Goal: Task Accomplishment & Management: Use online tool/utility

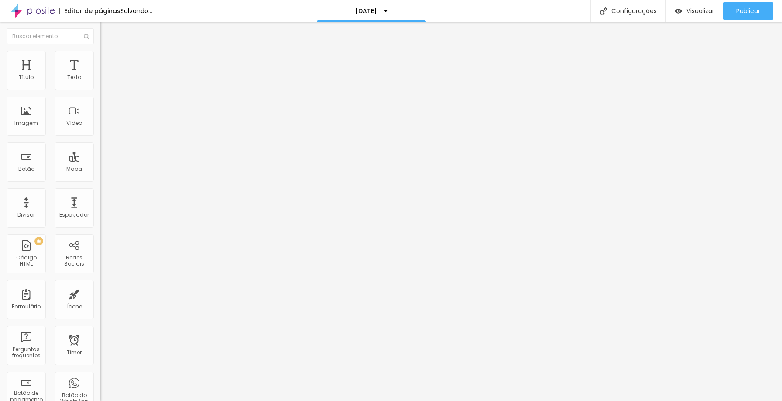
click at [107, 34] on img "button" at bounding box center [110, 31] width 7 height 7
click at [34, 122] on div "Imagem" at bounding box center [26, 123] width 24 height 6
click at [100, 75] on span "Adicionar imagem" at bounding box center [128, 71] width 56 height 7
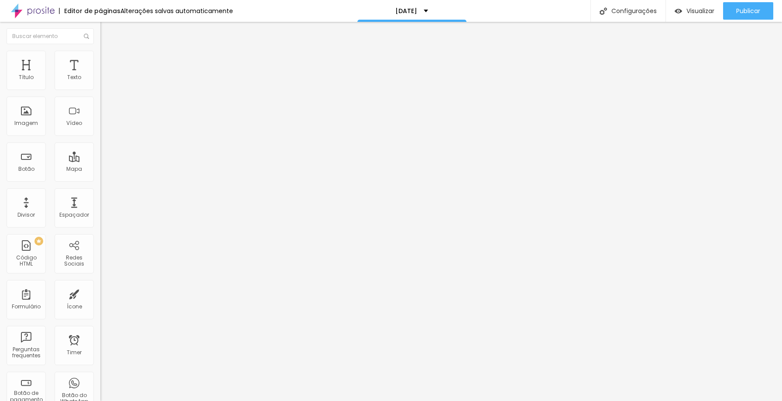
click at [100, 54] on img at bounding box center [104, 55] width 8 height 8
click at [100, 59] on li "Avançado" at bounding box center [150, 63] width 100 height 9
click at [100, 50] on img at bounding box center [104, 46] width 8 height 8
click at [763, 3] on button "Publicar" at bounding box center [748, 10] width 50 height 17
click at [758, 8] on span "Publicar" at bounding box center [748, 10] width 24 height 7
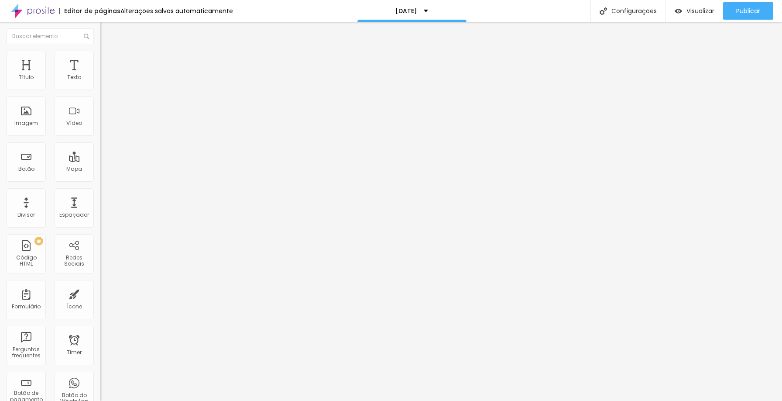
click at [100, 54] on img at bounding box center [104, 55] width 8 height 8
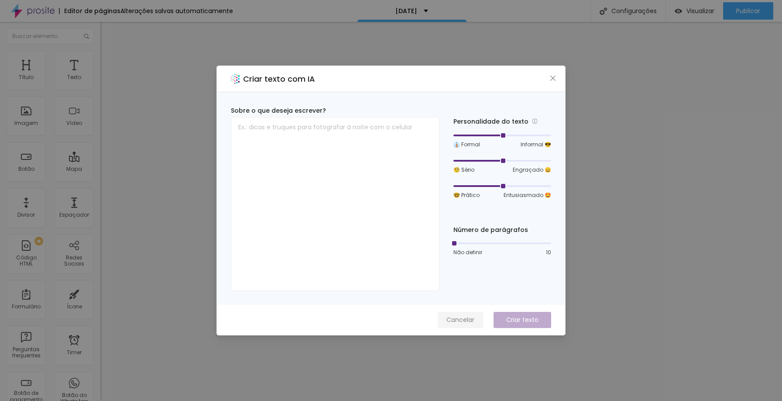
click at [465, 324] on span "Cancelar" at bounding box center [460, 319] width 28 height 9
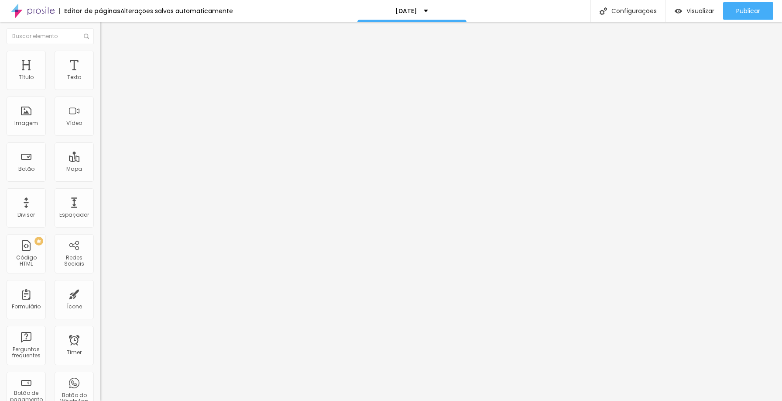
click at [100, 51] on li "Estilo" at bounding box center [150, 46] width 100 height 9
click at [100, 81] on div "Titulo 2 H2" at bounding box center [150, 77] width 100 height 8
click at [100, 75] on span "Titulo 1" at bounding box center [114, 69] width 28 height 12
click at [108, 59] on span "Avançado" at bounding box center [122, 56] width 29 height 7
click at [107, 31] on div "Editar Título" at bounding box center [132, 31] width 50 height 7
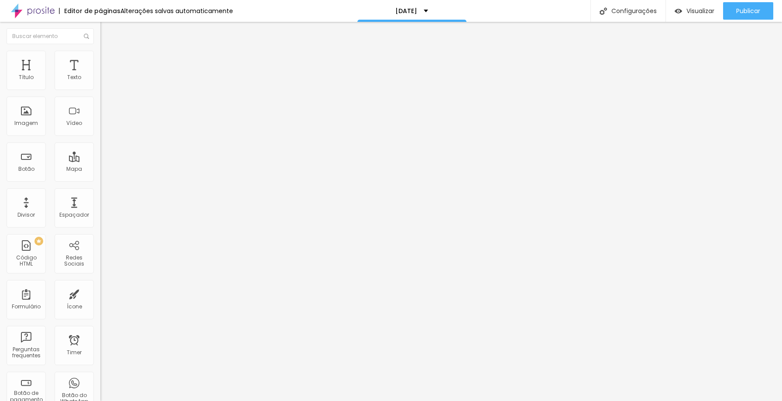
click at [100, 55] on img at bounding box center [104, 55] width 8 height 8
click at [108, 60] on span "Avançado" at bounding box center [122, 56] width 29 height 7
click at [100, 51] on li "Estilo" at bounding box center [150, 46] width 100 height 9
click at [100, 54] on img at bounding box center [104, 55] width 8 height 8
click at [107, 28] on img "button" at bounding box center [110, 31] width 7 height 7
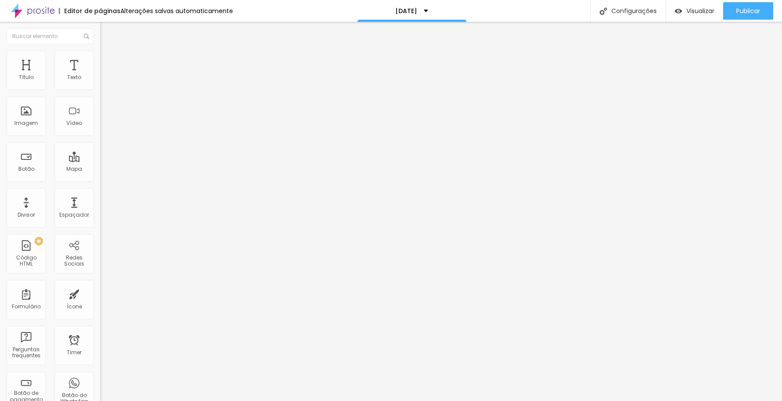
click at [107, 32] on img "button" at bounding box center [110, 31] width 7 height 7
click at [100, 55] on li "Avançado" at bounding box center [150, 55] width 100 height 9
click at [66, 69] on div "Texto" at bounding box center [74, 70] width 39 height 39
click at [100, 82] on button "button" at bounding box center [106, 79] width 12 height 9
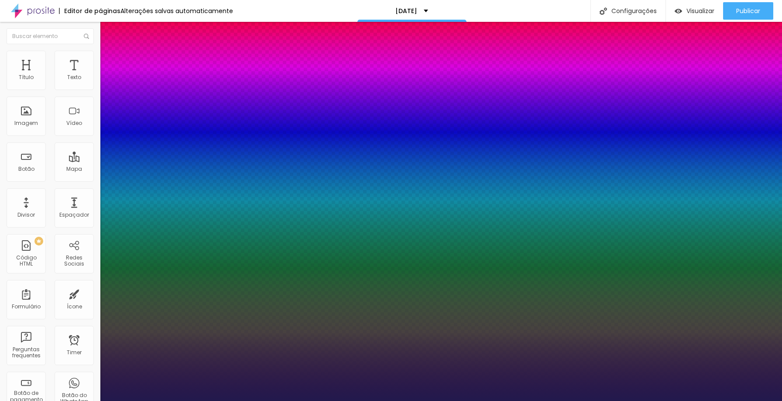
type input "1"
select select "LibreBaskerville"
type input "1"
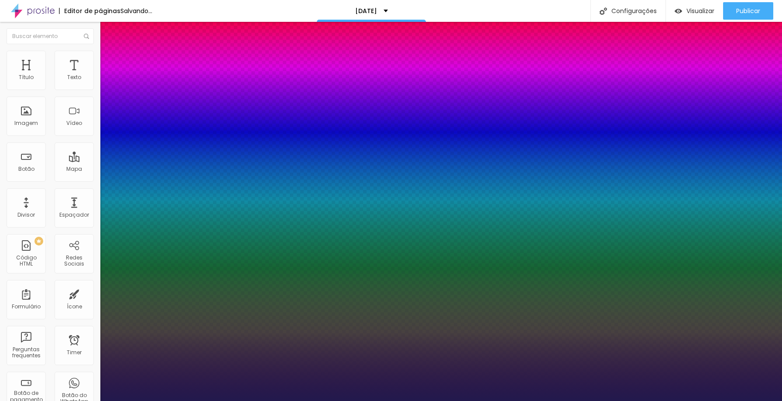
click at [232, 400] on div at bounding box center [391, 401] width 782 height 0
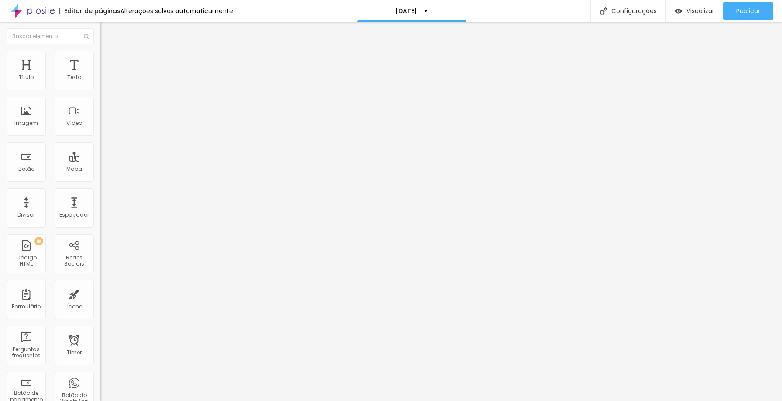
click at [100, 84] on button "button" at bounding box center [106, 79] width 12 height 9
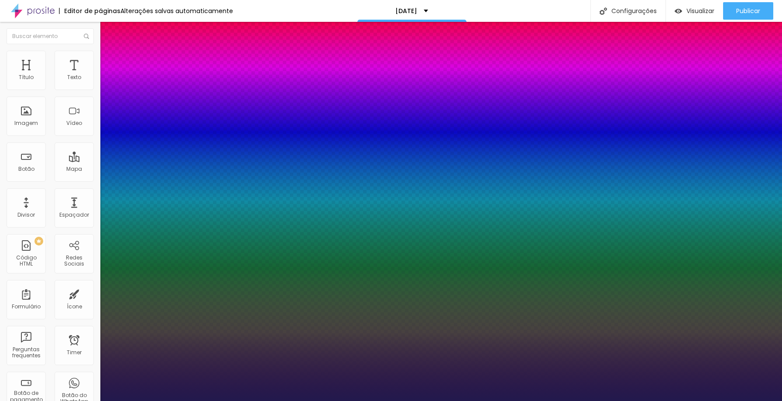
type input "1"
type input "16"
type input "1"
type input "73"
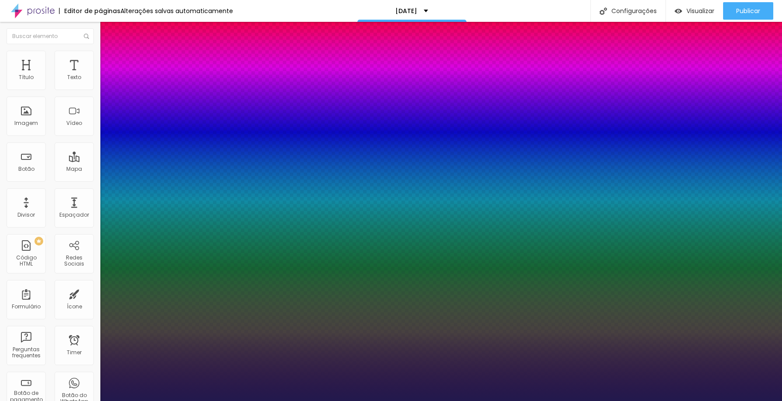
type input "1"
type input "84"
type input "1"
type input "85"
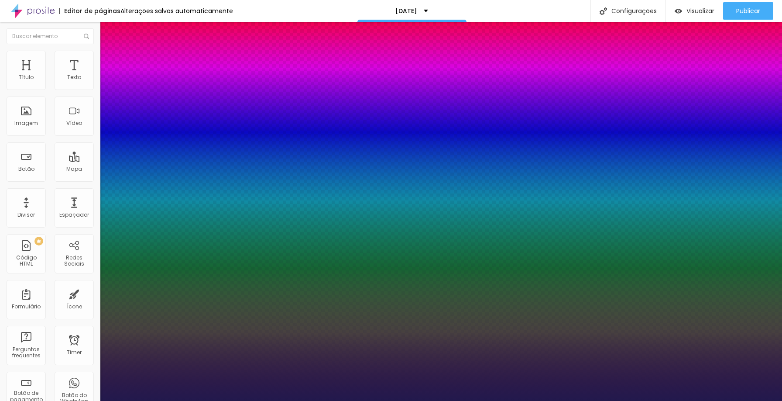
type input "85"
type input "1"
type input "84"
type input "1"
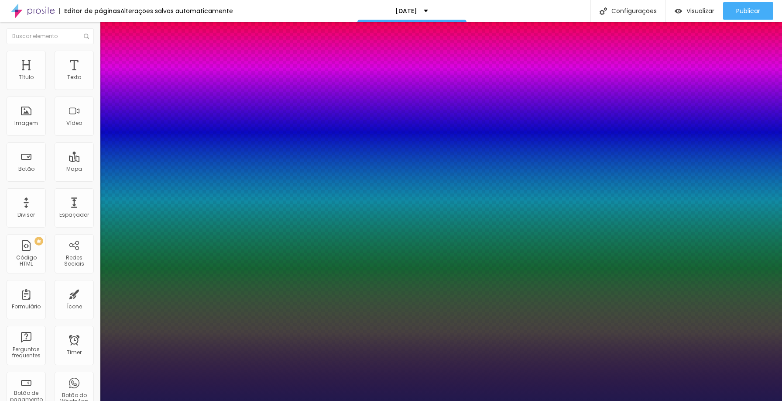
type input "81"
type input "1"
type input "78"
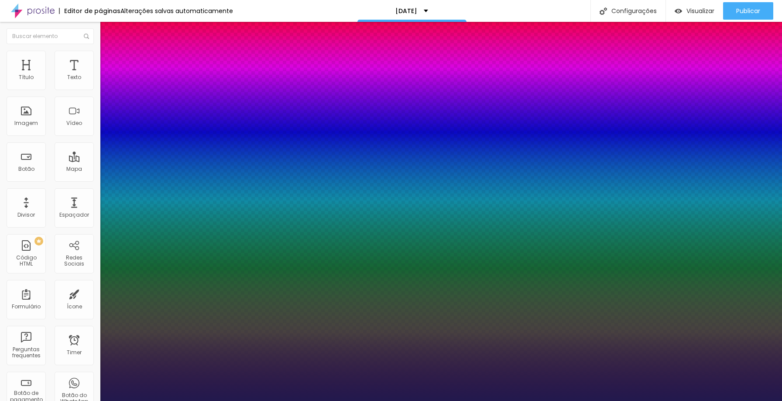
type input "1"
drag, startPoint x: 117, startPoint y: 148, endPoint x: 160, endPoint y: 154, distance: 43.3
type input "78"
type input "1"
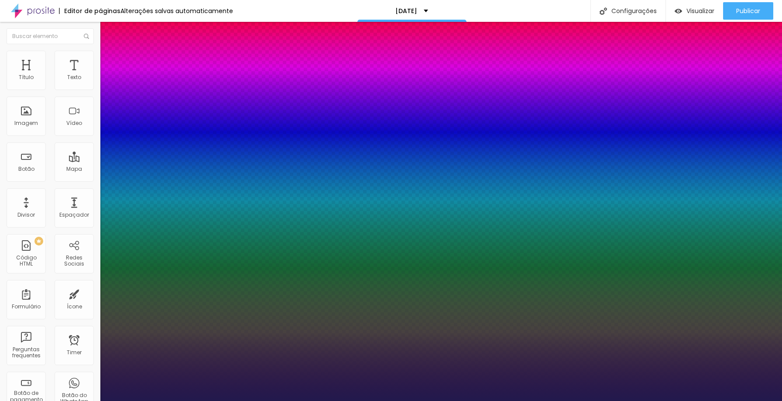
click at [233, 400] on div at bounding box center [391, 401] width 782 height 0
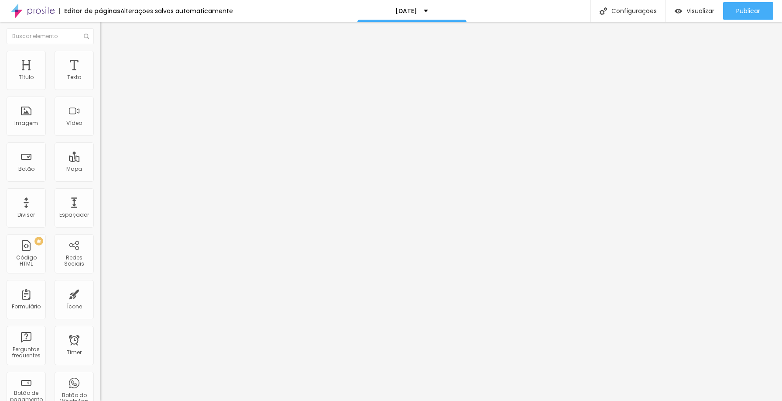
click at [104, 81] on icon "button" at bounding box center [106, 78] width 5 height 5
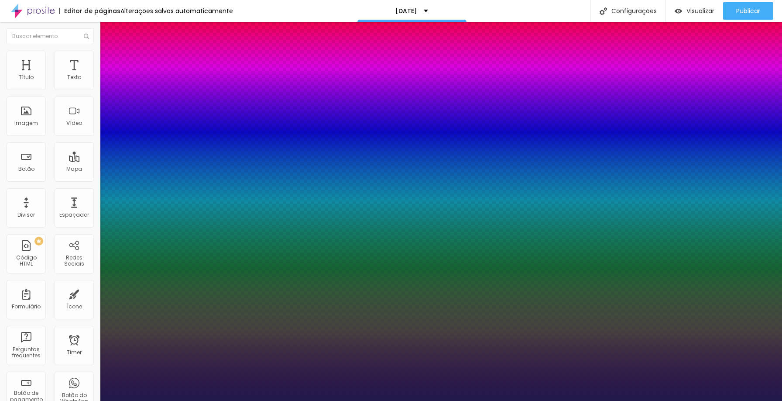
type input "1"
click at [59, 400] on div at bounding box center [391, 401] width 782 height 0
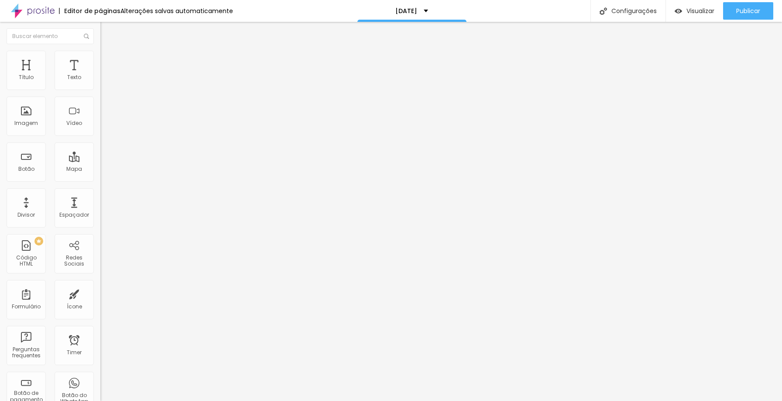
click at [104, 109] on icon "button" at bounding box center [106, 107] width 5 height 5
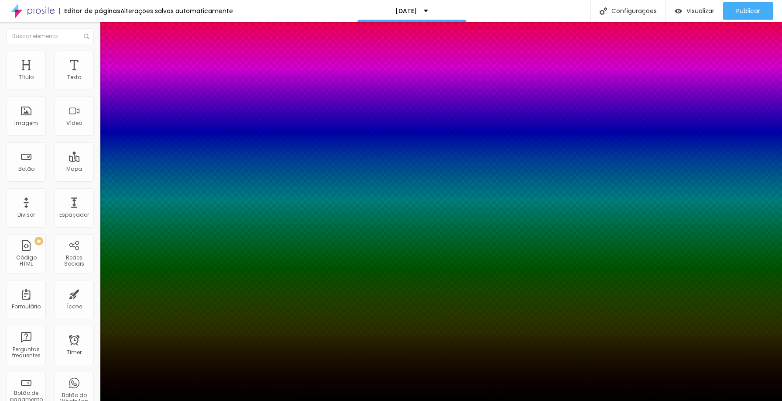
click at [155, 400] on div at bounding box center [391, 406] width 782 height 0
click at [149, 225] on div at bounding box center [391, 200] width 782 height 401
click at [150, 227] on div at bounding box center [391, 200] width 782 height 401
click at [151, 228] on div at bounding box center [391, 200] width 782 height 401
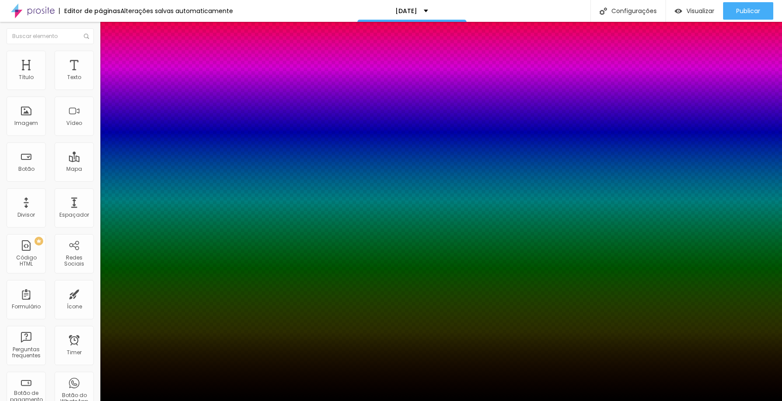
click at [151, 229] on div at bounding box center [391, 200] width 782 height 401
click at [151, 230] on div at bounding box center [391, 200] width 782 height 401
click at [99, 181] on div at bounding box center [391, 200] width 782 height 401
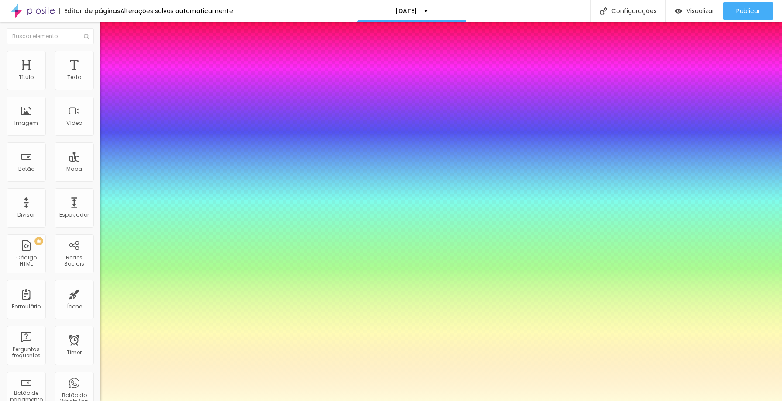
type input "#FFFBDA"
drag, startPoint x: 100, startPoint y: 178, endPoint x: 95, endPoint y: 170, distance: 9.7
type input "5"
type input "-1"
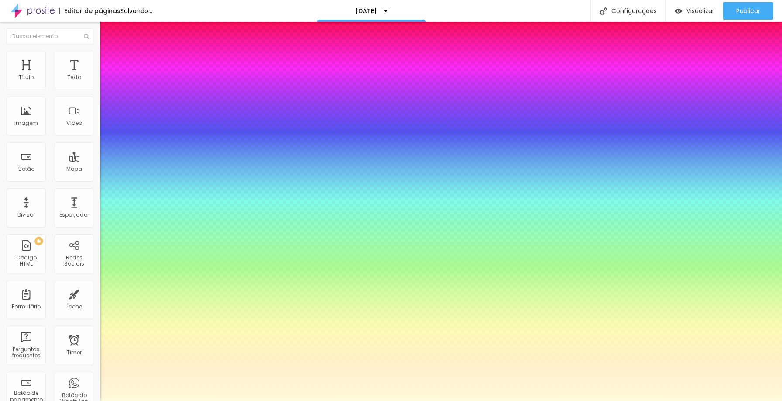
type input "7"
type input "-4"
type input "8"
type input "-5"
type input "9"
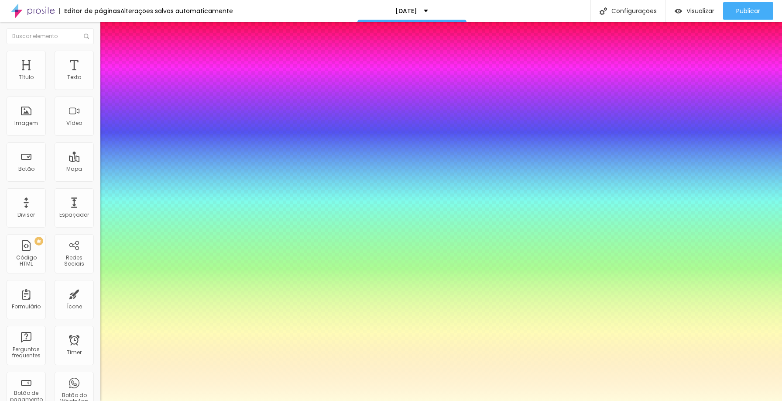
type input "0"
type input "8"
type input "0"
type input "40"
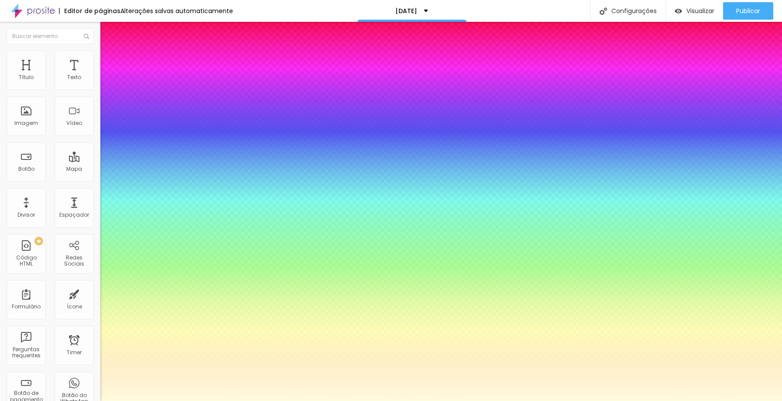
type input "40"
type input "42"
type input "48"
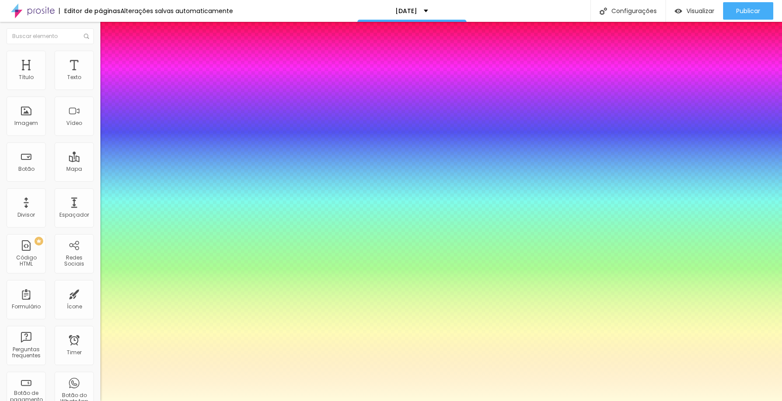
type input "49"
type input "33"
type input "28"
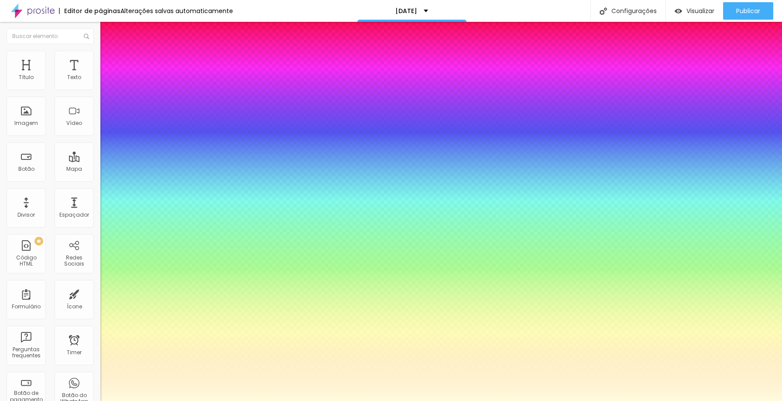
type input "28"
type input "19"
type input "11"
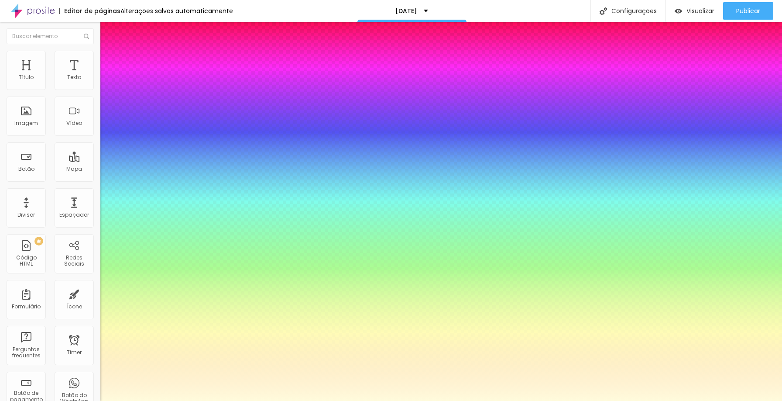
type input "8"
type input "7"
type input "11"
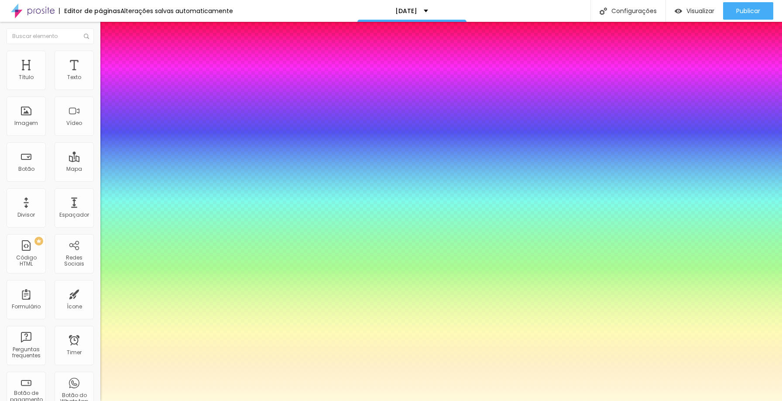
type input "11"
type input "12"
type input "11"
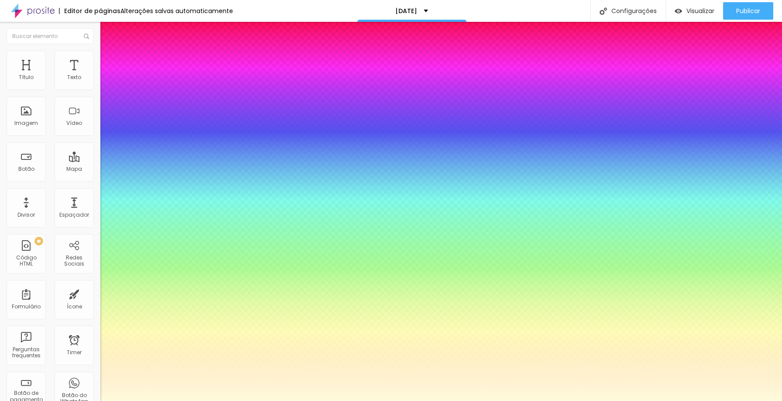
type input "1"
type input "0"
type input "27"
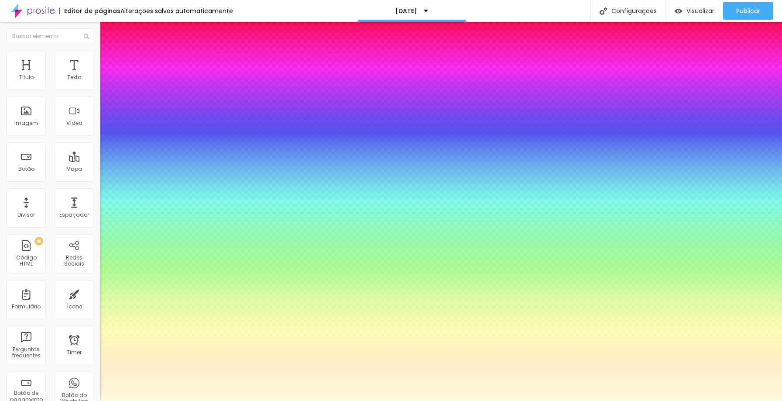
type input "27"
type input "29"
type input "32"
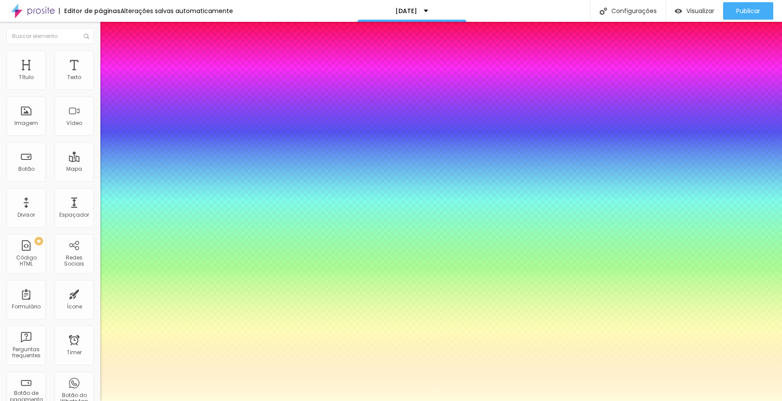
type input "35"
type input "38"
type input "40"
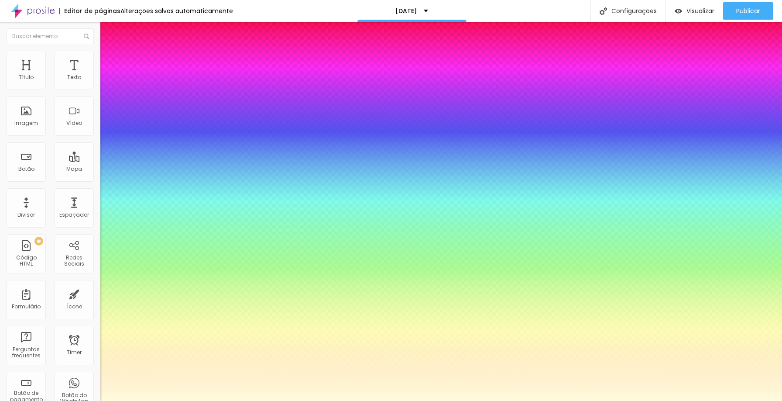
type input "40"
type input "41"
type input "42"
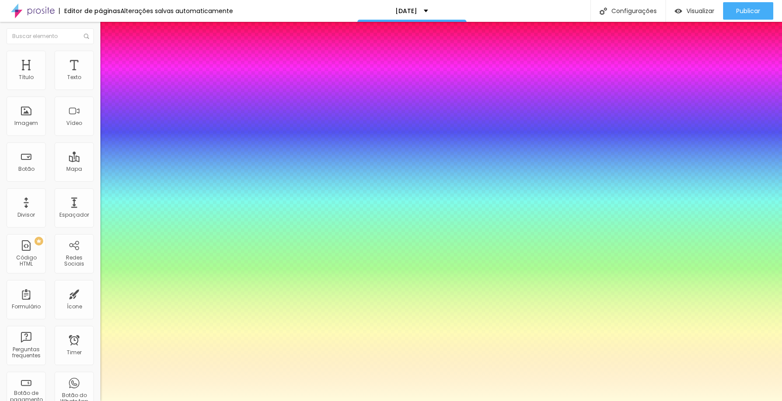
type input "55"
type input "33"
type input "15"
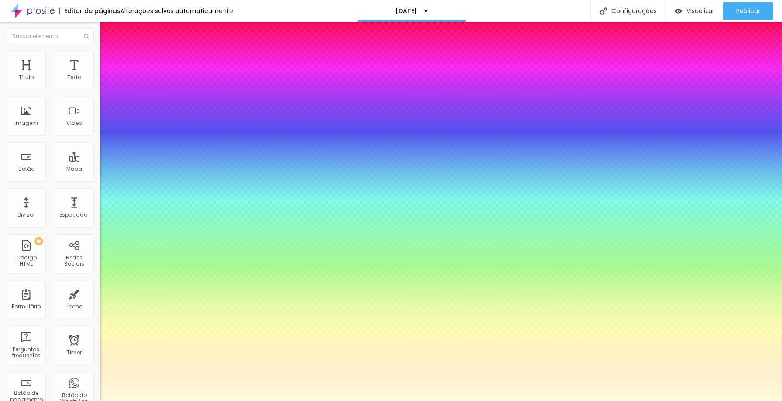
type input "15"
type input "12"
type input "9"
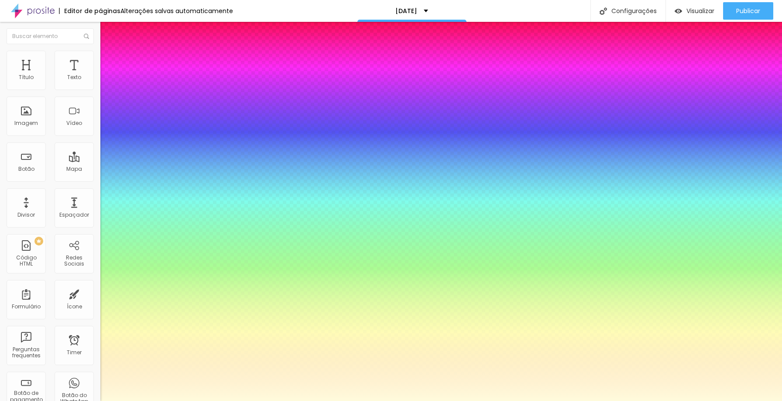
type input "7"
type input "5"
type input "4"
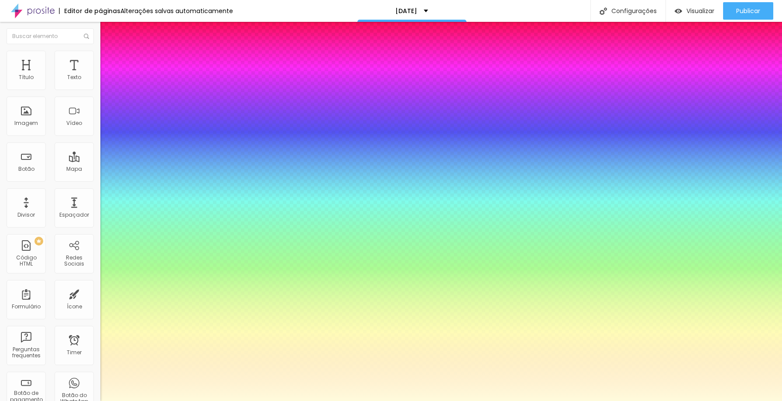
type input "4"
type input "3"
type input "8"
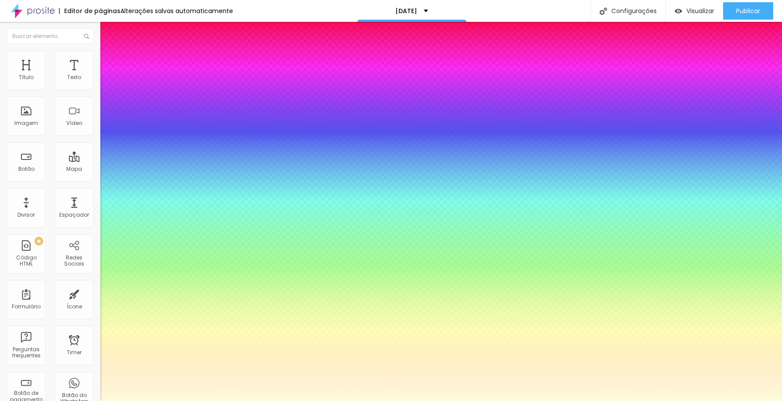
type input "7"
type input "6"
click at [341, 400] on div at bounding box center [391, 401] width 782 height 0
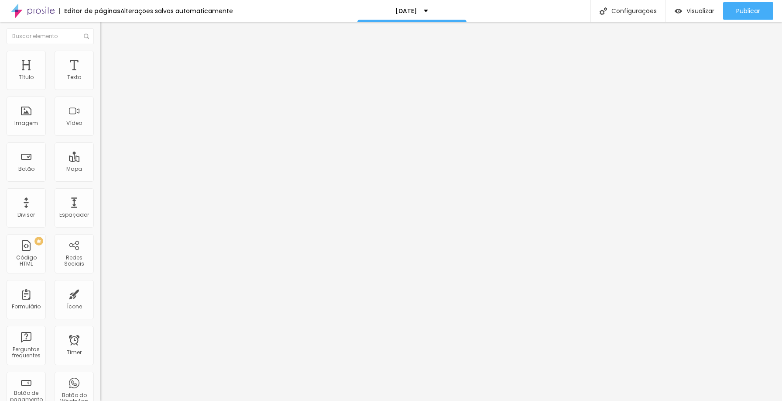
click at [105, 80] on icon "button" at bounding box center [106, 78] width 3 height 3
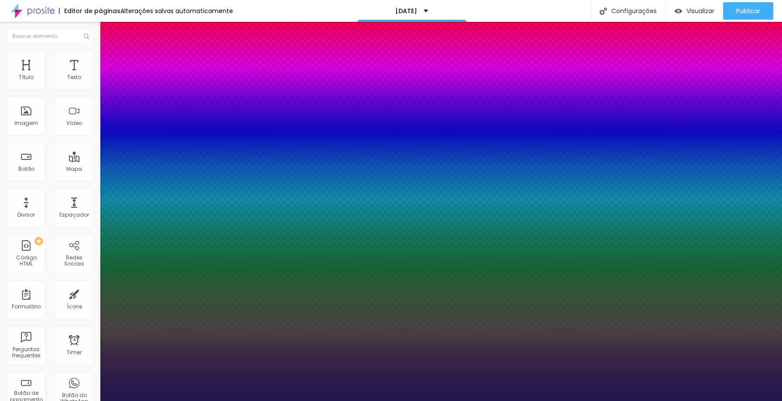
type input "1"
select select "MontserratLight"
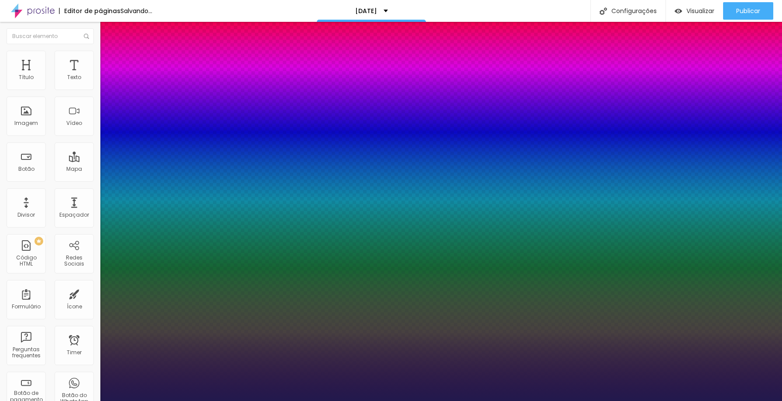
type input "1"
select select "LobsterTwo"
type input "1"
click at [162, 400] on div at bounding box center [391, 401] width 782 height 0
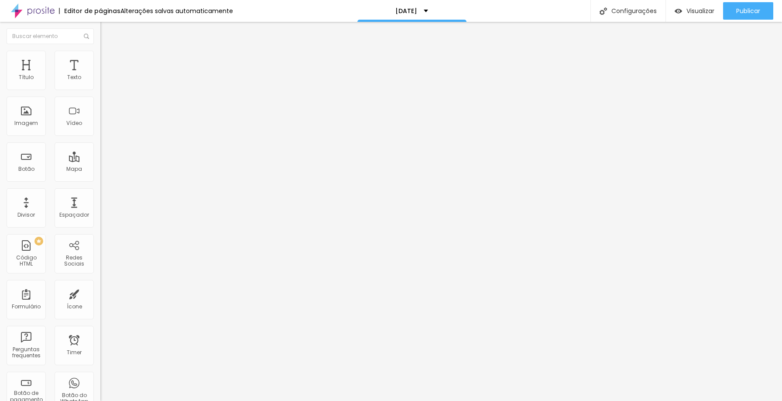
click at [100, 57] on li "Avançado" at bounding box center [150, 55] width 100 height 9
click at [108, 51] on span "Estilo" at bounding box center [115, 47] width 14 height 7
click at [104, 81] on icon "button" at bounding box center [106, 78] width 5 height 5
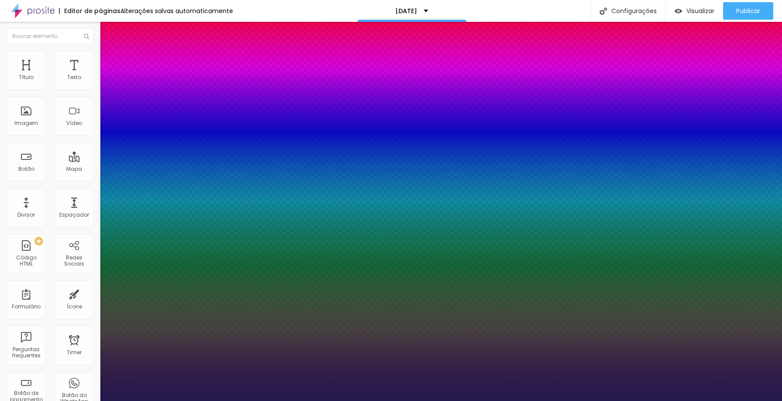
type input "1"
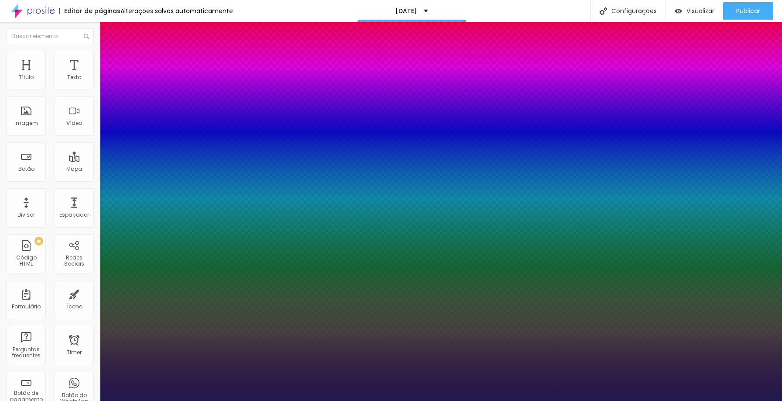
type input "1.5"
type input "1"
type input "1.9"
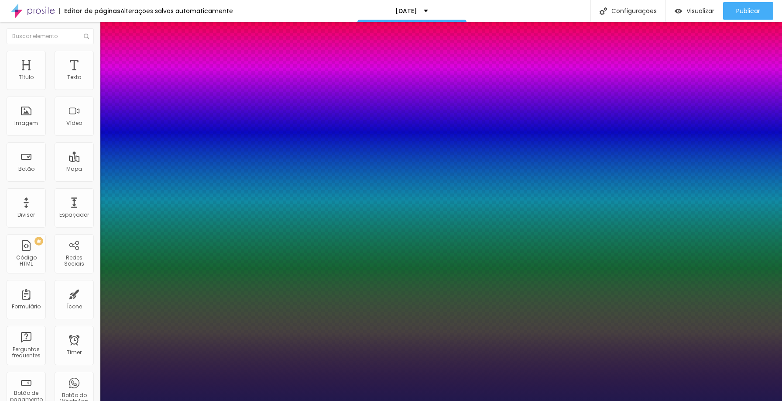
type input "1"
type input "2"
type input "1"
type input "2.1"
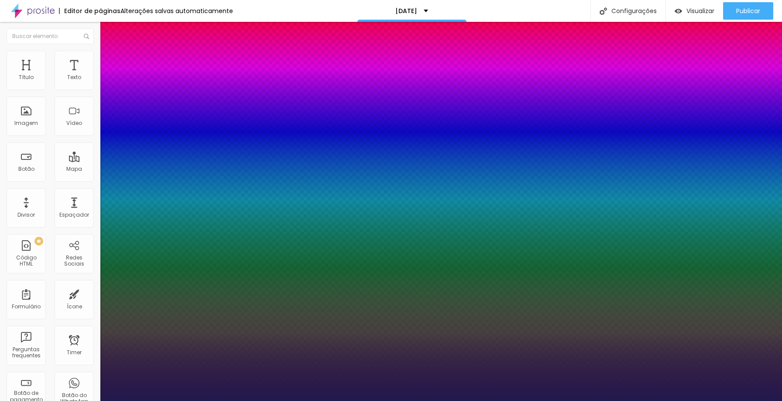
type input "2.1"
type input "1"
type input "2.2"
type input "1"
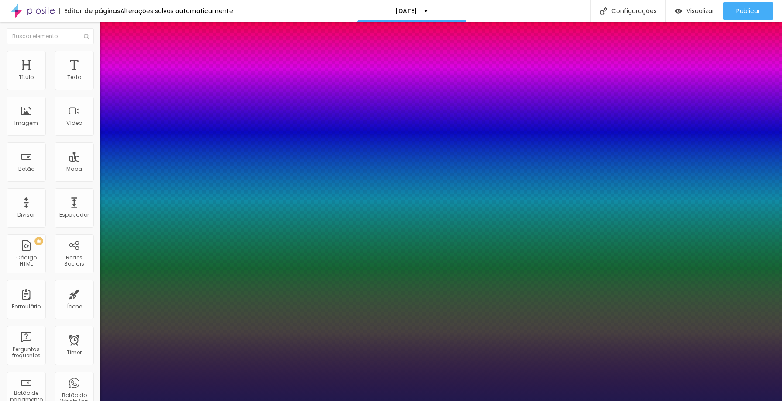
type input "2.3"
type input "1"
type input "2.9"
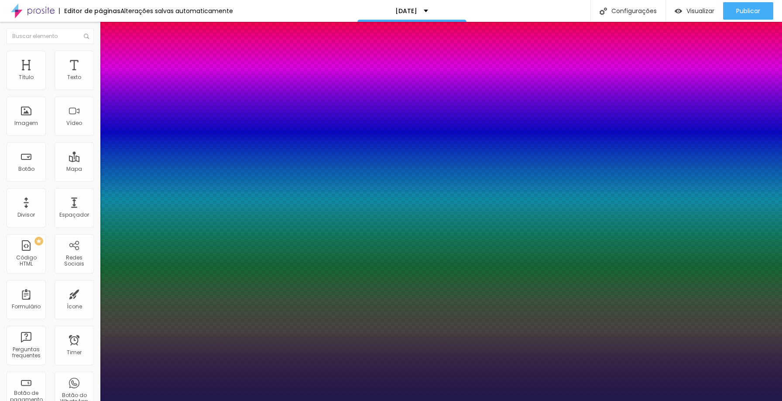
type input "1"
type input "4"
type input "1"
type input "4.4"
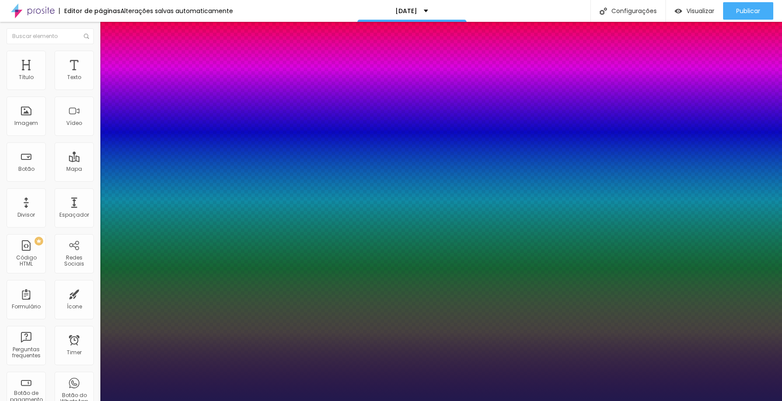
type input "4.4"
type input "1"
type input "4.6"
type input "1"
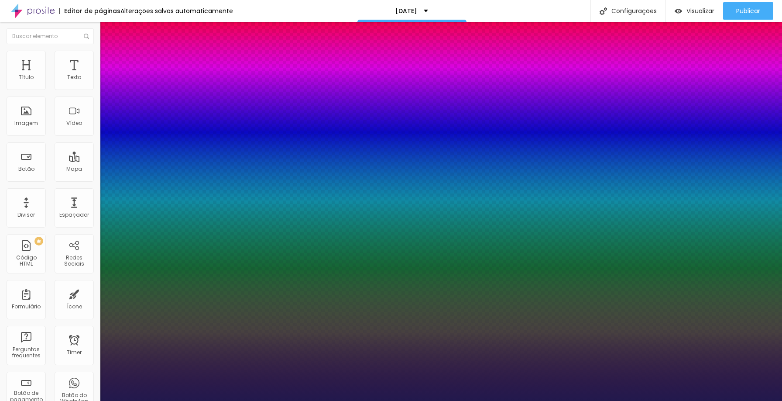
type input "5.1"
type input "1"
type input "6.1"
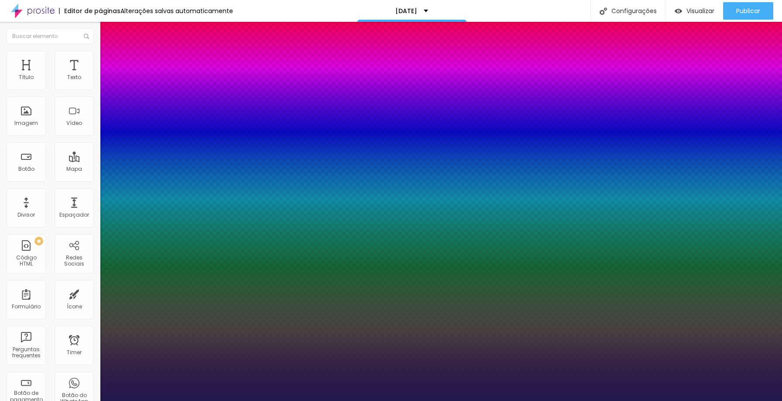
type input "1"
type input "7.5"
type input "1"
type input "8"
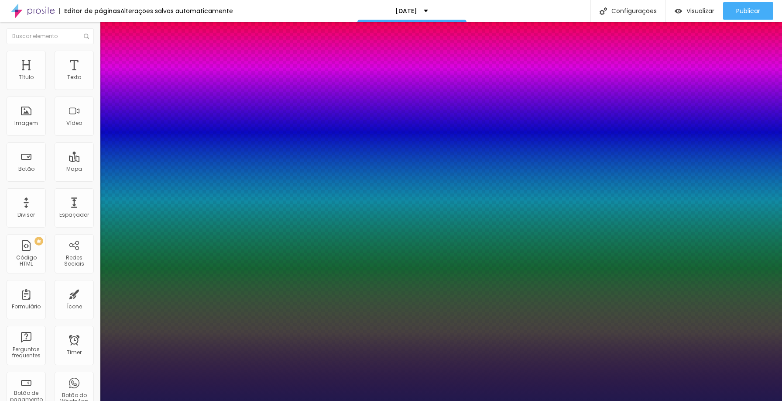
type input "8"
type input "1"
type input "8.3"
type input "1"
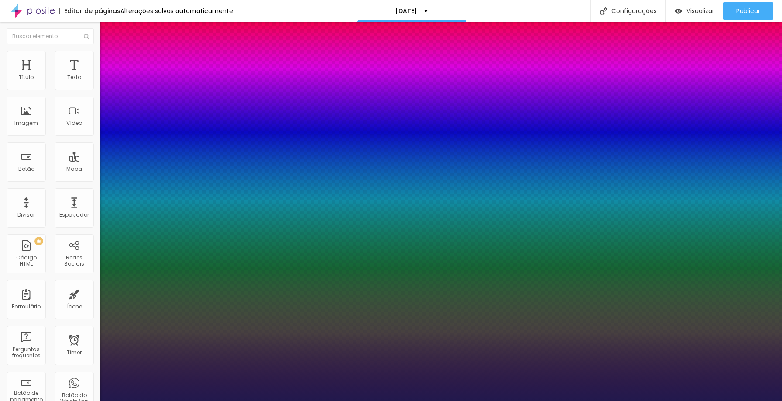
type input "8.4"
type input "1"
type input "8.5"
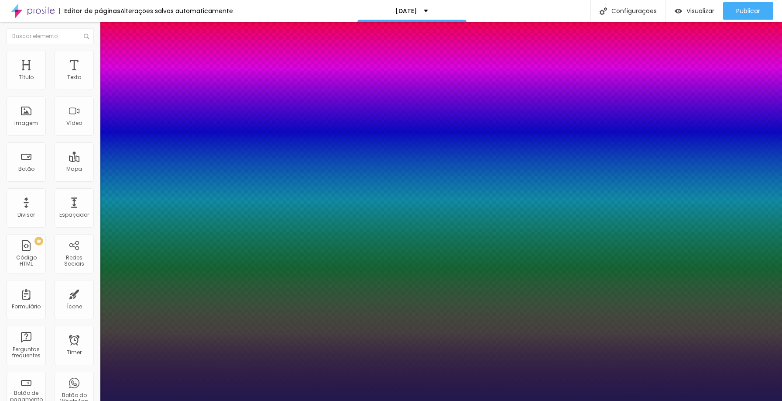
type input "1"
type input "8.6"
type input "1"
type input "8.7"
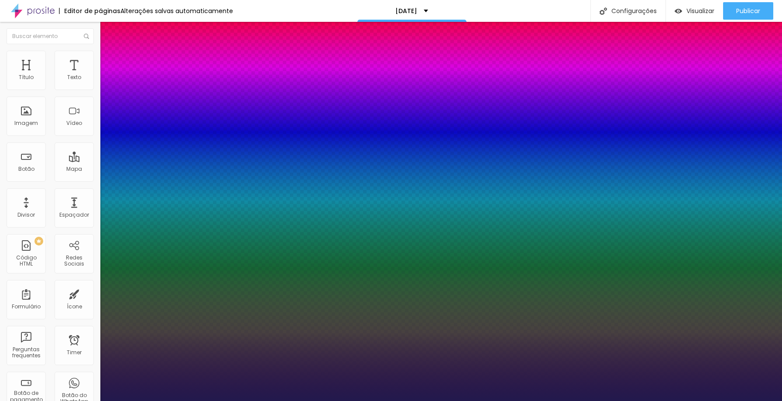
type input "8.7"
type input "1"
type input "8.8"
type input "1"
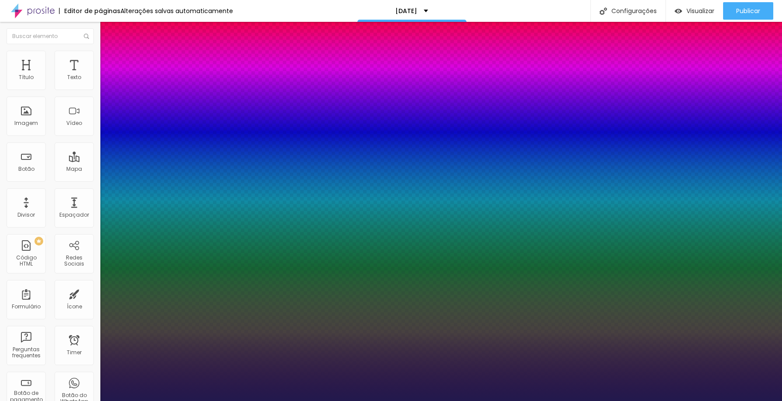
type input "8.7"
type input "1"
type input "8.6"
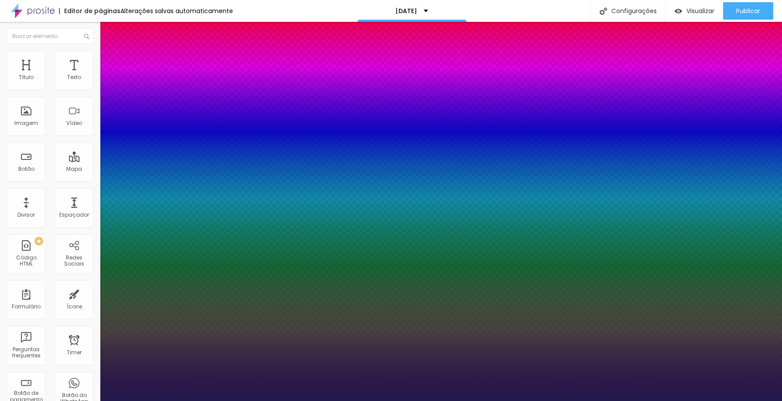
type input "1"
type input "6.8"
type input "1"
type input "6.6"
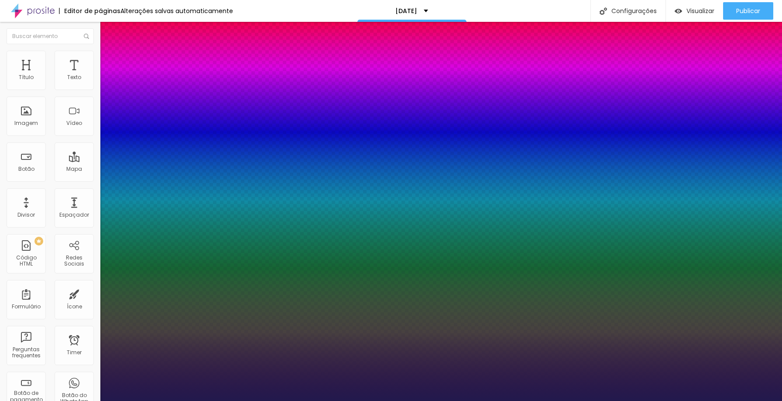
type input "6.6"
type input "1"
type input "6.5"
type input "1"
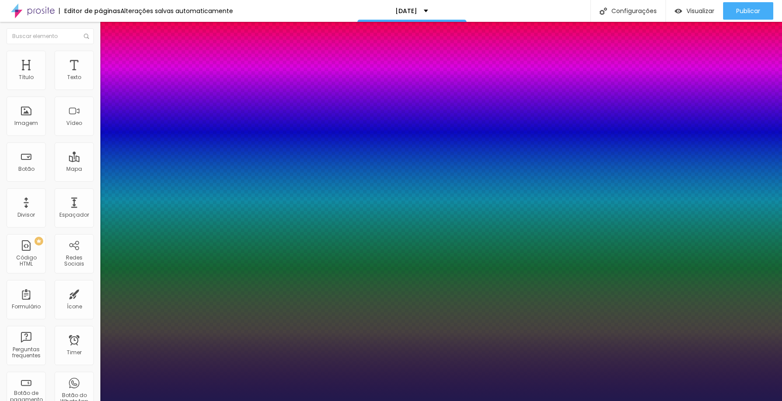
type input "6.4"
type input "1"
type input "6.3"
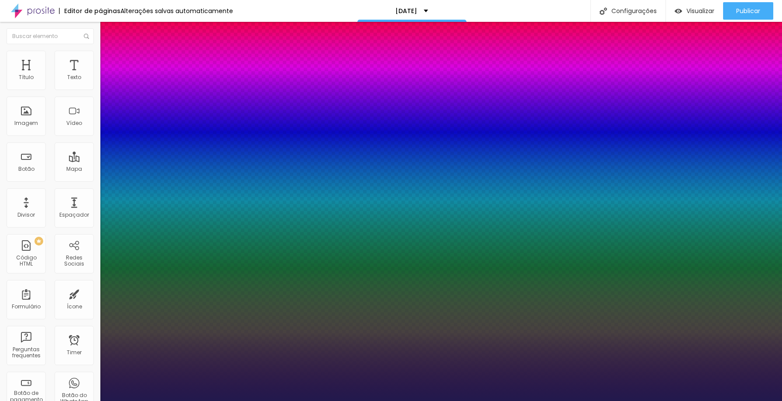
type input "1"
type input "6.2"
type input "1"
type input "6.1"
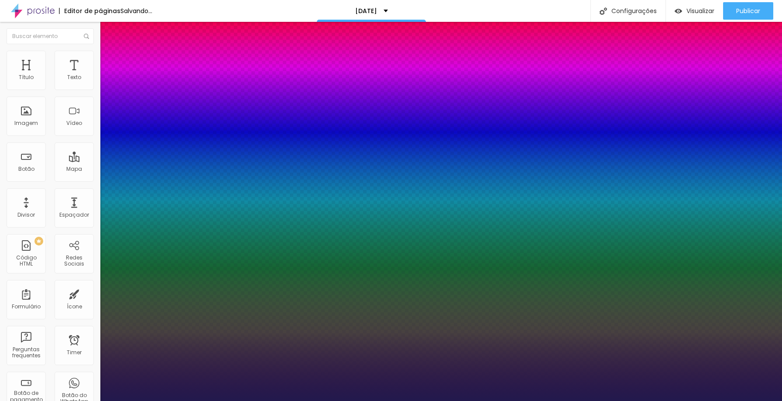
drag, startPoint x: 112, startPoint y: 167, endPoint x: 148, endPoint y: 170, distance: 36.8
drag, startPoint x: 112, startPoint y: 188, endPoint x: 127, endPoint y: 189, distance: 15.3
click at [173, 400] on div at bounding box center [391, 401] width 782 height 0
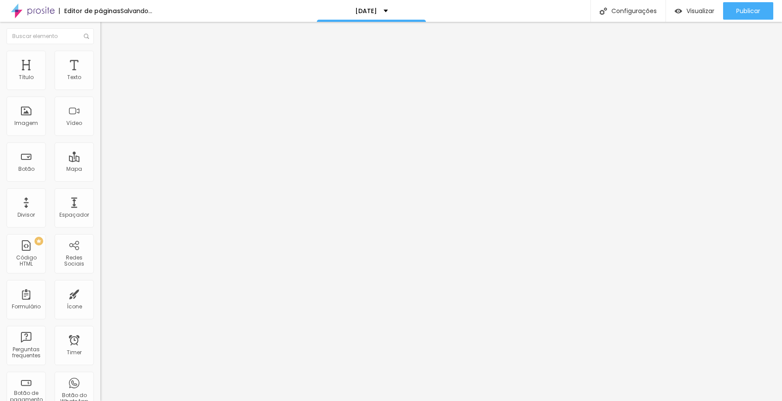
click at [100, 206] on input "range" at bounding box center [128, 209] width 56 height 7
click at [100, 57] on li "Avançado" at bounding box center [150, 55] width 100 height 9
drag, startPoint x: 58, startPoint y: 103, endPoint x: 7, endPoint y: 98, distance: 50.5
click at [100, 284] on input "range" at bounding box center [128, 287] width 56 height 7
drag, startPoint x: 25, startPoint y: 87, endPoint x: 23, endPoint y: 98, distance: 11.6
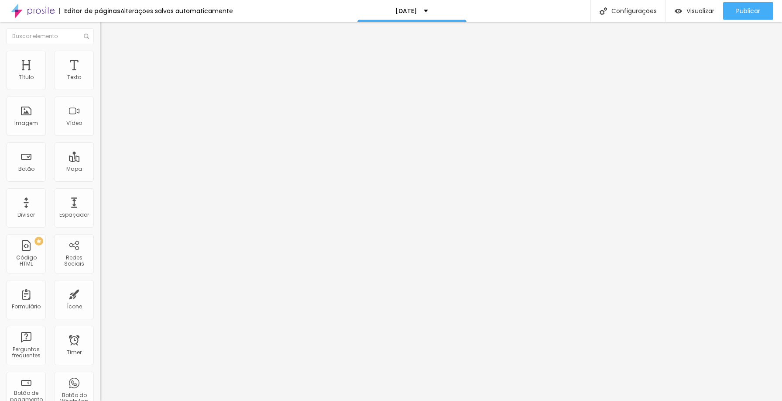
click at [100, 161] on input "range" at bounding box center [128, 164] width 56 height 7
click at [100, 51] on img at bounding box center [104, 55] width 8 height 8
drag, startPoint x: 27, startPoint y: 87, endPoint x: 0, endPoint y: 87, distance: 27.5
click at [100, 161] on input "range" at bounding box center [128, 164] width 56 height 7
click at [100, 206] on input "range" at bounding box center [128, 209] width 56 height 7
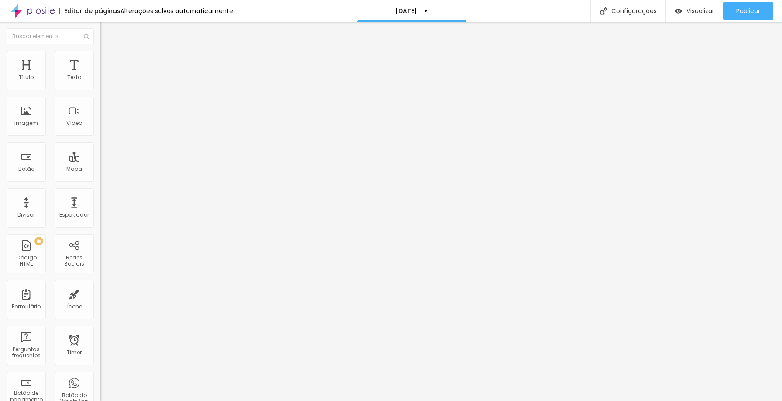
drag, startPoint x: 21, startPoint y: 201, endPoint x: 7, endPoint y: 199, distance: 14.6
click at [100, 330] on input "range" at bounding box center [128, 333] width 56 height 7
drag, startPoint x: 34, startPoint y: 216, endPoint x: 79, endPoint y: 211, distance: 45.7
click at [100, 51] on img at bounding box center [104, 55] width 8 height 8
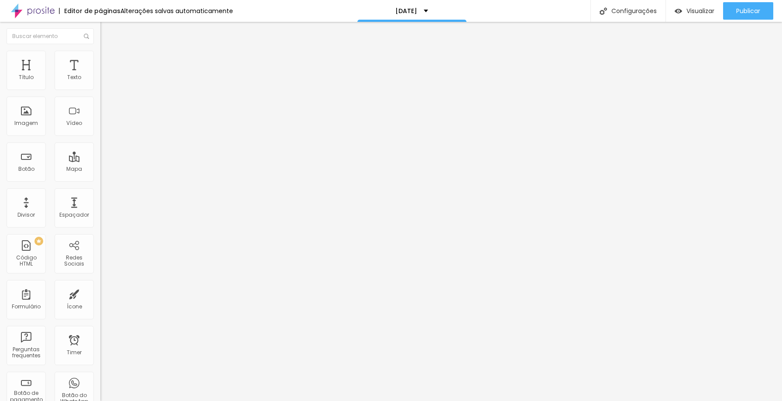
drag, startPoint x: 26, startPoint y: 104, endPoint x: 3, endPoint y: 100, distance: 23.0
click at [100, 284] on input "range" at bounding box center [128, 287] width 56 height 7
drag, startPoint x: 18, startPoint y: 86, endPoint x: 19, endPoint y: 77, distance: 8.8
click at [100, 161] on input "range" at bounding box center [128, 164] width 56 height 7
click at [100, 50] on img at bounding box center [104, 46] width 8 height 8
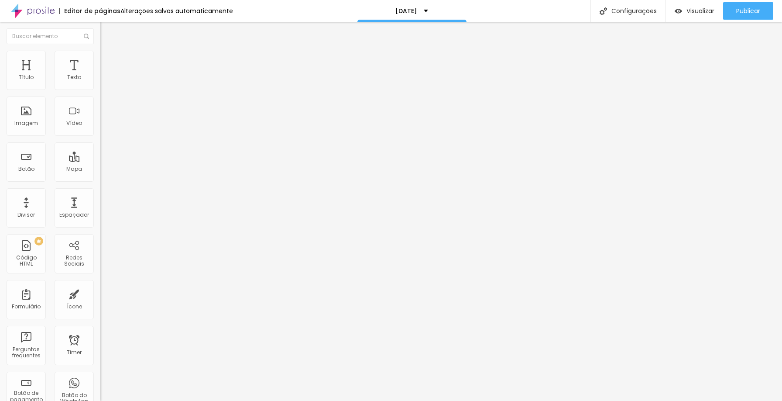
click at [104, 81] on icon "button" at bounding box center [106, 78] width 5 height 5
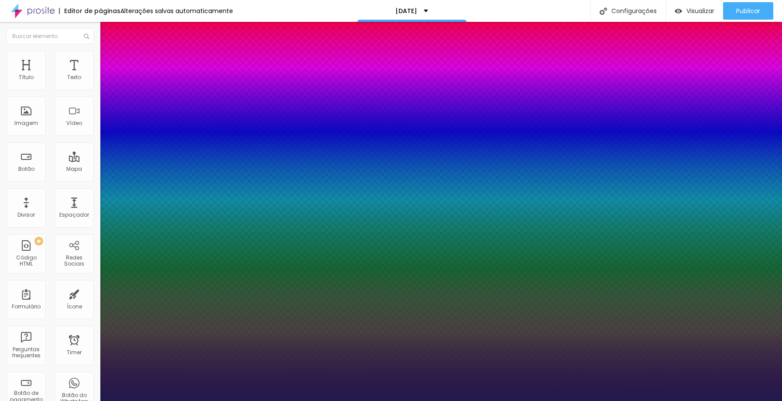
drag, startPoint x: 147, startPoint y: 209, endPoint x: 120, endPoint y: 206, distance: 26.7
click at [258, 400] on div at bounding box center [391, 401] width 782 height 0
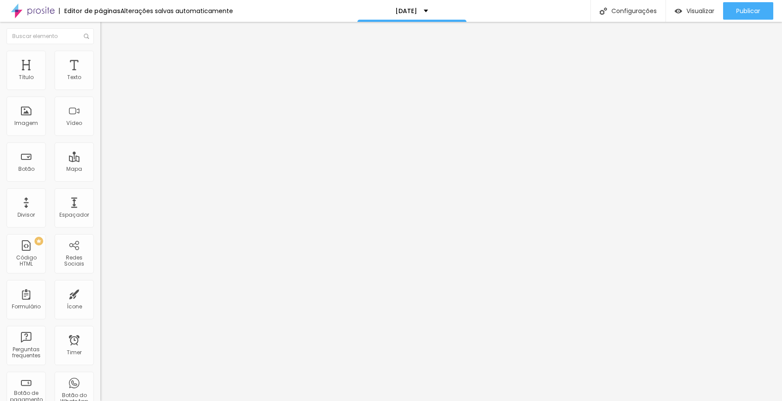
click at [104, 81] on icon "button" at bounding box center [106, 78] width 5 height 5
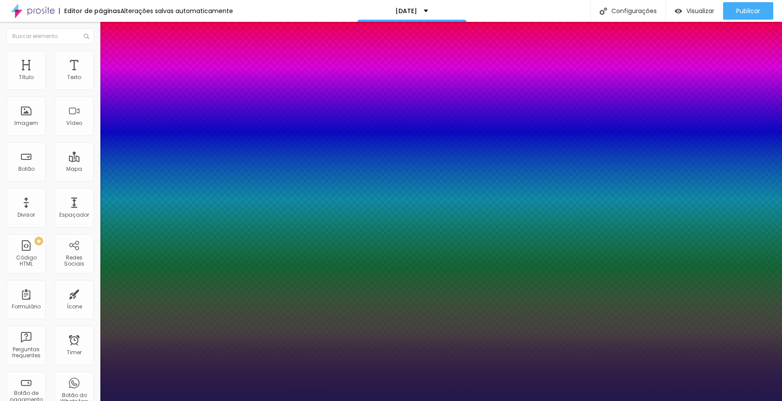
drag, startPoint x: 118, startPoint y: 208, endPoint x: 124, endPoint y: 207, distance: 6.2
click at [268, 400] on div at bounding box center [391, 401] width 782 height 0
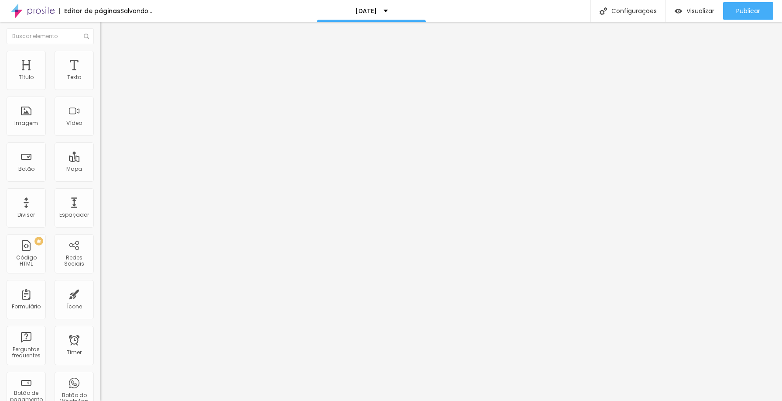
click at [100, 206] on input "range" at bounding box center [128, 209] width 56 height 7
drag, startPoint x: 29, startPoint y: 215, endPoint x: 34, endPoint y: 215, distance: 5.2
click at [100, 84] on button "button" at bounding box center [106, 79] width 12 height 9
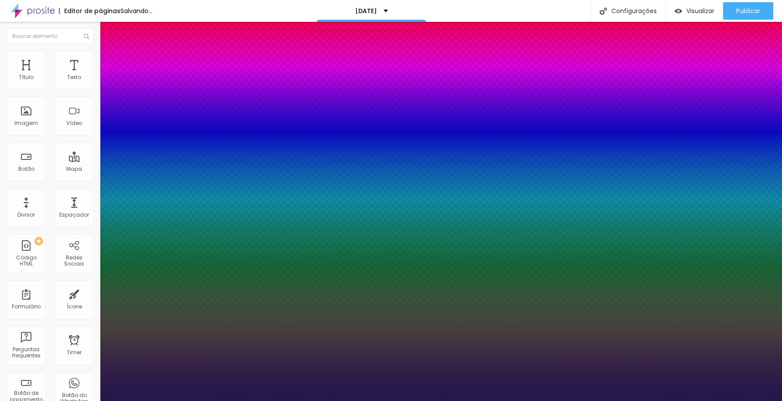
drag, startPoint x: 157, startPoint y: 150, endPoint x: 169, endPoint y: 149, distance: 12.7
click at [318, 400] on div at bounding box center [391, 401] width 782 height 0
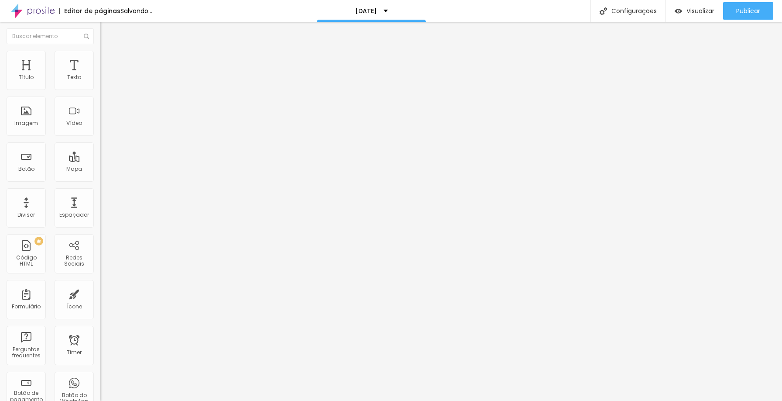
drag, startPoint x: 33, startPoint y: 119, endPoint x: 78, endPoint y: 119, distance: 45.0
click at [100, 284] on input "range" at bounding box center [128, 287] width 56 height 7
drag, startPoint x: 21, startPoint y: 138, endPoint x: 30, endPoint y: 132, distance: 10.8
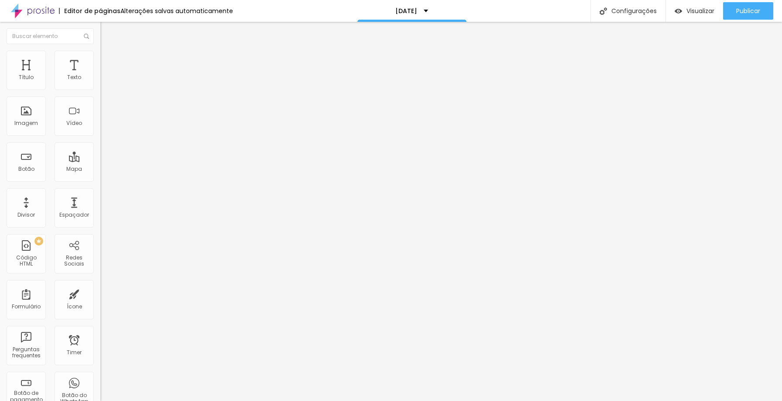
drag, startPoint x: 19, startPoint y: 86, endPoint x: 38, endPoint y: 86, distance: 18.3
click at [100, 161] on input "range" at bounding box center [128, 164] width 56 height 7
click at [100, 206] on input "range" at bounding box center [128, 209] width 56 height 7
click at [100, 161] on input "range" at bounding box center [128, 164] width 56 height 7
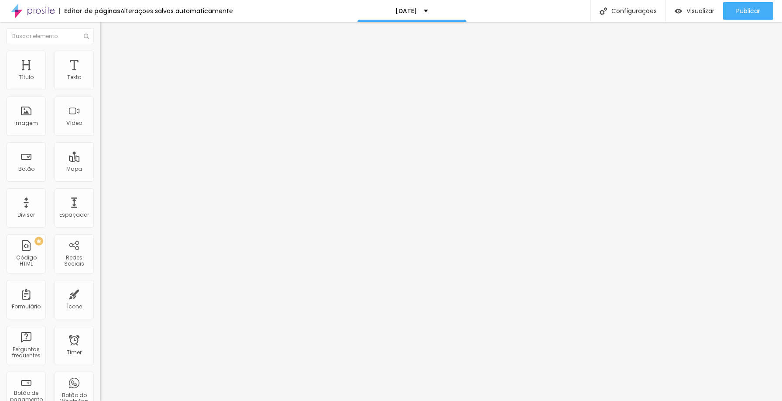
click at [100, 55] on li "Avançado" at bounding box center [150, 55] width 100 height 9
click at [100, 82] on span "Titulo 2" at bounding box center [114, 77] width 28 height 11
click at [100, 90] on span "Titulo 3" at bounding box center [112, 85] width 24 height 10
click at [100, 97] on span "Titulo 4" at bounding box center [111, 93] width 23 height 9
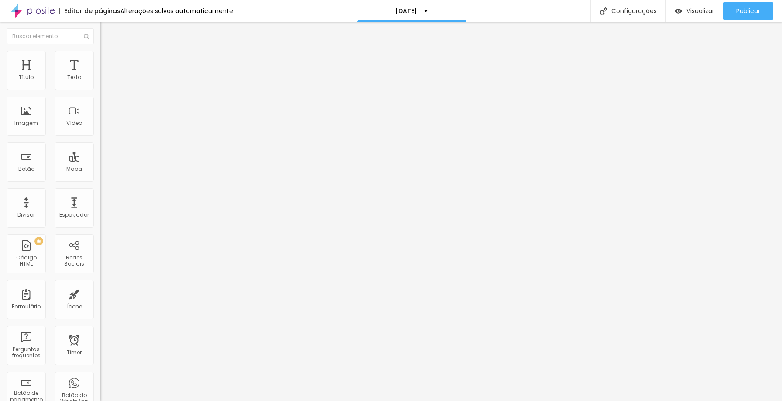
click at [100, 103] on span "Titulo 5" at bounding box center [109, 98] width 19 height 7
click at [100, 109] on span "Titulo 6" at bounding box center [108, 105] width 17 height 7
click at [100, 96] on span "Titulo 4" at bounding box center [111, 91] width 23 height 9
click at [100, 89] on span "Titulo 3" at bounding box center [112, 84] width 24 height 10
click at [100, 82] on span "Titulo 2" at bounding box center [114, 77] width 28 height 11
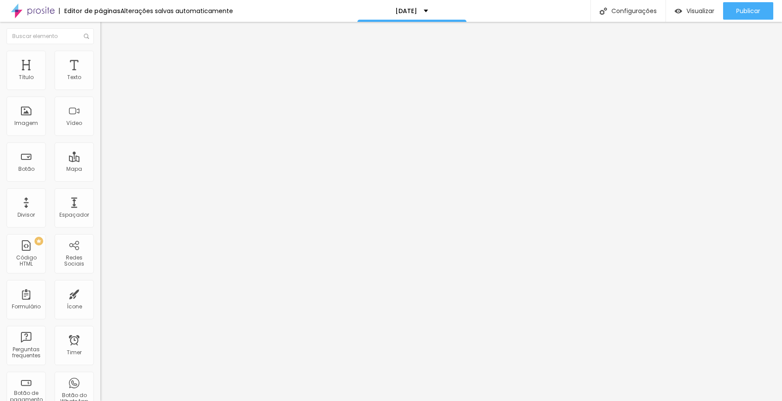
click at [100, 90] on span "Titulo 3" at bounding box center [112, 85] width 24 height 10
click at [108, 60] on span "Estilo" at bounding box center [115, 56] width 14 height 7
click at [104, 81] on icon "button" at bounding box center [106, 78] width 5 height 5
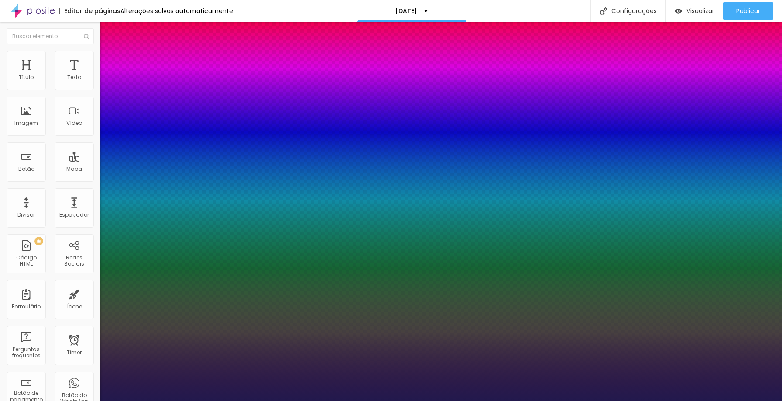
drag, startPoint x: 114, startPoint y: 145, endPoint x: 132, endPoint y: 151, distance: 19.2
click at [86, 400] on div at bounding box center [391, 401] width 782 height 0
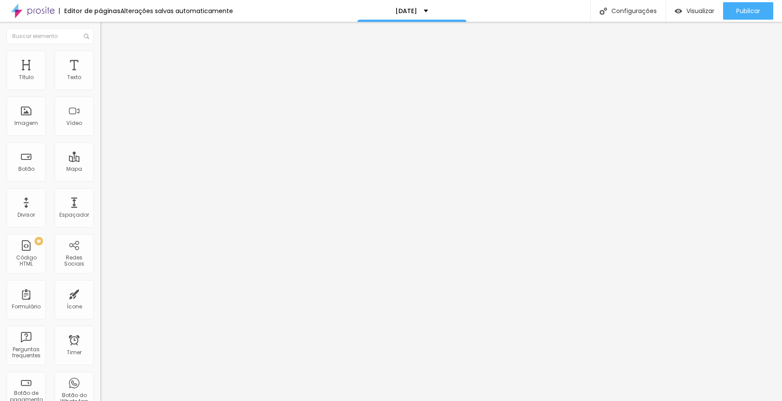
click at [100, 84] on div "Tipografia Voltar ao padrão" at bounding box center [150, 71] width 100 height 24
click at [104, 81] on icon "button" at bounding box center [106, 78] width 5 height 5
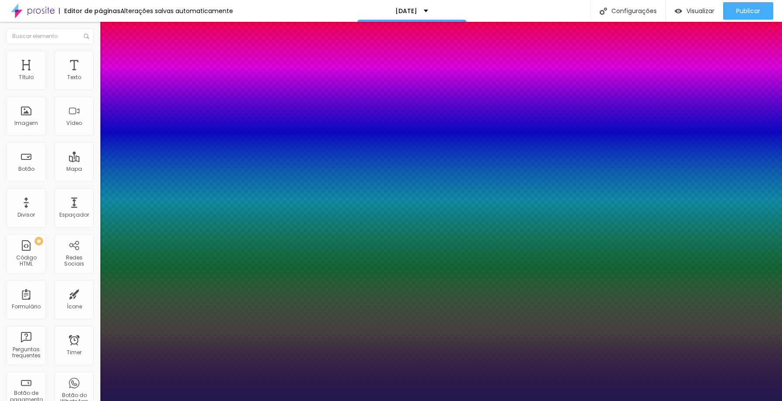
click at [277, 400] on div at bounding box center [391, 401] width 782 height 0
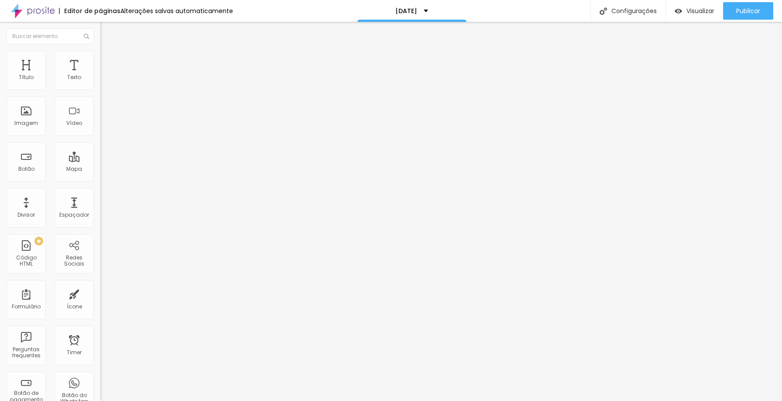
click at [104, 81] on icon "button" at bounding box center [106, 78] width 5 height 5
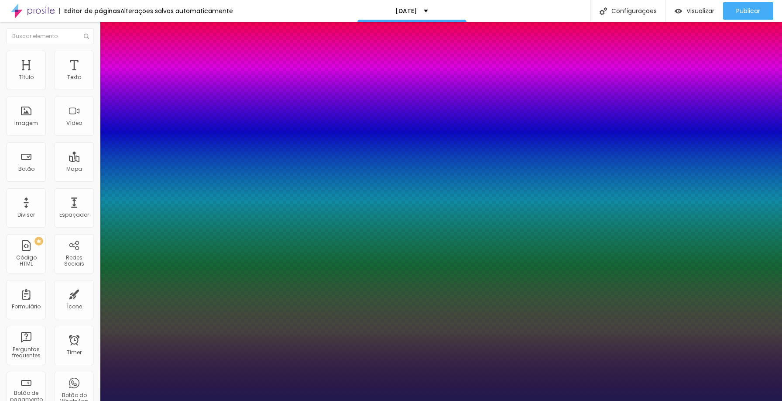
click at [223, 400] on div at bounding box center [391, 401] width 782 height 0
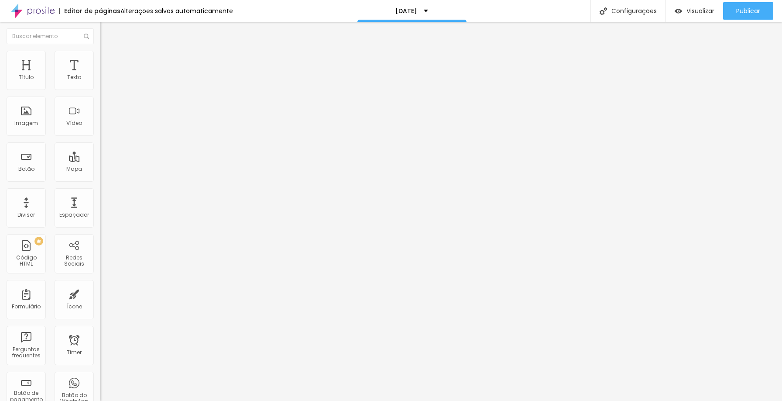
click at [100, 84] on button "button" at bounding box center [106, 79] width 12 height 9
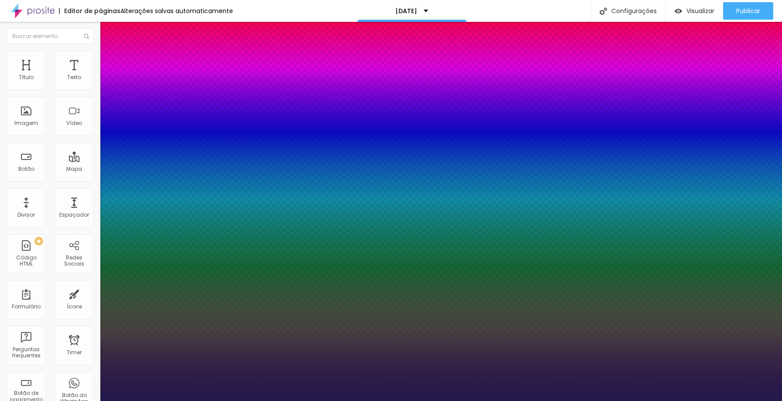
click at [250, 400] on div at bounding box center [391, 401] width 782 height 0
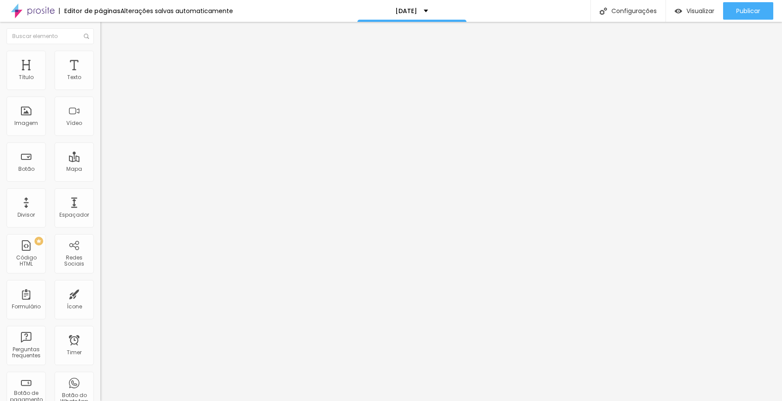
click at [104, 81] on icon "button" at bounding box center [106, 78] width 5 height 5
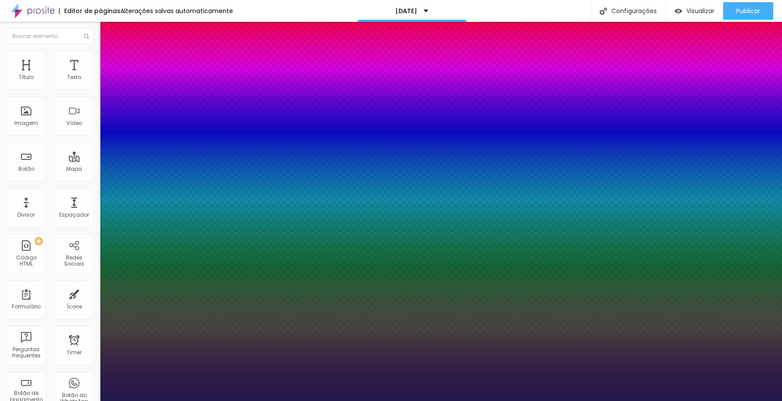
click at [236, 400] on div at bounding box center [391, 401] width 782 height 0
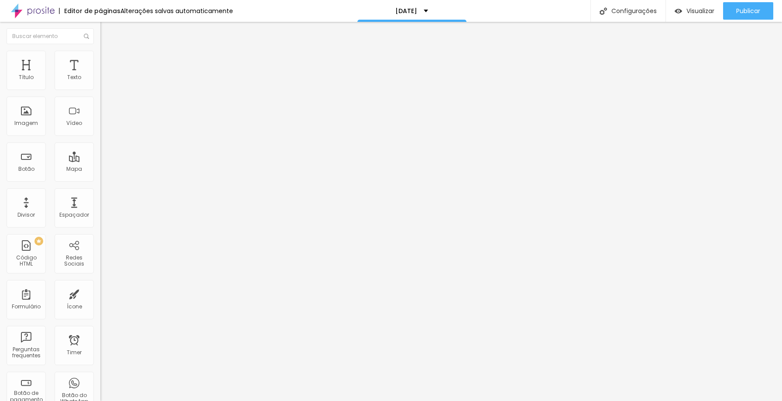
click at [105, 80] on icon "button" at bounding box center [106, 78] width 3 height 3
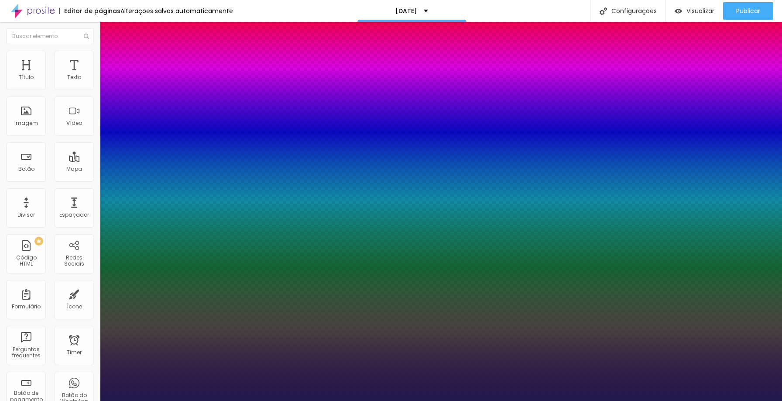
drag, startPoint x: 126, startPoint y: 148, endPoint x: 144, endPoint y: 148, distance: 18.3
click at [290, 400] on div at bounding box center [391, 401] width 782 height 0
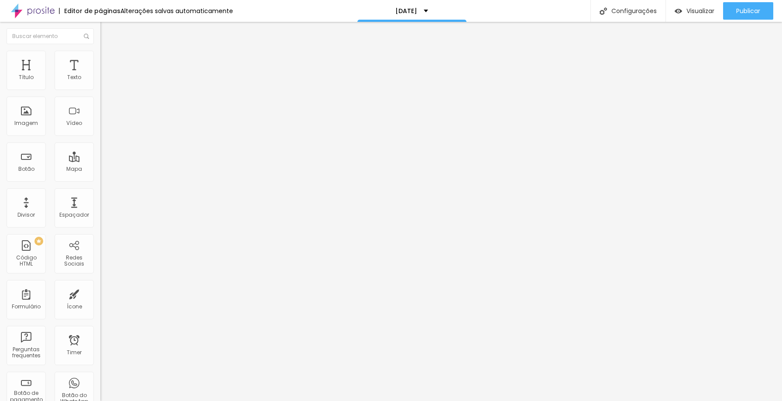
click at [100, 58] on li "Avançado" at bounding box center [150, 55] width 100 height 9
drag, startPoint x: 25, startPoint y: 87, endPoint x: 20, endPoint y: 87, distance: 5.7
click at [100, 161] on input "range" at bounding box center [128, 164] width 56 height 7
drag, startPoint x: 26, startPoint y: 99, endPoint x: 20, endPoint y: 101, distance: 6.8
click at [100, 284] on div at bounding box center [150, 288] width 100 height 8
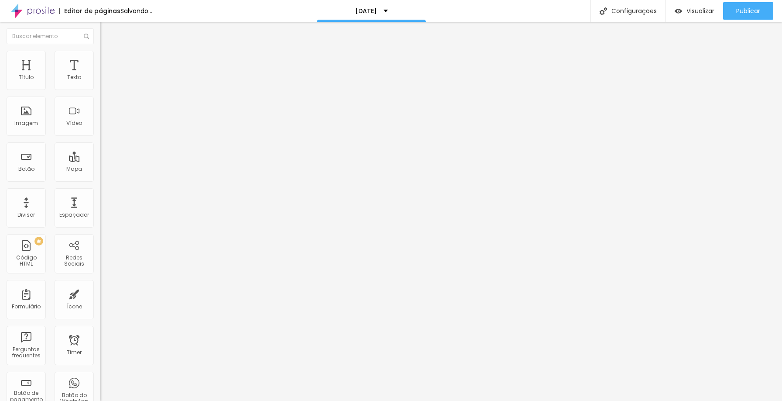
drag, startPoint x: 26, startPoint y: 101, endPoint x: 0, endPoint y: 98, distance: 26.3
click at [100, 284] on input "range" at bounding box center [128, 287] width 56 height 7
click at [100, 51] on li "Estilo" at bounding box center [150, 46] width 100 height 9
click at [105, 80] on icon "button" at bounding box center [106, 78] width 3 height 3
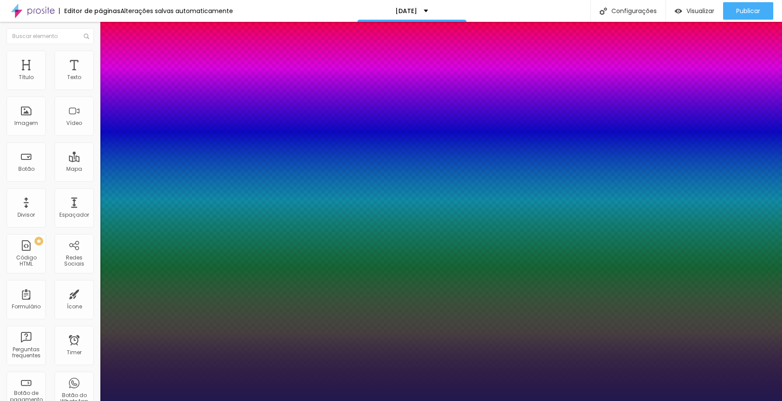
click at [243, 400] on div at bounding box center [391, 401] width 782 height 0
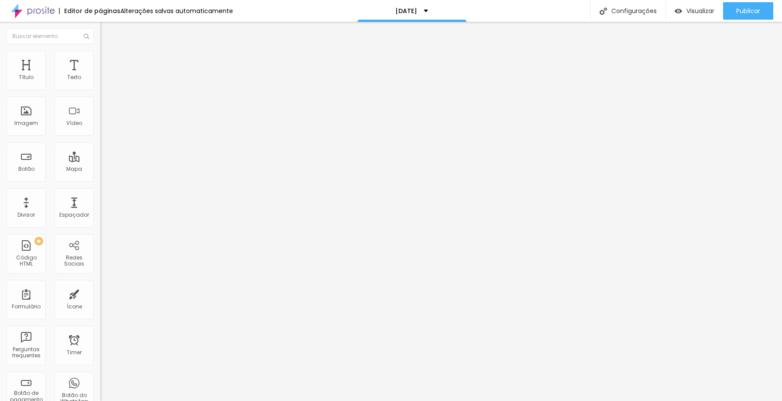
click at [104, 81] on icon "button" at bounding box center [106, 78] width 5 height 5
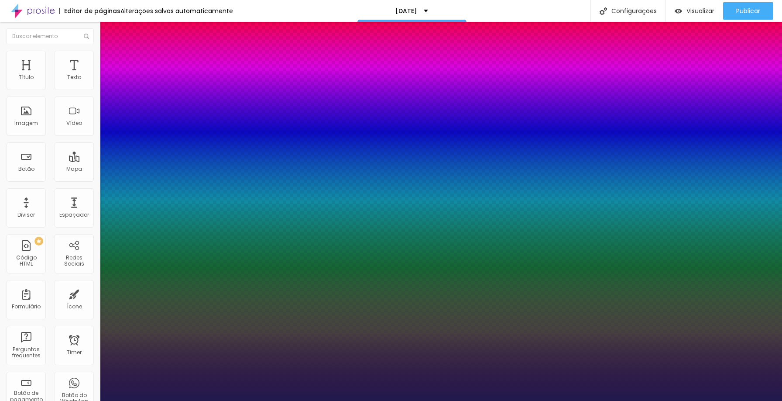
click at [309, 400] on div at bounding box center [391, 401] width 782 height 0
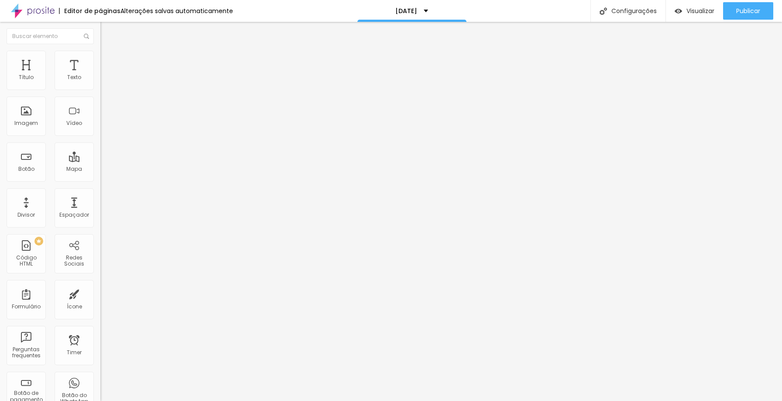
click at [104, 81] on icon "button" at bounding box center [106, 78] width 5 height 5
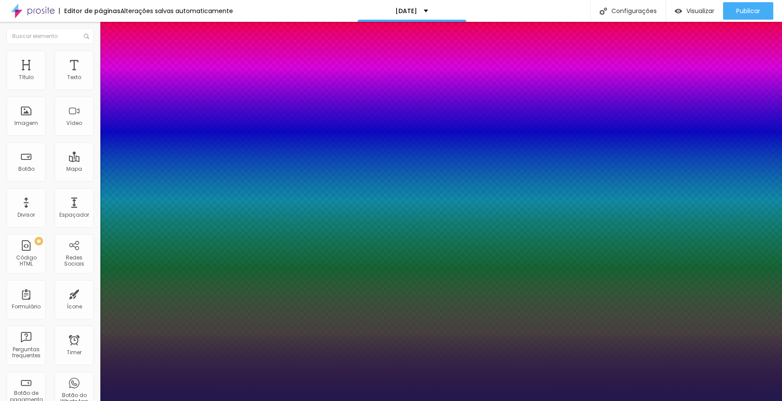
click at [315, 400] on div at bounding box center [391, 401] width 782 height 0
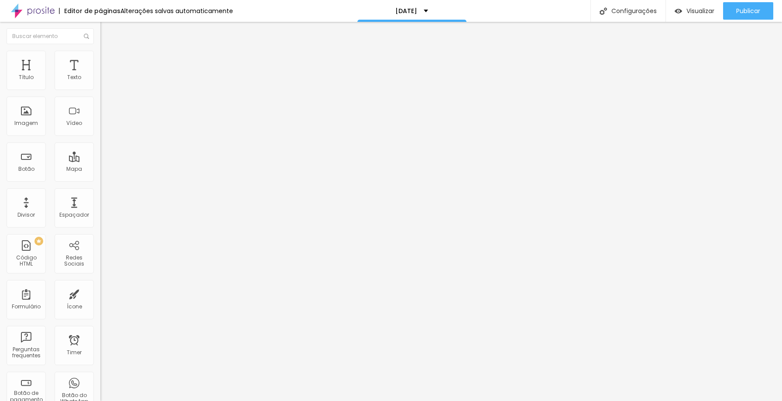
click at [100, 84] on button "button" at bounding box center [106, 79] width 12 height 9
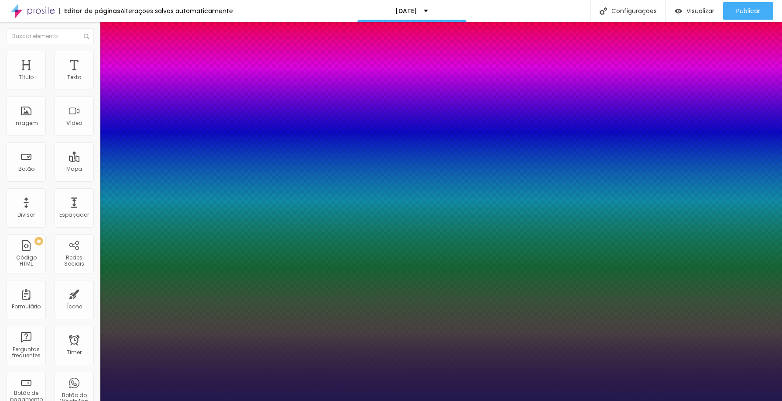
click at [267, 400] on div at bounding box center [391, 401] width 782 height 0
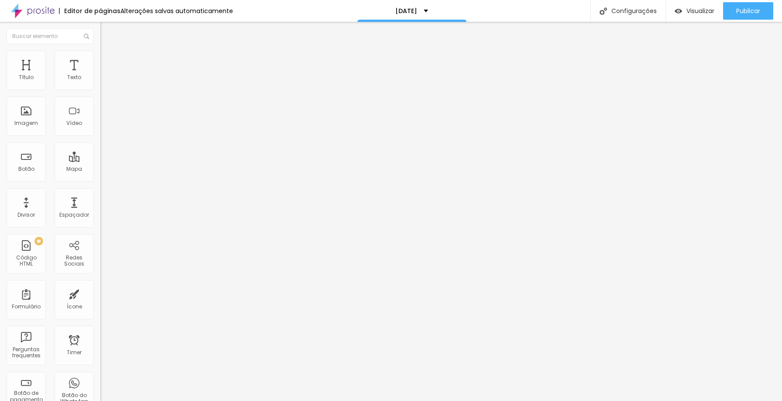
click at [108, 60] on span "Avançado" at bounding box center [122, 56] width 29 height 7
drag, startPoint x: 52, startPoint y: 85, endPoint x: 41, endPoint y: 82, distance: 12.0
click at [100, 161] on input "range" at bounding box center [128, 164] width 56 height 7
click at [108, 60] on span "Avançado" at bounding box center [122, 56] width 29 height 7
drag, startPoint x: 64, startPoint y: 84, endPoint x: 50, endPoint y: 85, distance: 14.0
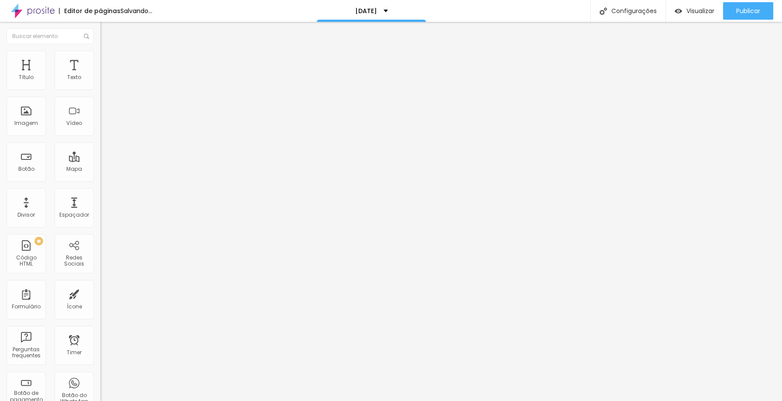
click at [100, 161] on input "range" at bounding box center [128, 164] width 56 height 7
drag, startPoint x: 41, startPoint y: 82, endPoint x: 47, endPoint y: 82, distance: 5.7
click at [100, 161] on div at bounding box center [150, 165] width 100 height 8
click at [100, 161] on input "range" at bounding box center [128, 164] width 56 height 7
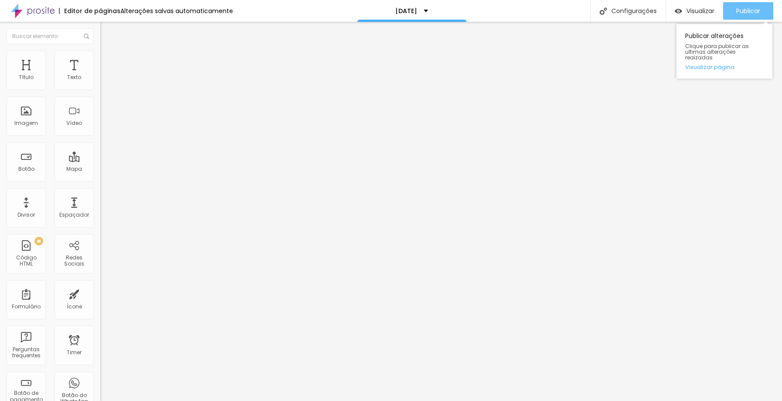
click at [747, 8] on span "Publicar" at bounding box center [748, 10] width 24 height 7
click at [100, 59] on li "Avançado" at bounding box center [150, 55] width 100 height 9
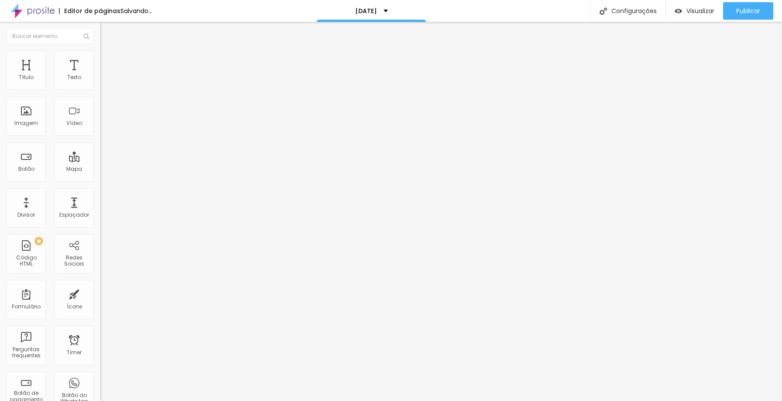
drag, startPoint x: 73, startPoint y: 119, endPoint x: 34, endPoint y: 120, distance: 38.9
click at [100, 53] on img at bounding box center [104, 55] width 8 height 8
click at [108, 51] on span "Estilo" at bounding box center [115, 47] width 14 height 7
click at [100, 84] on button "button" at bounding box center [106, 79] width 12 height 9
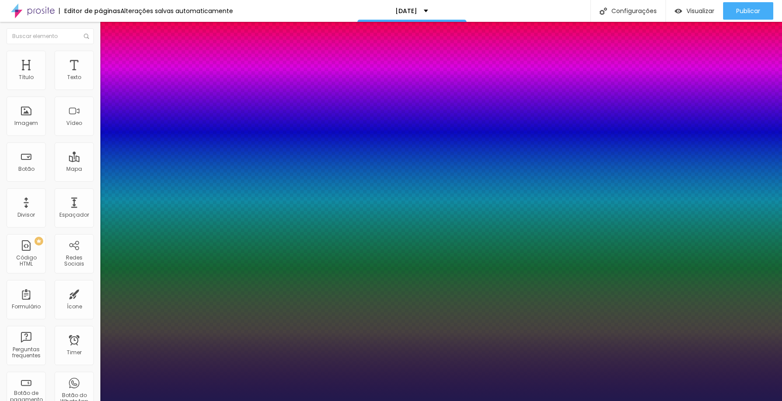
drag, startPoint x: 124, startPoint y: 207, endPoint x: 133, endPoint y: 206, distance: 9.3
drag, startPoint x: 149, startPoint y: 168, endPoint x: 145, endPoint y: 170, distance: 4.9
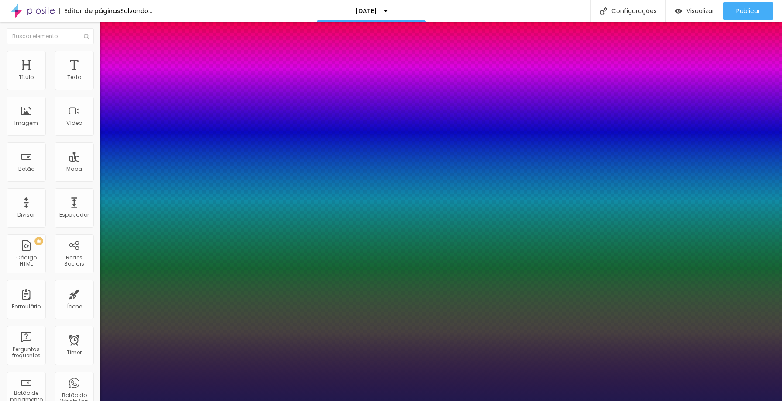
click at [295, 400] on div at bounding box center [391, 401] width 782 height 0
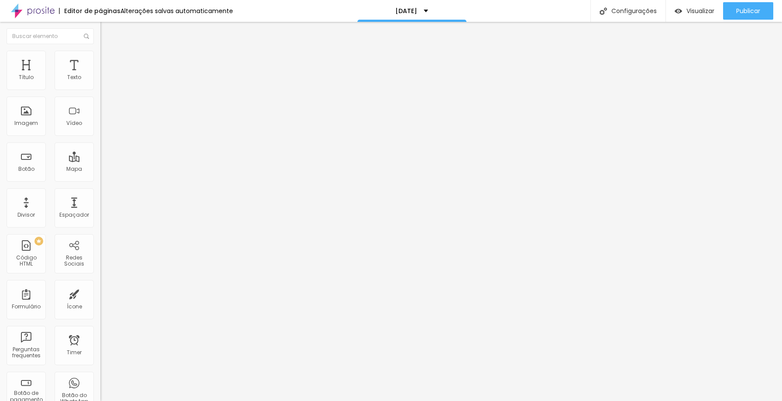
click at [100, 84] on button "button" at bounding box center [106, 79] width 12 height 9
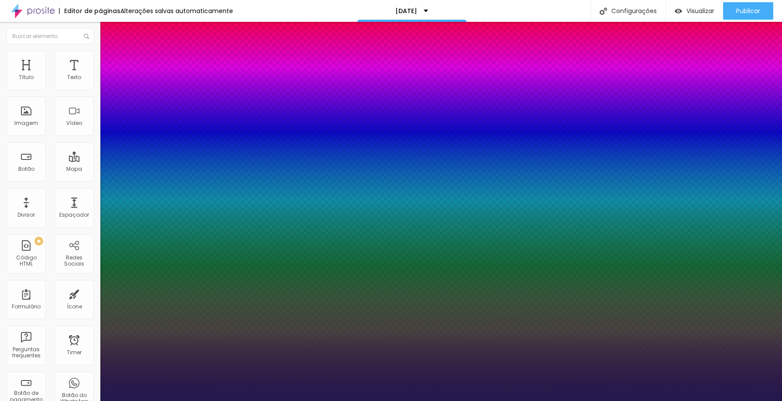
click at [323, 400] on div at bounding box center [391, 401] width 782 height 0
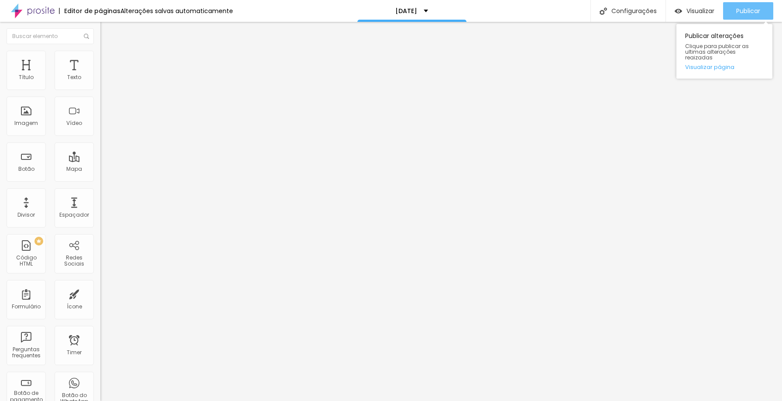
click at [744, 7] on span "Publicar" at bounding box center [748, 10] width 24 height 7
click at [100, 105] on div "Titulo 6 H6" at bounding box center [150, 102] width 100 height 5
click at [105, 129] on icon "button" at bounding box center [106, 126] width 3 height 3
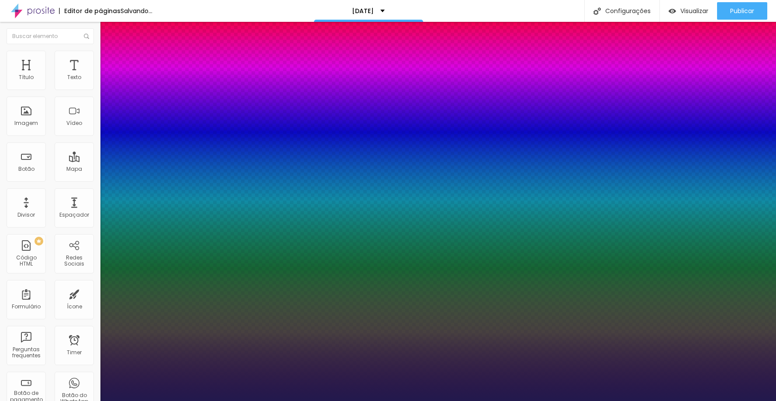
drag, startPoint x: 135, startPoint y: 248, endPoint x: 128, endPoint y: 245, distance: 7.9
drag, startPoint x: 118, startPoint y: 285, endPoint x: 110, endPoint y: 285, distance: 8.3
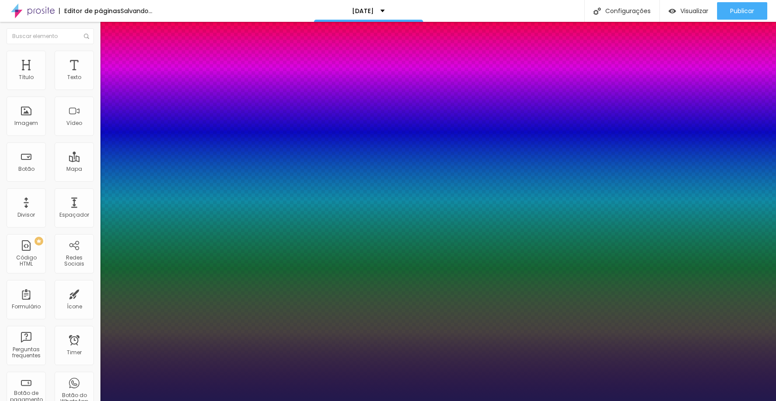
drag, startPoint x: 131, startPoint y: 306, endPoint x: 121, endPoint y: 305, distance: 10.1
drag, startPoint x: 126, startPoint y: 248, endPoint x: 121, endPoint y: 251, distance: 5.5
click at [62, 400] on div at bounding box center [388, 401] width 776 height 0
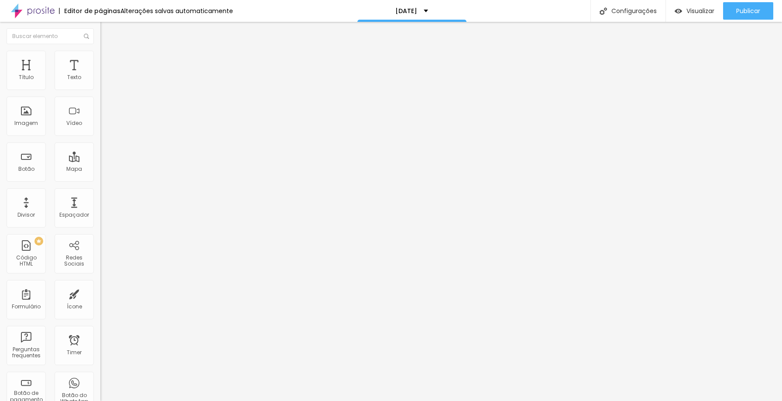
click at [100, 132] on div "Tipografia Voltar ao padrão" at bounding box center [150, 120] width 100 height 24
click at [104, 130] on icon "button" at bounding box center [106, 126] width 5 height 5
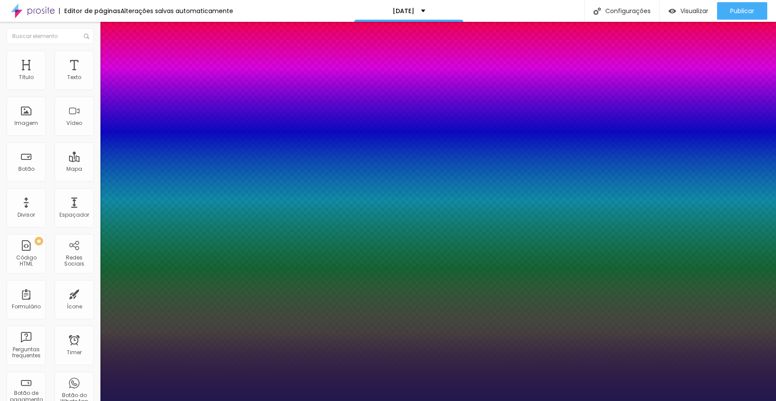
click at [79, 400] on div at bounding box center [388, 401] width 776 height 0
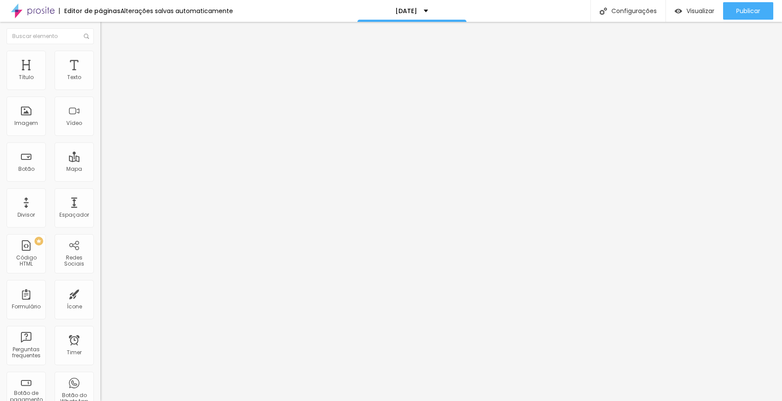
click at [108, 60] on span "Avançado" at bounding box center [122, 56] width 29 height 7
click at [100, 161] on input "range" at bounding box center [128, 164] width 56 height 7
click at [100, 284] on input "range" at bounding box center [128, 287] width 56 height 7
click at [100, 51] on li "Estilo" at bounding box center [150, 46] width 100 height 9
click at [108, 51] on span "Estilo" at bounding box center [115, 47] width 14 height 7
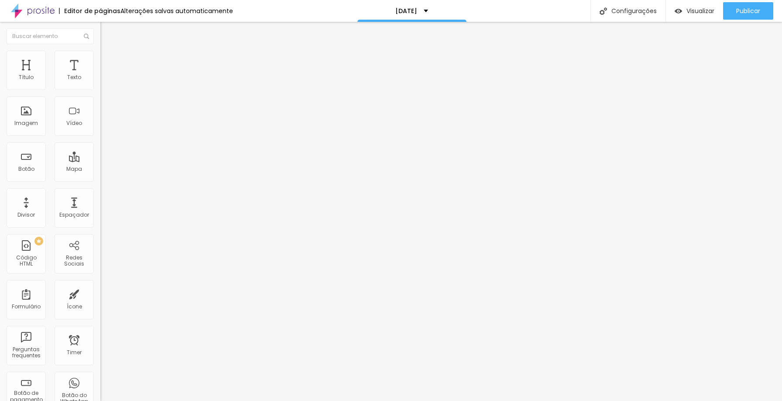
click at [100, 132] on button "button" at bounding box center [106, 127] width 12 height 9
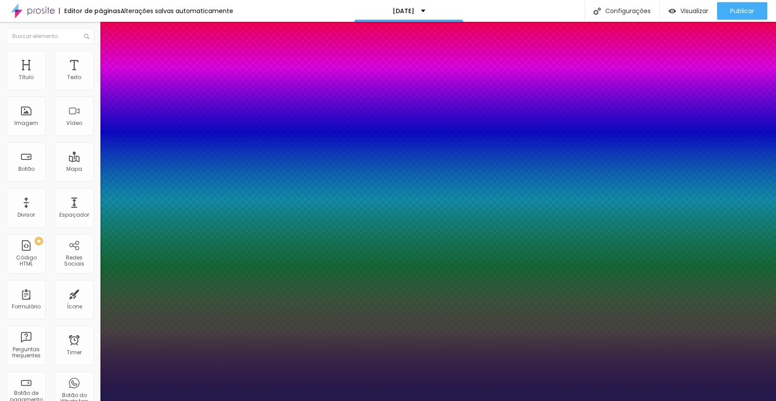
drag, startPoint x: 112, startPoint y: 265, endPoint x: 103, endPoint y: 265, distance: 9.6
drag, startPoint x: 119, startPoint y: 307, endPoint x: 111, endPoint y: 306, distance: 8.5
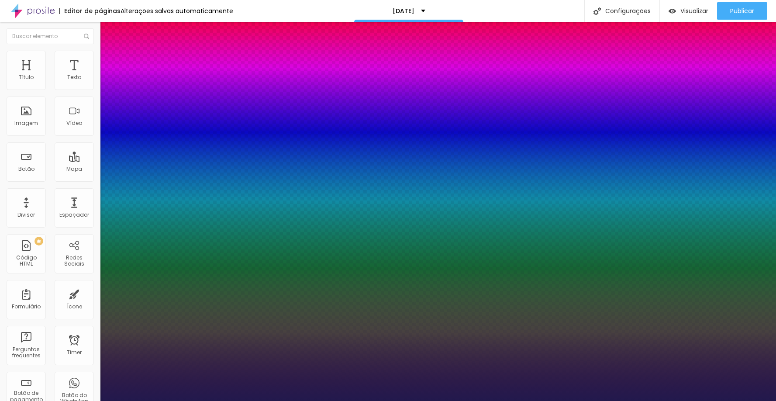
click at [274, 400] on div at bounding box center [388, 401] width 776 height 0
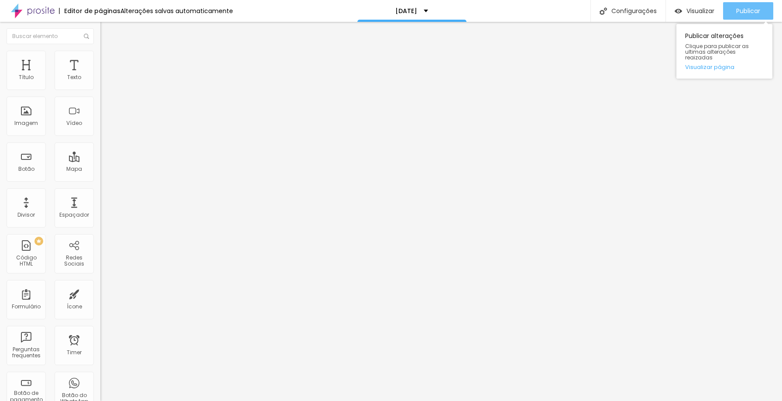
click at [748, 15] on div "Publicar" at bounding box center [748, 10] width 24 height 17
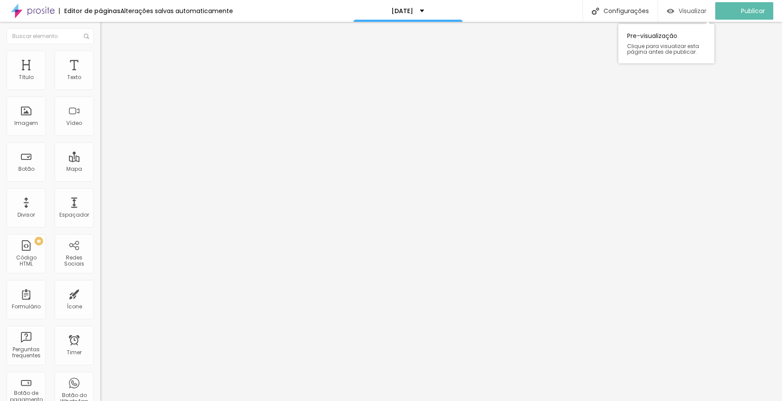
click at [705, 14] on span "Visualizar" at bounding box center [693, 10] width 28 height 7
click at [100, 51] on img at bounding box center [104, 55] width 8 height 8
click at [107, 29] on img "button" at bounding box center [110, 31] width 7 height 7
click at [100, 79] on span "Encaixotado" at bounding box center [117, 75] width 34 height 7
click at [100, 92] on div "Modo Encaixotado Encaixotado Completo" at bounding box center [150, 80] width 100 height 24
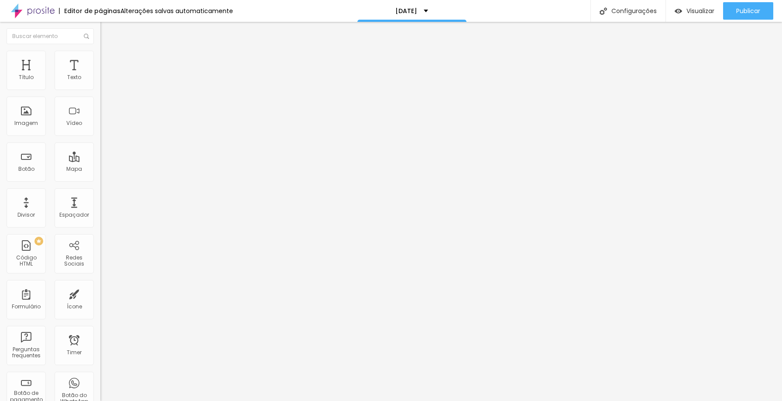
click at [100, 93] on span "Completo" at bounding box center [113, 89] width 27 height 7
click at [746, 9] on span "Publicar" at bounding box center [748, 10] width 24 height 7
click at [100, 58] on li "Avançado" at bounding box center [150, 55] width 100 height 9
drag, startPoint x: 82, startPoint y: 85, endPoint x: 100, endPoint y: 85, distance: 17.5
click at [100, 161] on input "range" at bounding box center [128, 164] width 56 height 7
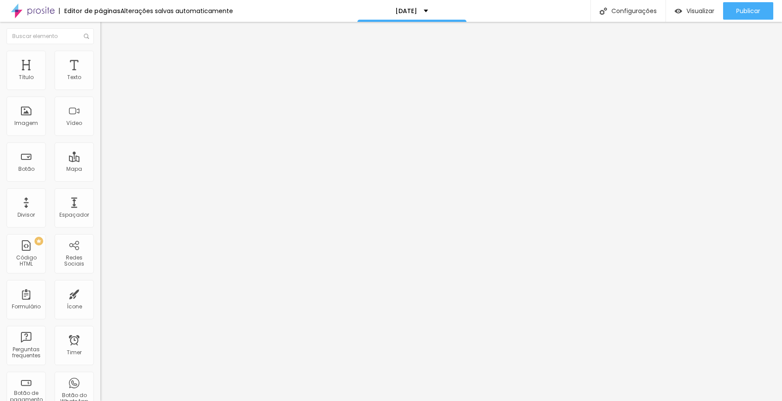
click at [107, 30] on img "button" at bounding box center [110, 31] width 7 height 7
drag, startPoint x: 22, startPoint y: 83, endPoint x: 27, endPoint y: 84, distance: 5.3
click at [100, 161] on input "range" at bounding box center [128, 164] width 56 height 7
click at [100, 82] on span "Titulo 2" at bounding box center [114, 77] width 28 height 7
click at [100, 130] on button "button" at bounding box center [106, 125] width 12 height 9
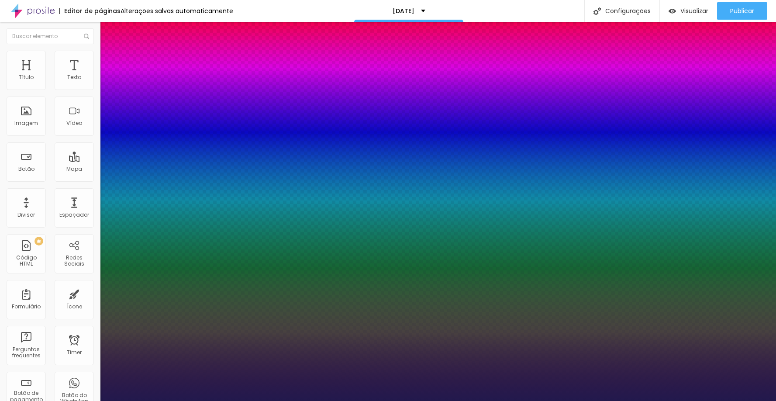
click at [265, 400] on div at bounding box center [388, 401] width 776 height 0
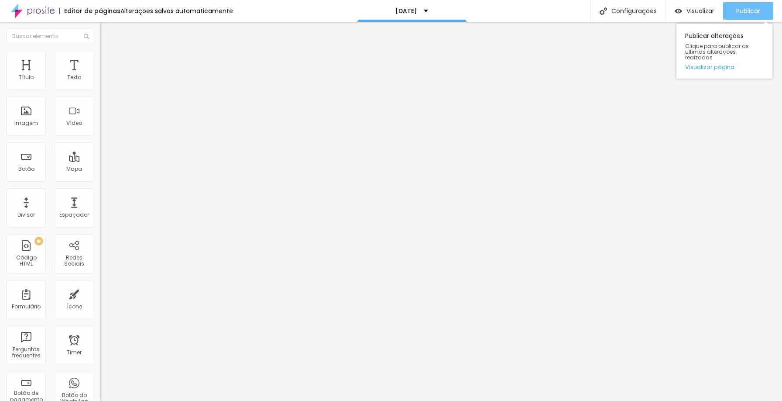
click at [736, 16] on div "Publicar" at bounding box center [748, 10] width 24 height 17
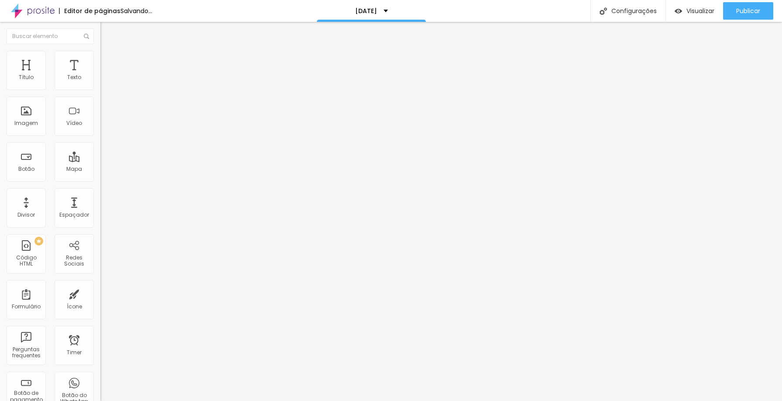
drag, startPoint x: 29, startPoint y: 86, endPoint x: 34, endPoint y: 86, distance: 5.2
click at [100, 161] on input "range" at bounding box center [128, 164] width 56 height 7
click at [100, 84] on button "button" at bounding box center [106, 79] width 12 height 9
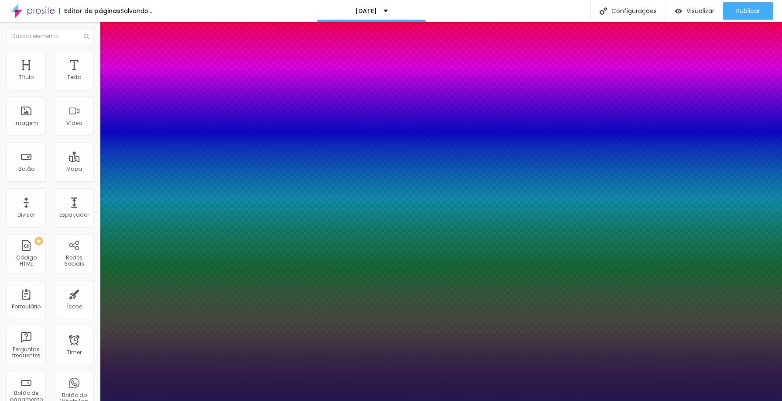
drag, startPoint x: 141, startPoint y: 147, endPoint x: 147, endPoint y: 147, distance: 6.1
click at [242, 400] on div at bounding box center [391, 401] width 782 height 0
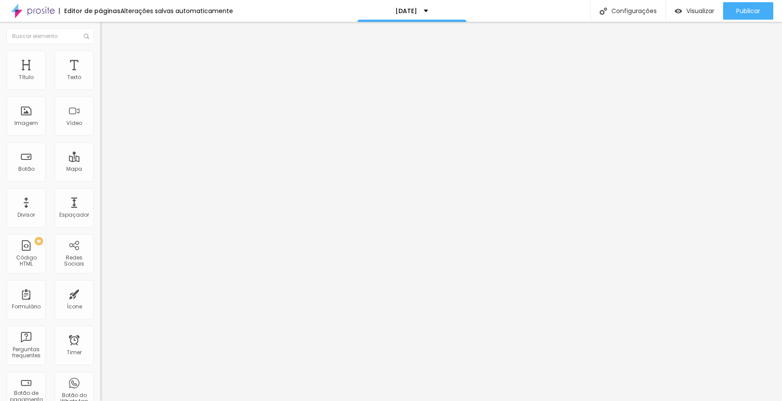
click at [100, 84] on button "button" at bounding box center [106, 79] width 12 height 9
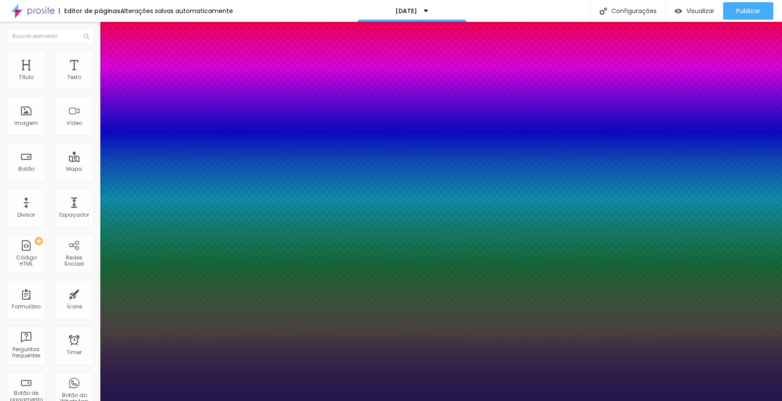
drag, startPoint x: 169, startPoint y: 149, endPoint x: 178, endPoint y: 149, distance: 8.3
click at [292, 400] on div at bounding box center [391, 401] width 782 height 0
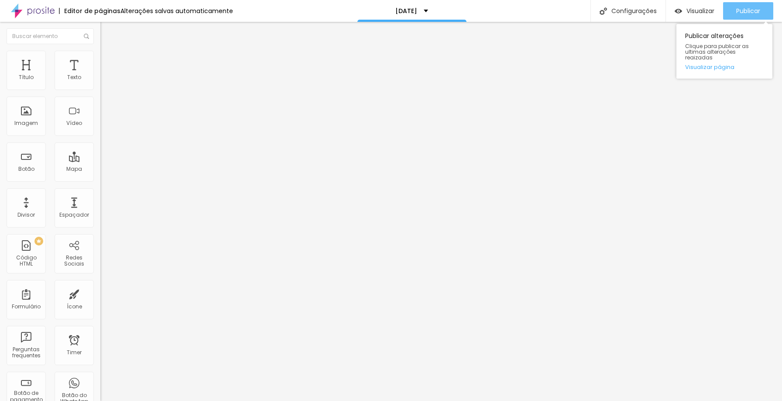
click at [743, 14] on span "Publicar" at bounding box center [748, 10] width 24 height 7
click at [69, 81] on div "Texto" at bounding box center [74, 70] width 39 height 39
click at [100, 75] on span "Titulo 1" at bounding box center [114, 69] width 28 height 12
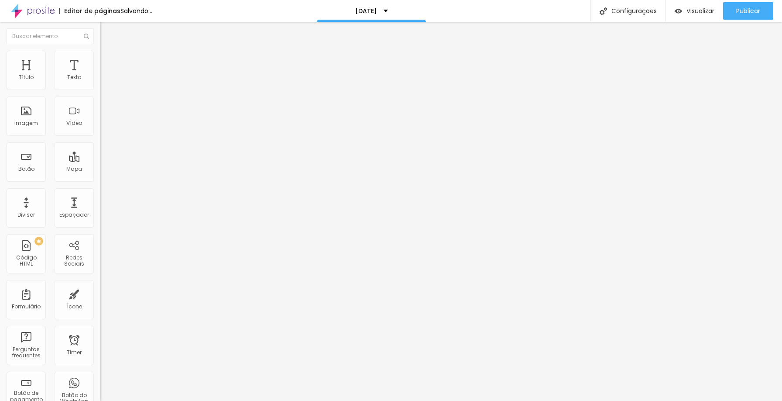
click at [100, 129] on button "button" at bounding box center [106, 124] width 12 height 9
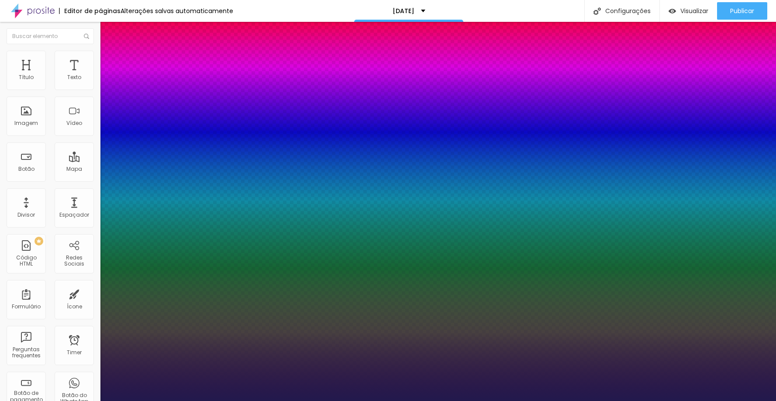
drag, startPoint x: 114, startPoint y: 306, endPoint x: 127, endPoint y: 305, distance: 12.3
drag, startPoint x: 113, startPoint y: 288, endPoint x: 97, endPoint y: 282, distance: 17.0
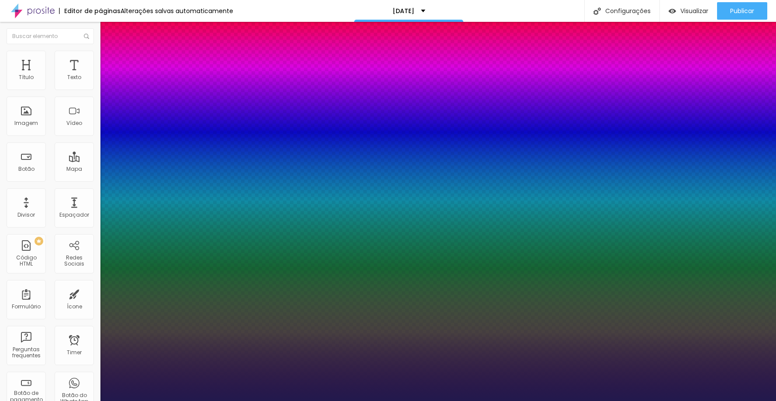
drag, startPoint x: 112, startPoint y: 268, endPoint x: 104, endPoint y: 268, distance: 7.9
click at [65, 400] on div at bounding box center [388, 401] width 776 height 0
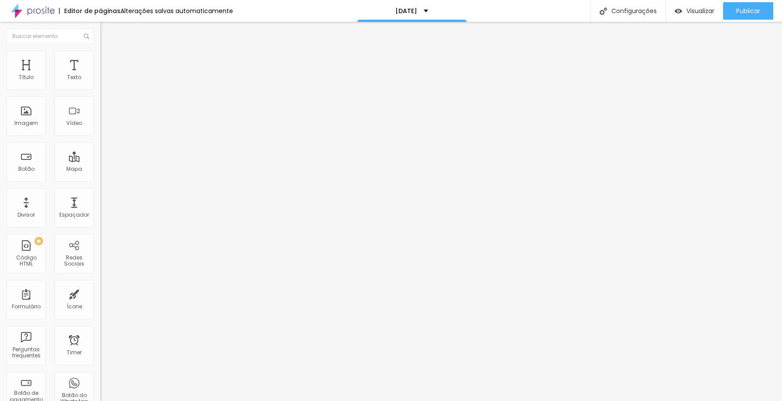
click at [108, 60] on span "Avançado" at bounding box center [122, 56] width 29 height 7
click at [100, 79] on span "Completo" at bounding box center [113, 75] width 27 height 7
click at [100, 84] on div "Encaixotado" at bounding box center [150, 81] width 100 height 5
click at [100, 93] on span "Completo" at bounding box center [113, 89] width 27 height 7
click at [100, 85] on span "Encaixotado" at bounding box center [117, 80] width 34 height 7
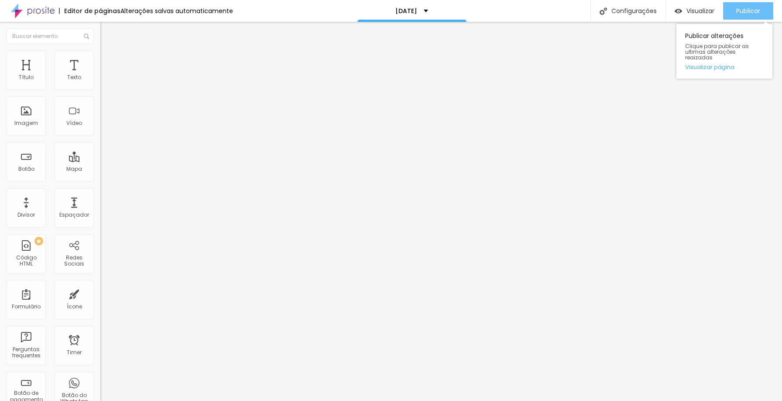
click at [760, 19] on div "Publicar" at bounding box center [748, 10] width 24 height 17
drag, startPoint x: 51, startPoint y: 87, endPoint x: 59, endPoint y: 87, distance: 8.7
click at [100, 161] on input "range" at bounding box center [128, 164] width 56 height 7
click at [104, 81] on icon "button" at bounding box center [106, 78] width 5 height 5
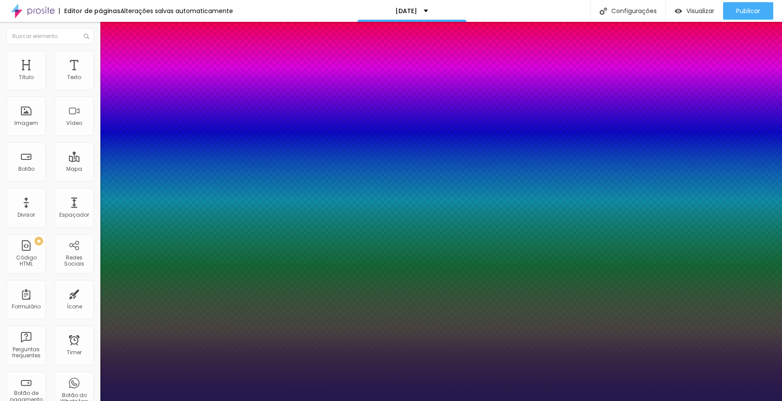
click at [268, 400] on div at bounding box center [391, 401] width 782 height 0
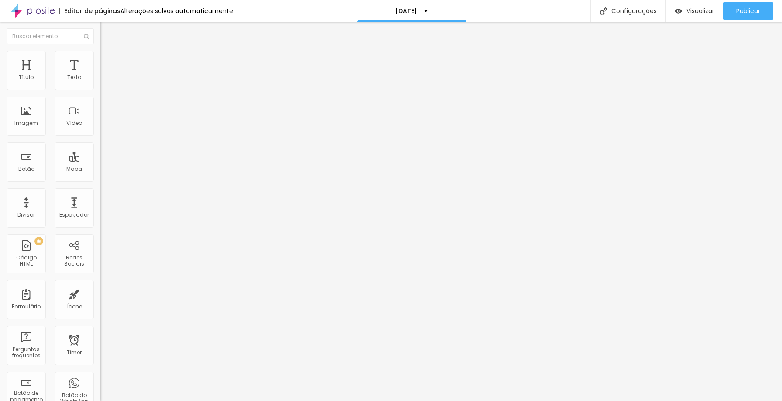
click at [100, 84] on button "button" at bounding box center [106, 79] width 12 height 9
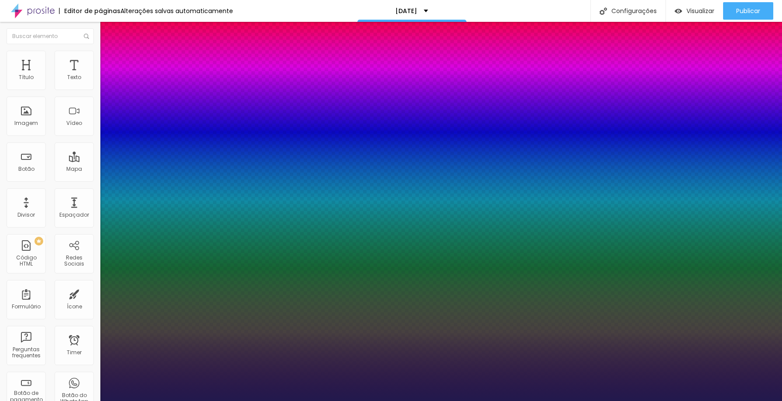
drag, startPoint x: 144, startPoint y: 167, endPoint x: 154, endPoint y: 168, distance: 9.6
click at [285, 400] on div at bounding box center [391, 401] width 782 height 0
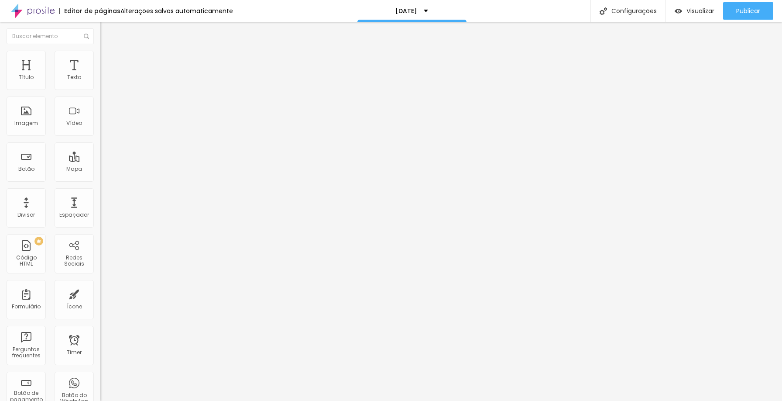
click at [100, 106] on span "Titulo 6" at bounding box center [108, 102] width 17 height 7
click at [100, 132] on button "button" at bounding box center [106, 127] width 12 height 9
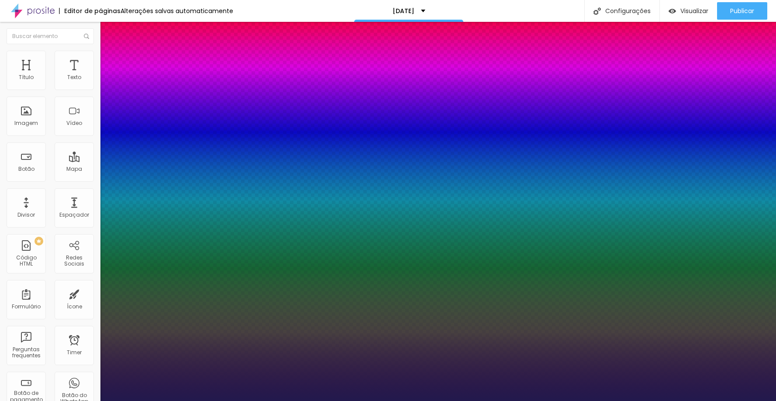
click at [284, 400] on div at bounding box center [388, 401] width 776 height 0
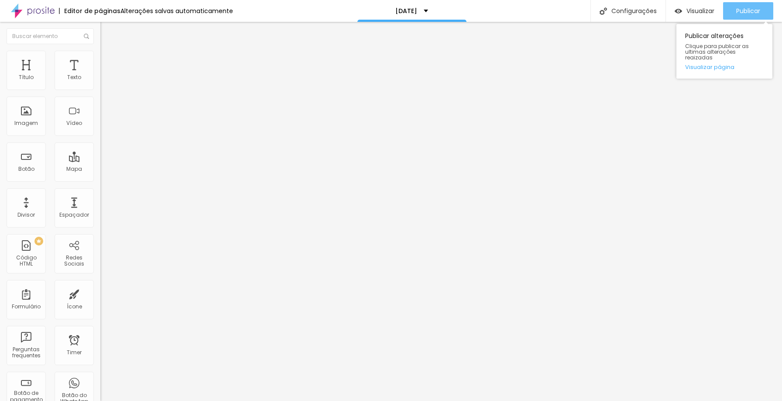
click at [748, 10] on span "Publicar" at bounding box center [748, 10] width 24 height 7
click at [100, 59] on img at bounding box center [104, 63] width 8 height 8
click at [100, 56] on li "Estilo" at bounding box center [150, 55] width 100 height 9
click at [100, 55] on ul "Conteúdo Estilo Avançado" at bounding box center [150, 55] width 100 height 26
click at [100, 55] on li "Estilo" at bounding box center [150, 55] width 100 height 9
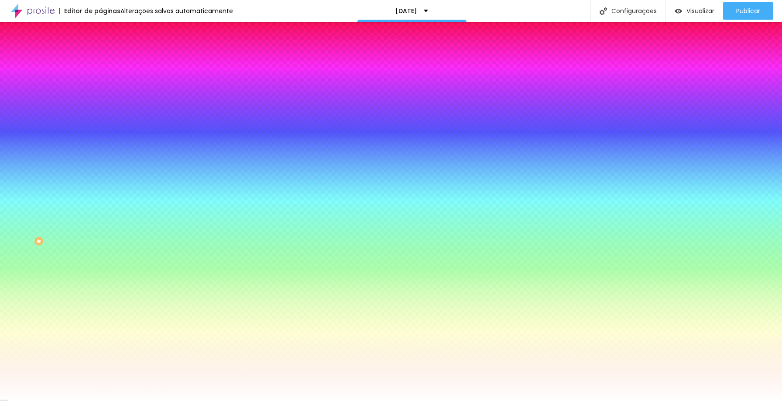
click at [100, 80] on span "Trocar imagem" at bounding box center [124, 76] width 48 height 7
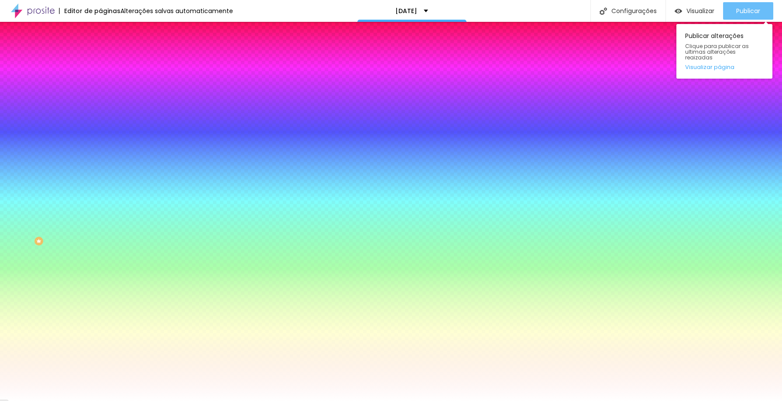
click at [731, 15] on button "Publicar" at bounding box center [748, 10] width 50 height 17
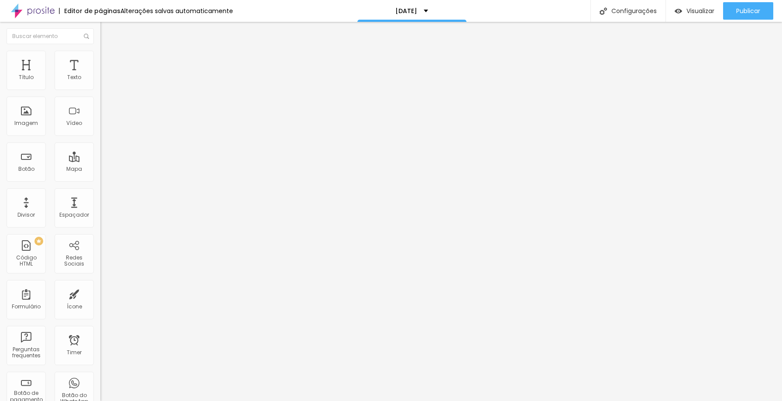
click at [104, 130] on icon "button" at bounding box center [106, 126] width 5 height 5
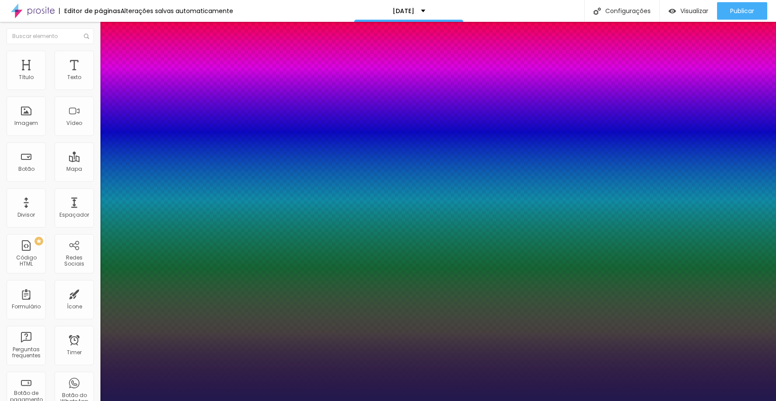
drag, startPoint x: 124, startPoint y: 309, endPoint x: 130, endPoint y: 307, distance: 6.2
drag, startPoint x: 128, startPoint y: 307, endPoint x: 140, endPoint y: 306, distance: 11.8
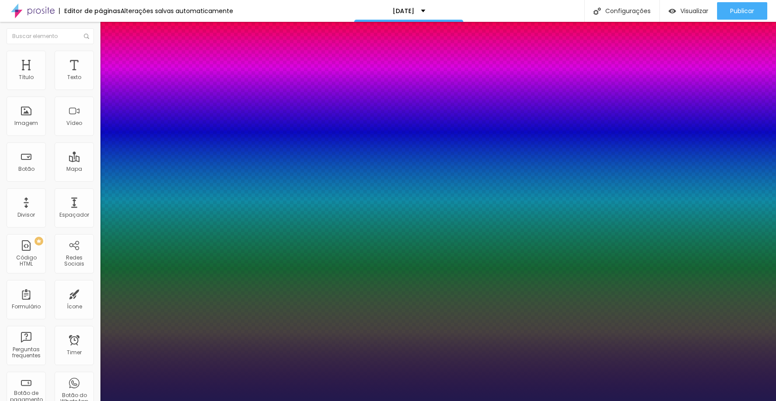
click at [78, 400] on div at bounding box center [388, 401] width 776 height 0
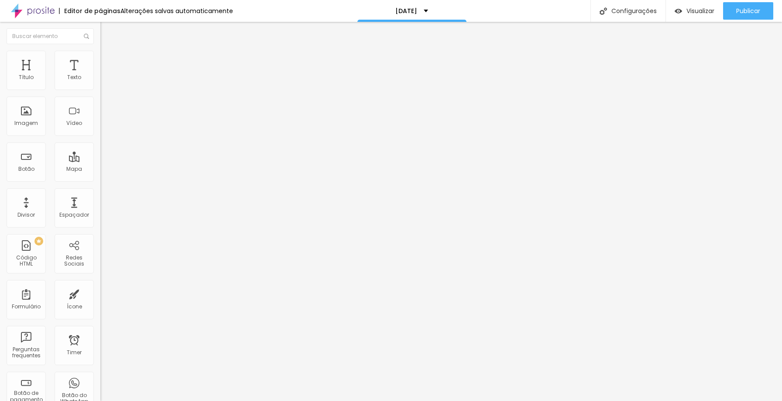
click at [108, 60] on span "Avançado" at bounding box center [122, 56] width 29 height 7
click at [100, 284] on input "range" at bounding box center [128, 287] width 56 height 7
drag, startPoint x: 29, startPoint y: 88, endPoint x: 34, endPoint y: 86, distance: 5.1
click at [100, 161] on div at bounding box center [150, 165] width 100 height 8
drag, startPoint x: 31, startPoint y: 86, endPoint x: 38, endPoint y: 85, distance: 7.5
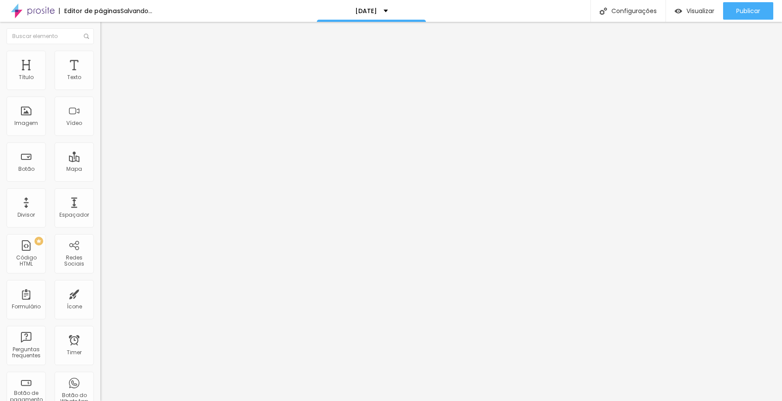
click at [100, 161] on input "range" at bounding box center [128, 164] width 56 height 7
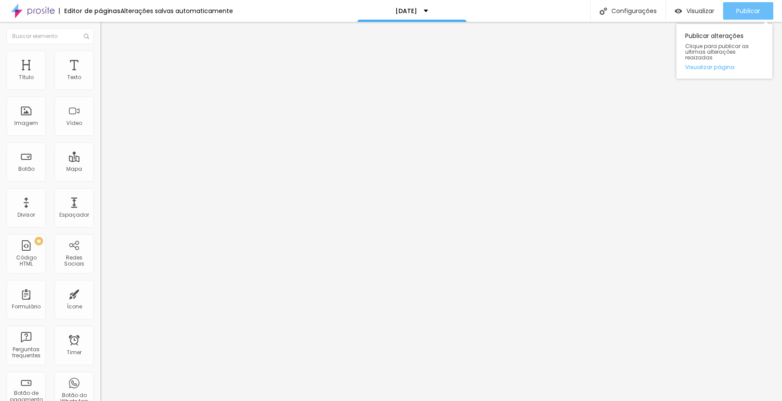
click at [743, 6] on div "Publicar" at bounding box center [748, 10] width 24 height 17
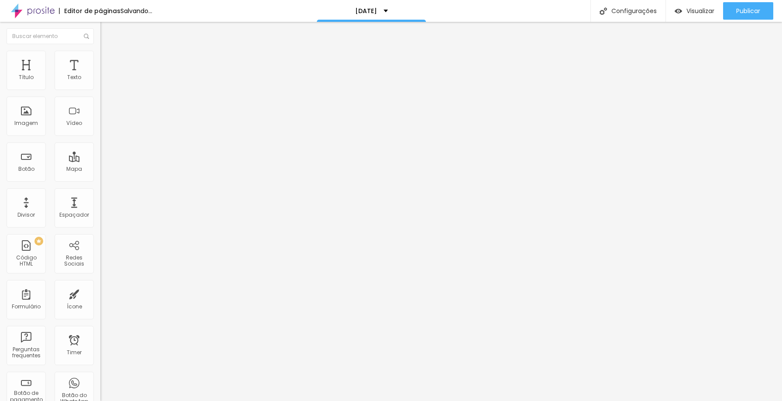
drag, startPoint x: 34, startPoint y: 84, endPoint x: 45, endPoint y: 82, distance: 10.6
click at [100, 161] on input "range" at bounding box center [128, 164] width 56 height 7
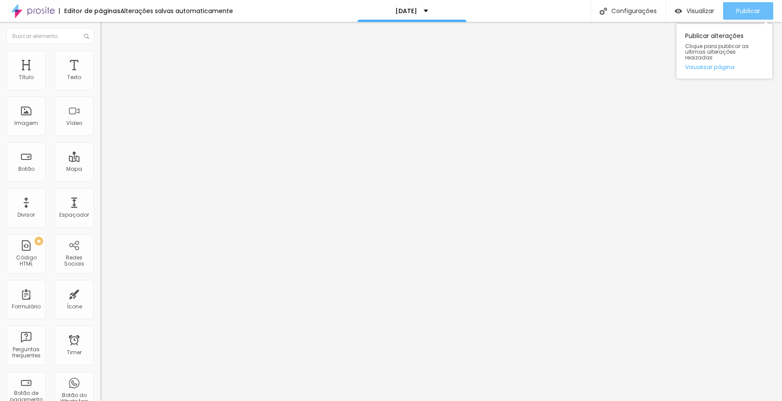
click at [753, 13] on span "Publicar" at bounding box center [748, 10] width 24 height 7
drag, startPoint x: 45, startPoint y: 86, endPoint x: 0, endPoint y: 86, distance: 45.4
click at [100, 161] on input "range" at bounding box center [128, 164] width 56 height 7
click at [748, 13] on span "Publicar" at bounding box center [748, 10] width 24 height 7
click at [100, 161] on input "range" at bounding box center [128, 164] width 56 height 7
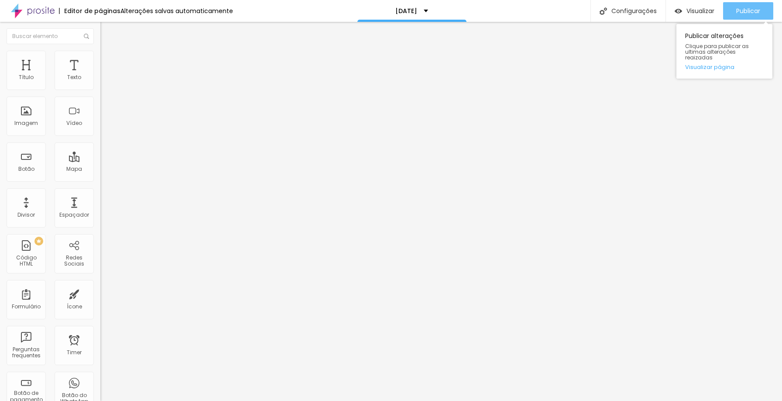
click at [754, 16] on div "Publicar" at bounding box center [748, 10] width 24 height 17
click at [100, 51] on img at bounding box center [104, 55] width 8 height 8
click at [100, 36] on button "Editar Espaçador" at bounding box center [150, 32] width 100 height 20
click at [100, 79] on span "Encaixotado" at bounding box center [117, 75] width 34 height 7
click at [100, 92] on div "Completo" at bounding box center [150, 89] width 100 height 5
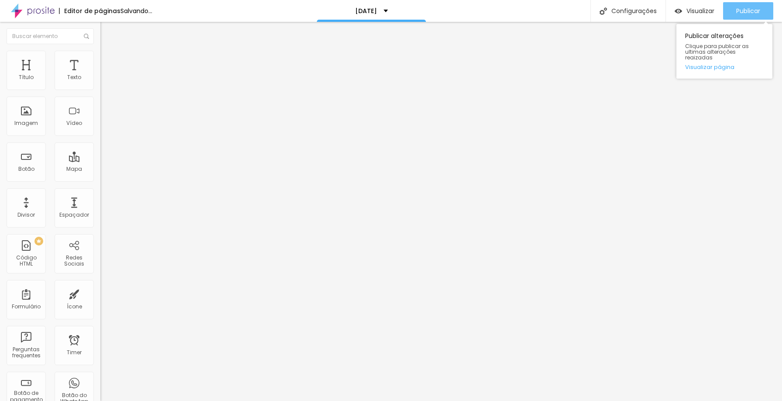
click at [754, 7] on span "Publicar" at bounding box center [748, 10] width 24 height 7
click at [755, 5] on div "Publicar" at bounding box center [748, 10] width 24 height 17
click at [743, 12] on span "Publicar" at bounding box center [748, 10] width 24 height 7
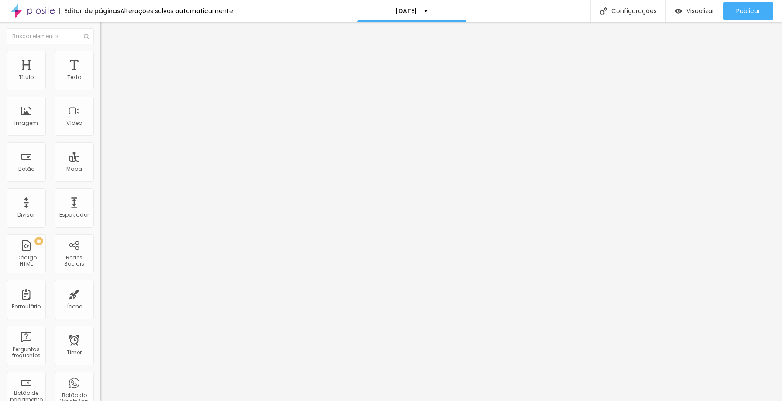
click at [100, 55] on img at bounding box center [104, 55] width 8 height 8
drag, startPoint x: 38, startPoint y: 86, endPoint x: 56, endPoint y: 84, distance: 17.5
click at [100, 161] on input "range" at bounding box center [128, 164] width 56 height 7
drag, startPoint x: 32, startPoint y: 103, endPoint x: 17, endPoint y: 109, distance: 15.5
click at [100, 284] on input "range" at bounding box center [128, 287] width 56 height 7
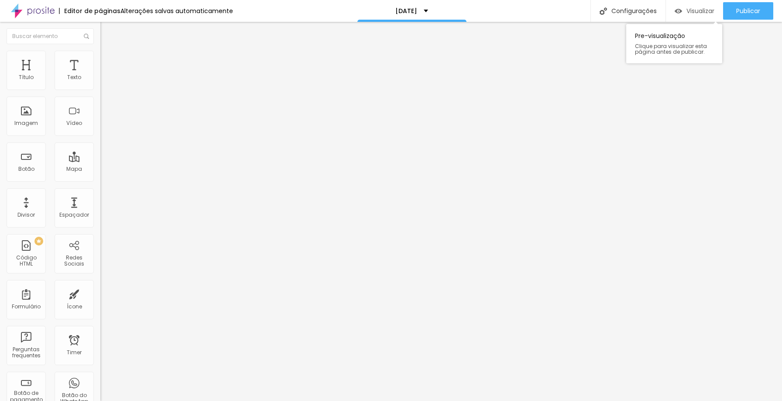
click at [687, 10] on span "Visualizar" at bounding box center [701, 10] width 28 height 7
click at [104, 81] on icon "button" at bounding box center [106, 78] width 5 height 5
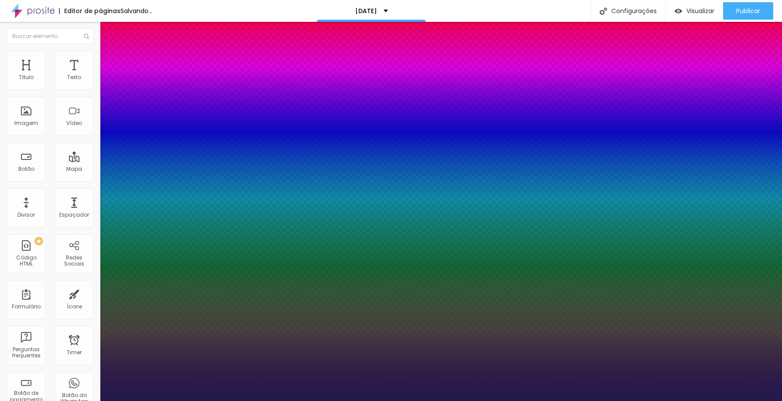
drag, startPoint x: 148, startPoint y: 148, endPoint x: 136, endPoint y: 148, distance: 12.2
click at [249, 400] on div at bounding box center [391, 401] width 782 height 0
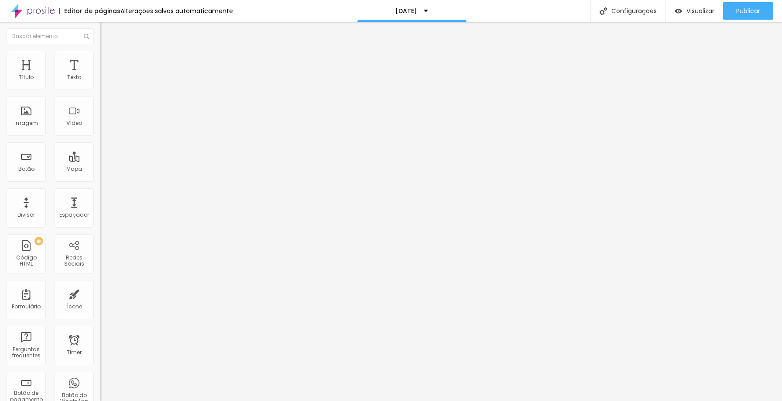
click at [105, 80] on icon "button" at bounding box center [106, 78] width 3 height 3
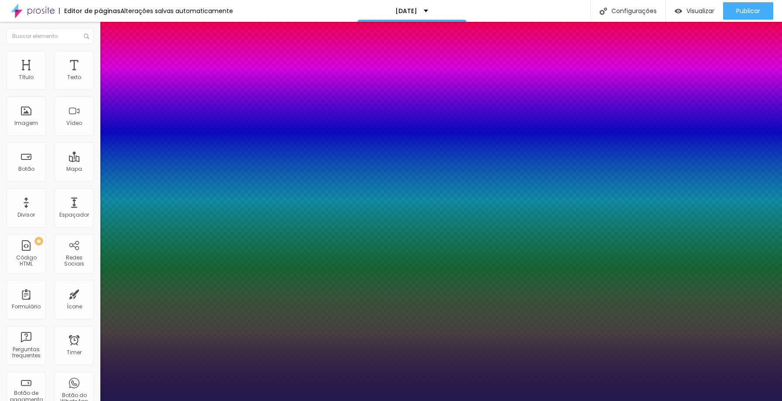
click at [71, 400] on div at bounding box center [391, 401] width 782 height 0
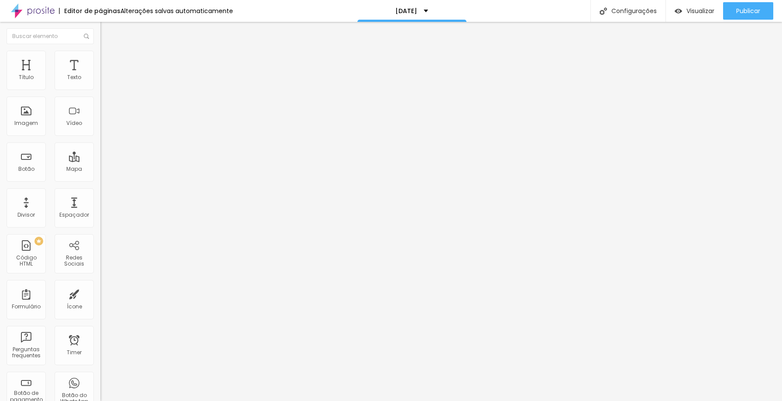
click at [100, 58] on li "Avançado" at bounding box center [150, 55] width 100 height 9
drag, startPoint x: 31, startPoint y: 121, endPoint x: 26, endPoint y: 117, distance: 6.8
click at [100, 57] on li "Avançado" at bounding box center [150, 55] width 100 height 9
drag, startPoint x: 19, startPoint y: 102, endPoint x: 25, endPoint y: 101, distance: 6.6
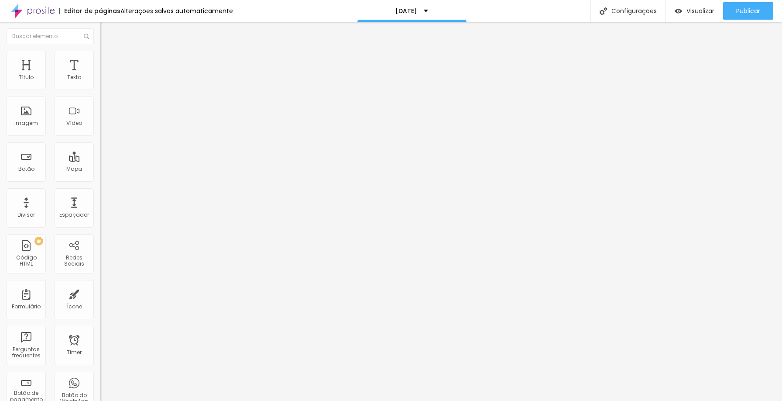
click at [100, 284] on input "range" at bounding box center [128, 287] width 56 height 7
click at [108, 60] on span "Avançado" at bounding box center [122, 56] width 29 height 7
click at [100, 51] on img at bounding box center [104, 55] width 8 height 8
click at [750, 8] on span "Publicar" at bounding box center [748, 10] width 24 height 7
click at [100, 100] on div "Titulo 5 H5" at bounding box center [150, 96] width 100 height 5
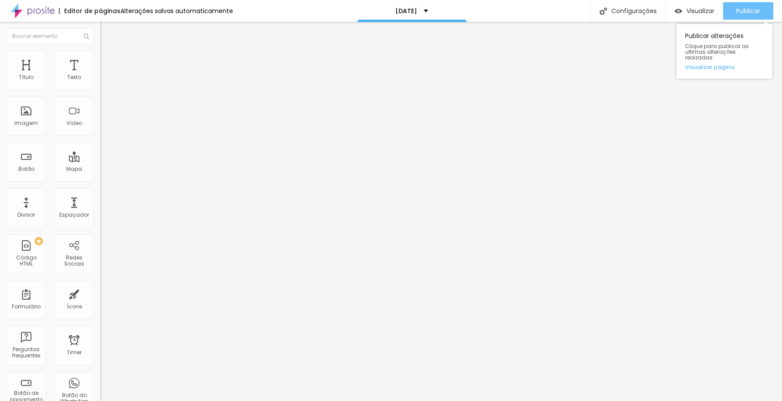
click at [752, 10] on span "Publicar" at bounding box center [748, 10] width 24 height 7
click at [100, 59] on img at bounding box center [104, 63] width 8 height 8
click at [100, 58] on li "Estilo" at bounding box center [150, 55] width 100 height 9
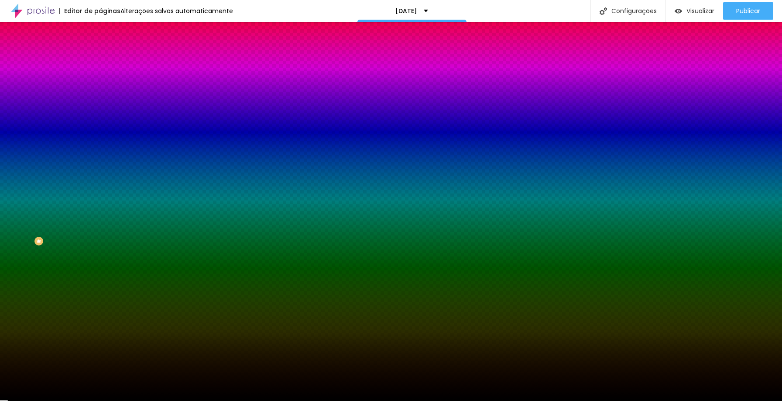
click at [100, 119] on div at bounding box center [150, 119] width 100 height 0
click at [14, 169] on div at bounding box center [391, 200] width 782 height 401
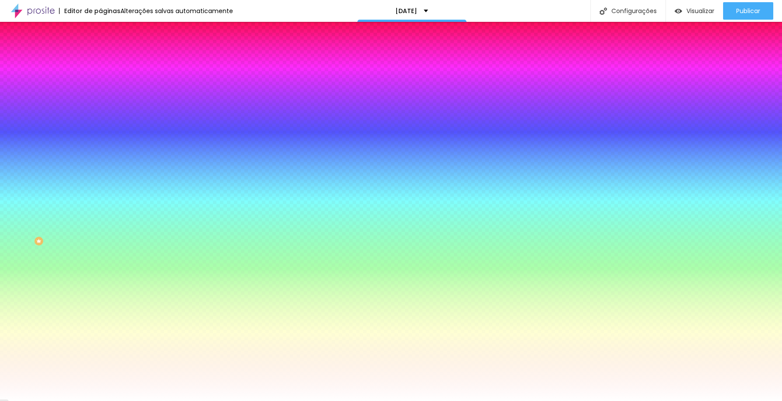
drag, startPoint x: 17, startPoint y: 171, endPoint x: 2, endPoint y: 157, distance: 19.8
click at [100, 156] on div "Imagem de fundo Adicionar imagem Efeito da Imagem Nenhum Nenhum Parallax Cor de…" at bounding box center [150, 124] width 100 height 113
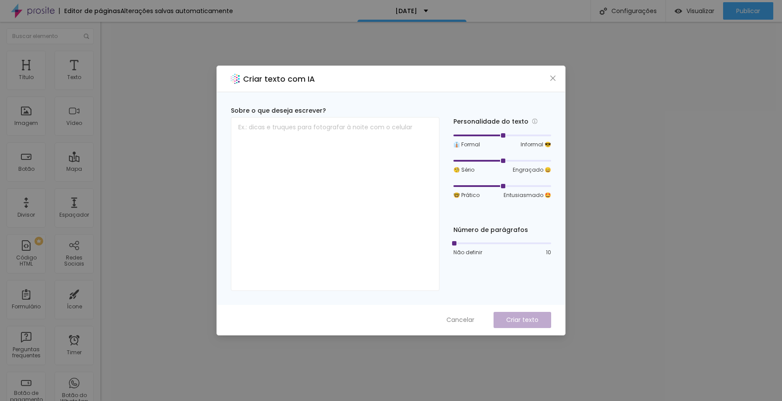
click at [475, 322] on button "Cancelar" at bounding box center [460, 320] width 45 height 16
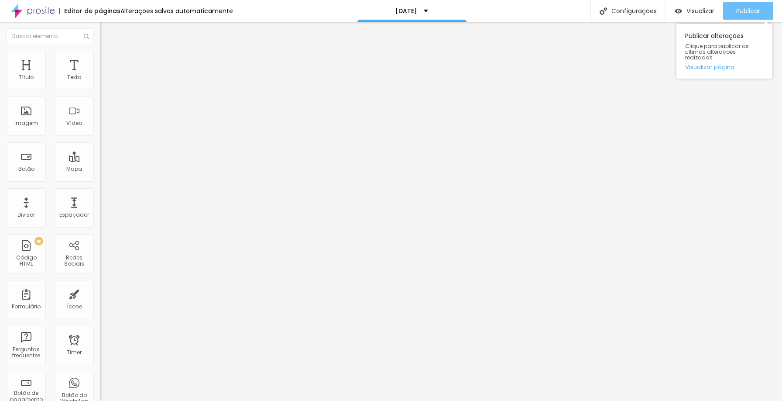
click at [747, 7] on span "Publicar" at bounding box center [748, 10] width 24 height 7
click at [100, 84] on button "button" at bounding box center [106, 79] width 12 height 9
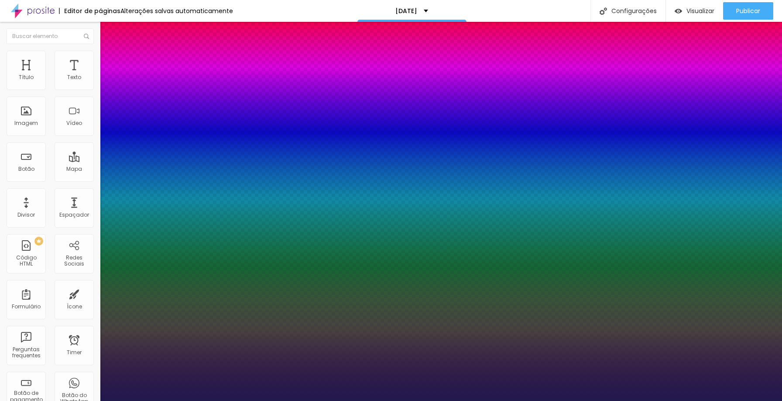
type input "1"
click at [418, 400] on div at bounding box center [391, 401] width 782 height 0
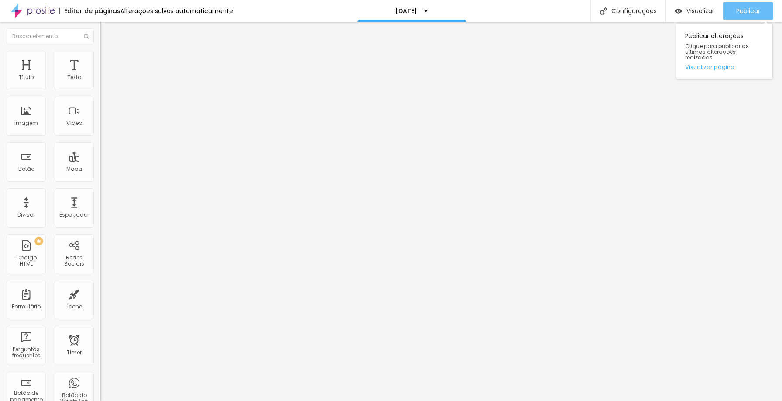
click at [750, 12] on span "Publicar" at bounding box center [748, 10] width 24 height 7
click at [752, 12] on span "Publicar" at bounding box center [748, 10] width 24 height 7
click at [739, 14] on span "Publicar" at bounding box center [748, 10] width 24 height 7
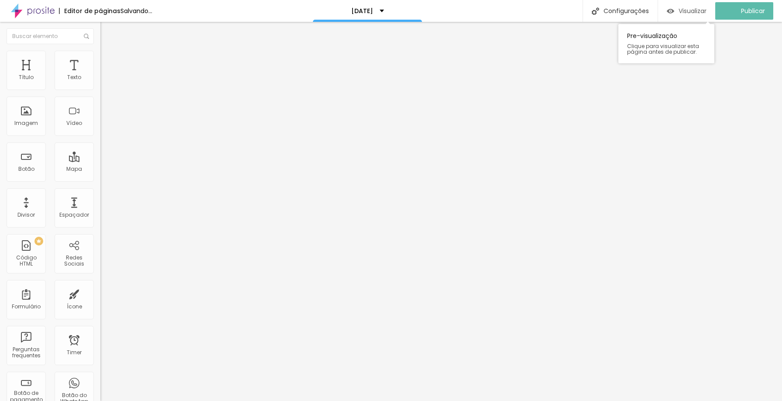
click at [707, 10] on span "Visualizar" at bounding box center [693, 10] width 28 height 7
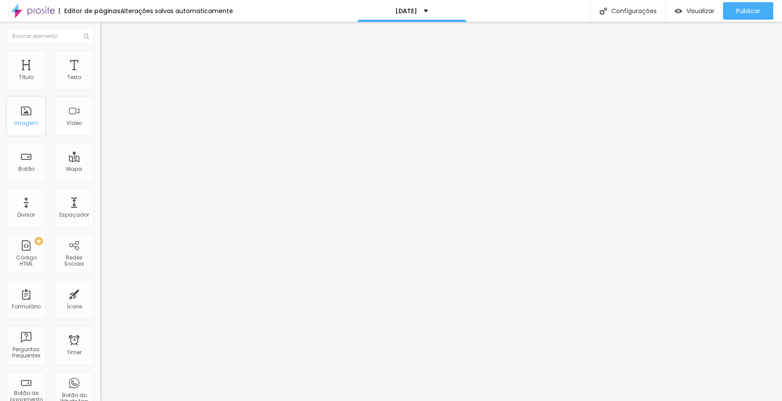
click at [33, 119] on div "Imagem" at bounding box center [26, 115] width 39 height 39
click at [100, 75] on span "Adicionar imagem" at bounding box center [128, 71] width 56 height 7
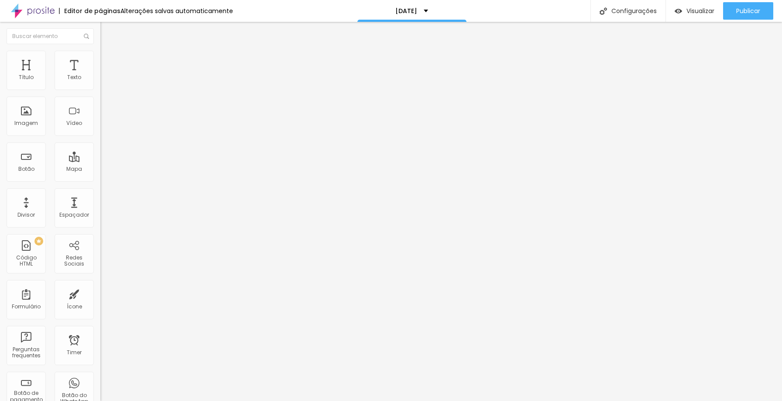
click at [100, 75] on span "Adicionar imagem" at bounding box center [128, 71] width 56 height 7
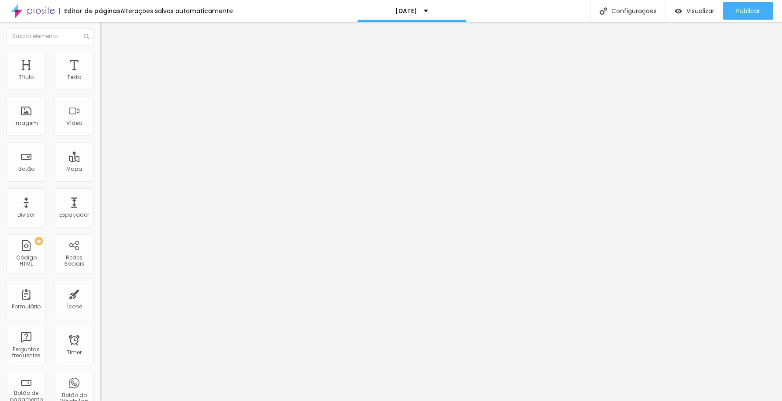
click at [30, 122] on div "Imagem" at bounding box center [26, 123] width 24 height 6
click at [100, 75] on span "Adicionar imagem" at bounding box center [128, 71] width 56 height 7
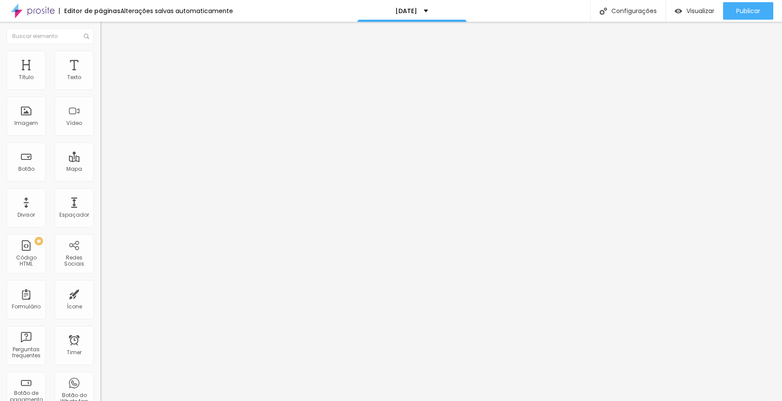
click at [100, 75] on span "Adicionar imagem" at bounding box center [128, 71] width 56 height 7
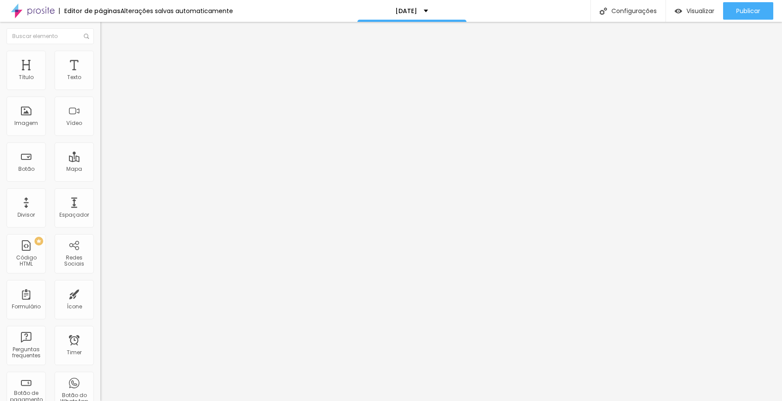
click at [100, 75] on span "Adicionar imagem" at bounding box center [128, 71] width 56 height 7
click at [100, 75] on span "Trocar imagem" at bounding box center [124, 71] width 48 height 7
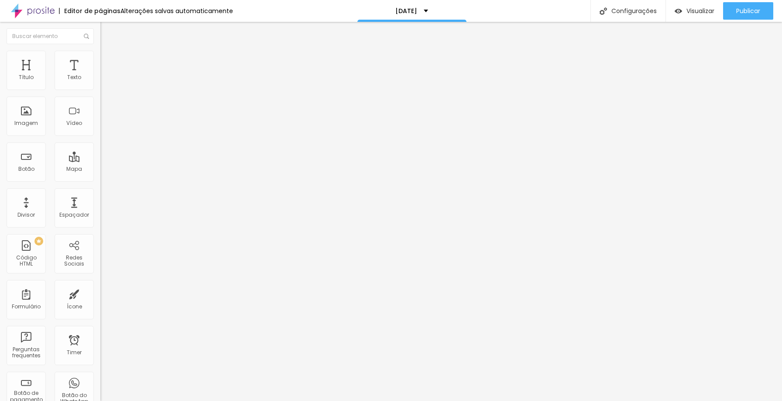
scroll to position [1632, 0]
click at [100, 75] on span "Adicionar imagem" at bounding box center [128, 71] width 56 height 7
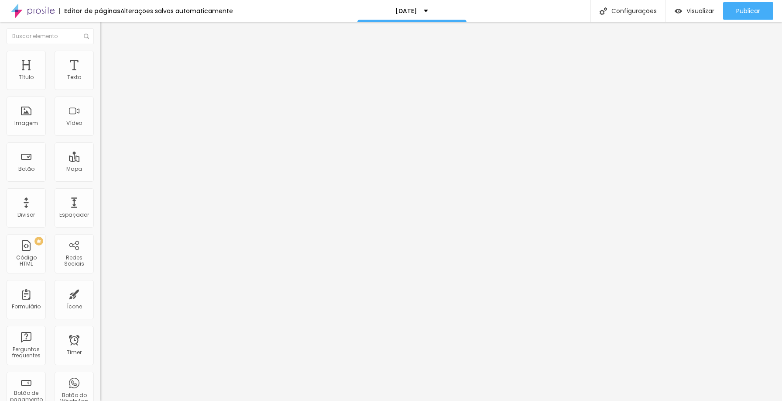
click at [100, 137] on span "Original" at bounding box center [110, 132] width 21 height 7
click at [100, 146] on div "Padrão 4:3" at bounding box center [150, 143] width 100 height 5
click at [100, 137] on span "4:3 Padrão" at bounding box center [114, 132] width 29 height 7
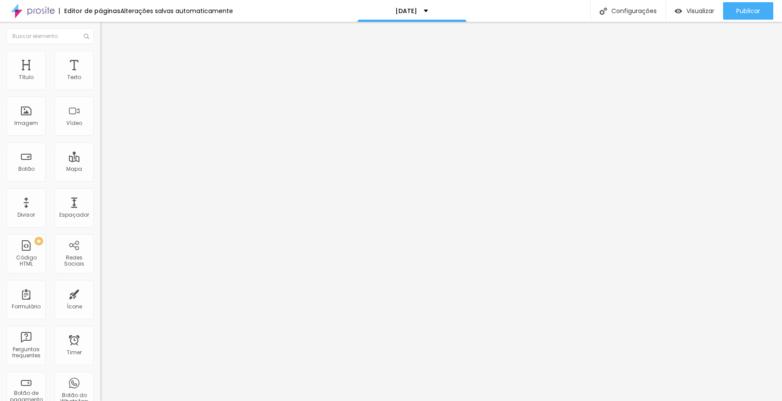
click at [100, 142] on span "Cinema" at bounding box center [111, 137] width 22 height 7
click at [100, 155] on span "Quadrado" at bounding box center [114, 151] width 28 height 7
click at [100, 146] on div "Padrão 4:3" at bounding box center [150, 143] width 100 height 5
click at [730, 9] on button "Publicar" at bounding box center [748, 10] width 50 height 17
click at [749, 16] on div "Publicar" at bounding box center [748, 10] width 24 height 17
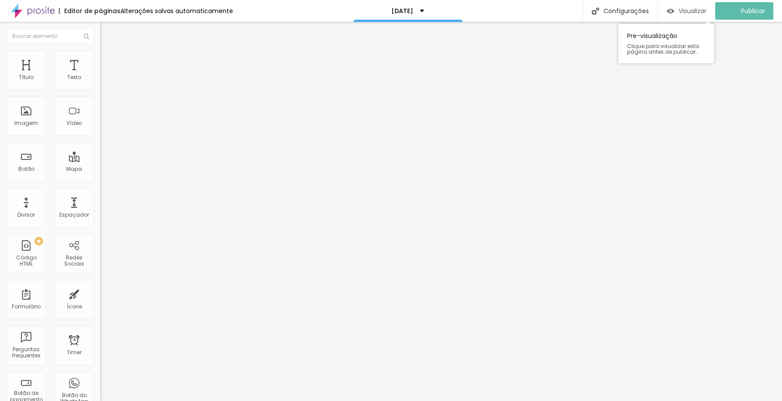
click at [674, 11] on img "button" at bounding box center [670, 10] width 7 height 7
click at [100, 137] on span "Original" at bounding box center [110, 132] width 21 height 7
click at [100, 146] on div "Padrão 4:3" at bounding box center [150, 143] width 100 height 5
click at [100, 137] on span "Original" at bounding box center [110, 132] width 21 height 7
click at [100, 147] on span "Padrão" at bounding box center [110, 143] width 20 height 7
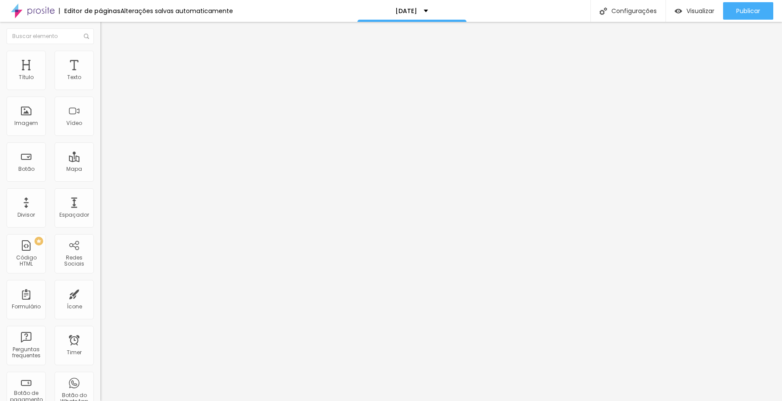
click at [100, 137] on span "Original" at bounding box center [110, 132] width 21 height 7
click at [100, 147] on span "Padrão" at bounding box center [110, 143] width 20 height 7
click at [100, 137] on span "Original" at bounding box center [110, 132] width 21 height 7
click at [100, 146] on div "Padrão 4:3" at bounding box center [150, 143] width 100 height 5
click at [100, 137] on span "Original" at bounding box center [110, 132] width 21 height 7
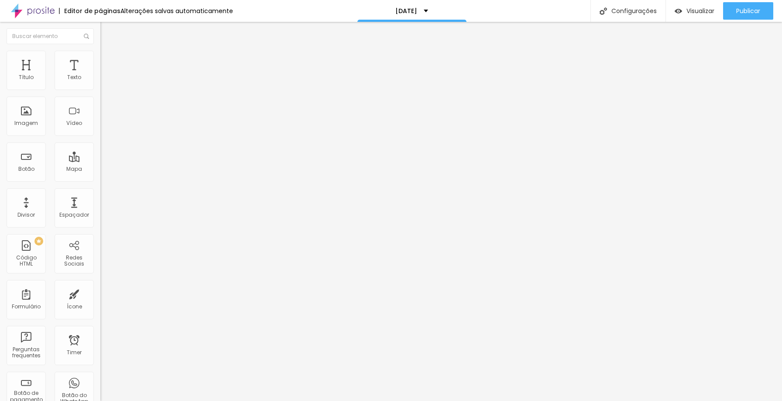
click at [100, 146] on div "Padrão 4:3" at bounding box center [150, 143] width 100 height 5
click at [100, 58] on li "Estilo" at bounding box center [150, 55] width 100 height 9
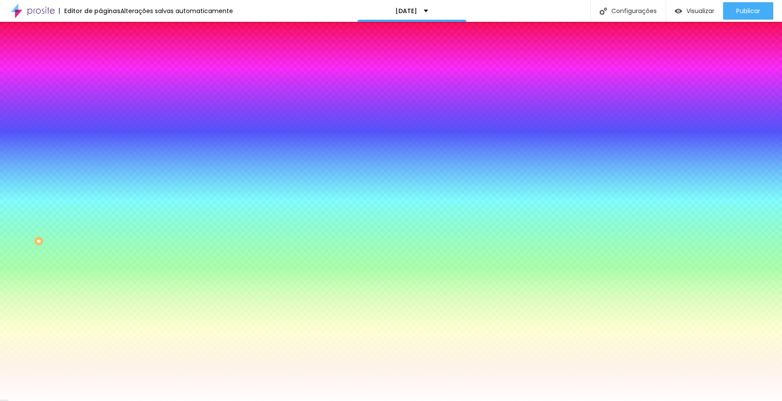
click at [148, 79] on img at bounding box center [150, 75] width 5 height 5
click at [107, 31] on img "button" at bounding box center [110, 31] width 7 height 7
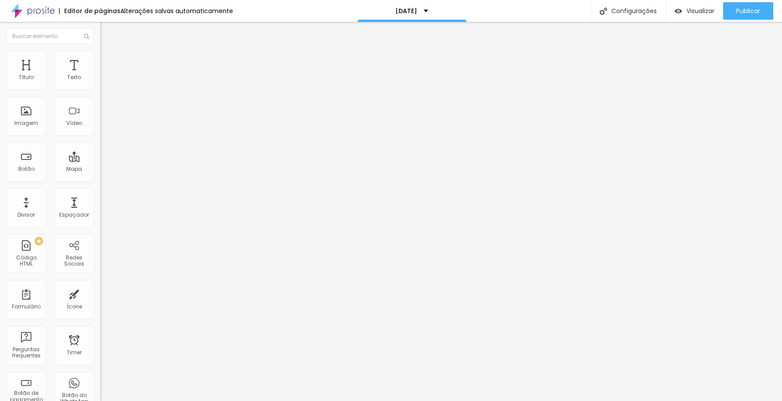
click at [107, 33] on img "button" at bounding box center [110, 31] width 7 height 7
click at [108, 59] on span "Avançado" at bounding box center [122, 56] width 29 height 7
click at [100, 50] on img at bounding box center [104, 46] width 8 height 8
click at [104, 127] on icon "button" at bounding box center [106, 123] width 5 height 5
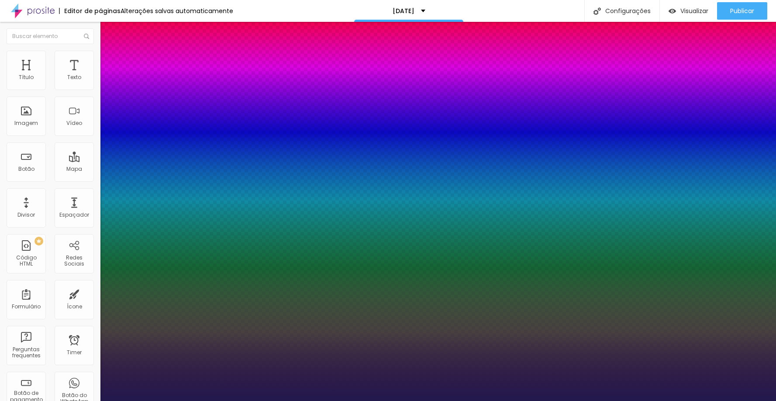
type input "1"
type input "13"
type input "1"
type input "14"
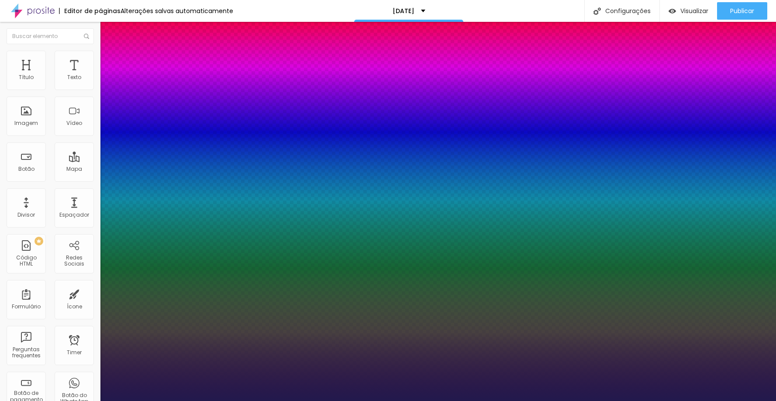
type input "14"
type input "1"
type input "17"
type input "1"
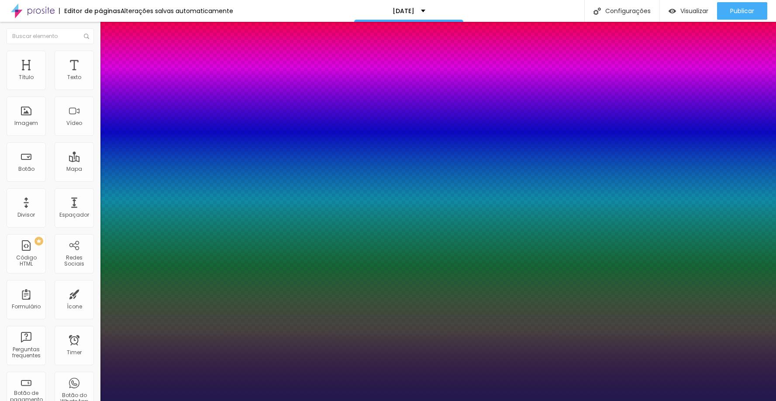
type input "29"
type input "1"
type input "36"
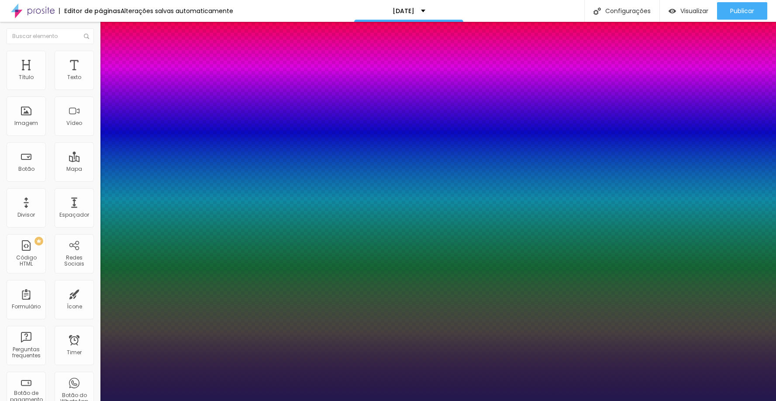
type input "1"
type input "39"
type input "1"
type input "40"
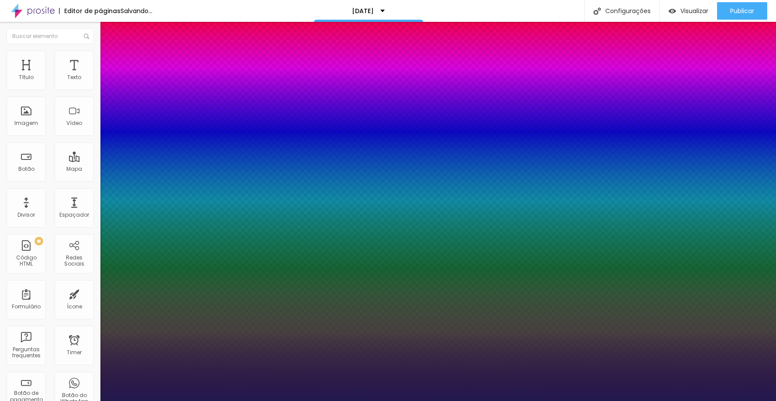
type input "40"
type input "1"
type input "41"
type input "1"
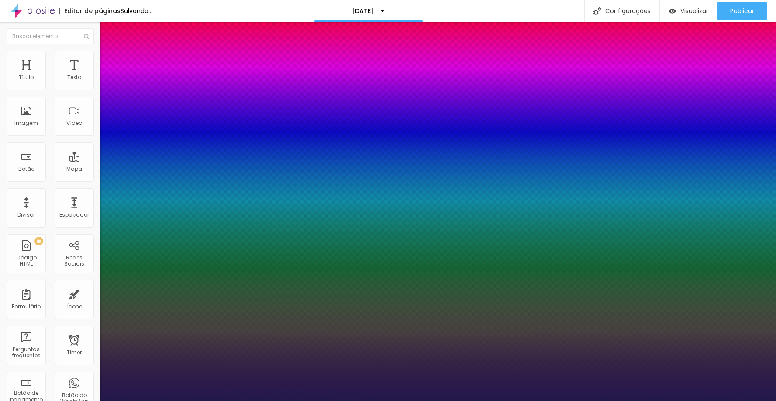
type input "42"
type input "1"
type input "41"
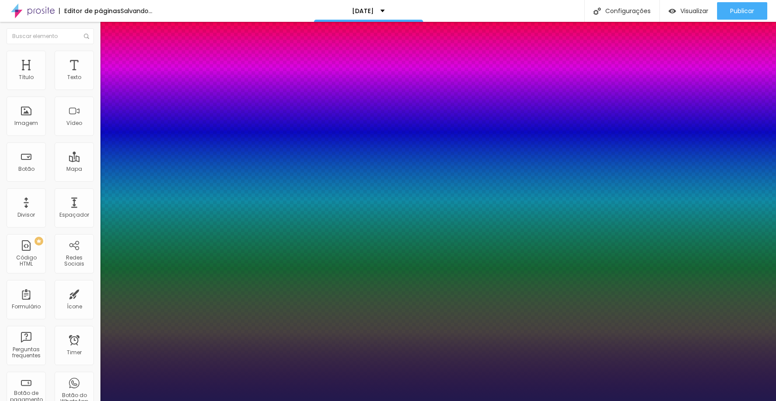
type input "1"
type input "39"
type input "1"
type input "38"
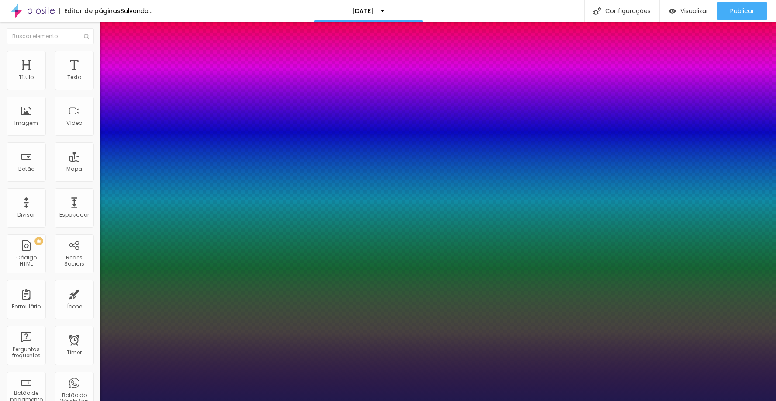
type input "38"
type input "1"
type input "37"
type input "1"
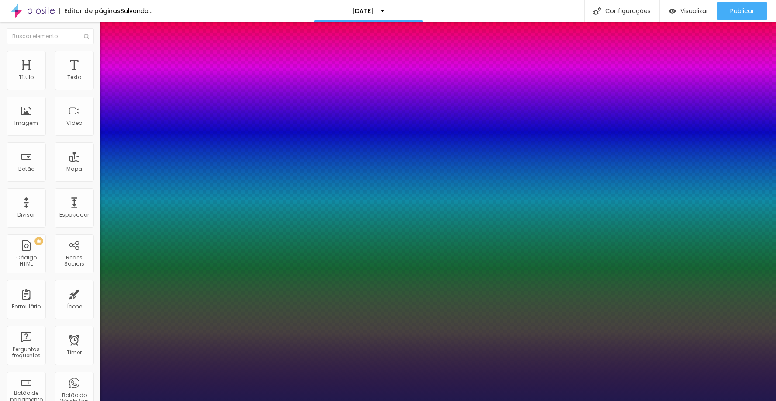
type input "38"
type input "1"
type input "39"
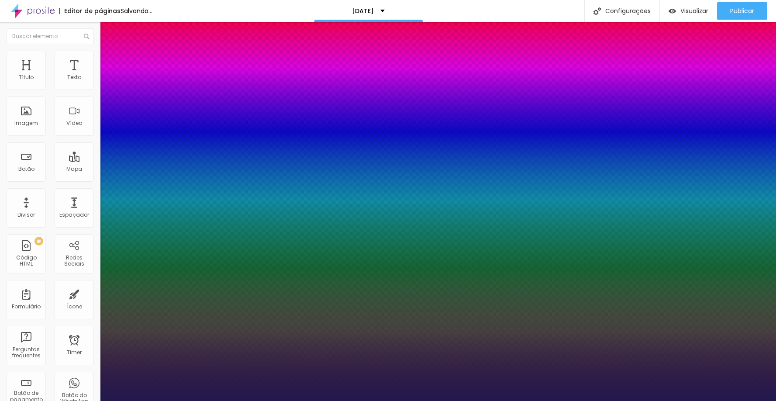
type input "1"
type input "41"
type input "1"
type input "42"
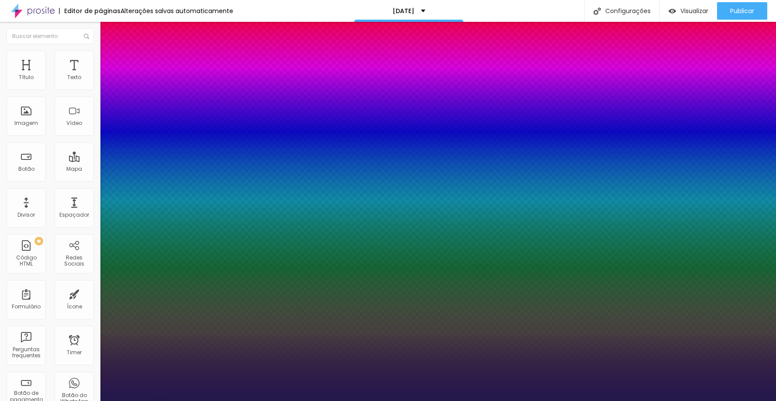
type input "42"
type input "1"
type input "43"
type input "1"
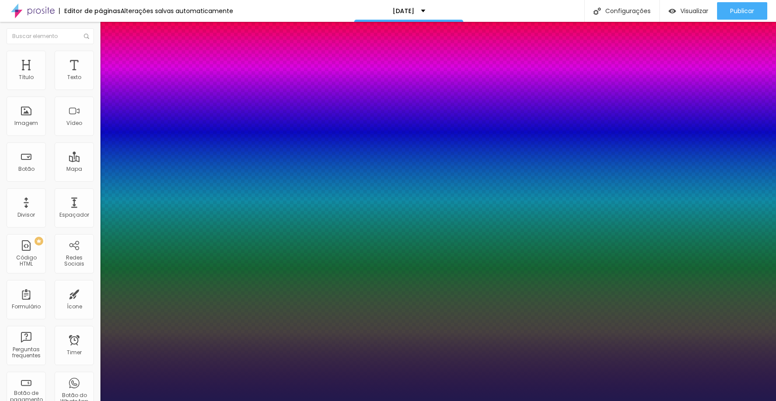
type input "44"
type input "1"
type input "48"
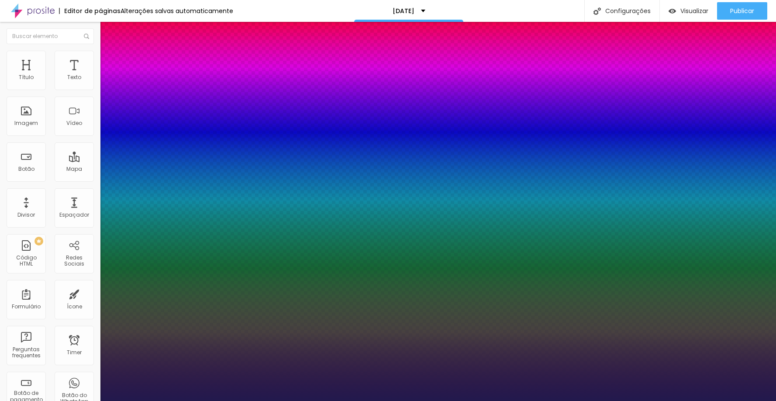
type input "1"
type input "50"
type input "1"
type input "52"
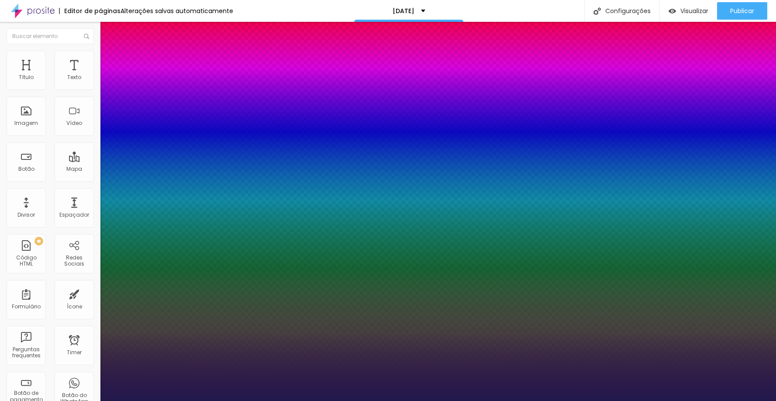
type input "52"
type input "1"
type input "53"
type input "1"
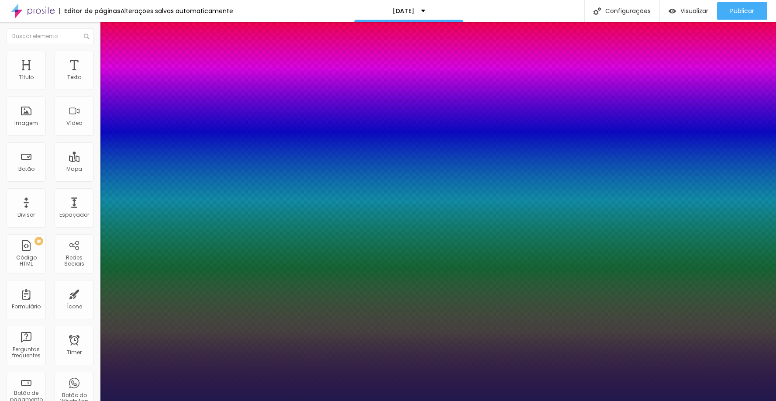
type input "51"
type input "1"
type input "48"
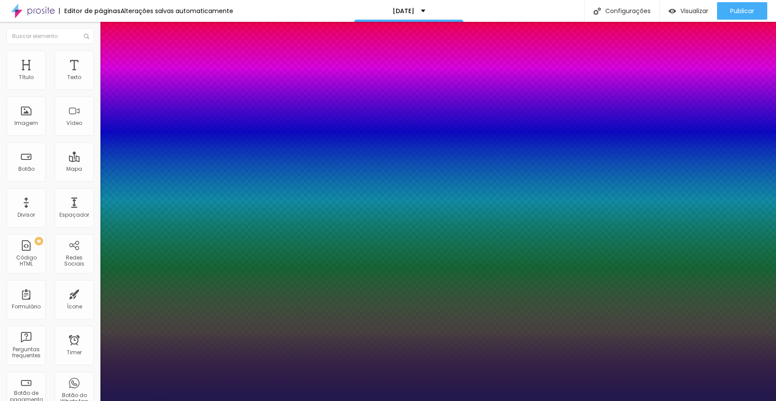
type input "1"
type input "47"
type input "1"
type input "46"
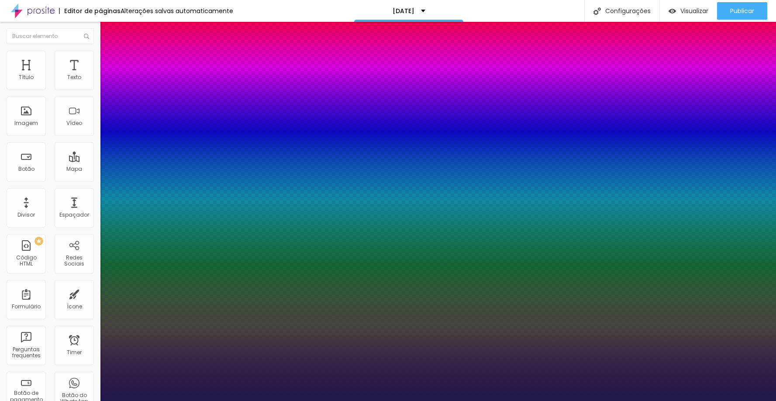
type input "46"
type input "1"
drag, startPoint x: 116, startPoint y: 247, endPoint x: 138, endPoint y: 242, distance: 22.9
type input "46"
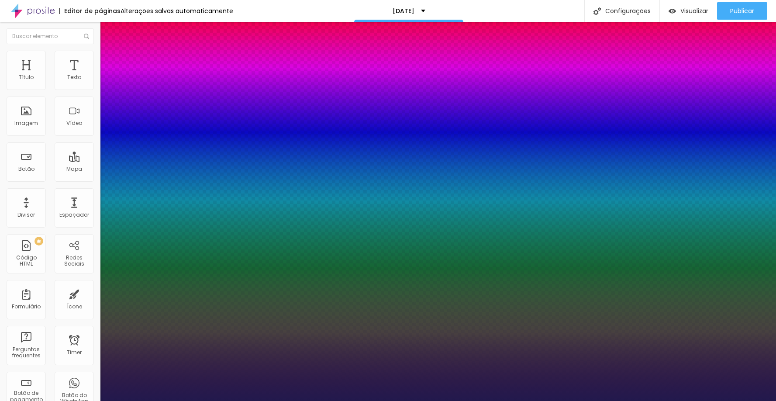
type input "1"
click at [715, 400] on div at bounding box center [388, 401] width 776 height 0
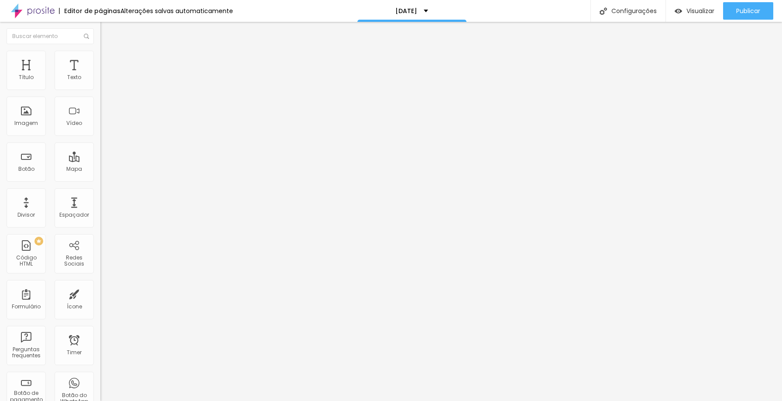
click at [100, 59] on li "Avançado" at bounding box center [150, 55] width 100 height 9
click at [107, 31] on div "Editar Texto" at bounding box center [132, 31] width 50 height 7
click at [740, 12] on span "Publicar" at bounding box center [748, 10] width 24 height 7
click at [748, 3] on div "Publicar" at bounding box center [748, 10] width 24 height 17
type input "29"
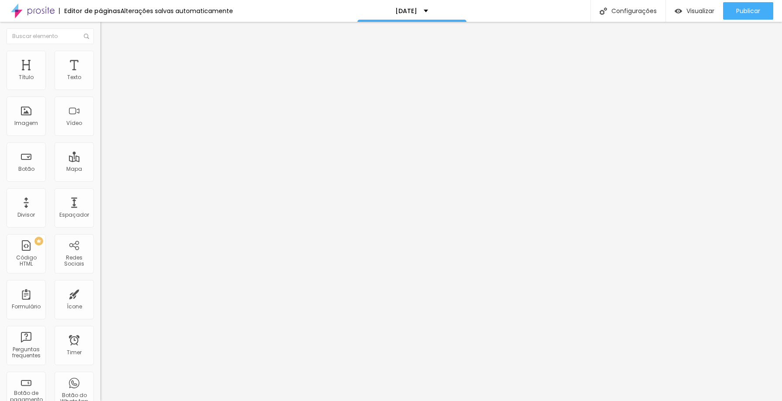
type input "29"
type input "40"
type input "41"
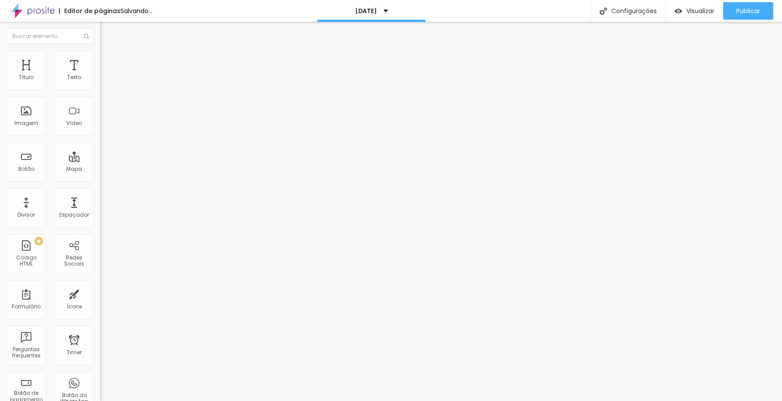
type input "42"
type input "43"
type input "47"
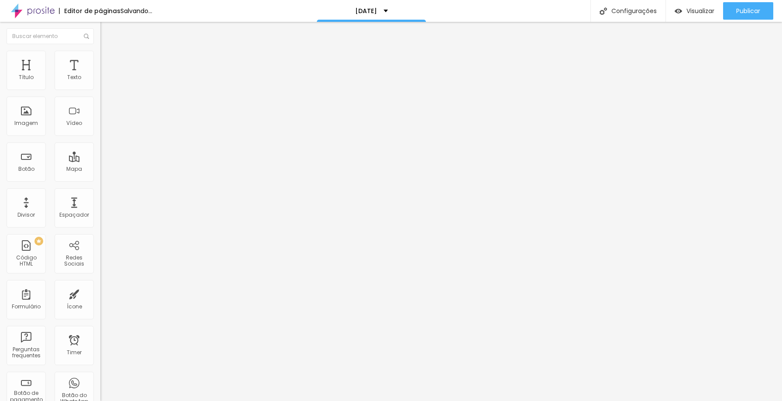
type input "47"
type input "50"
type input "52"
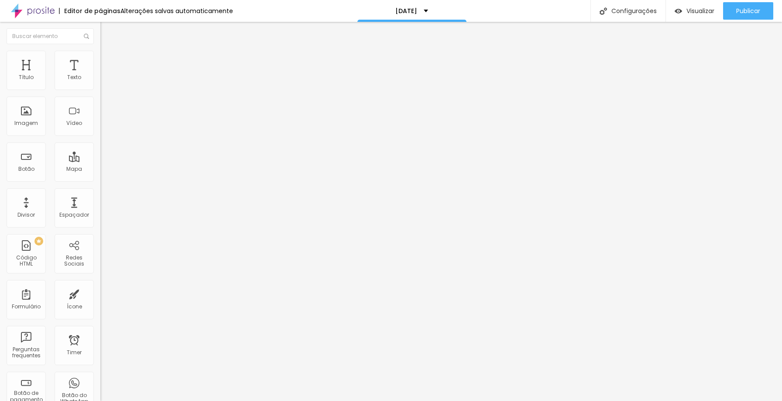
type input "53"
type input "54"
drag, startPoint x: 29, startPoint y: 183, endPoint x: 45, endPoint y: 182, distance: 16.2
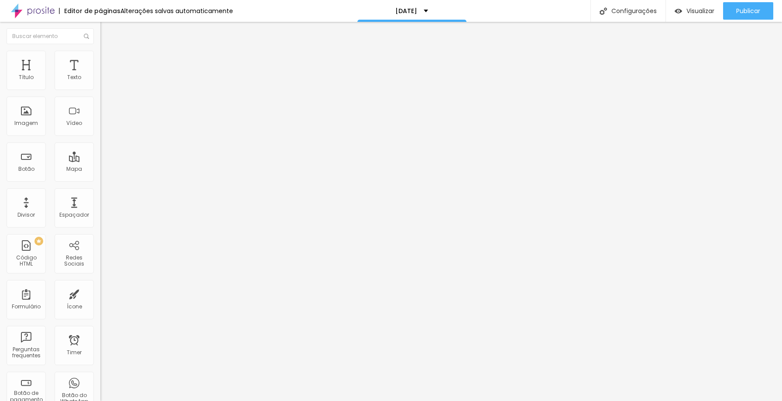
type input "54"
click at [100, 206] on input "range" at bounding box center [128, 209] width 56 height 7
type input "84"
type input "78"
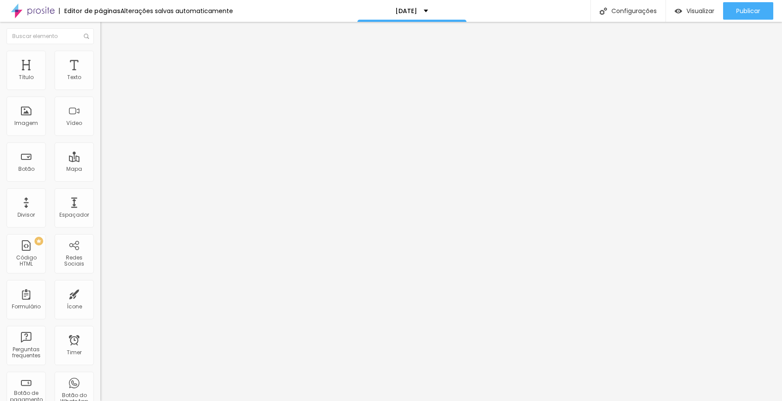
type input "78"
type input "77"
type input "72"
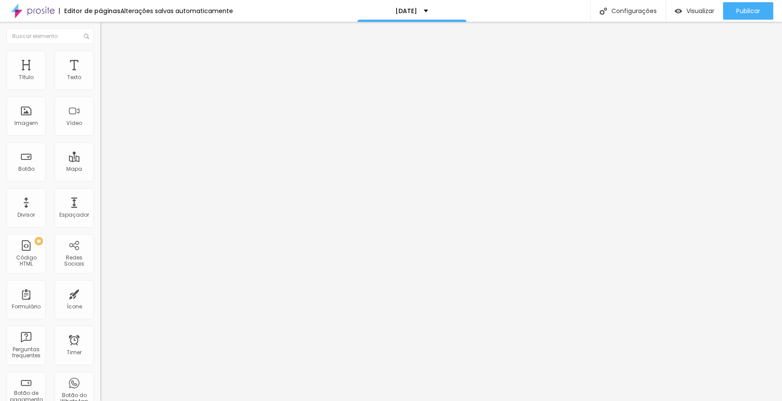
type input "68"
type input "66"
type input "64"
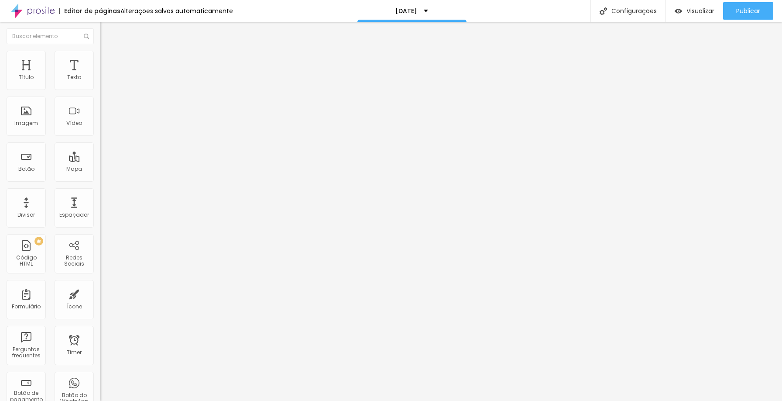
type input "64"
type input "60"
type input "59"
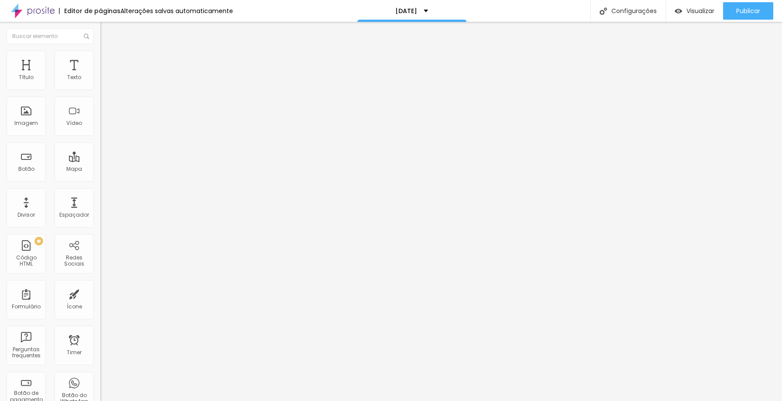
type input "57"
type input "55"
type input "54"
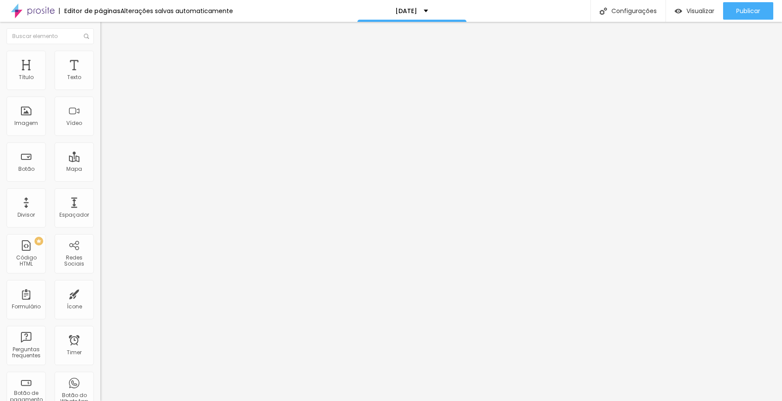
type input "54"
drag, startPoint x: 64, startPoint y: 183, endPoint x: 45, endPoint y: 184, distance: 18.8
type input "54"
click at [100, 206] on input "range" at bounding box center [128, 209] width 56 height 7
click at [100, 179] on div "80 Tamanho do texto" at bounding box center [150, 167] width 100 height 124
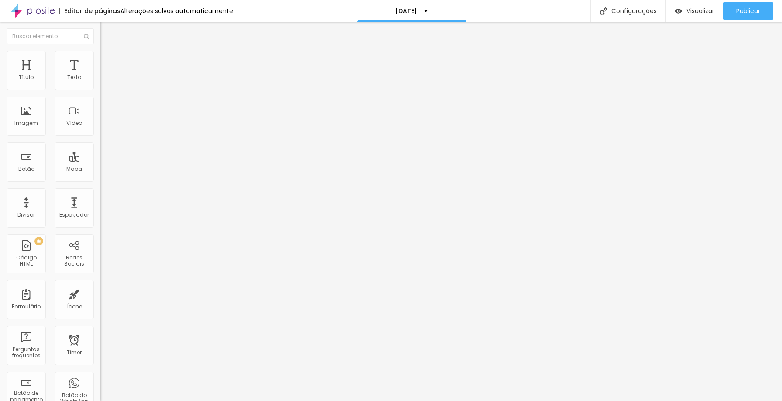
type input "79"
type input "70"
type input "68"
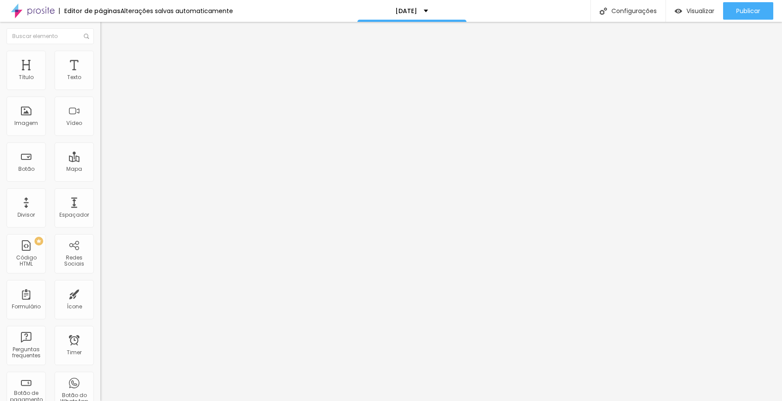
type input "68"
type input "67"
type input "66"
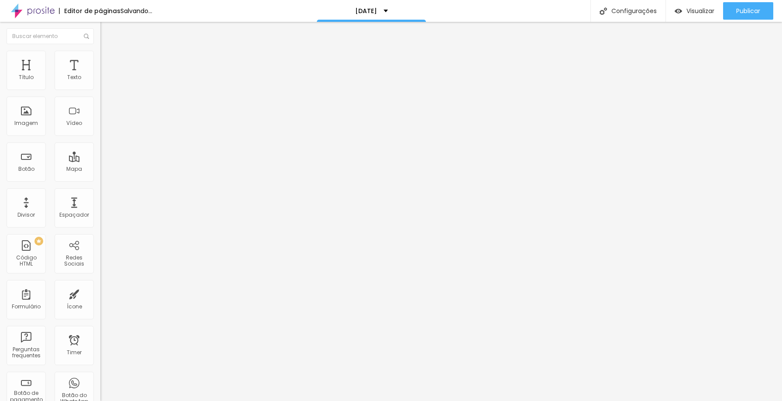
type input "64"
type input "63"
type input "62"
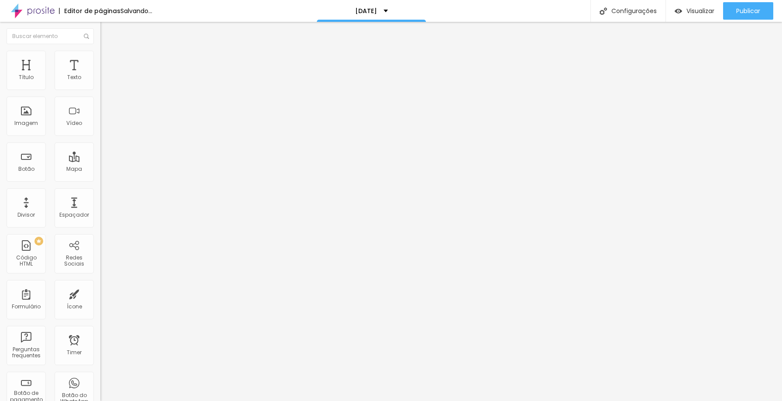
type input "62"
type input "61"
type input "60"
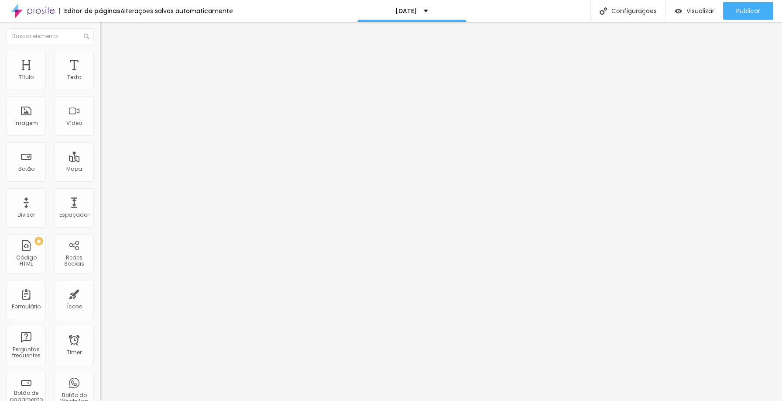
drag, startPoint x: 61, startPoint y: 182, endPoint x: 86, endPoint y: 189, distance: 26.4
type input "60"
click at [100, 206] on input "range" at bounding box center [128, 209] width 56 height 7
click at [107, 30] on img "button" at bounding box center [110, 31] width 7 height 7
click at [100, 75] on span "Adicionar imagem" at bounding box center [128, 71] width 56 height 7
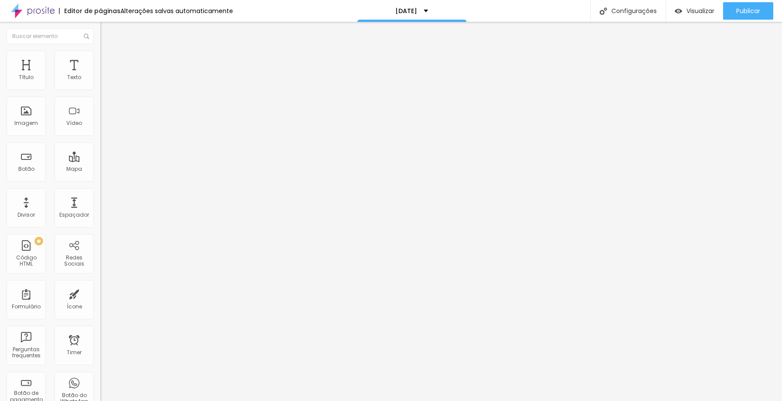
scroll to position [173, 0]
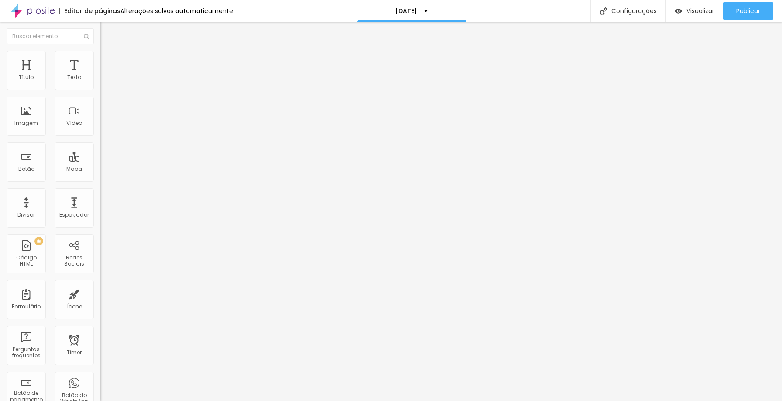
click at [100, 58] on li "Estilo" at bounding box center [150, 55] width 100 height 9
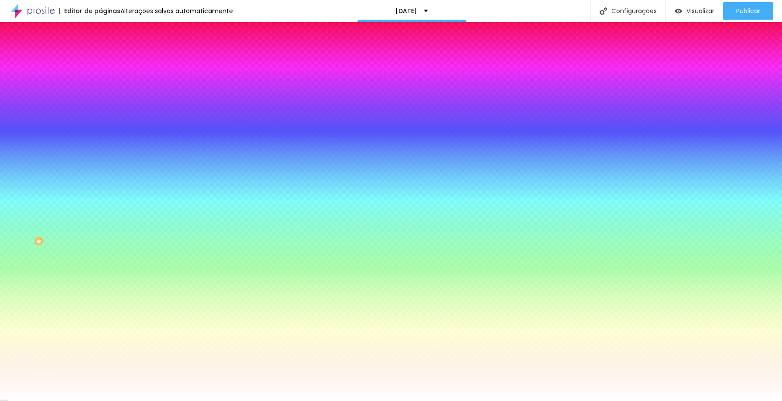
click at [100, 119] on div at bounding box center [150, 119] width 100 height 0
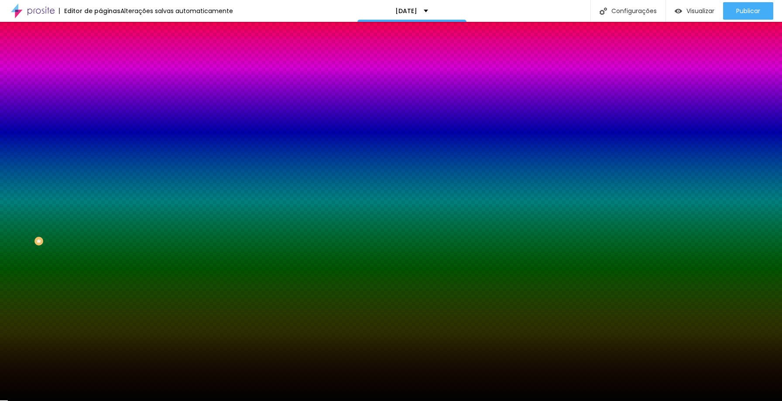
type input "#000000"
drag, startPoint x: 19, startPoint y: 231, endPoint x: 13, endPoint y: 236, distance: 7.2
click at [100, 127] on div at bounding box center [150, 127] width 100 height 0
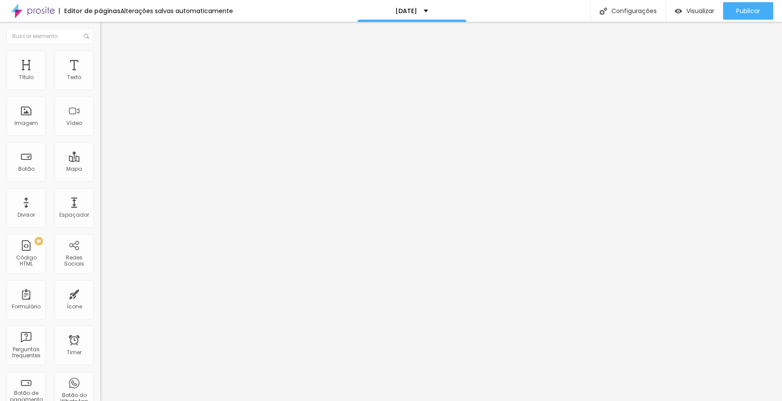
click at [100, 137] on span "Original" at bounding box center [110, 132] width 21 height 7
click at [100, 142] on span "Cinema" at bounding box center [111, 137] width 22 height 7
click at [148, 73] on img at bounding box center [150, 70] width 5 height 5
click at [100, 75] on span "Adicionar imagem" at bounding box center [128, 71] width 56 height 7
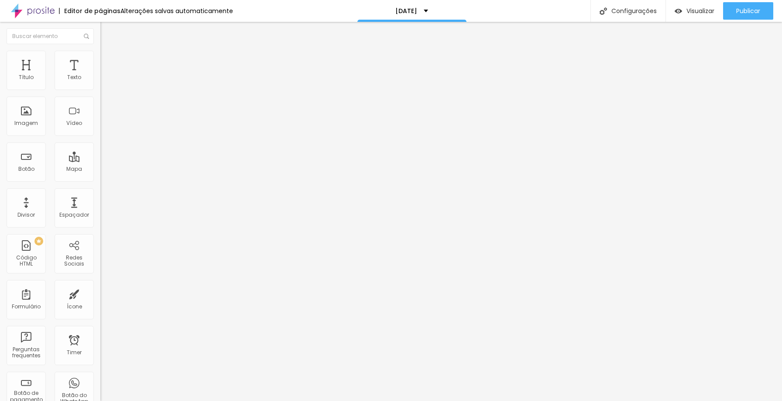
click at [100, 27] on button "Editar Coluna" at bounding box center [150, 32] width 100 height 20
click at [108, 62] on span "Avançado" at bounding box center [122, 65] width 29 height 7
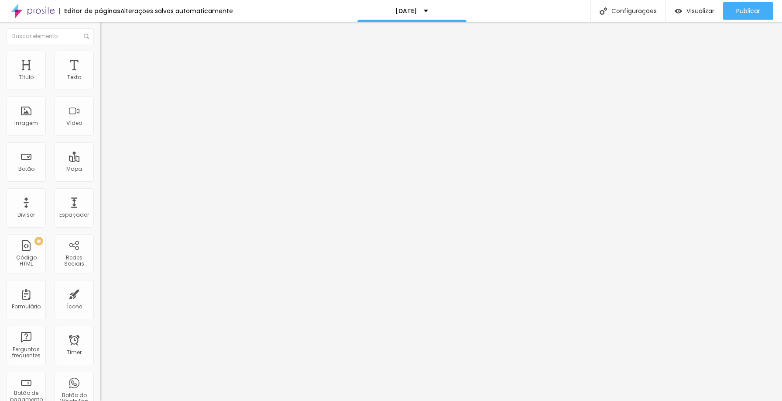
click at [100, 54] on li "Estilo" at bounding box center [150, 55] width 100 height 9
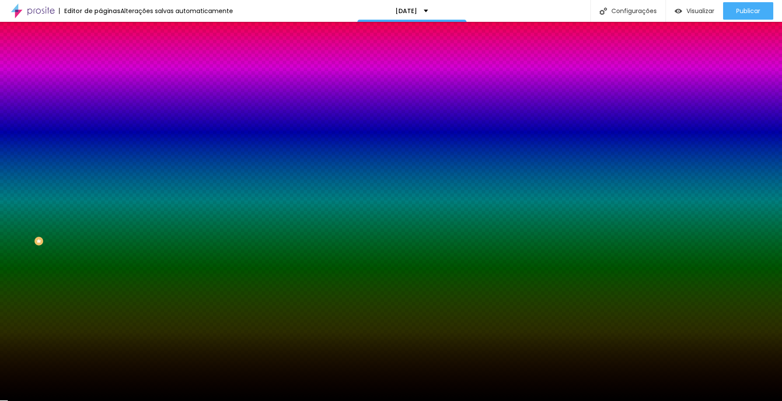
click at [100, 119] on div at bounding box center [150, 119] width 100 height 0
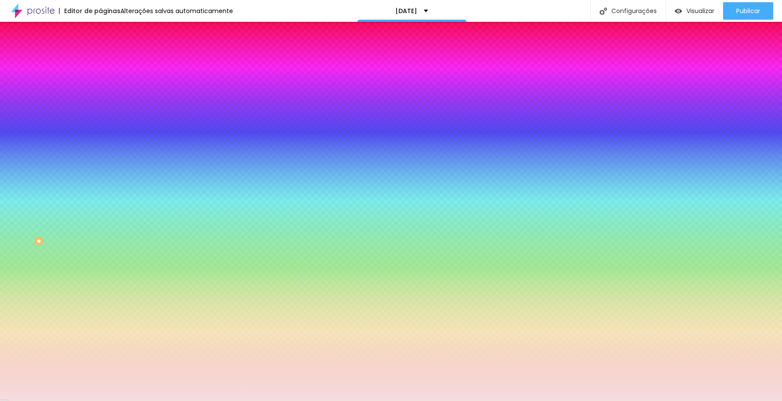
type input "#FFFFFF"
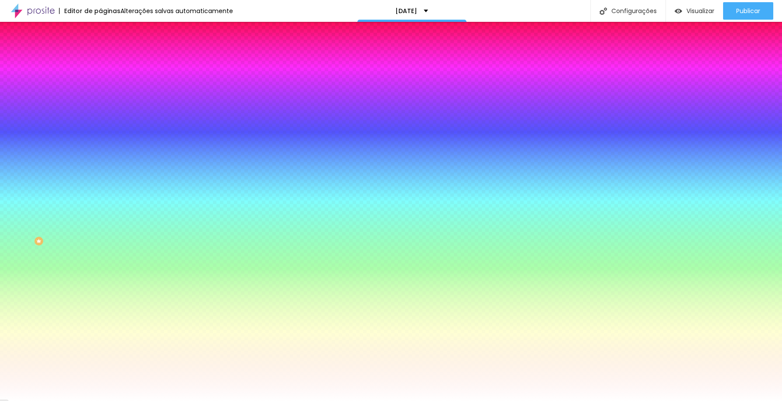
drag, startPoint x: 20, startPoint y: 172, endPoint x: 9, endPoint y: 168, distance: 11.6
click at [100, 127] on div "Cor de fundo Voltar ao padrão #FFFFFF" at bounding box center [150, 115] width 100 height 24
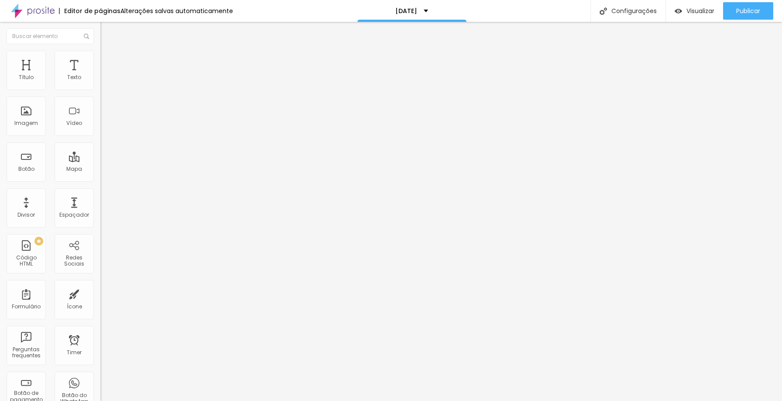
click at [100, 137] on span "16:9 Cinema" at bounding box center [116, 132] width 33 height 7
click at [100, 144] on div "Cinema 16:9" at bounding box center [150, 140] width 100 height 8
click at [100, 51] on li "Conteúdo" at bounding box center [150, 46] width 100 height 9
click at [100, 54] on img at bounding box center [104, 55] width 8 height 8
type input "80"
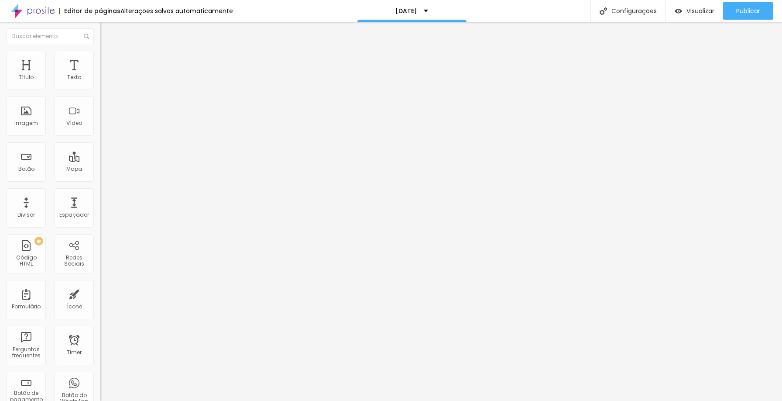
type input "80"
type input "55"
type input "50"
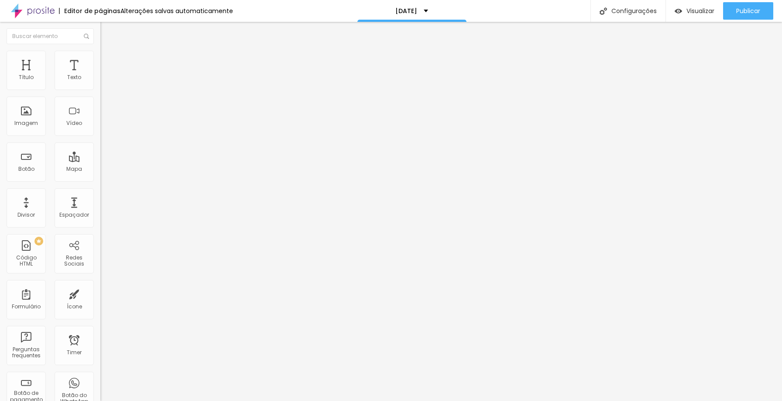
type input "45"
type input "40"
type input "35"
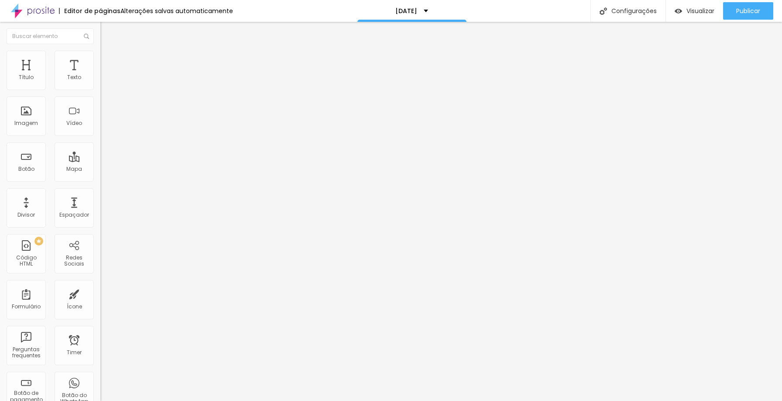
type input "35"
type input "30"
type input "25"
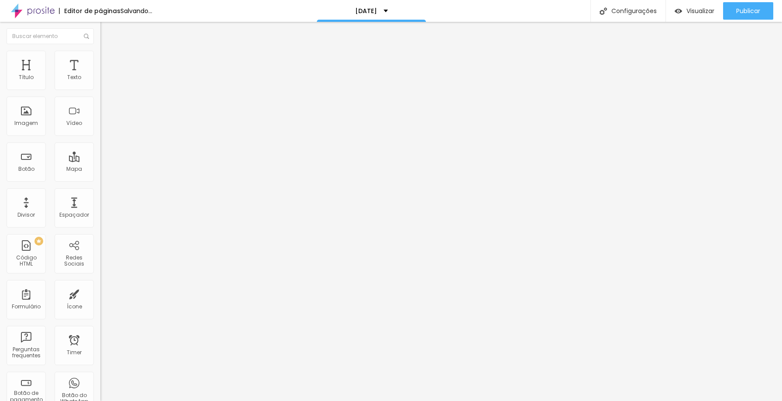
type input "20"
type input "15"
type input "10"
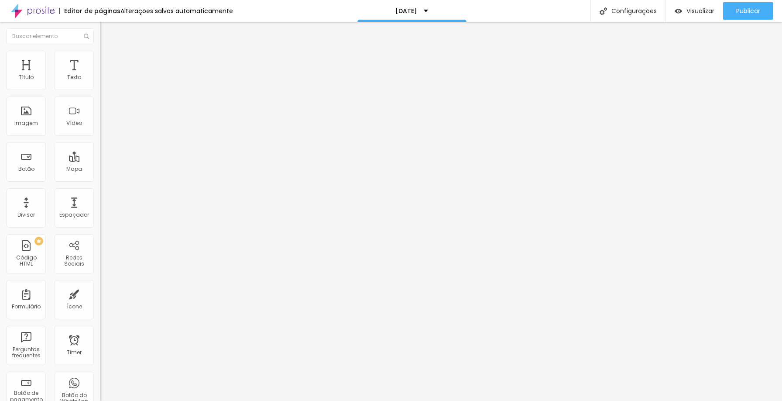
type input "10"
type input "15"
type input "20"
drag, startPoint x: 91, startPoint y: 92, endPoint x: 19, endPoint y: 91, distance: 72.0
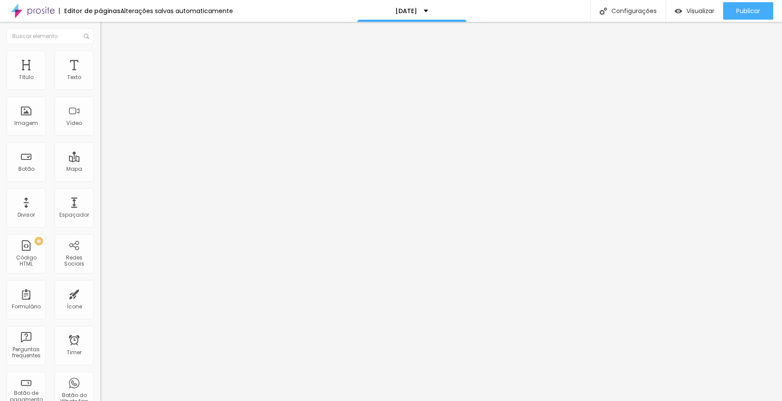
type input "20"
click at [100, 89] on input "range" at bounding box center [128, 85] width 56 height 7
type input "1"
type input "84"
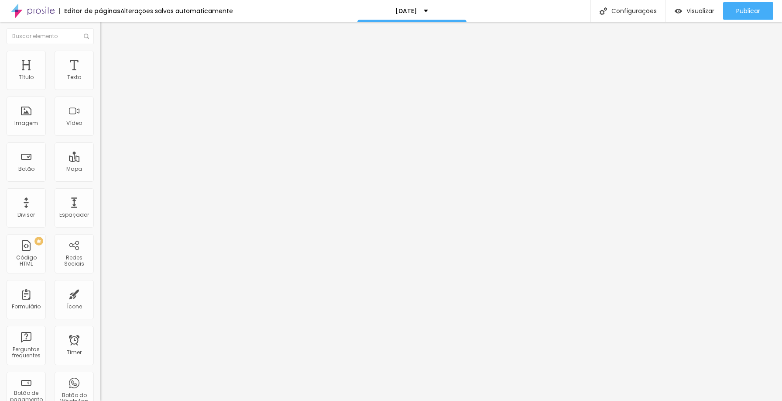
type input "84"
type input "86"
type input "90"
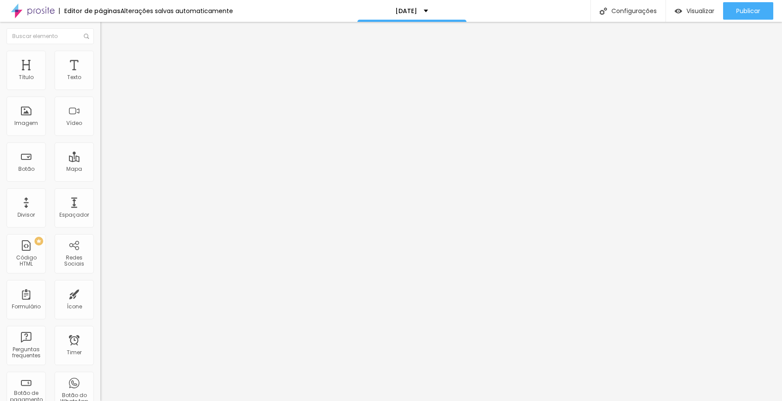
type input "102"
type input "133"
type input "183"
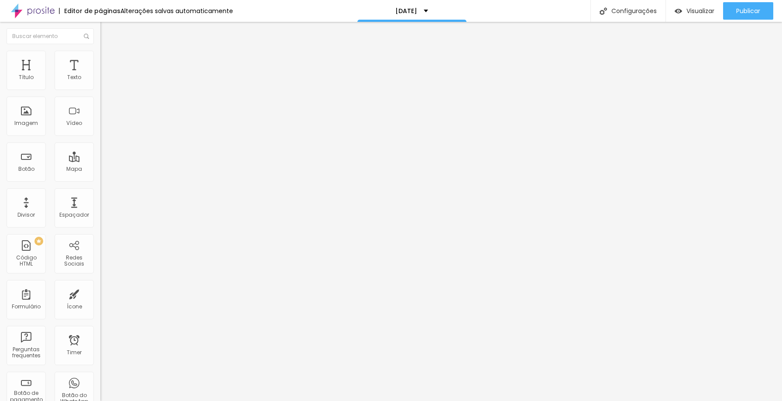
type input "183"
type input "200"
type input "99"
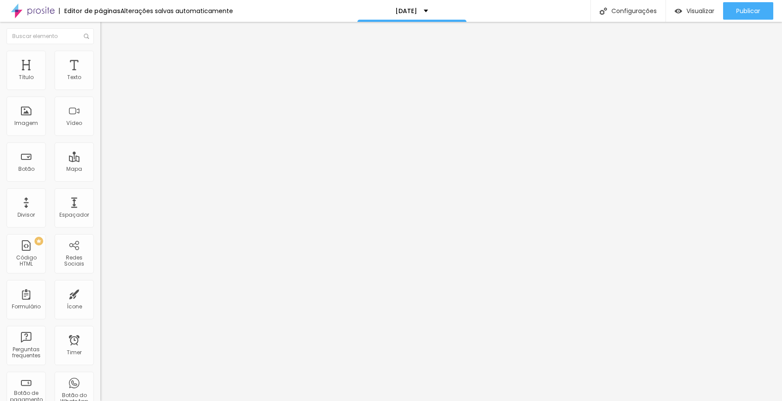
type input "25"
type input "0"
drag, startPoint x: 21, startPoint y: 109, endPoint x: 0, endPoint y: 110, distance: 20.6
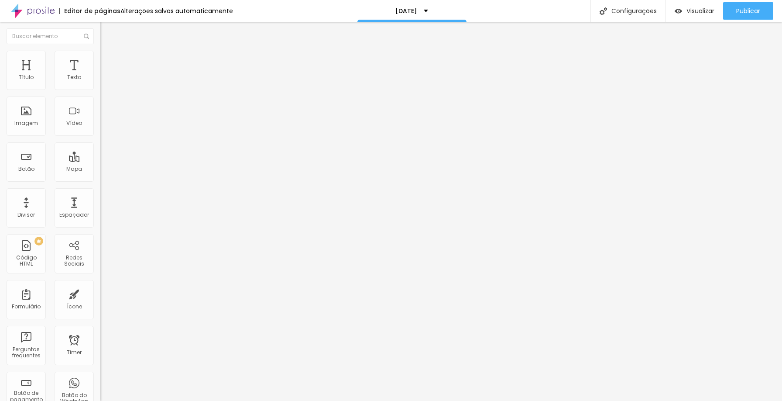
click at [100, 192] on input "range" at bounding box center [128, 195] width 56 height 7
click at [100, 59] on img at bounding box center [104, 63] width 8 height 8
type input "9"
type input "0"
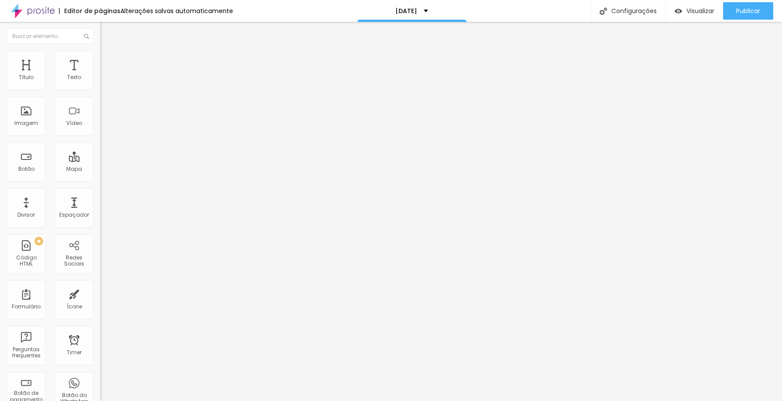
type input "0"
drag, startPoint x: 25, startPoint y: 101, endPoint x: 0, endPoint y: 100, distance: 24.9
type input "0"
click at [100, 293] on input "range" at bounding box center [128, 296] width 56 height 7
type input "6"
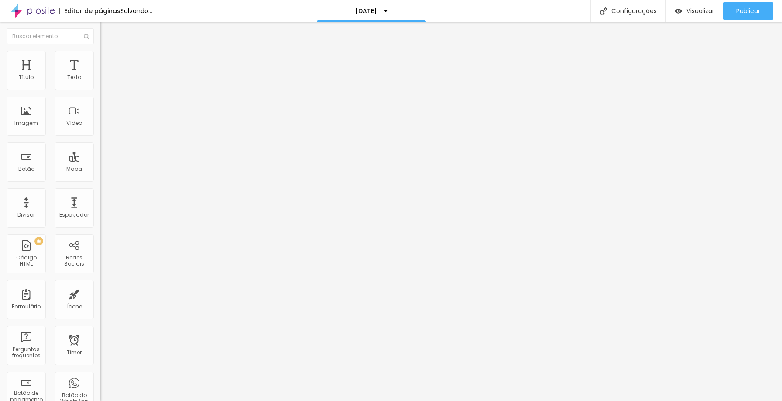
type input "6"
type input "0"
drag, startPoint x: 23, startPoint y: 85, endPoint x: 0, endPoint y: 77, distance: 24.4
type input "0"
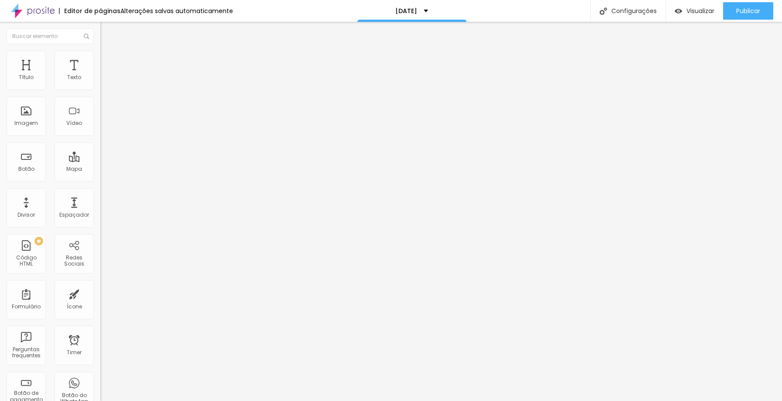
click at [100, 169] on input "range" at bounding box center [128, 172] width 56 height 7
click at [745, 10] on span "Publicar" at bounding box center [748, 10] width 24 height 7
click at [107, 33] on img "button" at bounding box center [110, 31] width 7 height 7
click at [100, 137] on span "16:9 Cinema" at bounding box center [116, 132] width 33 height 7
click at [100, 149] on div "Padrão 4:3" at bounding box center [150, 146] width 100 height 5
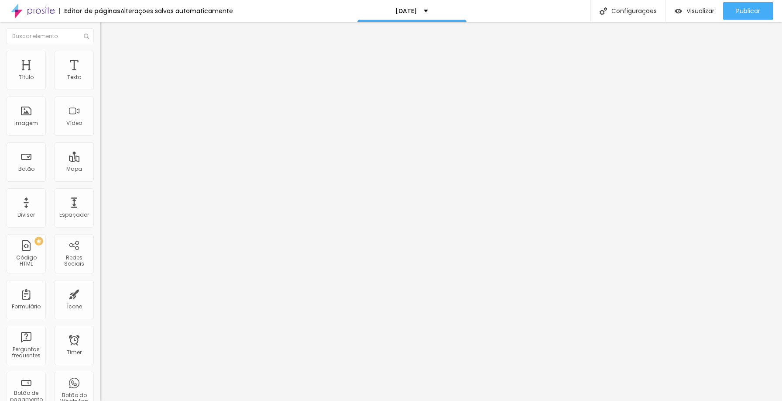
click at [100, 155] on span "Quadrado" at bounding box center [114, 151] width 28 height 7
click at [100, 161] on span "Original" at bounding box center [110, 156] width 21 height 7
click at [100, 142] on span "Cinema" at bounding box center [111, 137] width 22 height 7
click at [753, 7] on span "Publicar" at bounding box center [748, 10] width 24 height 7
click at [104, 81] on icon "button" at bounding box center [106, 78] width 5 height 5
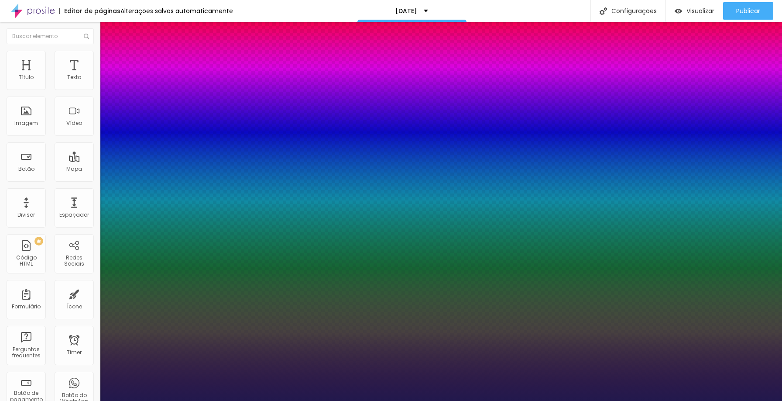
type input "1"
type input "14"
type input "1"
type input "13"
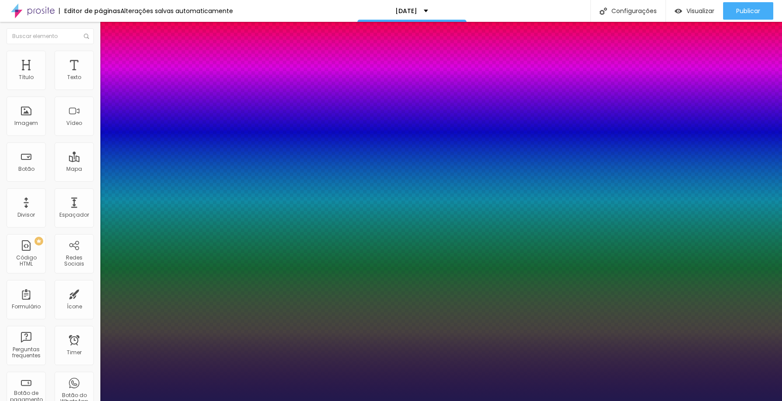
type input "13"
type input "1"
type input "12"
type input "1"
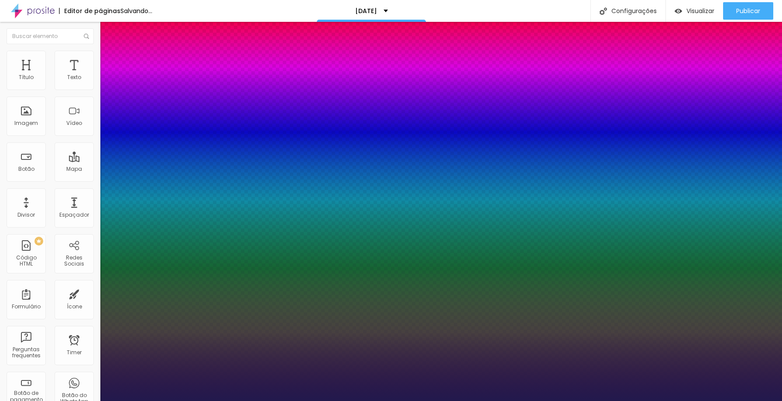
type input "13"
type input "1"
type input "13"
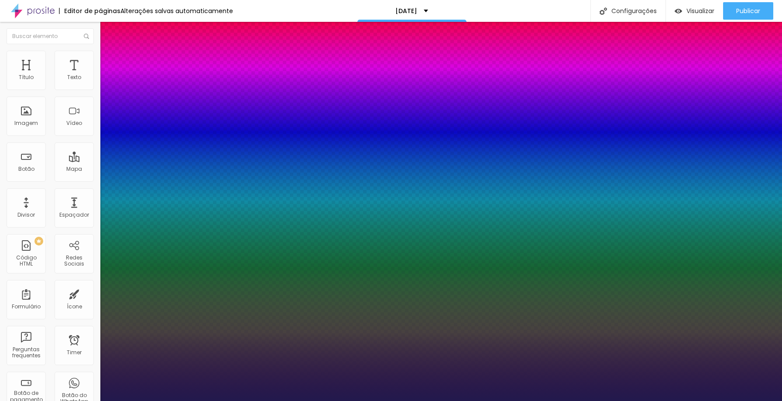
click at [203, 400] on div at bounding box center [391, 401] width 782 height 0
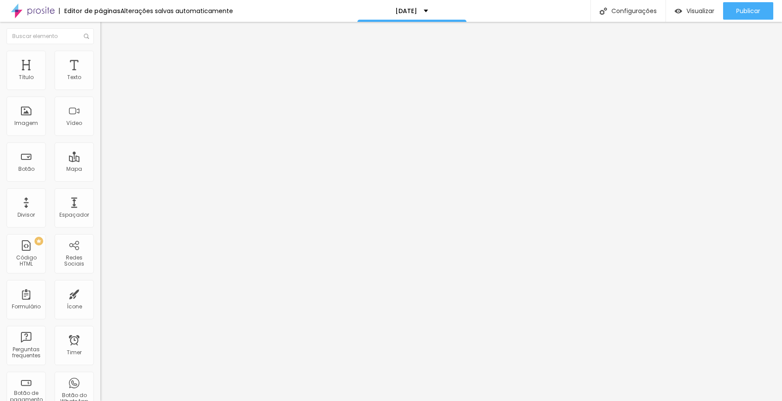
click at [104, 81] on icon "button" at bounding box center [106, 78] width 5 height 5
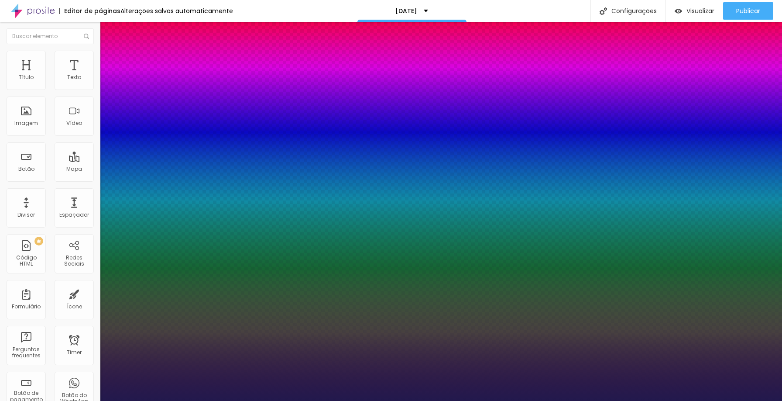
type input "1"
type input "15"
type input "1"
type input "14"
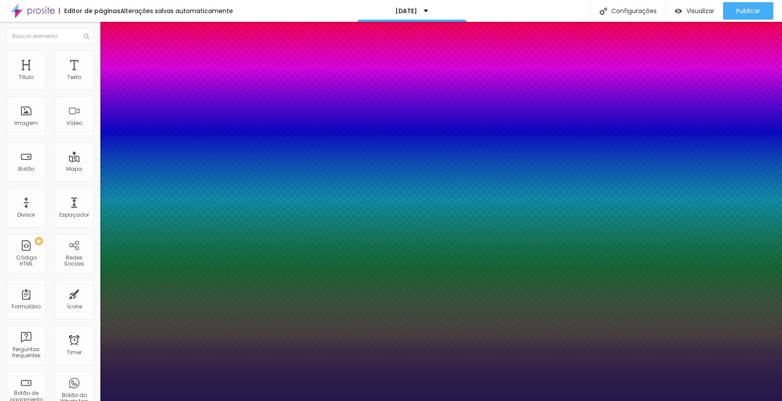
type input "14"
type input "1"
type input "13"
type input "1"
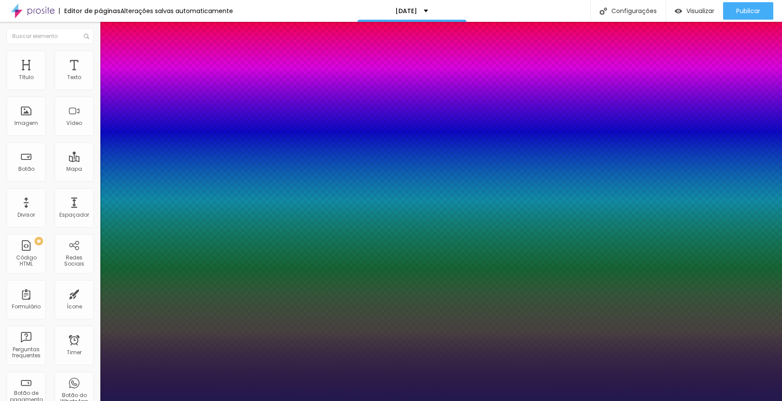
type input "12"
type input "1"
type input "13"
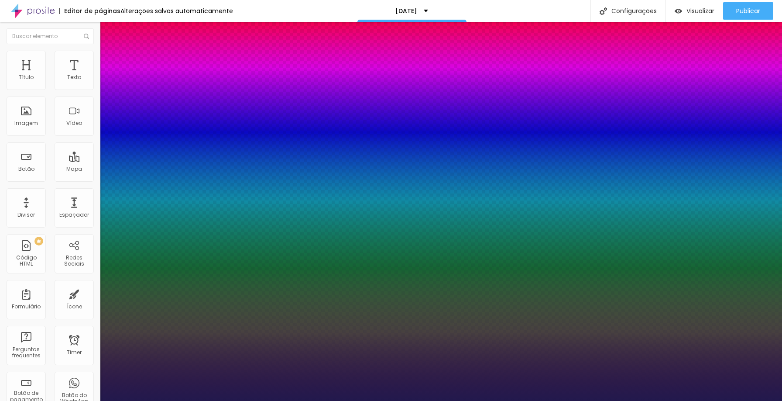
type input "1"
type input "14"
type input "1"
type input "14"
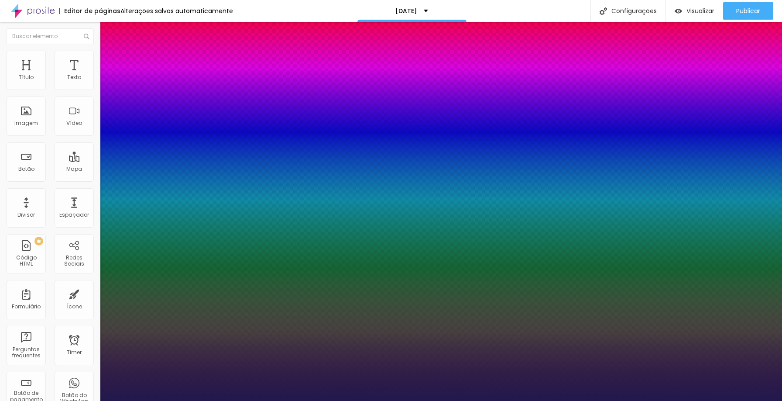
type input "1"
click at [401, 400] on div at bounding box center [391, 401] width 782 height 0
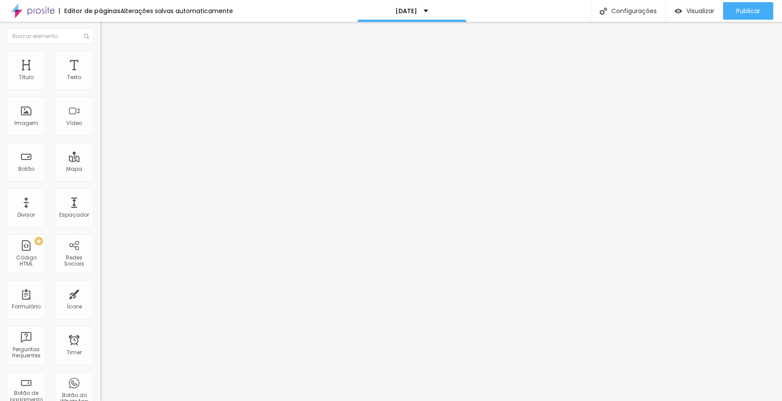
click at [100, 84] on button "button" at bounding box center [106, 79] width 12 height 9
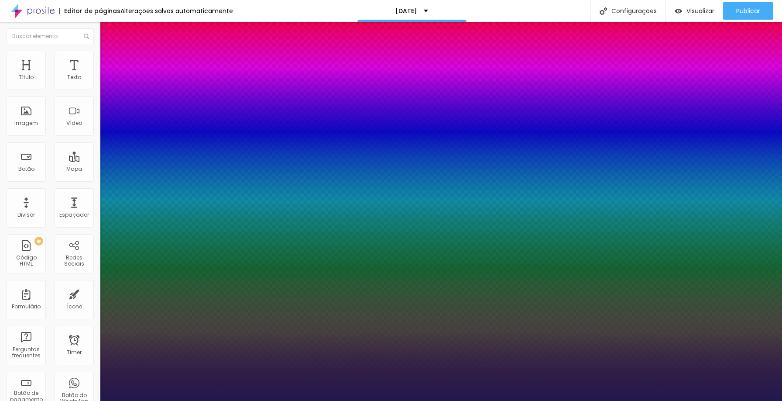
type input "1"
type input "19"
type input "1"
type input "18"
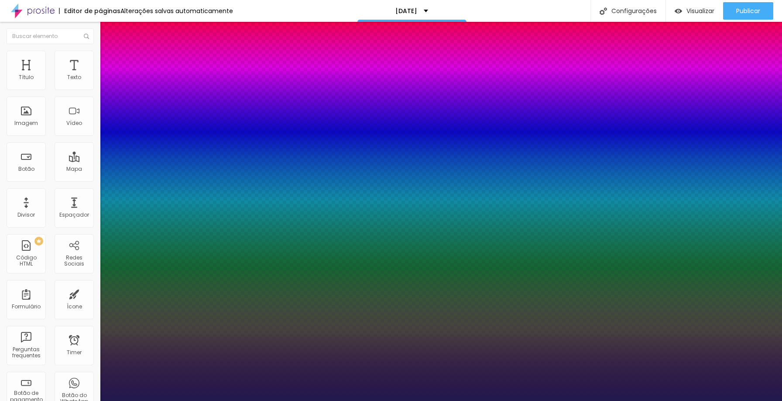
type input "18"
type input "1"
type input "17"
type input "1"
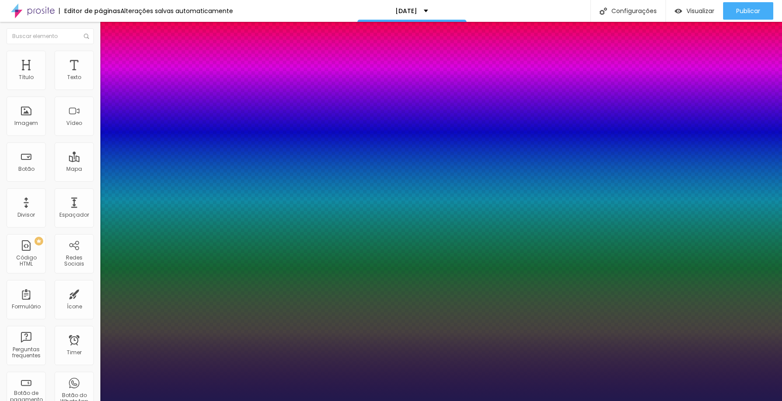
type input "16"
type input "1"
type input "15"
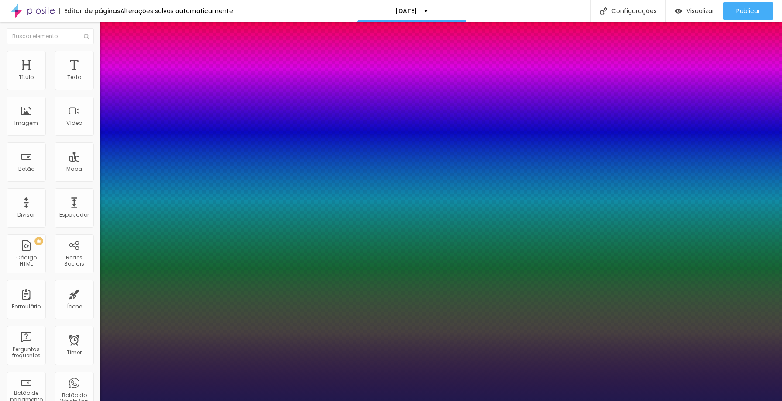
type input "1"
type input "14"
type input "1"
type input "13"
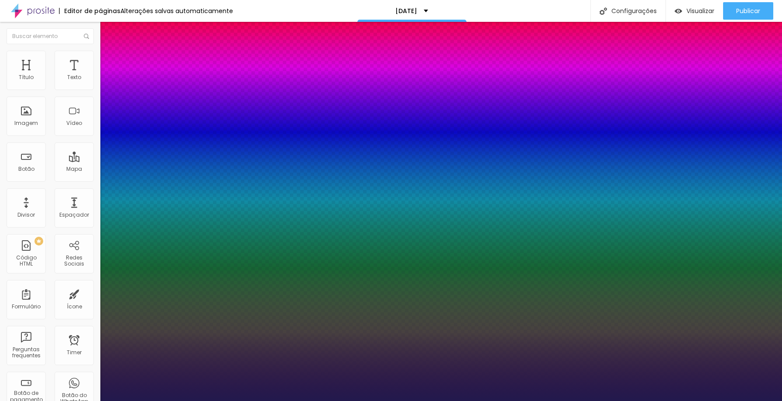
type input "13"
type input "1"
type input "14"
type input "1"
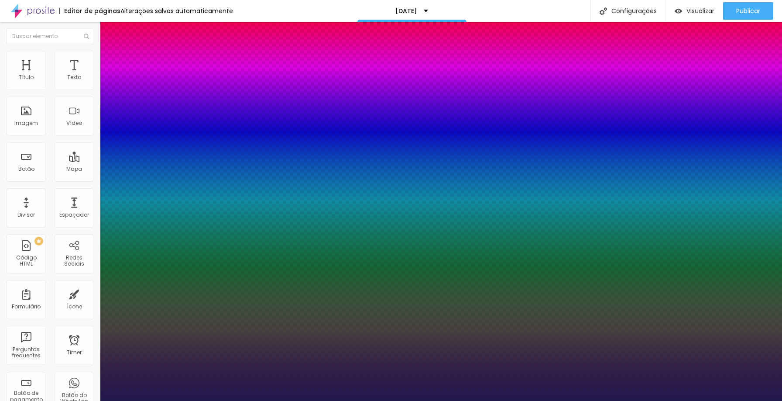
type input "15"
type input "1"
type input "15"
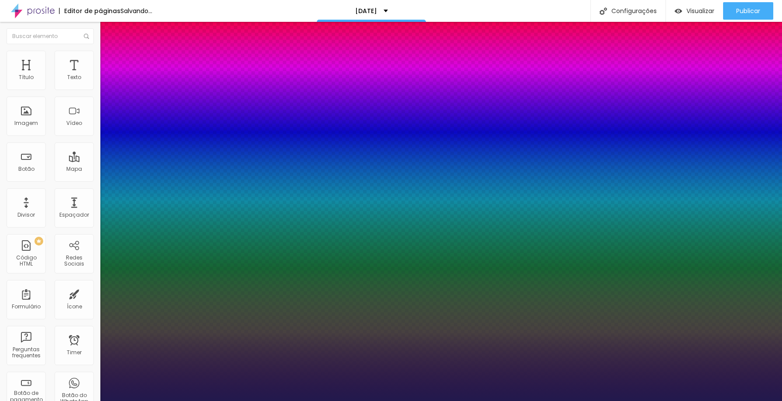
type input "1"
click at [386, 400] on div at bounding box center [391, 401] width 782 height 0
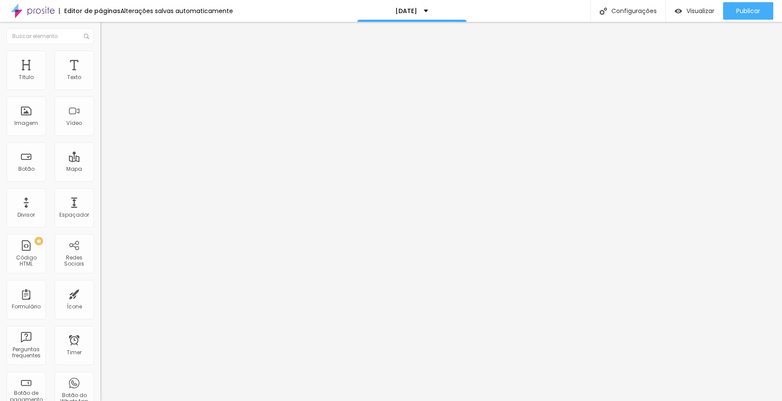
click at [100, 84] on button "button" at bounding box center [106, 79] width 12 height 9
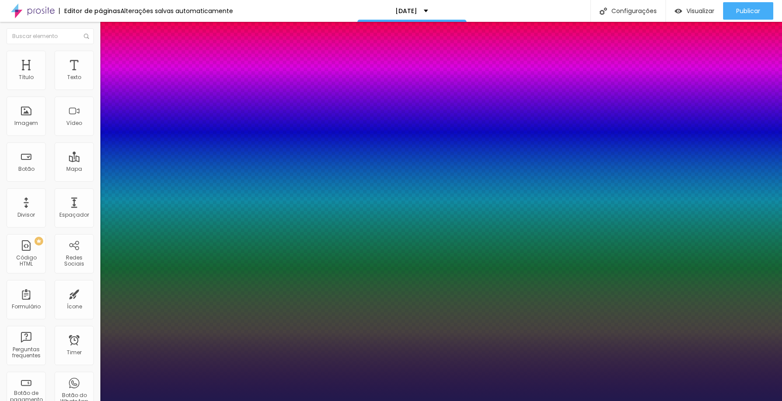
type input "1"
click at [398, 400] on div at bounding box center [391, 401] width 782 height 0
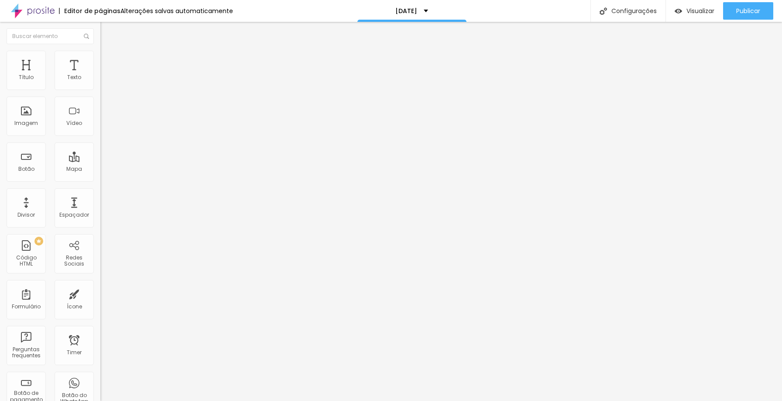
click at [105, 80] on icon "button" at bounding box center [106, 78] width 3 height 3
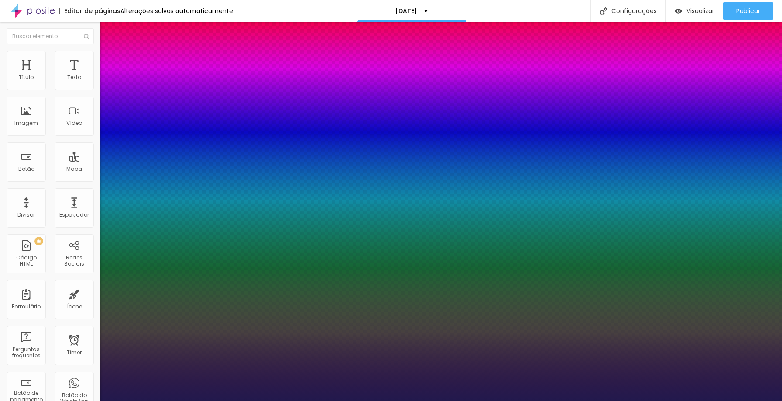
type input "1"
type input "13"
type input "1"
type input "14"
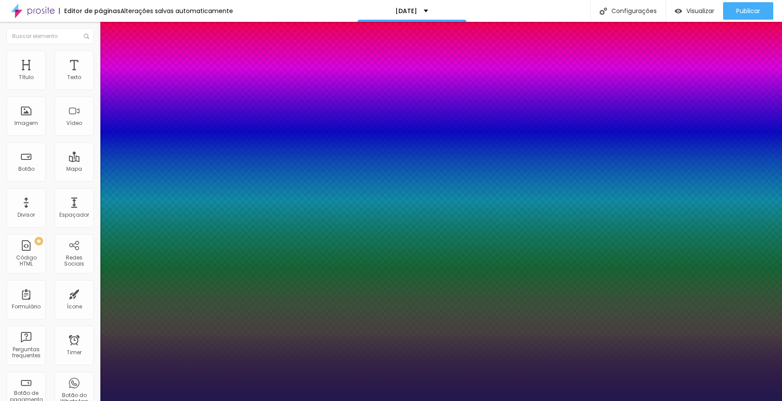
type input "14"
type input "1"
click at [271, 400] on div at bounding box center [391, 401] width 782 height 0
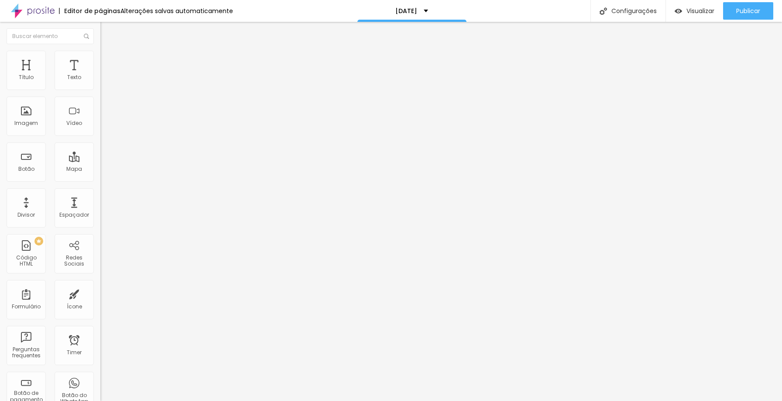
click at [100, 84] on button "button" at bounding box center [106, 79] width 12 height 9
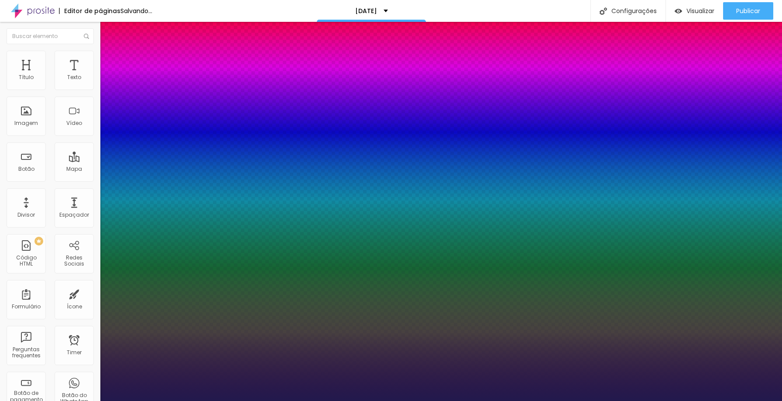
click at [430, 400] on div at bounding box center [391, 401] width 782 height 0
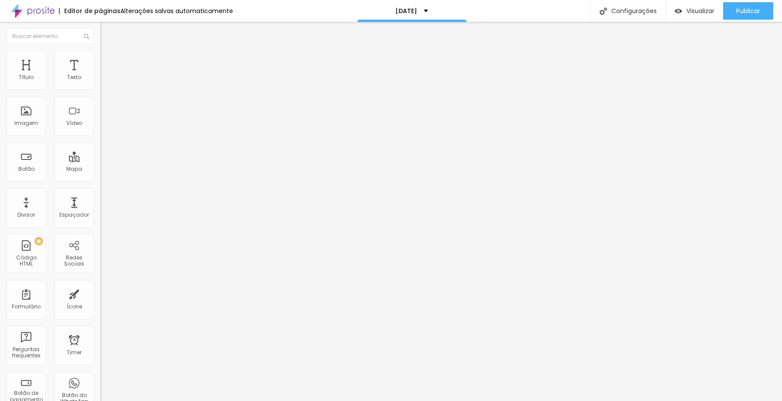
click at [104, 81] on icon "button" at bounding box center [106, 78] width 5 height 5
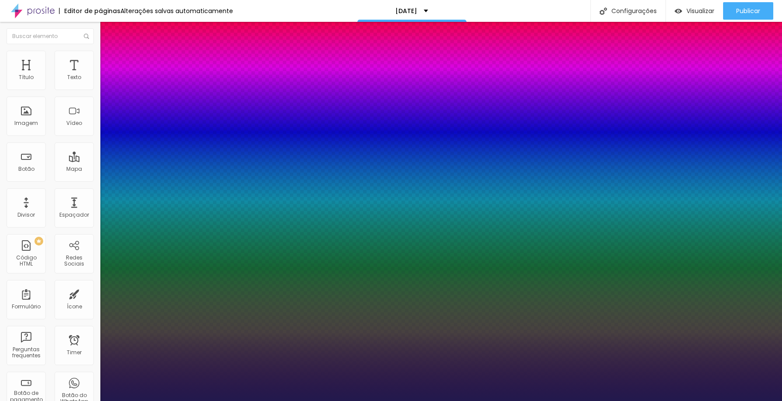
click at [210, 400] on div at bounding box center [391, 401] width 782 height 0
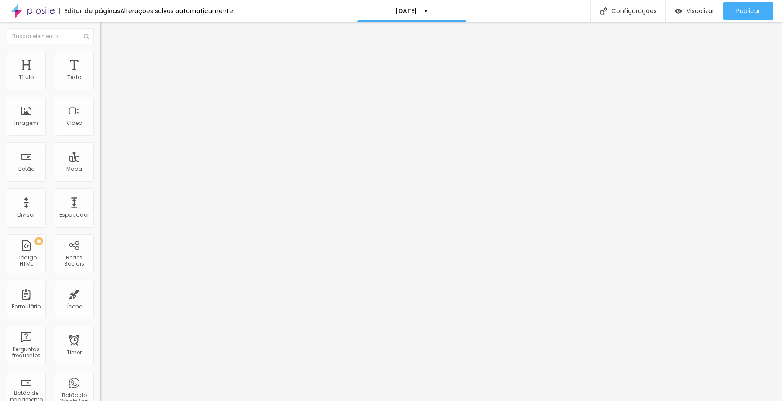
click at [100, 84] on button "button" at bounding box center [106, 79] width 12 height 9
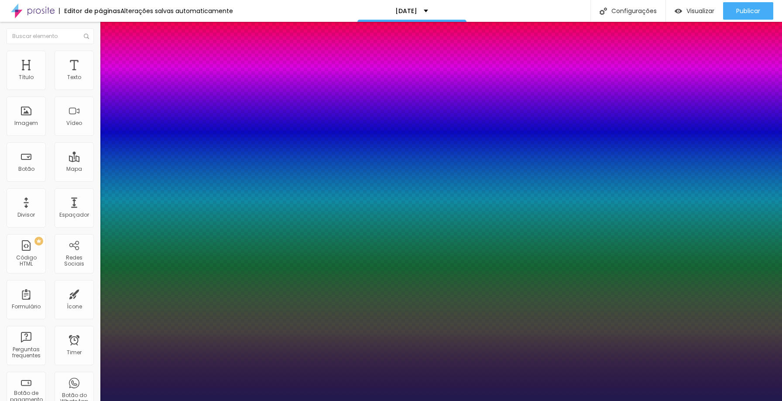
click at [234, 400] on div at bounding box center [391, 401] width 782 height 0
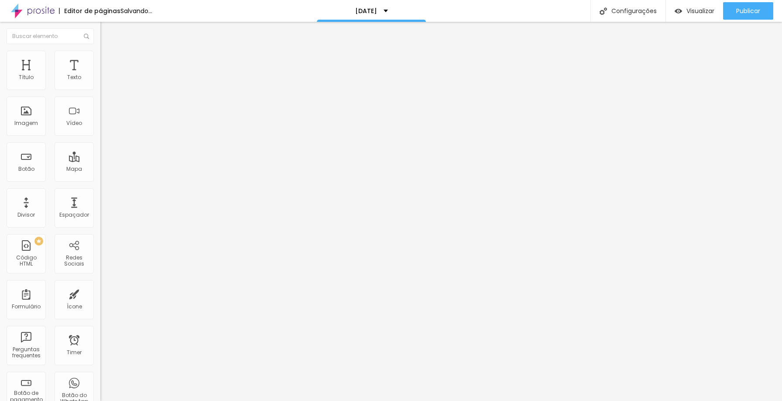
click at [100, 84] on button "button" at bounding box center [106, 79] width 12 height 9
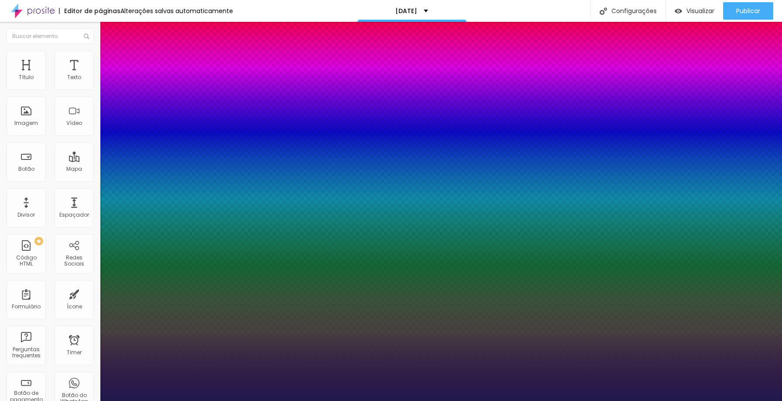
click at [600, 400] on div at bounding box center [391, 401] width 782 height 0
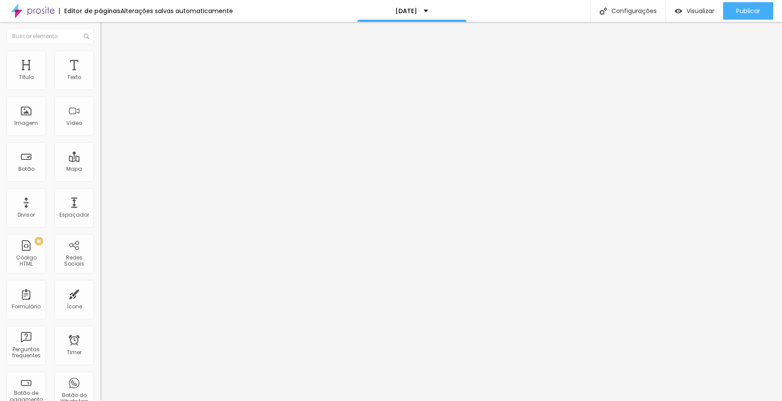
click at [108, 63] on span "Avançado" at bounding box center [122, 65] width 29 height 7
click at [100, 58] on ul "Conteúdo Estilo Avançado" at bounding box center [150, 55] width 100 height 26
click at [108, 59] on span "Estilo" at bounding box center [115, 56] width 14 height 7
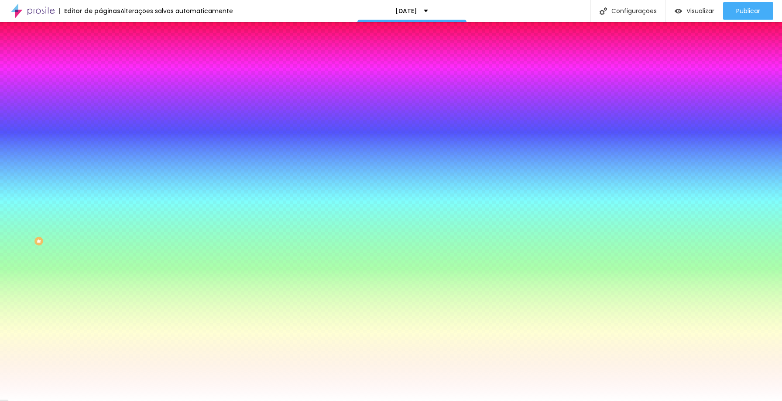
click at [100, 119] on div at bounding box center [150, 119] width 100 height 0
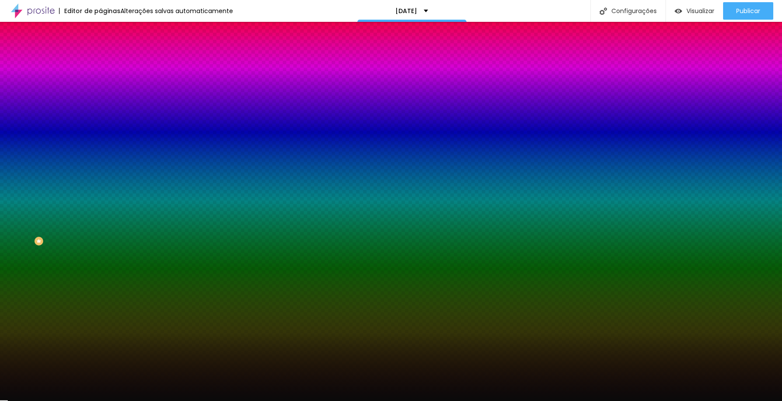
click at [16, 232] on div at bounding box center [391, 200] width 782 height 401
click at [17, 176] on div at bounding box center [391, 200] width 782 height 401
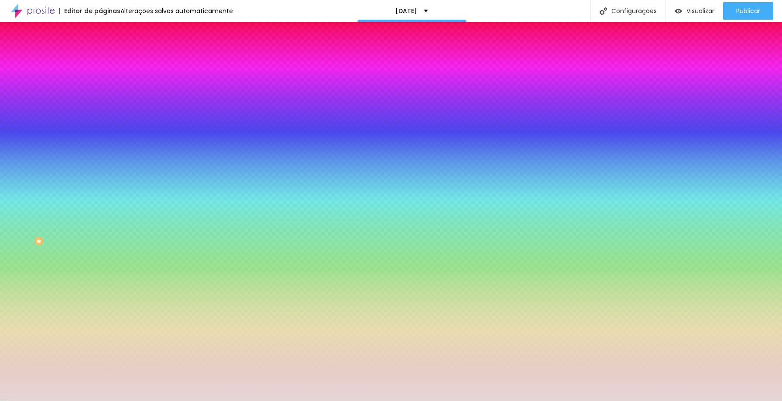
click at [75, 226] on div at bounding box center [391, 200] width 782 height 401
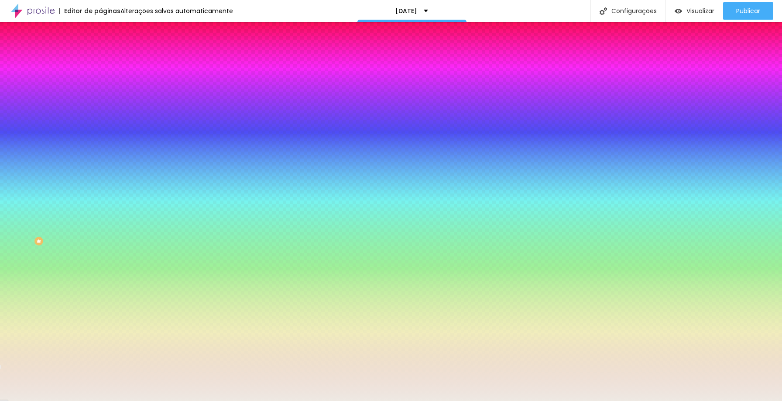
click at [35, 27] on div at bounding box center [36, 27] width 2 height 2
click at [100, 127] on input "#EEE8E1" at bounding box center [152, 123] width 105 height 9
drag, startPoint x: 88, startPoint y: 161, endPoint x: 66, endPoint y: 156, distance: 21.8
click at [100, 127] on input "#EEE8E1" at bounding box center [152, 123] width 105 height 9
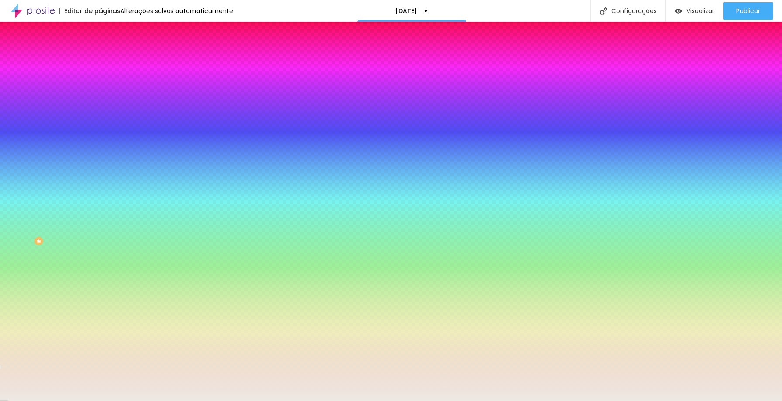
drag, startPoint x: 92, startPoint y: 159, endPoint x: 62, endPoint y: 157, distance: 29.8
click at [100, 127] on div "#EEE8E1" at bounding box center [150, 123] width 100 height 9
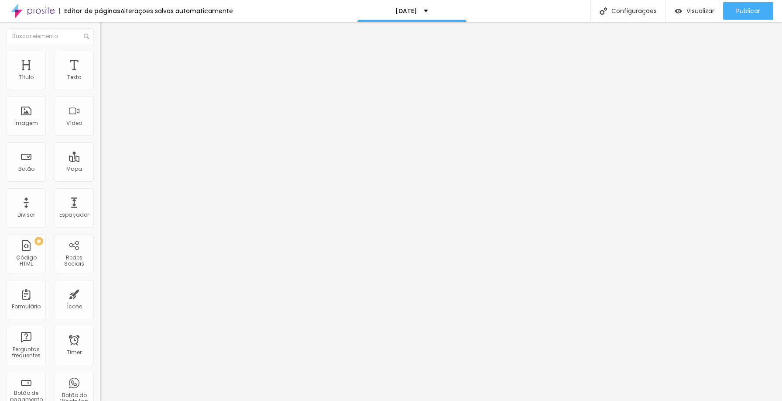
click at [108, 62] on span "Avançado" at bounding box center [122, 65] width 29 height 7
click at [100, 57] on li "Estilo" at bounding box center [150, 55] width 100 height 9
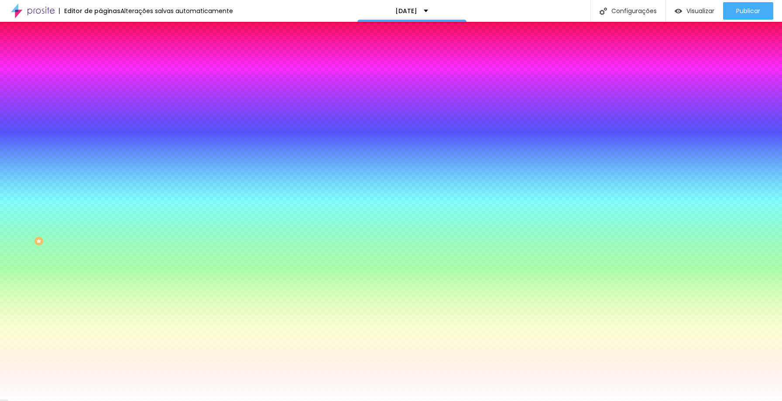
click at [100, 127] on input "#FFFFFF" at bounding box center [152, 123] width 105 height 9
paste input "EEE8E1"
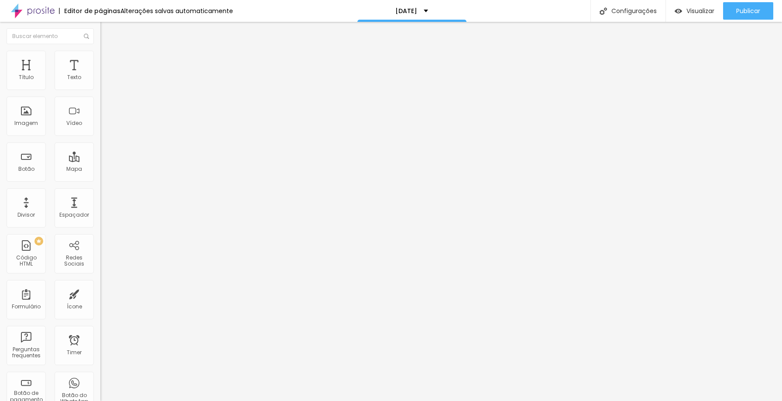
click at [108, 59] on span "Avançado" at bounding box center [122, 56] width 29 height 7
drag, startPoint x: 20, startPoint y: 86, endPoint x: 0, endPoint y: 89, distance: 20.2
click at [100, 161] on input "range" at bounding box center [128, 164] width 56 height 7
click at [108, 59] on span "Avançado" at bounding box center [122, 56] width 29 height 7
drag, startPoint x: 21, startPoint y: 86, endPoint x: 10, endPoint y: 86, distance: 11.3
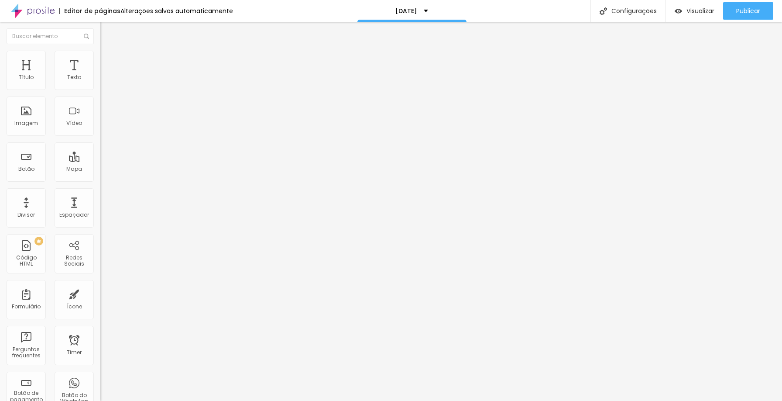
click at [100, 161] on input "range" at bounding box center [128, 164] width 56 height 7
click at [108, 60] on span "Avançado" at bounding box center [122, 56] width 29 height 7
drag, startPoint x: 26, startPoint y: 86, endPoint x: 4, endPoint y: 86, distance: 21.8
click at [100, 161] on input "range" at bounding box center [128, 164] width 56 height 7
click at [108, 60] on span "Avançado" at bounding box center [122, 56] width 29 height 7
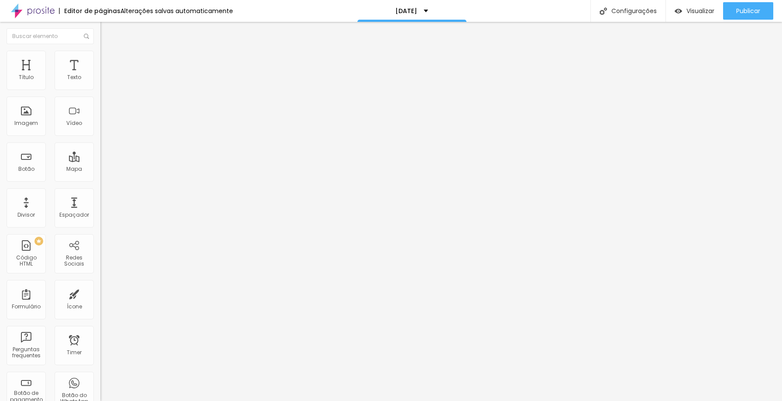
drag, startPoint x: 14, startPoint y: 86, endPoint x: 0, endPoint y: 86, distance: 14.0
click at [100, 161] on input "range" at bounding box center [128, 164] width 56 height 7
click at [100, 51] on img at bounding box center [104, 55] width 8 height 8
drag, startPoint x: 10, startPoint y: 86, endPoint x: 0, endPoint y: 87, distance: 9.6
click at [100, 161] on input "range" at bounding box center [128, 164] width 56 height 7
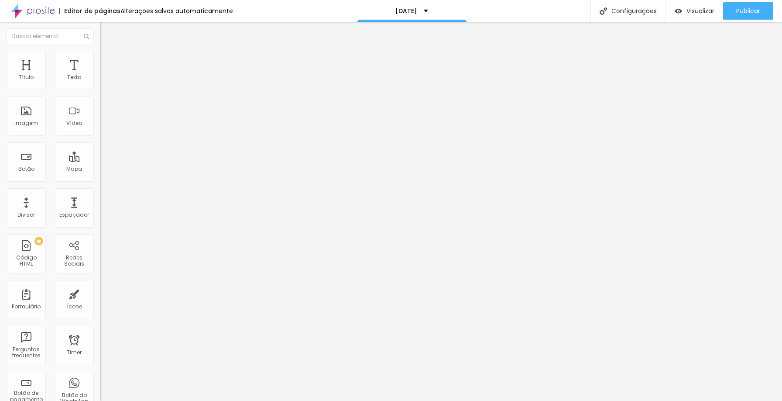
click at [100, 59] on li "Avançado" at bounding box center [150, 55] width 100 height 9
drag, startPoint x: 12, startPoint y: 87, endPoint x: 3, endPoint y: 87, distance: 9.6
click at [100, 161] on input "range" at bounding box center [128, 164] width 56 height 7
click at [752, 10] on span "Publicar" at bounding box center [748, 10] width 24 height 7
click at [100, 59] on li "Avançado" at bounding box center [150, 63] width 100 height 9
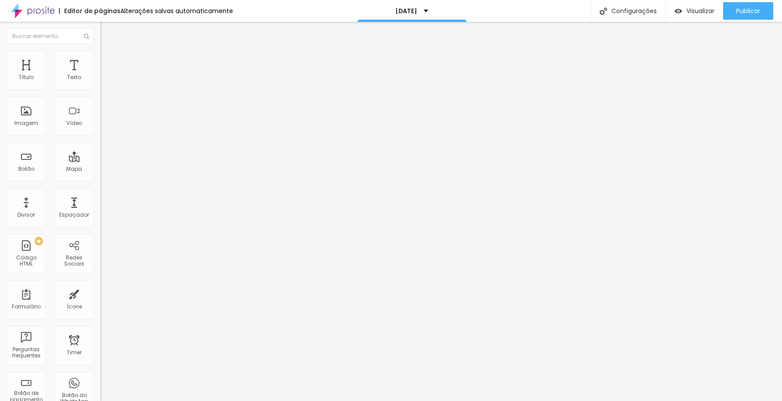
drag, startPoint x: 34, startPoint y: 86, endPoint x: 21, endPoint y: 83, distance: 13.4
click at [100, 169] on input "range" at bounding box center [128, 172] width 56 height 7
click at [71, 74] on div "Texto" at bounding box center [74, 77] width 14 height 6
click at [77, 77] on div "Texto" at bounding box center [74, 77] width 14 height 6
click at [100, 51] on img at bounding box center [104, 55] width 8 height 8
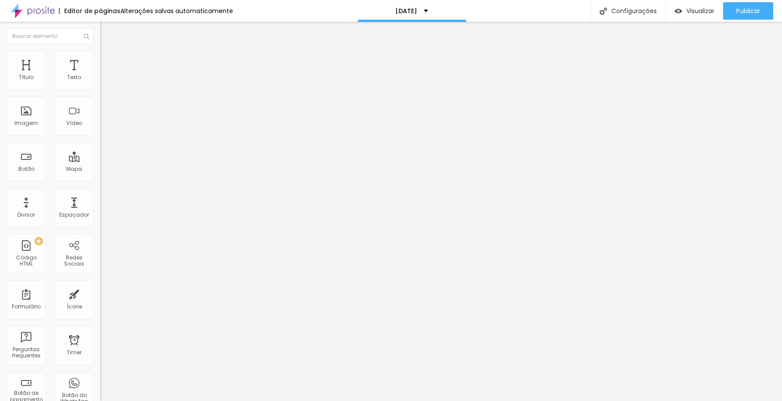
click at [100, 51] on li "Estilo" at bounding box center [150, 46] width 100 height 9
click at [100, 129] on button "button" at bounding box center [106, 124] width 12 height 9
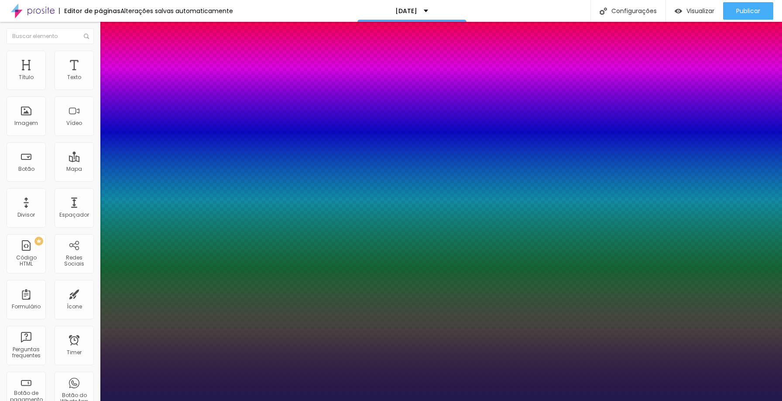
click at [279, 400] on div at bounding box center [391, 401] width 782 height 0
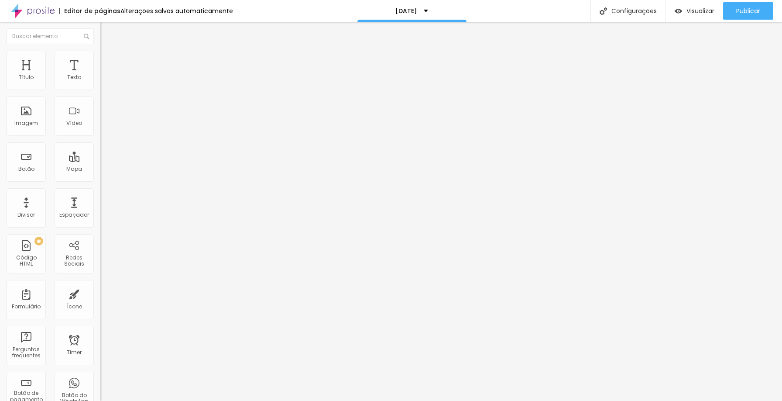
click at [100, 56] on img at bounding box center [104, 55] width 8 height 8
click at [108, 51] on span "Estilo" at bounding box center [115, 47] width 14 height 7
click at [100, 129] on button "button" at bounding box center [106, 124] width 12 height 9
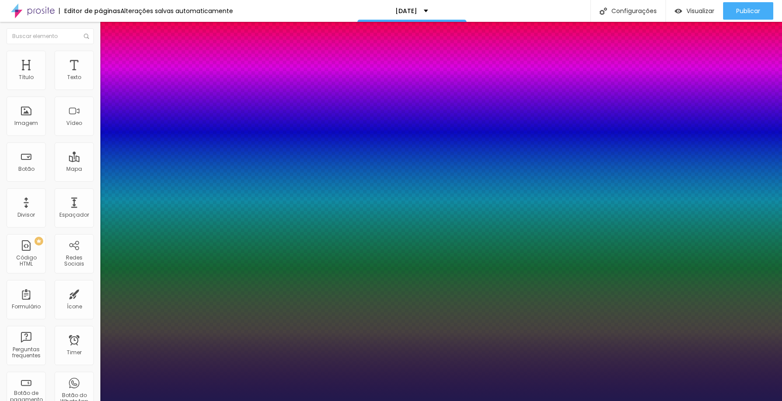
drag, startPoint x: 148, startPoint y: 307, endPoint x: 141, endPoint y: 306, distance: 6.1
click at [463, 400] on div at bounding box center [391, 401] width 782 height 0
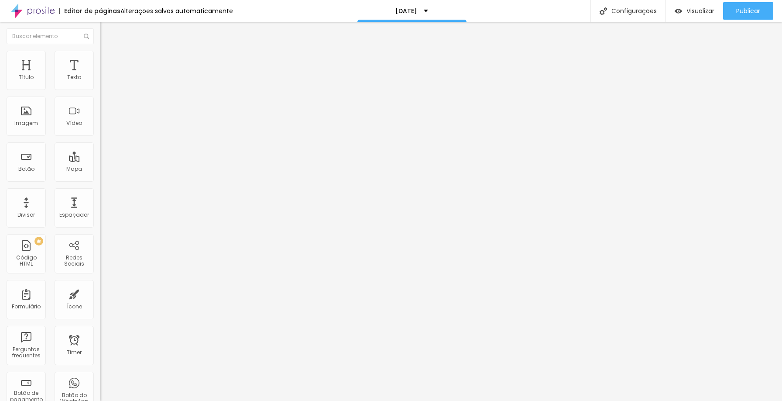
click at [108, 64] on span "Avançado" at bounding box center [122, 65] width 29 height 7
click at [108, 60] on span "Estilo" at bounding box center [115, 56] width 14 height 7
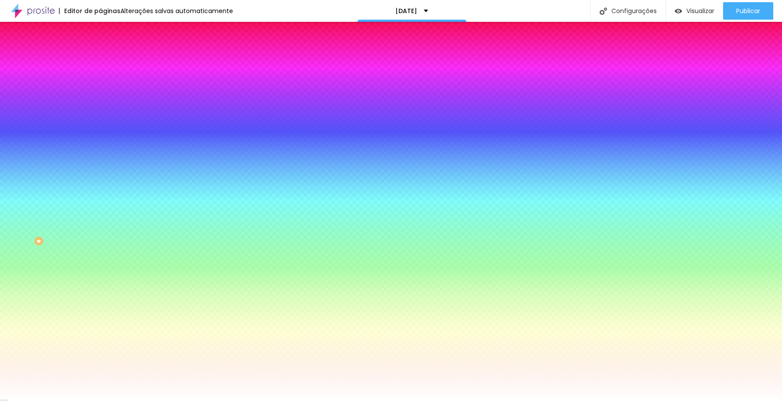
click at [100, 127] on input "#FFFFFF" at bounding box center [152, 123] width 105 height 9
paste input
click at [100, 119] on div at bounding box center [150, 119] width 100 height 0
click at [79, 227] on div at bounding box center [391, 200] width 782 height 401
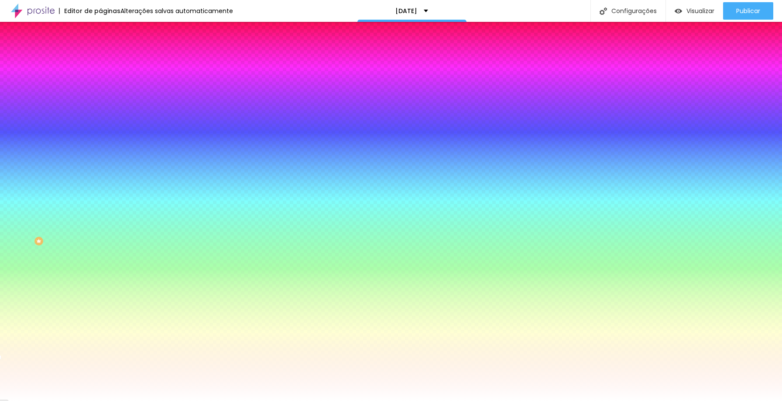
click at [17, 174] on div at bounding box center [391, 200] width 782 height 401
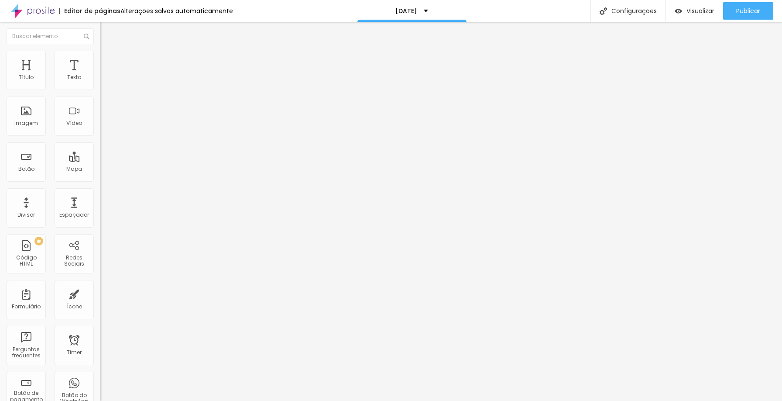
click at [100, 73] on div "Modo" at bounding box center [150, 70] width 100 height 5
click at [100, 53] on img at bounding box center [104, 55] width 8 height 8
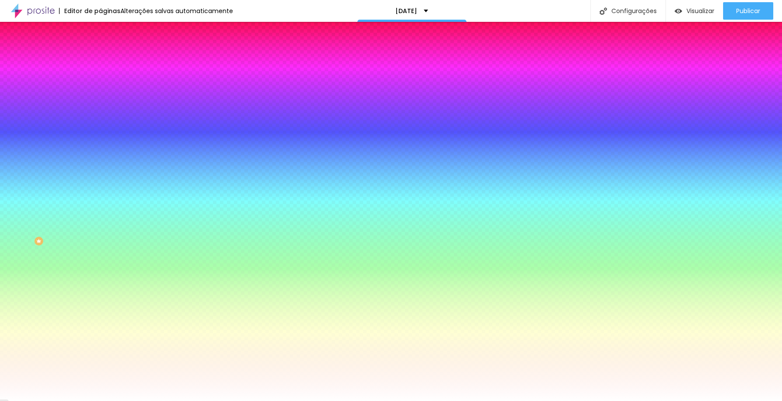
click at [100, 119] on div at bounding box center [150, 119] width 100 height 0
click at [60, 181] on div at bounding box center [391, 200] width 782 height 401
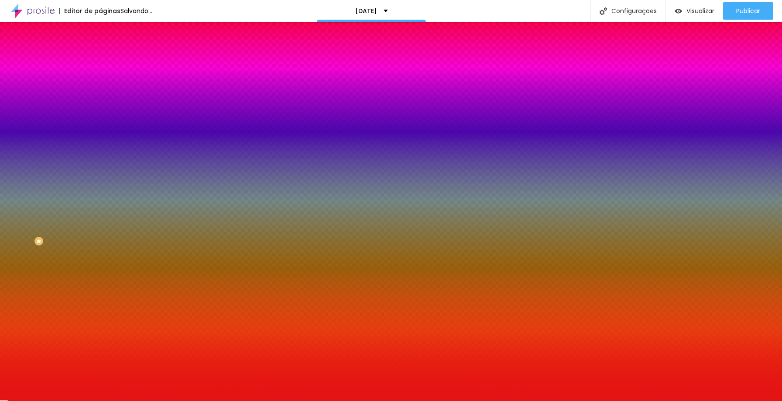
click at [65, 176] on div at bounding box center [391, 200] width 782 height 401
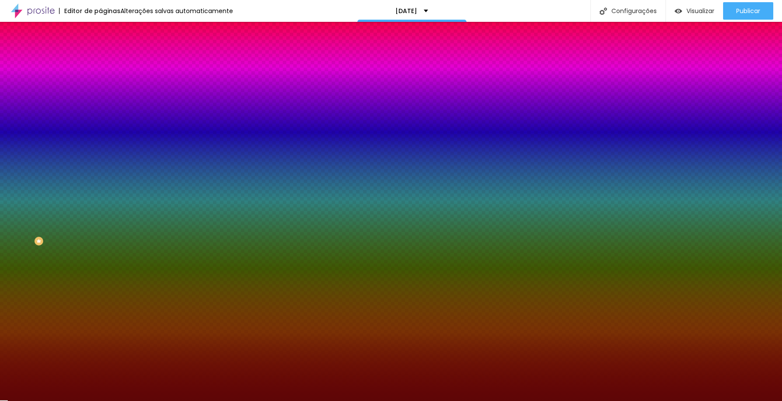
drag, startPoint x: 65, startPoint y: 176, endPoint x: 67, endPoint y: 211, distance: 34.5
click at [731, 252] on div at bounding box center [732, 253] width 2 height 2
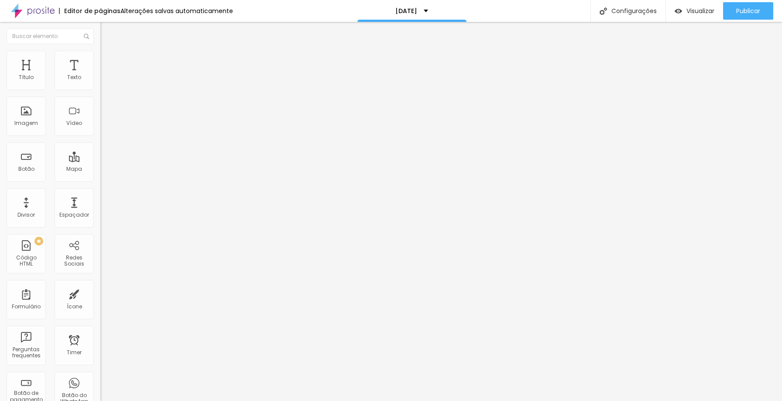
click at [100, 59] on li "Avançado" at bounding box center [150, 63] width 100 height 9
click at [100, 55] on img at bounding box center [104, 55] width 8 height 8
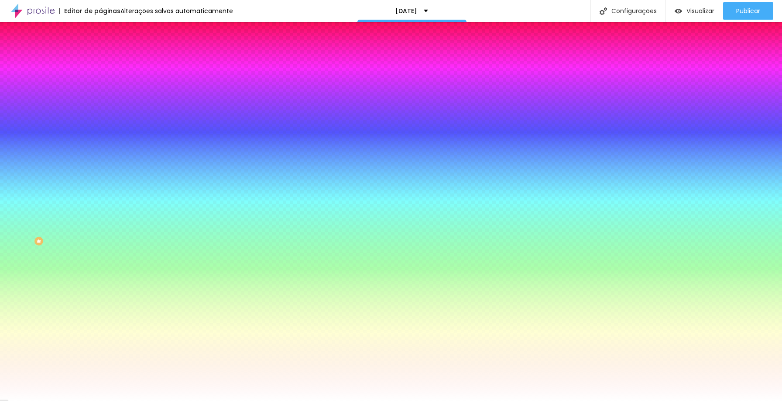
click at [100, 119] on div at bounding box center [150, 119] width 100 height 0
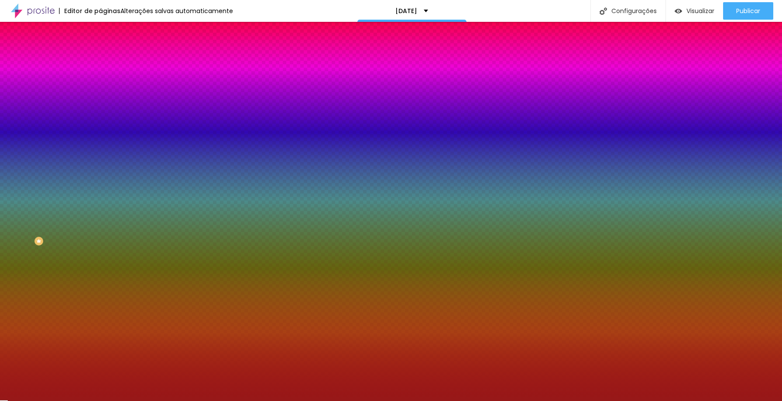
click at [62, 196] on div at bounding box center [391, 200] width 782 height 401
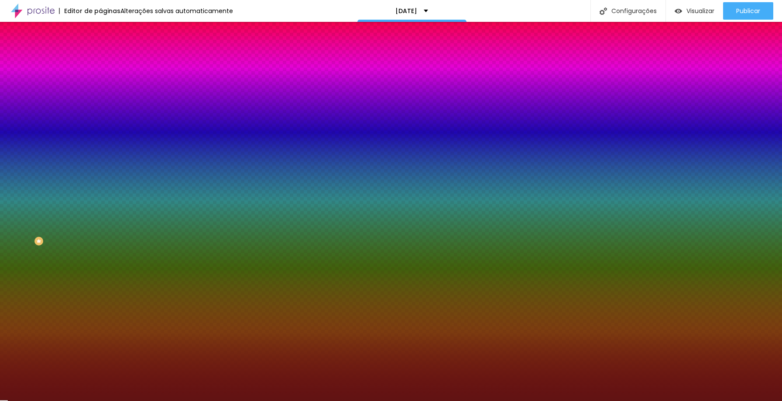
click at [59, 210] on div at bounding box center [391, 200] width 782 height 401
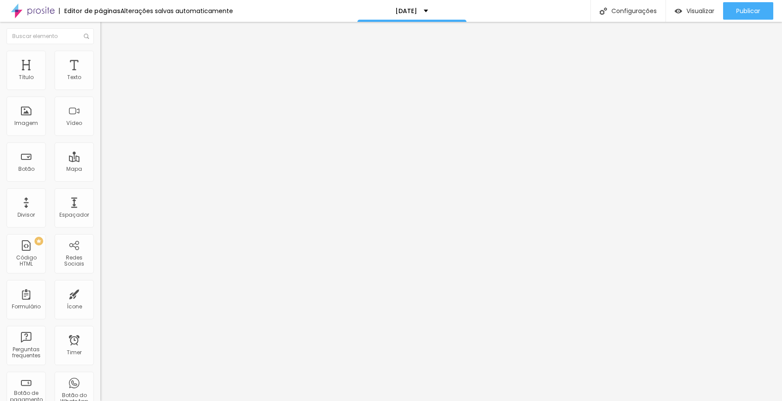
click at [104, 127] on icon "button" at bounding box center [106, 123] width 5 height 5
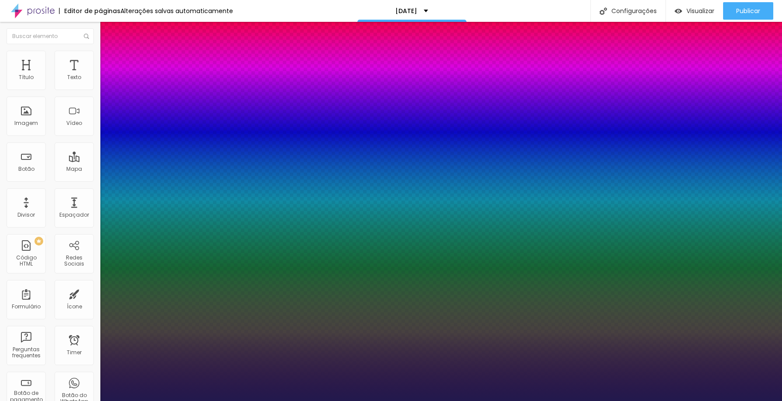
click at [453, 400] on div at bounding box center [391, 401] width 782 height 0
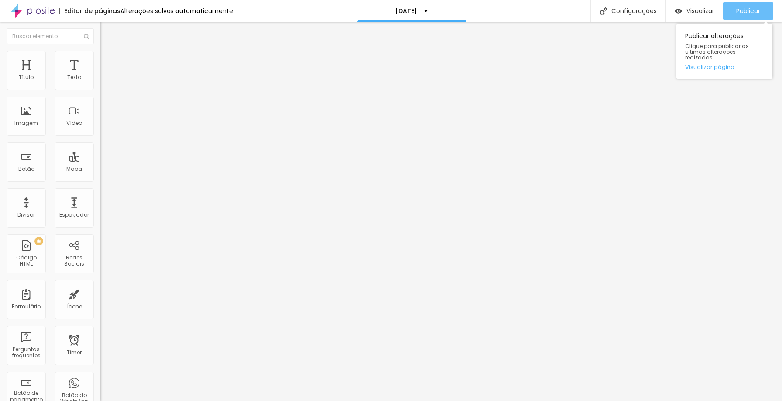
click at [746, 11] on span "Publicar" at bounding box center [748, 10] width 24 height 7
click at [100, 58] on li "Estilo" at bounding box center [150, 55] width 100 height 9
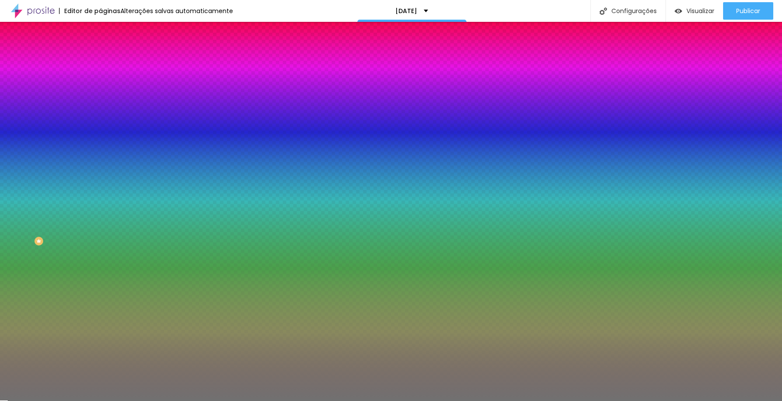
click at [100, 83] on div at bounding box center [150, 83] width 100 height 0
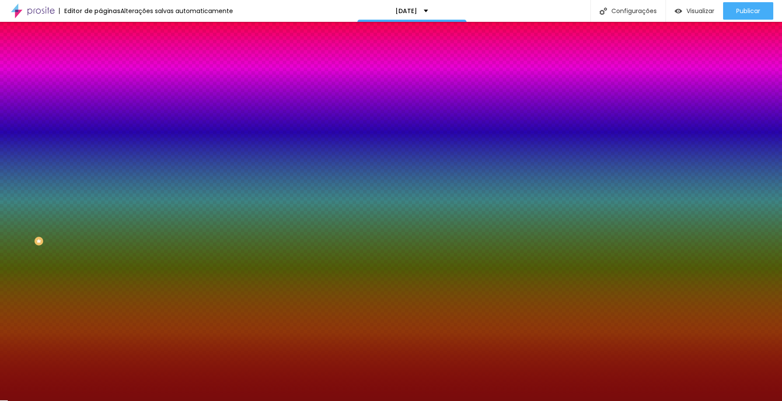
click at [65, 133] on div at bounding box center [391, 200] width 782 height 401
click at [704, 209] on div at bounding box center [705, 210] width 2 height 2
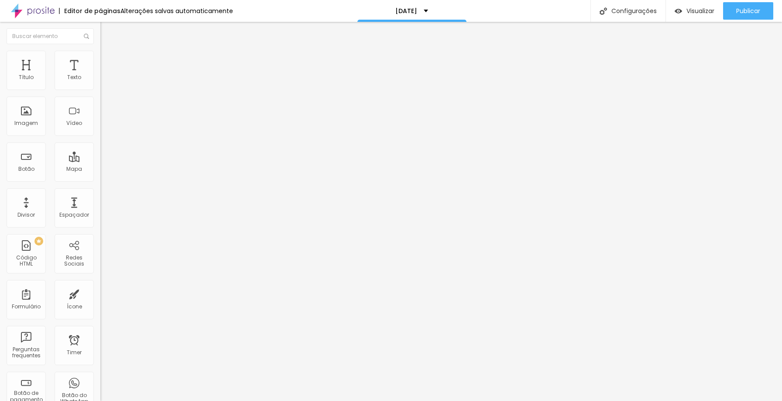
click at [108, 62] on span "Avançado" at bounding box center [122, 65] width 29 height 7
drag, startPoint x: 34, startPoint y: 84, endPoint x: 0, endPoint y: 82, distance: 34.1
click at [100, 169] on input "range" at bounding box center [128, 172] width 56 height 7
drag, startPoint x: 28, startPoint y: 100, endPoint x: 23, endPoint y: 100, distance: 5.3
click at [100, 293] on input "range" at bounding box center [128, 296] width 56 height 7
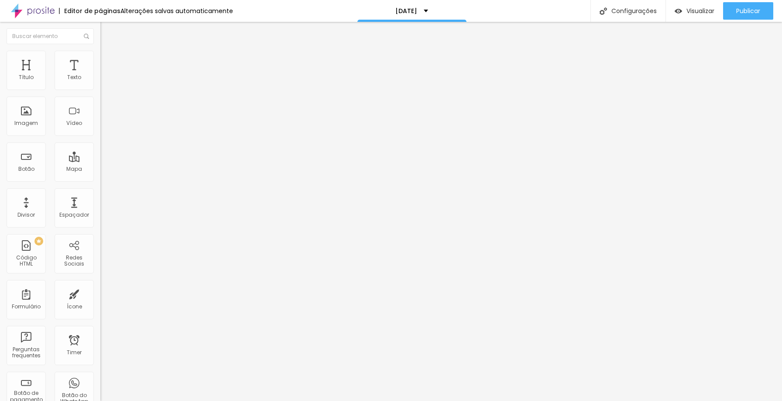
click at [108, 60] on span "Estilo" at bounding box center [115, 56] width 14 height 7
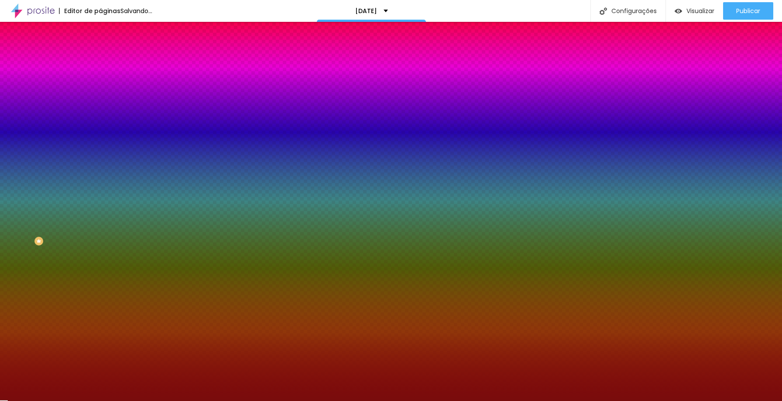
drag, startPoint x: 43, startPoint y: 113, endPoint x: 18, endPoint y: 116, distance: 25.4
click at [100, 113] on input "range" at bounding box center [128, 109] width 56 height 7
drag, startPoint x: 39, startPoint y: 139, endPoint x: 25, endPoint y: 136, distance: 13.8
click at [100, 136] on input "range" at bounding box center [128, 132] width 56 height 7
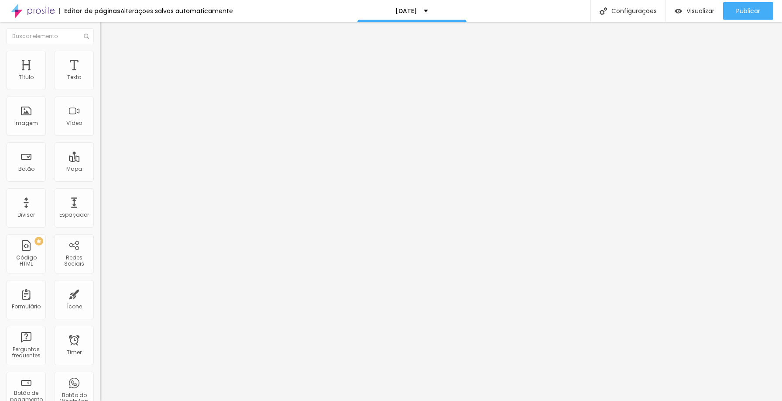
click at [107, 31] on img "button" at bounding box center [110, 31] width 7 height 7
click at [108, 62] on span "Avançado" at bounding box center [122, 65] width 29 height 7
click at [100, 55] on img at bounding box center [104, 55] width 8 height 8
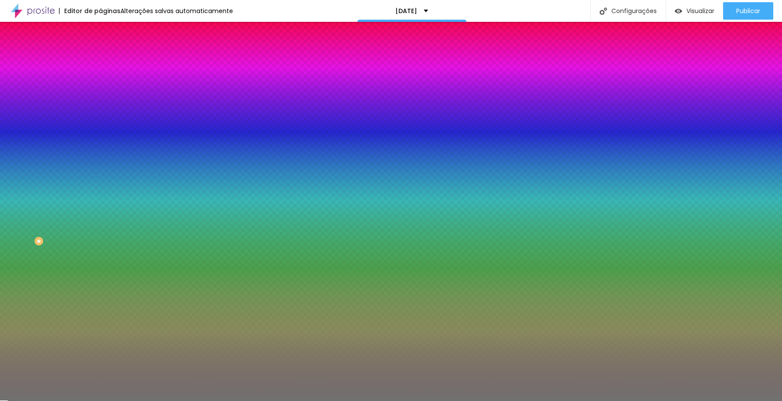
click at [100, 83] on div at bounding box center [150, 83] width 100 height 0
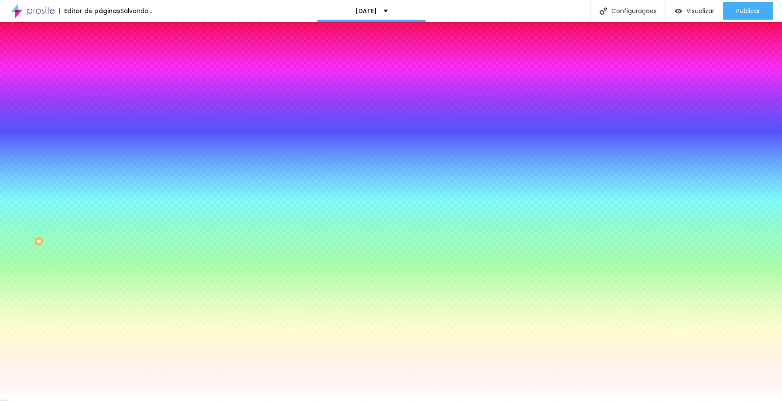
drag, startPoint x: 16, startPoint y: 102, endPoint x: 11, endPoint y: 98, distance: 6.8
click at [100, 92] on div at bounding box center [150, 92] width 100 height 0
drag, startPoint x: 44, startPoint y: 114, endPoint x: 16, endPoint y: 112, distance: 28.5
click at [100, 112] on input "range" at bounding box center [128, 109] width 56 height 7
drag, startPoint x: 40, startPoint y: 138, endPoint x: 34, endPoint y: 136, distance: 6.2
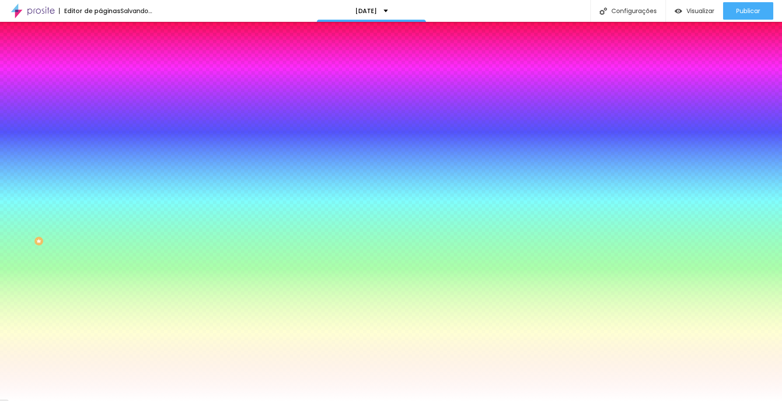
click at [100, 136] on input "range" at bounding box center [128, 132] width 56 height 7
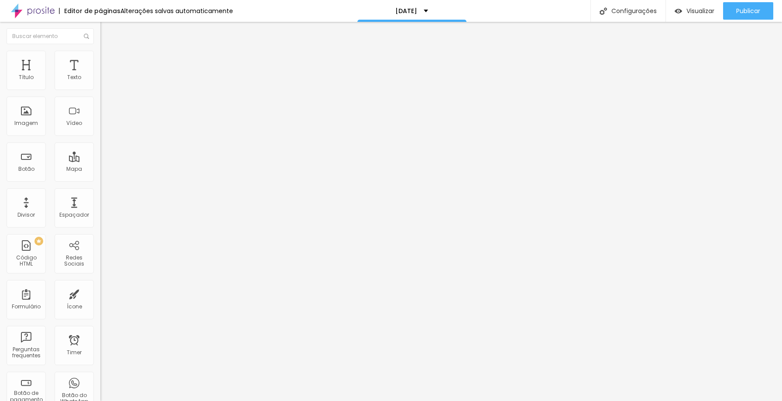
click at [100, 54] on img at bounding box center [104, 55] width 8 height 8
click at [100, 58] on ul "Estilo Avançado" at bounding box center [150, 50] width 100 height 17
click at [100, 51] on li "Estilo" at bounding box center [150, 46] width 100 height 9
click at [100, 129] on button "button" at bounding box center [106, 124] width 12 height 9
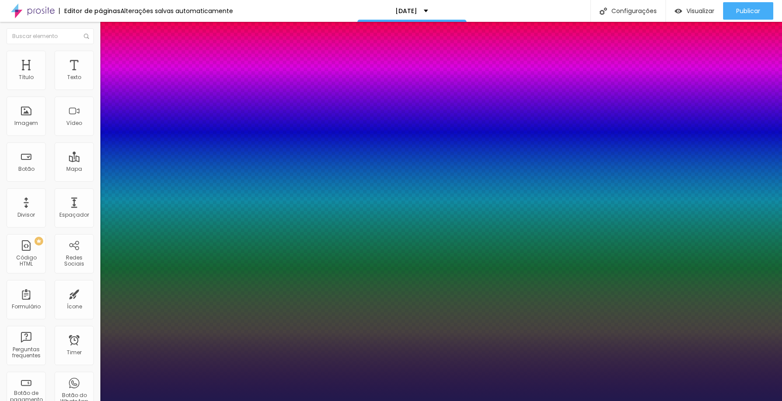
click at [723, 400] on div at bounding box center [391, 401] width 782 height 0
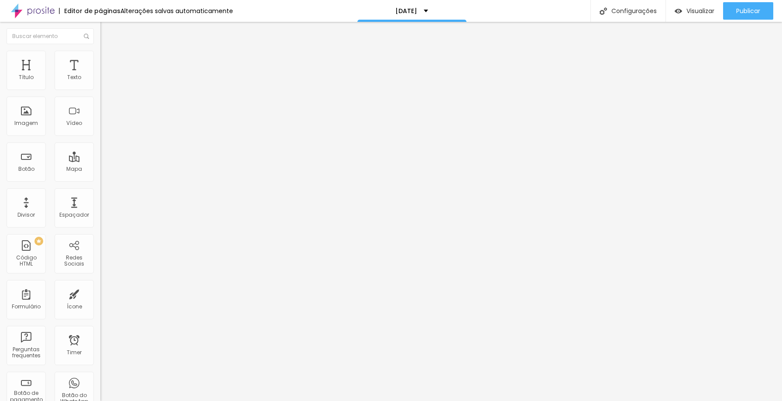
click at [107, 28] on img "button" at bounding box center [110, 31] width 7 height 7
drag, startPoint x: 44, startPoint y: 184, endPoint x: 38, endPoint y: 182, distance: 5.8
click at [100, 206] on input "range" at bounding box center [128, 209] width 56 height 7
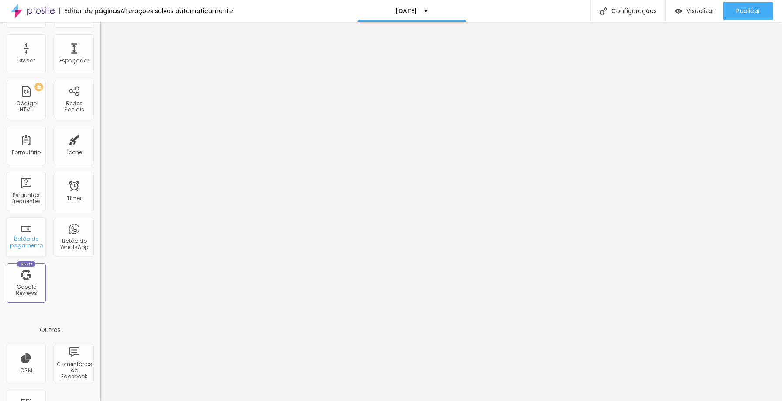
scroll to position [156, 0]
click at [80, 148] on div "Ícone" at bounding box center [74, 151] width 15 height 6
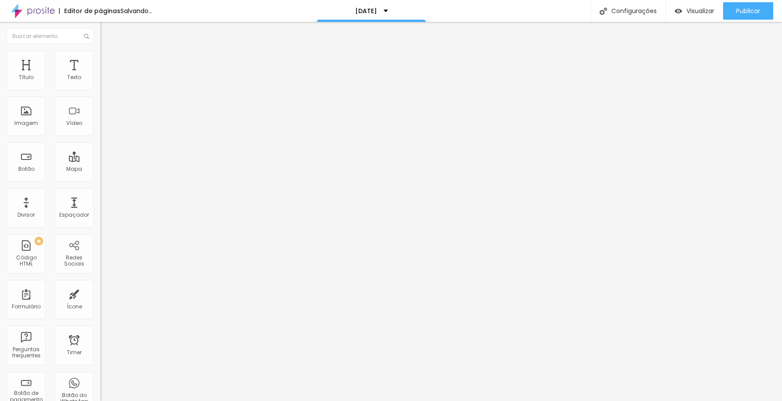
click at [106, 80] on span "Trocar icone" at bounding box center [125, 76] width 39 height 7
drag, startPoint x: 37, startPoint y: 161, endPoint x: 57, endPoint y: 159, distance: 20.2
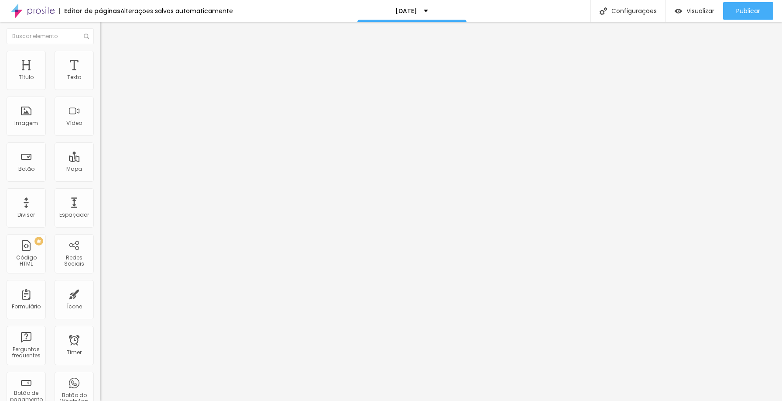
click at [100, 101] on input "range" at bounding box center [128, 97] width 56 height 7
click at [108, 60] on span "Estilo" at bounding box center [115, 56] width 14 height 7
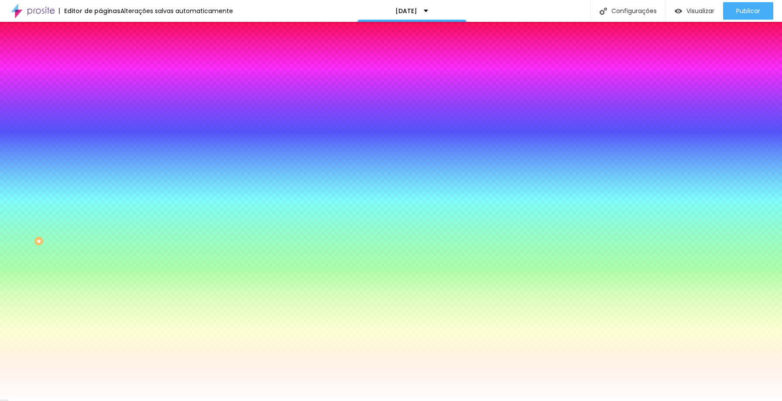
click at [100, 83] on div at bounding box center [150, 83] width 100 height 0
click at [66, 103] on div at bounding box center [391, 200] width 782 height 401
drag, startPoint x: 66, startPoint y: 103, endPoint x: 41, endPoint y: 114, distance: 27.2
click at [374, 97] on div at bounding box center [375, 96] width 2 height 2
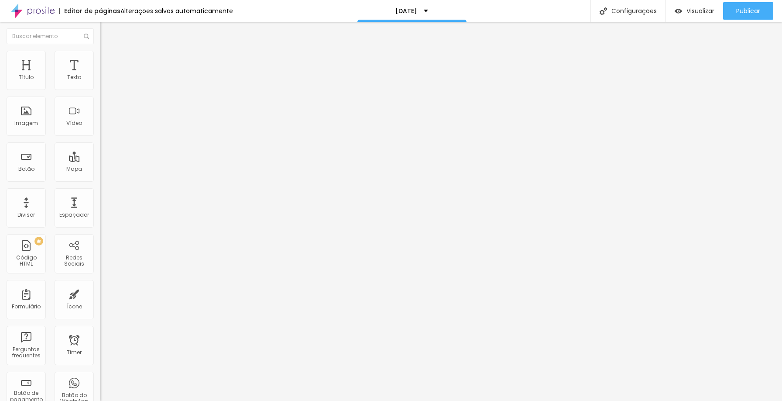
drag, startPoint x: 57, startPoint y: 159, endPoint x: 43, endPoint y: 160, distance: 14.4
click at [100, 101] on input "range" at bounding box center [128, 97] width 56 height 7
click at [12, 20] on img at bounding box center [33, 11] width 44 height 22
click at [742, 12] on span "Publicar" at bounding box center [748, 10] width 24 height 7
click at [734, 15] on button "Publicar" at bounding box center [748, 10] width 50 height 17
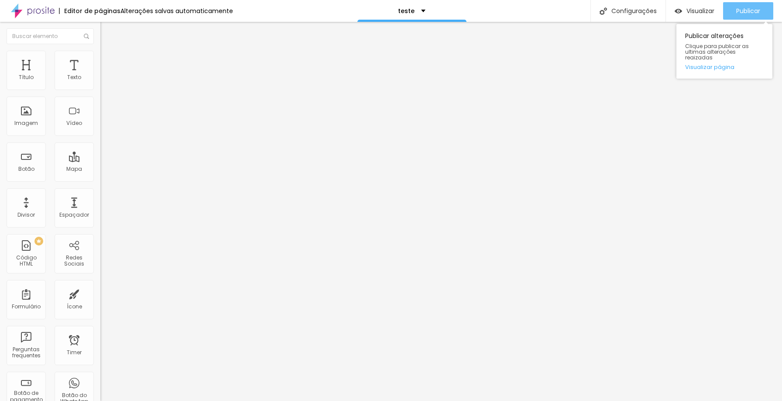
click at [735, 10] on button "Publicar" at bounding box center [748, 10] width 50 height 17
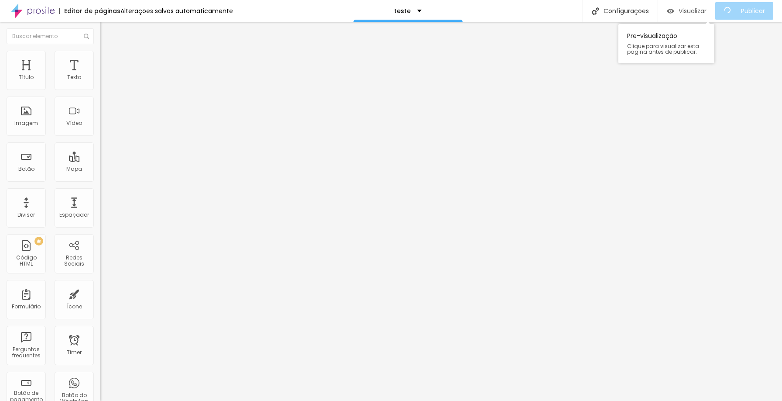
click at [700, 12] on span "Visualizar" at bounding box center [693, 10] width 28 height 7
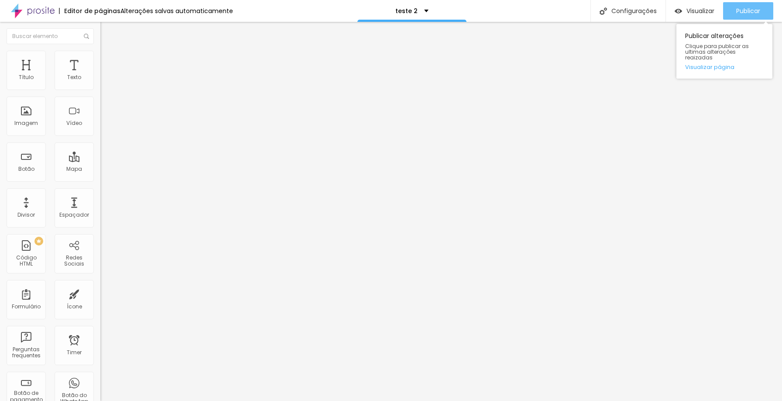
click at [750, 10] on span "Publicar" at bounding box center [748, 10] width 24 height 7
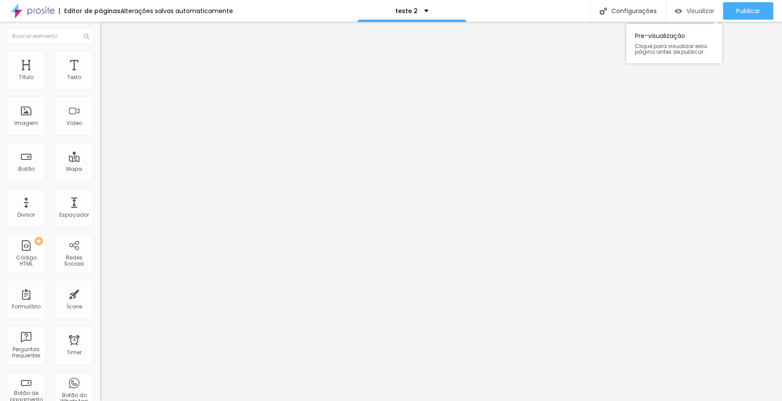
click at [695, 11] on span "Visualizar" at bounding box center [701, 10] width 28 height 7
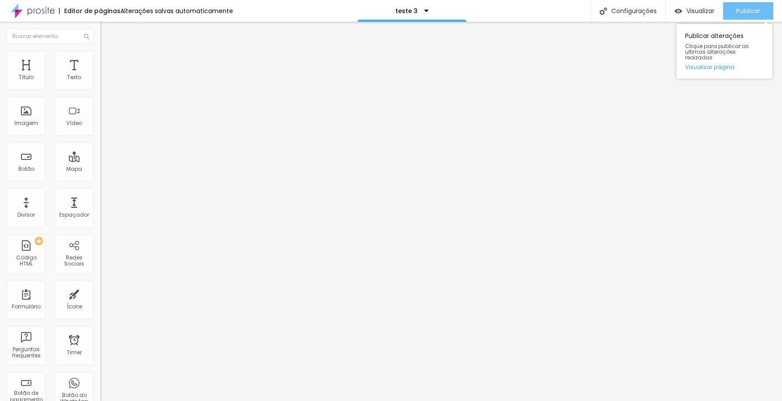
click at [736, 10] on span "Publicar" at bounding box center [748, 10] width 24 height 7
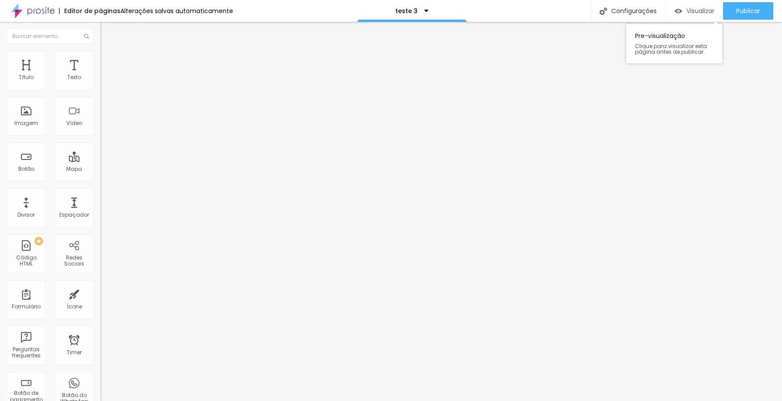
click at [687, 11] on span "Visualizar" at bounding box center [701, 10] width 28 height 7
click at [108, 59] on span "Estilo" at bounding box center [115, 56] width 14 height 7
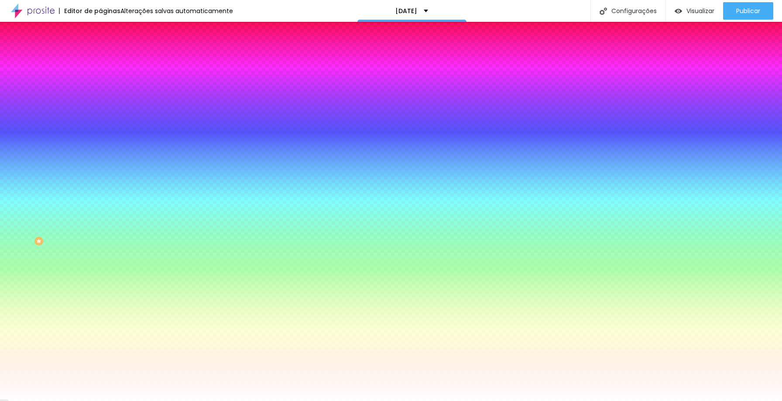
click at [107, 32] on img "button" at bounding box center [110, 31] width 7 height 7
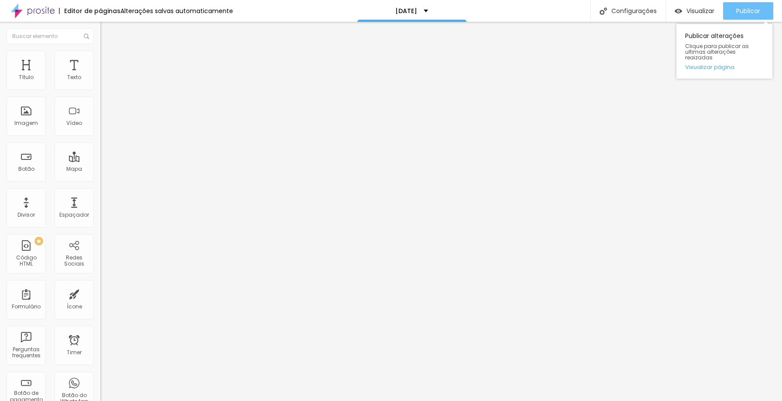
click at [748, 6] on div "Publicar" at bounding box center [748, 10] width 24 height 17
click at [748, 12] on span "Publicar" at bounding box center [748, 10] width 24 height 7
click at [755, 11] on span "Publicar" at bounding box center [748, 10] width 24 height 7
click at [107, 31] on img "button" at bounding box center [110, 31] width 7 height 7
click at [108, 60] on span "Estilo" at bounding box center [115, 56] width 14 height 7
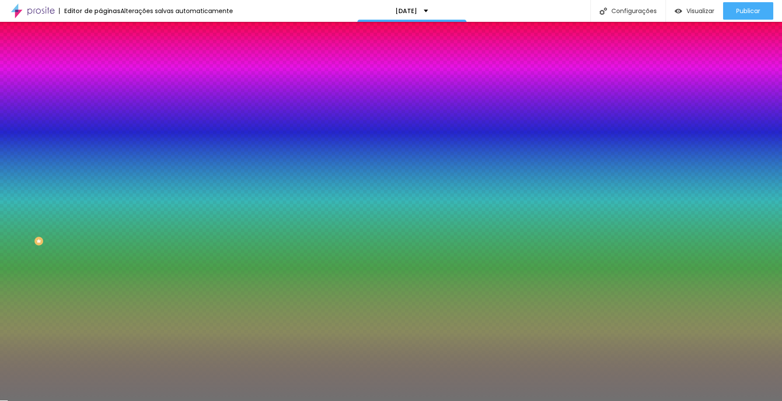
click at [100, 59] on li "Avançado" at bounding box center [150, 63] width 100 height 9
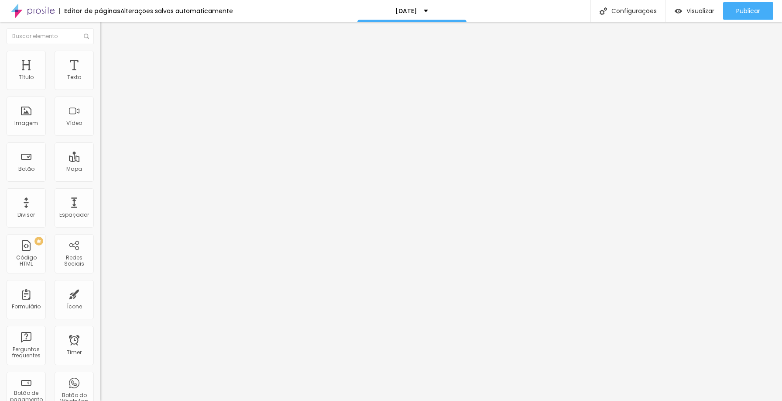
click at [107, 31] on div "Editar Divisor" at bounding box center [133, 31] width 52 height 7
click at [106, 80] on span "Trocar icone" at bounding box center [125, 76] width 39 height 7
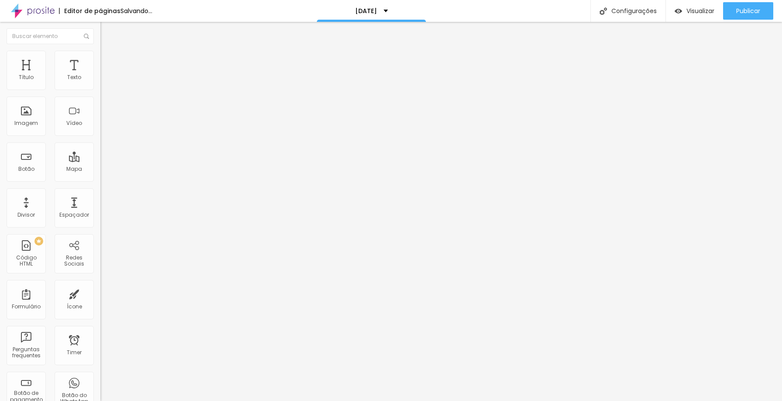
click at [108, 60] on span "Estilo" at bounding box center [115, 56] width 14 height 7
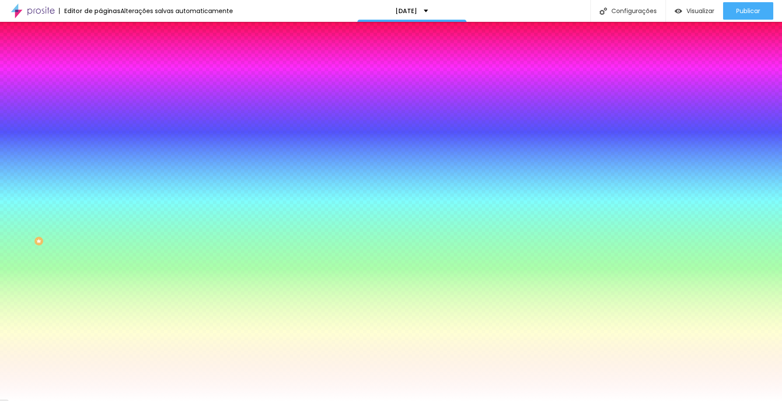
click at [100, 83] on div at bounding box center [150, 83] width 100 height 0
click at [61, 109] on div at bounding box center [391, 200] width 782 height 401
click at [60, 135] on div at bounding box center [391, 200] width 782 height 401
type input "#7E1212"
click at [62, 131] on div at bounding box center [391, 200] width 782 height 401
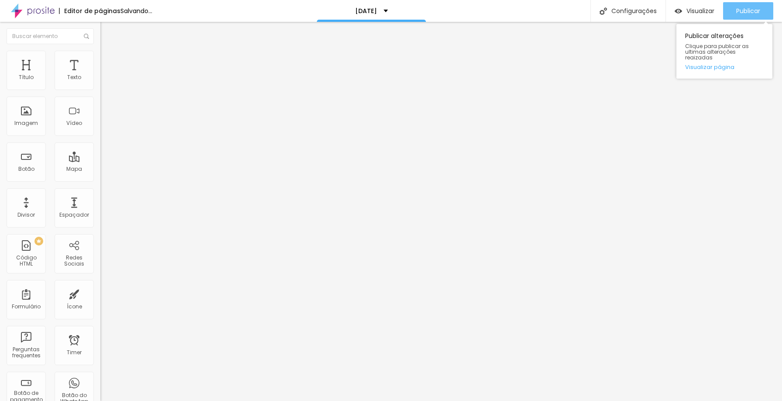
click at [751, 10] on span "Publicar" at bounding box center [748, 10] width 24 height 7
click at [734, 13] on button "Publicar" at bounding box center [748, 10] width 50 height 17
click at [755, 6] on div "Publicar" at bounding box center [748, 10] width 24 height 17
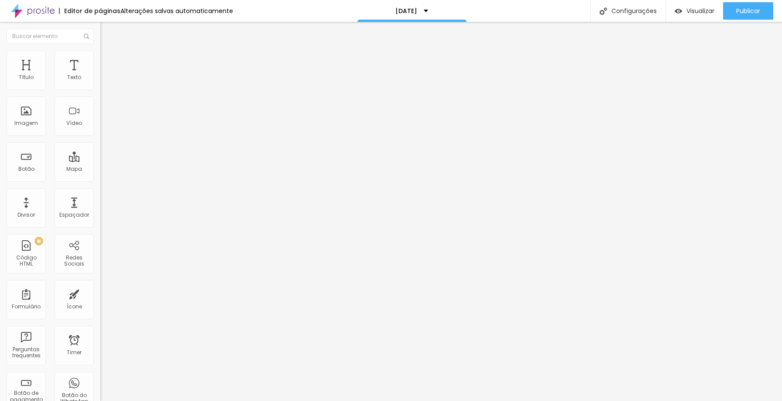
click at [100, 58] on li "Estilo" at bounding box center [150, 55] width 100 height 9
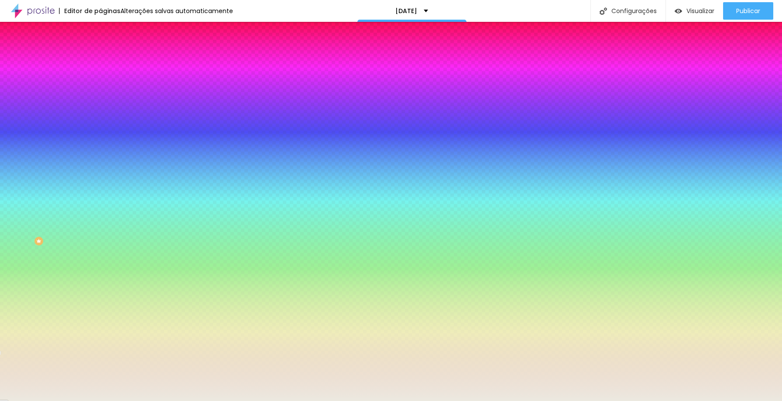
click at [100, 119] on div at bounding box center [150, 119] width 100 height 0
click at [100, 80] on span "Adicionar imagem" at bounding box center [128, 76] width 56 height 7
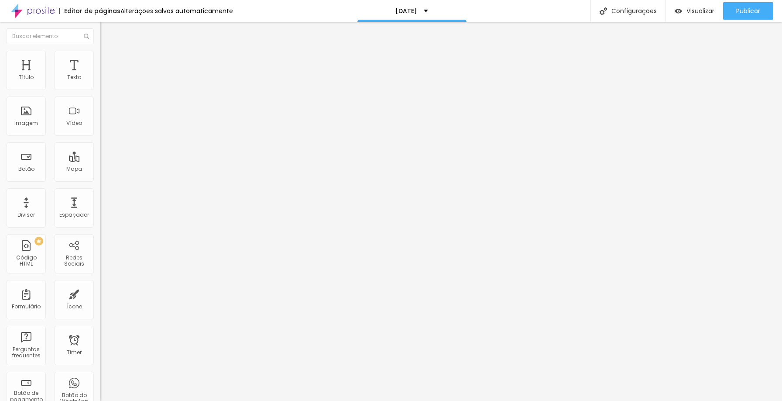
click at [108, 60] on span "Estilo" at bounding box center [115, 56] width 14 height 7
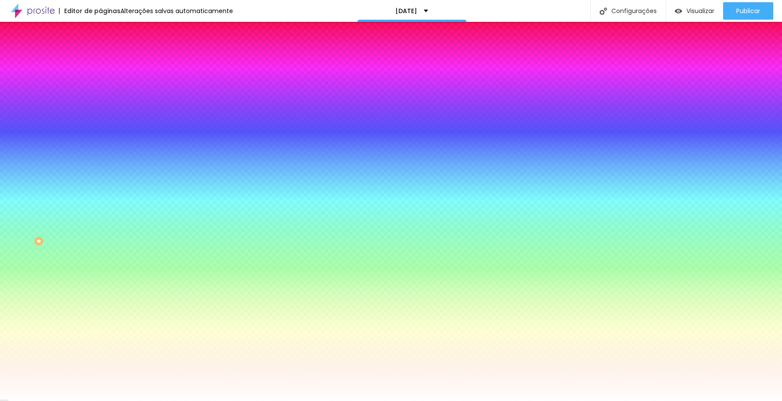
click at [100, 80] on span "Adicionar imagem" at bounding box center [128, 76] width 56 height 7
click at [100, 91] on span "Nenhum" at bounding box center [111, 86] width 23 height 7
click at [100, 103] on div "Parallax" at bounding box center [150, 100] width 100 height 5
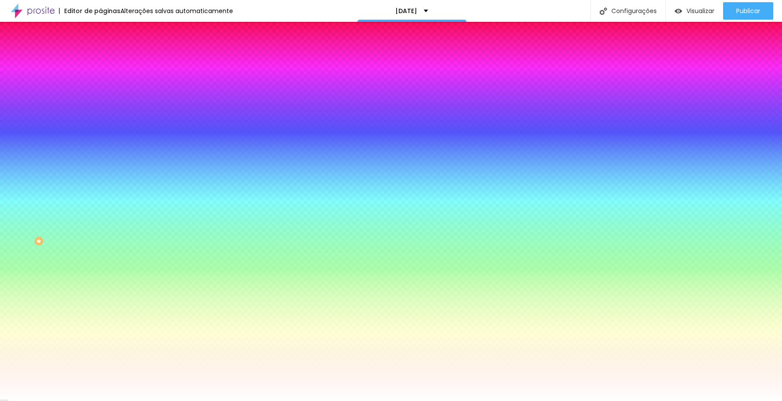
click at [100, 91] on span "Parallax" at bounding box center [110, 86] width 21 height 7
click at [100, 96] on span "Nenhum" at bounding box center [111, 92] width 23 height 7
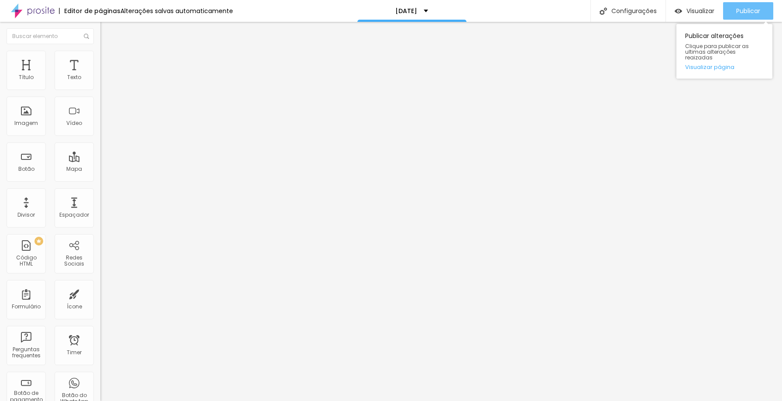
click at [744, 14] on span "Publicar" at bounding box center [748, 10] width 24 height 7
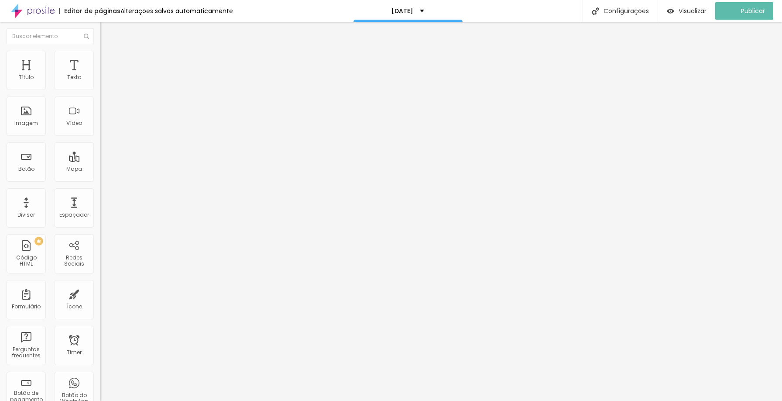
click at [100, 79] on span "Encaixotado" at bounding box center [117, 75] width 34 height 7
click at [100, 92] on div "Completo" at bounding box center [150, 89] width 100 height 5
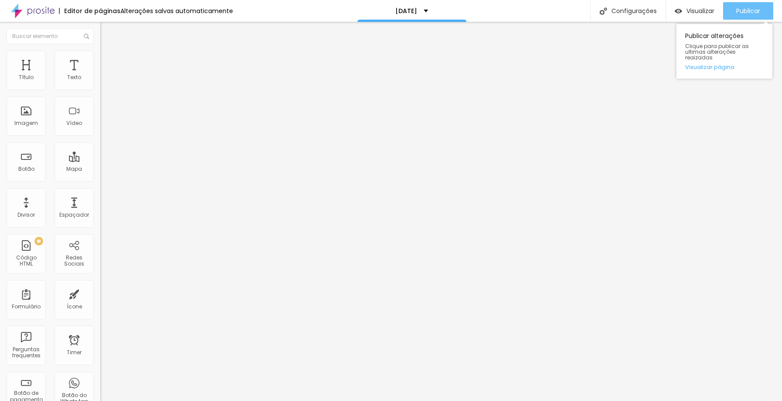
click at [741, 11] on span "Publicar" at bounding box center [748, 10] width 24 height 7
click at [100, 85] on span "Encaixotado" at bounding box center [117, 80] width 34 height 7
type input "Garantir a promoção POCKET"
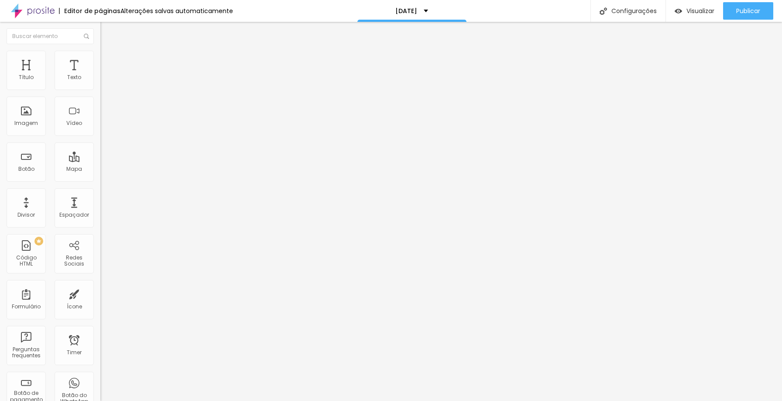
click at [100, 55] on img at bounding box center [104, 55] width 8 height 8
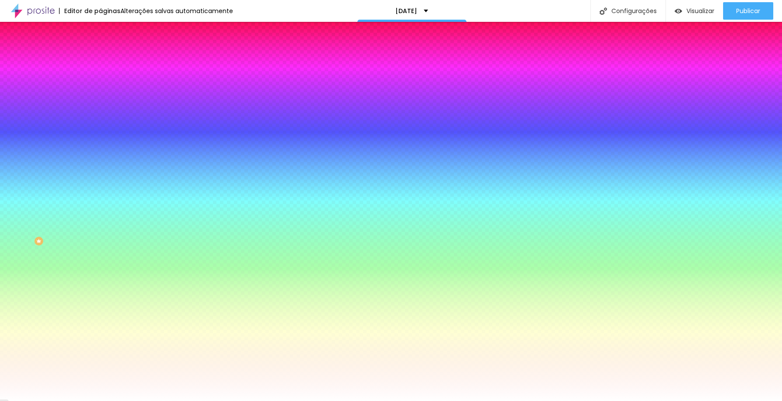
click at [100, 80] on span "Adicionar imagem" at bounding box center [128, 76] width 56 height 7
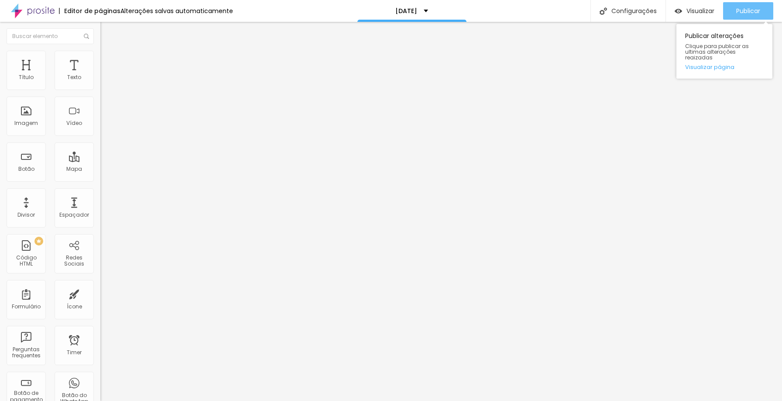
click at [745, 7] on span "Publicar" at bounding box center [748, 10] width 24 height 7
click at [108, 60] on span "Avançado" at bounding box center [122, 56] width 29 height 7
click at [108, 51] on span "Estilo" at bounding box center [115, 47] width 14 height 7
click at [100, 84] on button "button" at bounding box center [106, 79] width 12 height 9
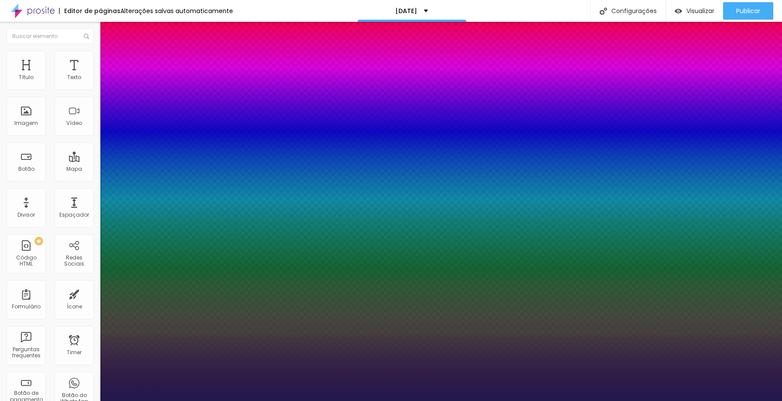
type input "1"
type input "14"
type input "1"
type input "16"
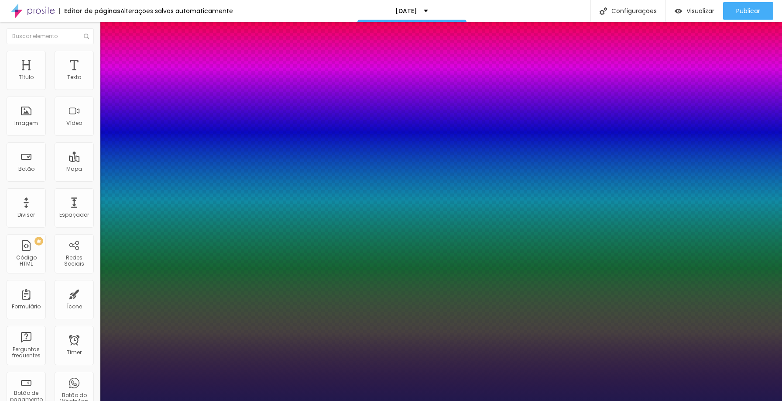
type input "16"
type input "1"
type input "23"
type input "1"
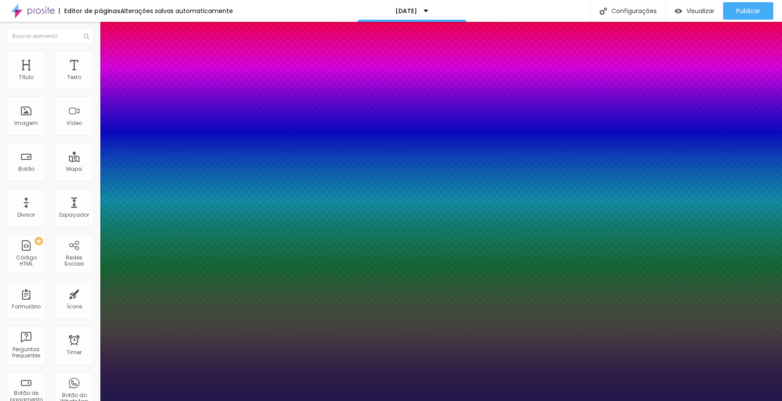
type input "24"
type input "1"
type input "21"
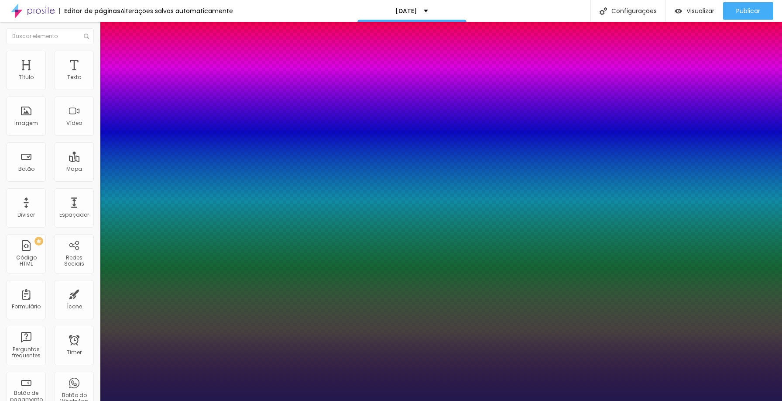
type input "1"
type input "19"
type input "1"
type input "18"
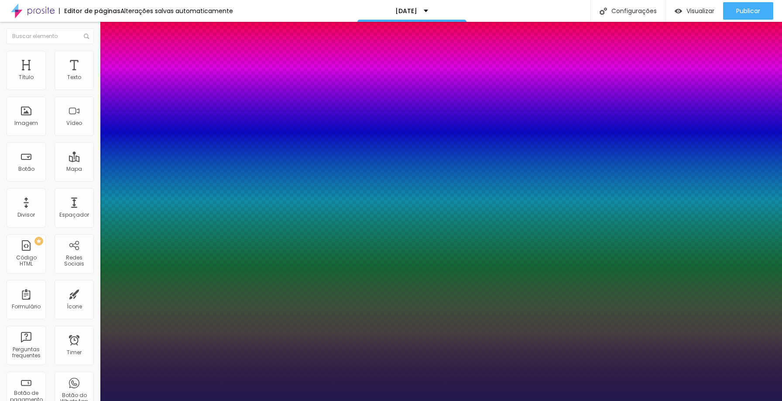
type input "18"
type input "1"
type input "17"
type input "1"
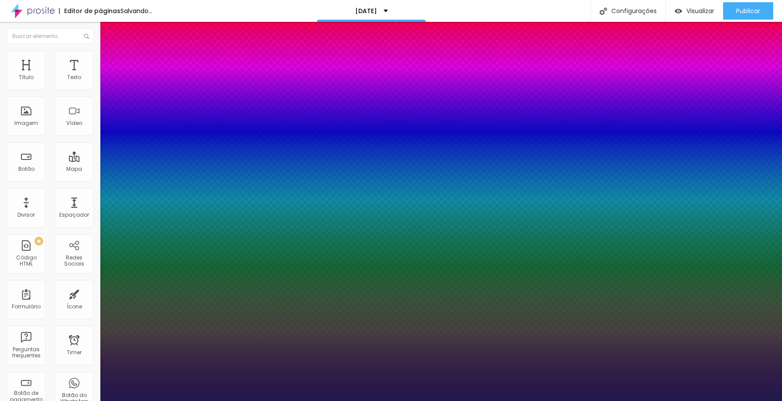
type input "16"
type input "1"
type input "15"
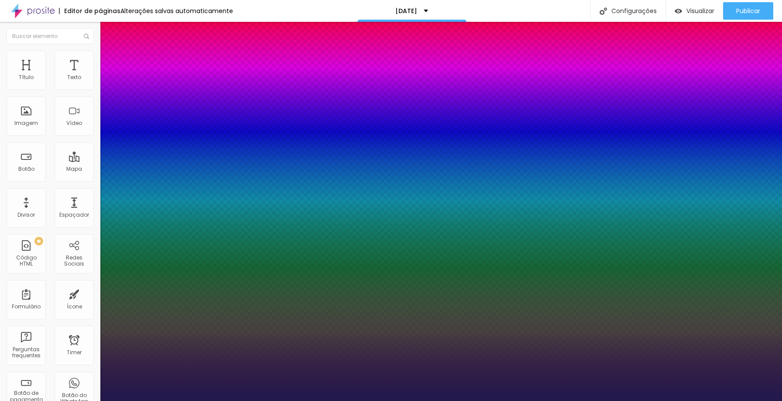
type input "1"
type input "14"
type input "1"
type input "14"
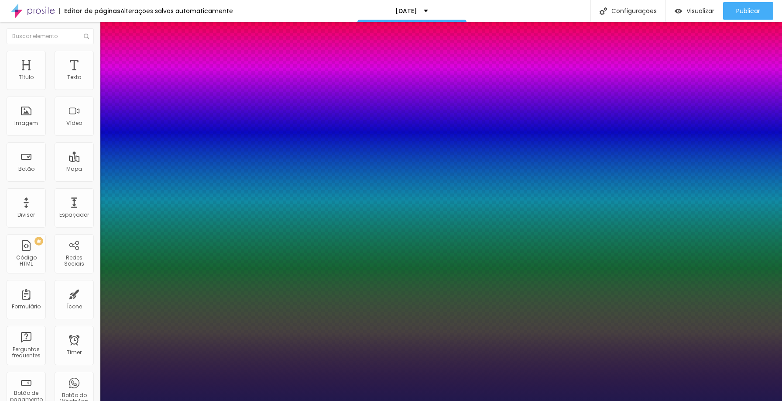
type input "1"
click at [265, 400] on div at bounding box center [391, 401] width 782 height 0
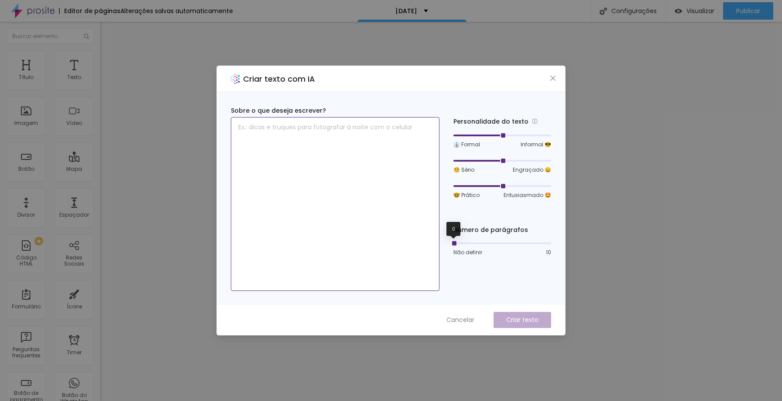
drag, startPoint x: 454, startPoint y: 241, endPoint x: 420, endPoint y: 238, distance: 34.2
click at [422, 237] on div "Sobre o que deseja escrever? Personalidade do texto 👔 Formal Informal 😎 🧐 [PERS…" at bounding box center [391, 198] width 320 height 185
click at [466, 318] on span "Cancelar" at bounding box center [460, 319] width 28 height 9
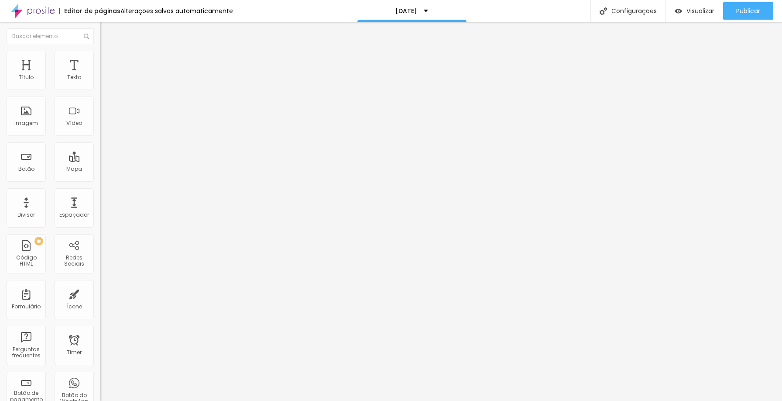
click at [100, 55] on img at bounding box center [104, 55] width 8 height 8
click at [100, 105] on div "Tamanho Titulo 1 H1 Titulo 2 H2 Titulo 3 H3 Titulo 4 H4 Titulo 5 H5 Titulo 6 H6" at bounding box center [150, 81] width 100 height 45
click at [100, 106] on span "Titulo 6" at bounding box center [108, 102] width 17 height 7
click at [108, 109] on span "Titulo 6" at bounding box center [116, 105] width 17 height 7
click at [100, 84] on button "button" at bounding box center [106, 79] width 12 height 9
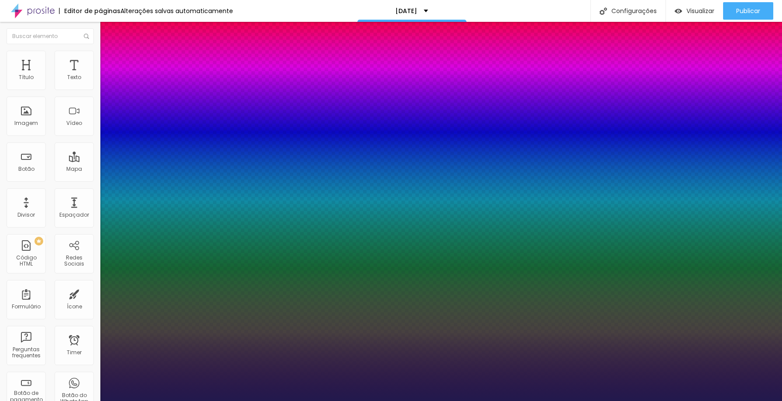
type input "1"
type input "20"
type input "1"
type input "12"
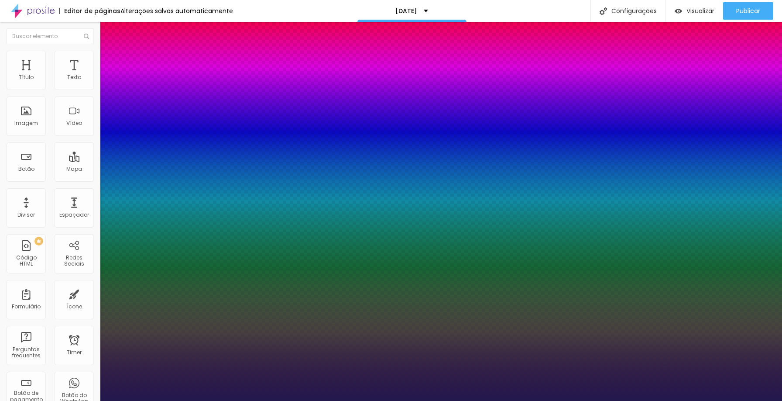
type input "12"
type input "1"
type input "11"
type input "1"
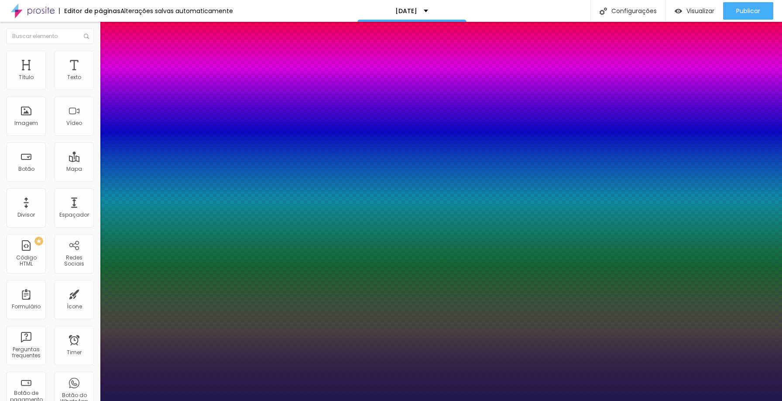
type input "10"
type input "1"
type input "9"
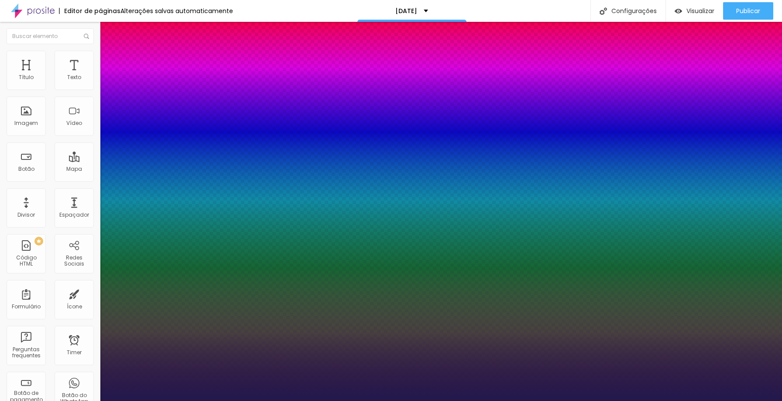
type input "1"
type input "8"
type input "1"
type input "12"
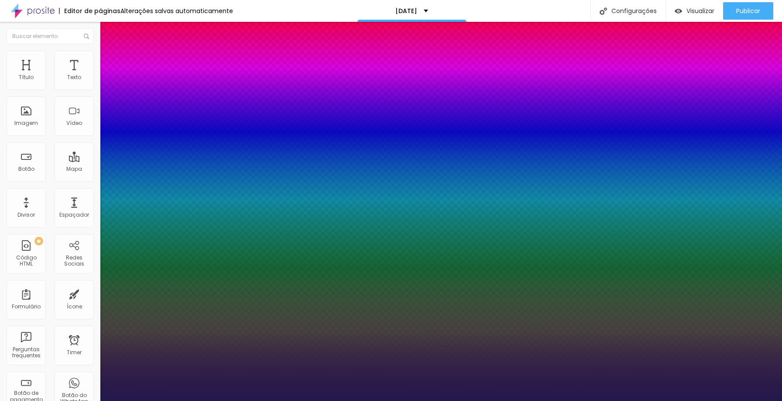
type input "12"
type input "1"
type input "13"
type input "1"
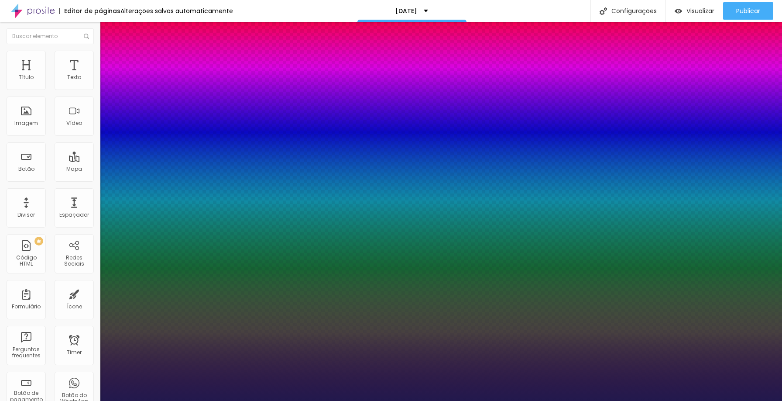
type input "14"
type input "1"
type input "15"
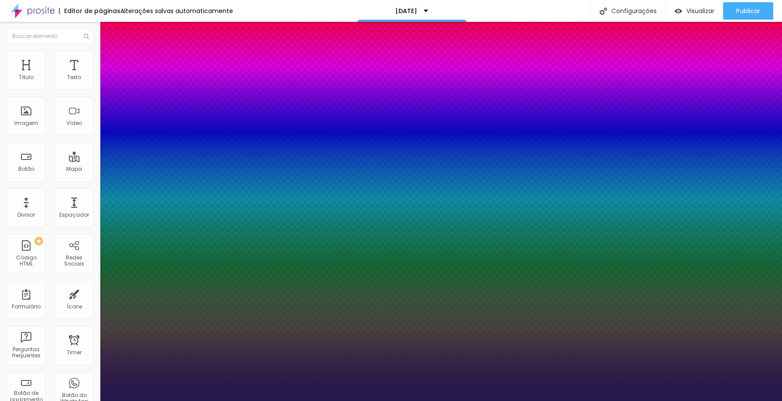
type input "1"
type input "16"
type input "1"
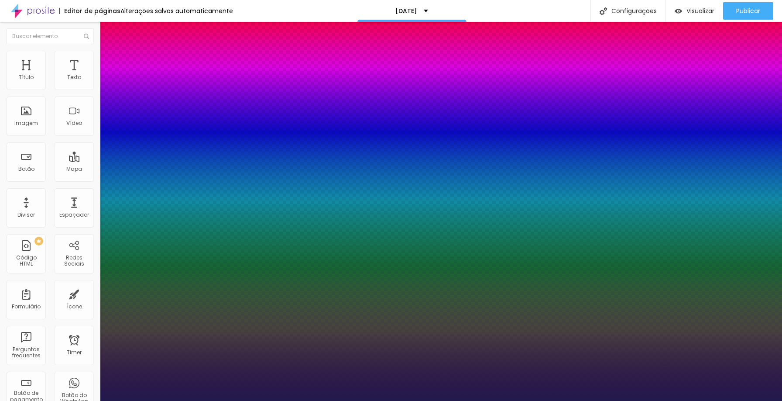
click at [293, 400] on div at bounding box center [391, 401] width 782 height 0
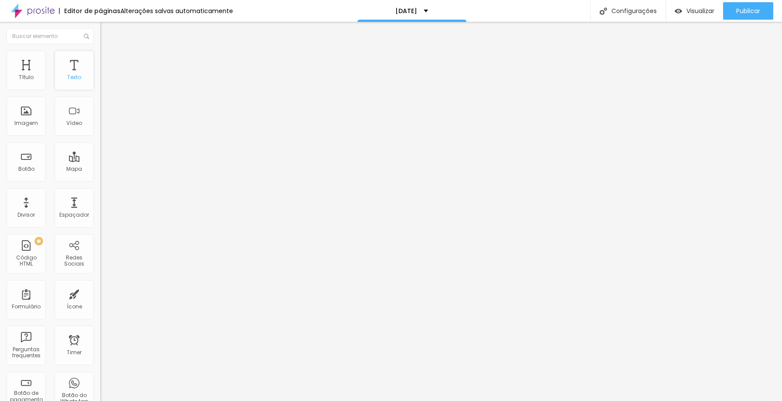
click at [85, 79] on div "Texto" at bounding box center [74, 70] width 39 height 39
click at [100, 84] on button "button" at bounding box center [106, 79] width 12 height 9
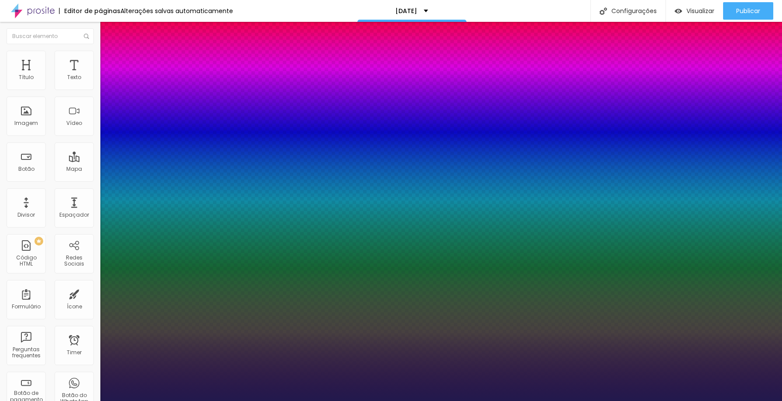
type input "1"
click at [630, 400] on div at bounding box center [391, 401] width 782 height 0
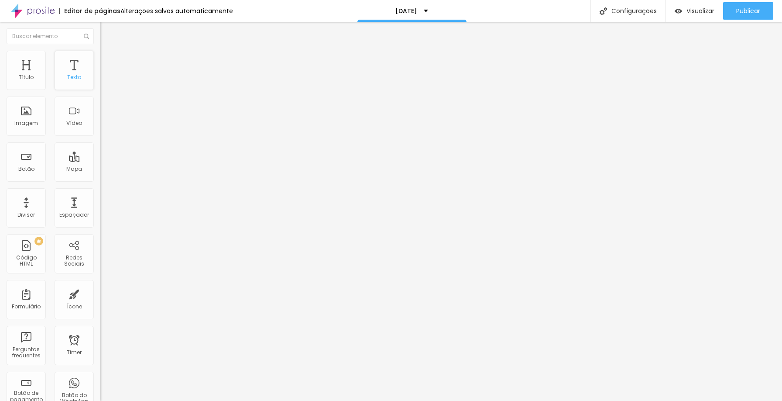
click at [79, 80] on div "Texto" at bounding box center [74, 77] width 14 height 6
click at [80, 82] on div "Texto" at bounding box center [74, 70] width 39 height 39
click at [104, 81] on icon "button" at bounding box center [106, 78] width 5 height 5
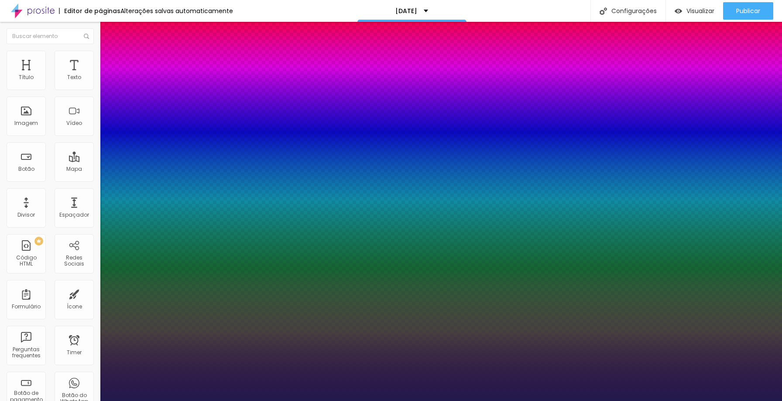
type input "1"
click at [71, 400] on div at bounding box center [391, 401] width 782 height 0
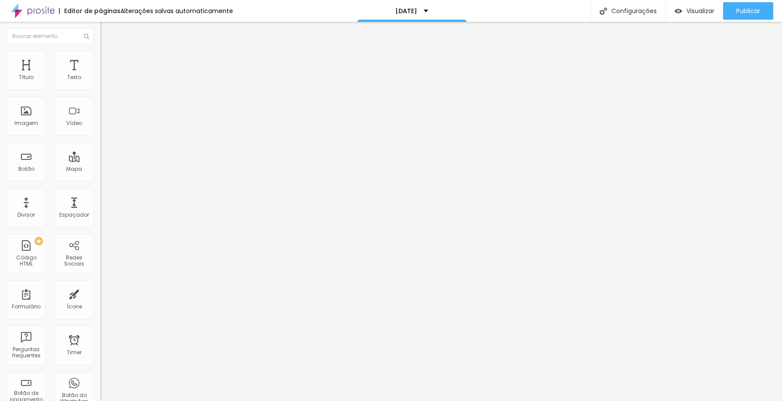
click at [108, 60] on span "Avançado" at bounding box center [122, 56] width 29 height 7
type input "0"
drag, startPoint x: 24, startPoint y: 85, endPoint x: 3, endPoint y: 82, distance: 21.5
type input "0"
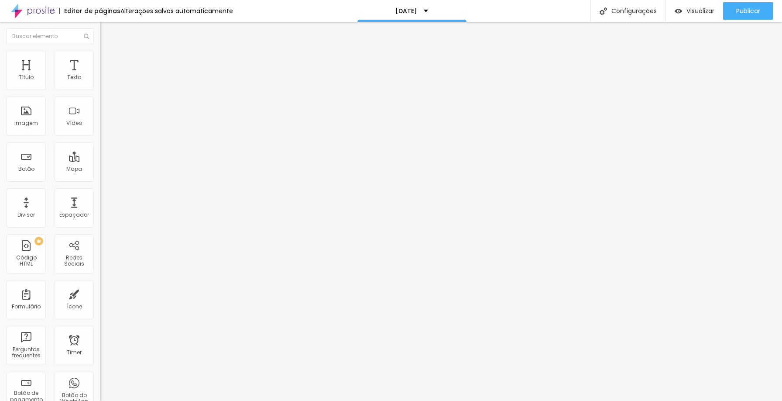
click at [100, 161] on input "range" at bounding box center [128, 164] width 56 height 7
click at [108, 60] on span "Avançado" at bounding box center [122, 56] width 29 height 7
type input "12"
type input "0"
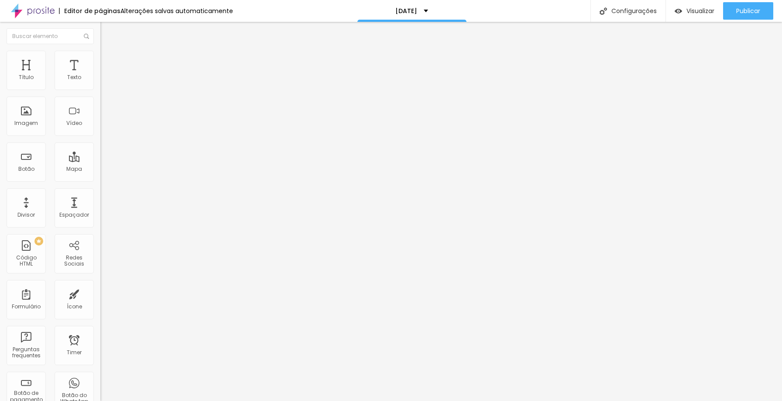
type input "0"
drag, startPoint x: 27, startPoint y: 85, endPoint x: 6, endPoint y: 84, distance: 21.4
type input "0"
click at [100, 161] on input "range" at bounding box center [128, 164] width 56 height 7
click at [100, 55] on li "Avançado" at bounding box center [150, 55] width 100 height 9
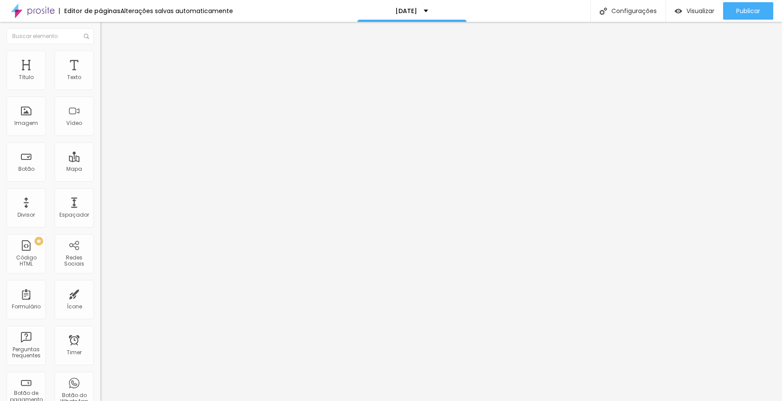
type input "0"
drag, startPoint x: 26, startPoint y: 86, endPoint x: 13, endPoint y: 84, distance: 12.8
type input "0"
click at [100, 161] on input "range" at bounding box center [128, 164] width 56 height 7
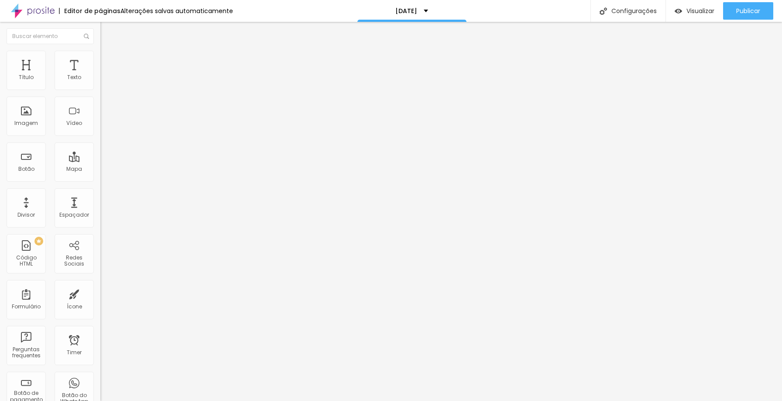
click at [100, 53] on img at bounding box center [104, 55] width 8 height 8
click at [738, 10] on span "Publicar" at bounding box center [748, 10] width 24 height 7
click at [108, 62] on span "Avançado" at bounding box center [122, 65] width 29 height 7
type input "15"
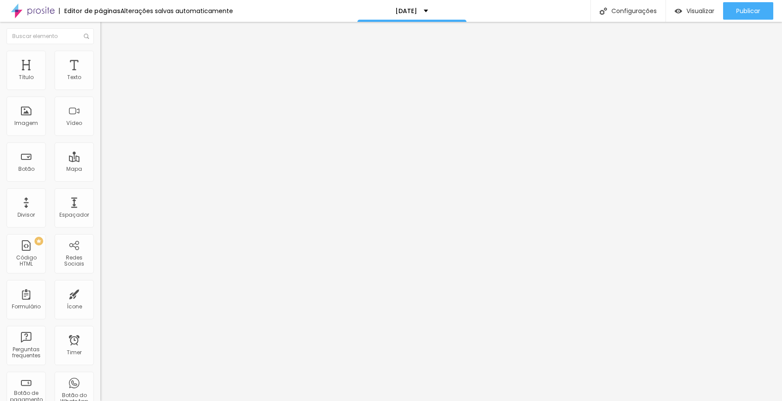
type input "10"
type input "5"
type input "0"
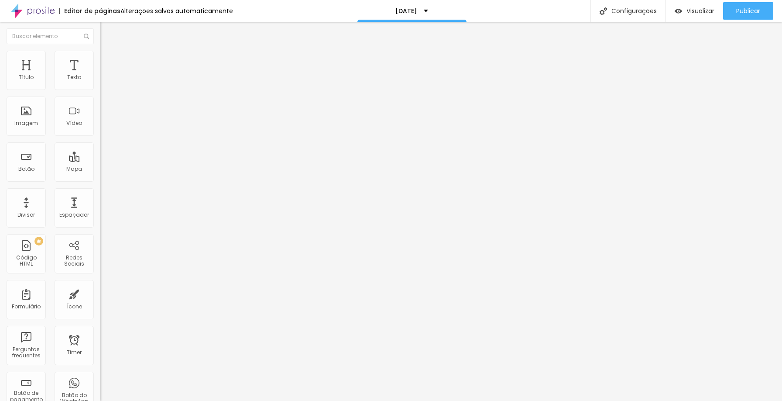
type input "0"
drag, startPoint x: 34, startPoint y: 85, endPoint x: 0, endPoint y: 89, distance: 34.3
type input "0"
click at [100, 169] on input "range" at bounding box center [128, 172] width 56 height 7
click at [108, 60] on span "Estilo" at bounding box center [115, 56] width 14 height 7
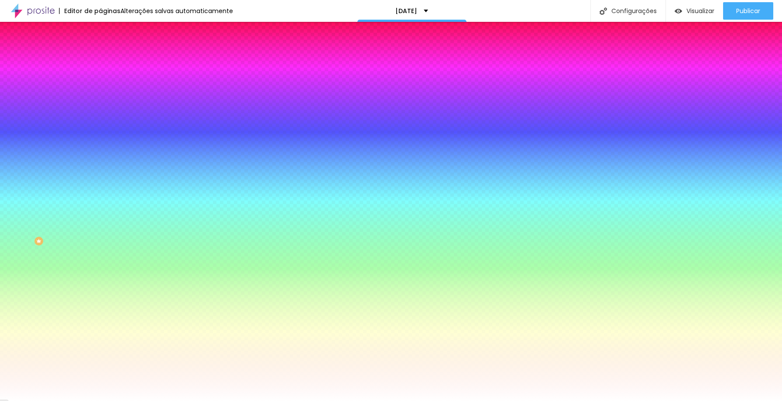
click at [100, 51] on li "Conteúdo" at bounding box center [150, 46] width 100 height 9
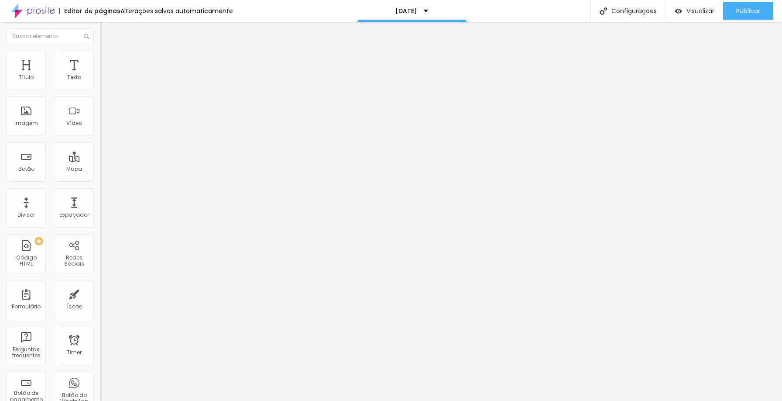
click at [100, 59] on img at bounding box center [104, 63] width 8 height 8
type input "15"
type input "10"
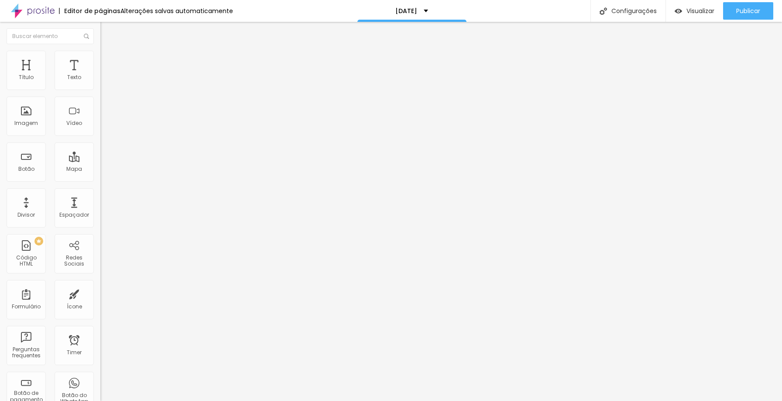
type input "5"
type input "0"
type input "10"
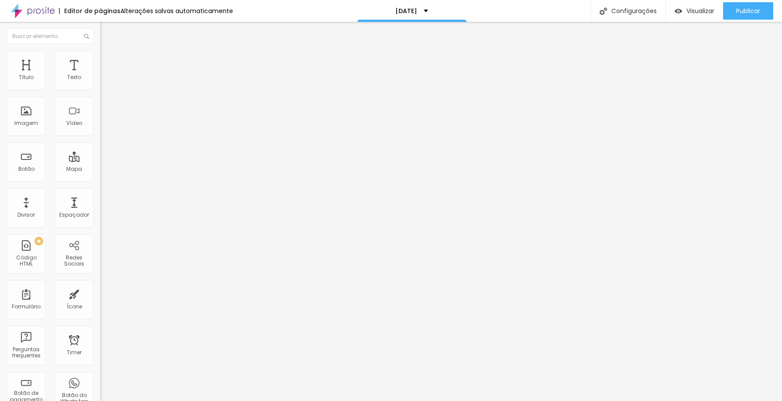
type input "10"
type input "15"
type input "20"
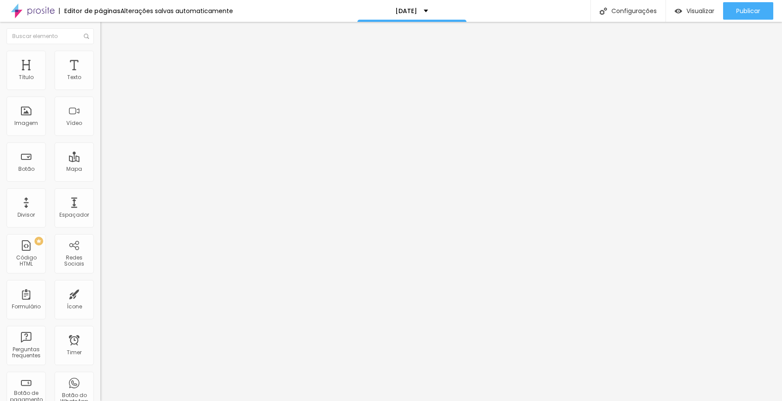
type input "15"
type input "10"
drag, startPoint x: 53, startPoint y: 85, endPoint x: 38, endPoint y: 84, distance: 14.9
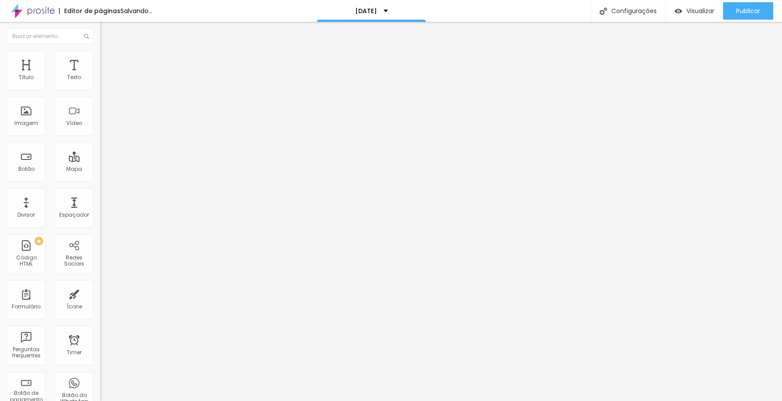
type input "10"
click at [100, 169] on input "range" at bounding box center [128, 172] width 56 height 7
type input "56"
type input "30"
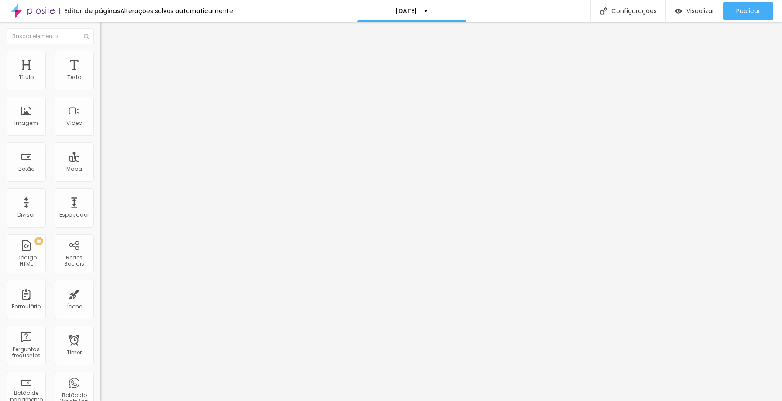
type input "30"
type input "1"
type input "0"
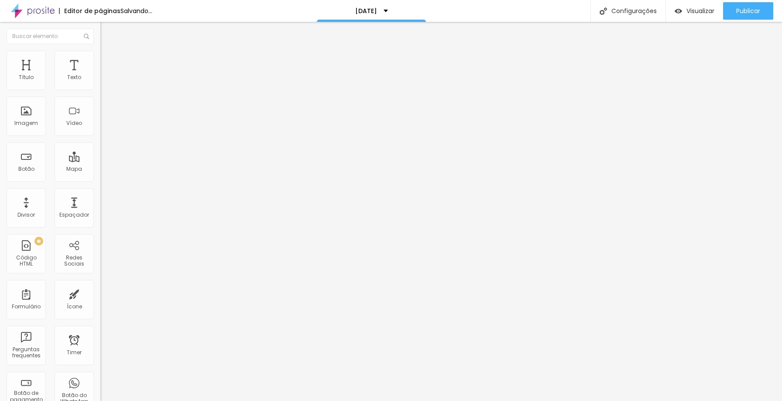
type input "2"
type input "6"
type input "15"
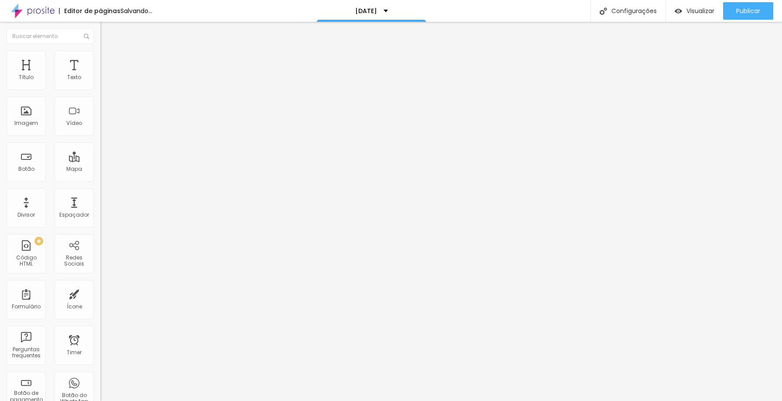
type input "15"
type input "16"
type input "15"
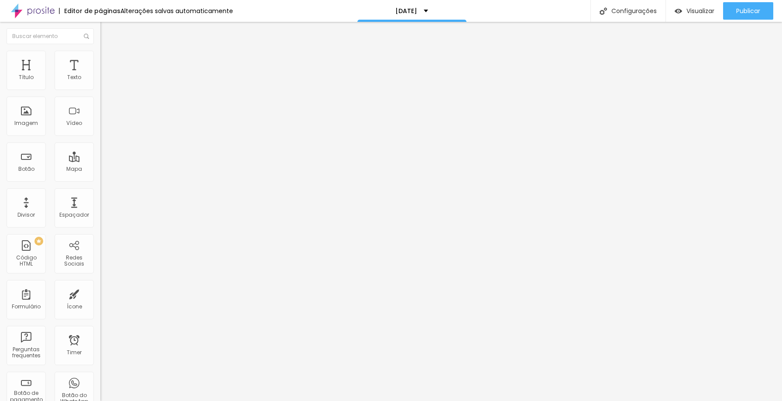
type input "10"
type input "6"
type input "4"
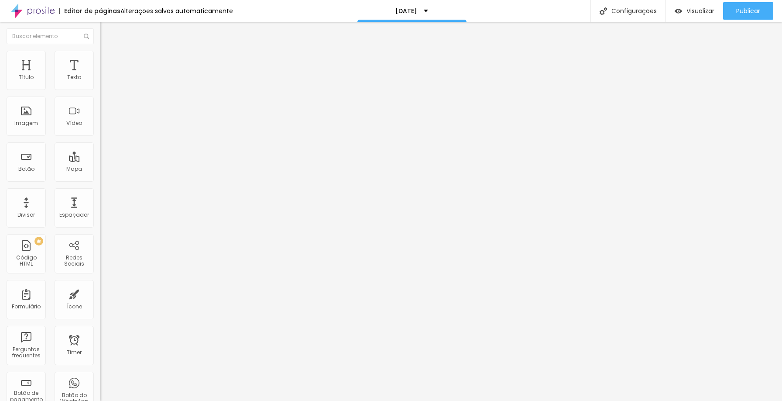
type input "4"
click at [100, 293] on input "range" at bounding box center [128, 296] width 56 height 7
click at [100, 59] on li "Avançado" at bounding box center [150, 63] width 100 height 9
type input "15"
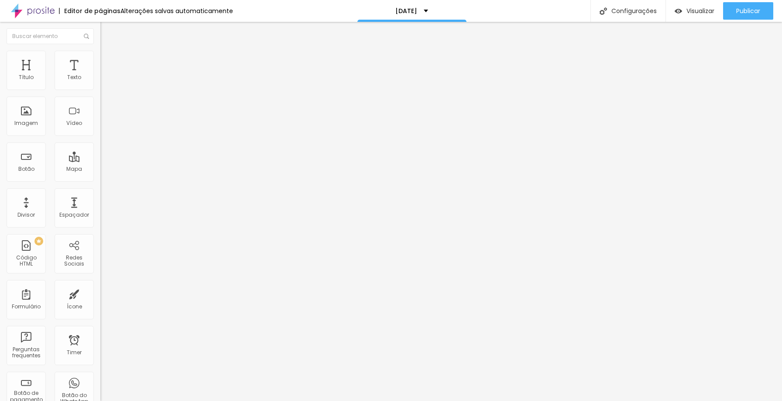
type input "15"
type input "10"
type input "5"
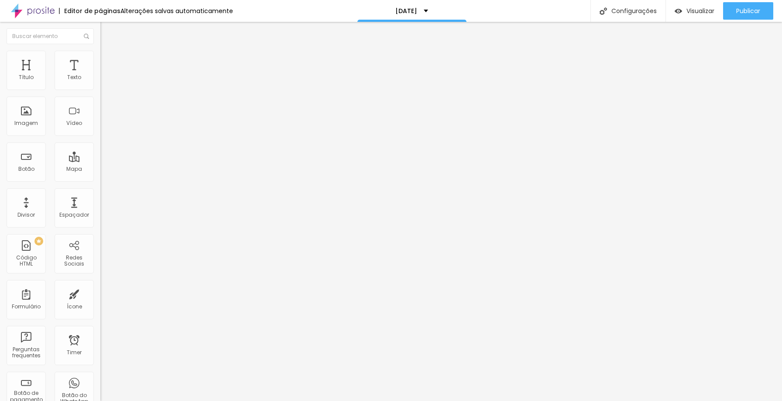
type input "0"
type input "5"
type input "25"
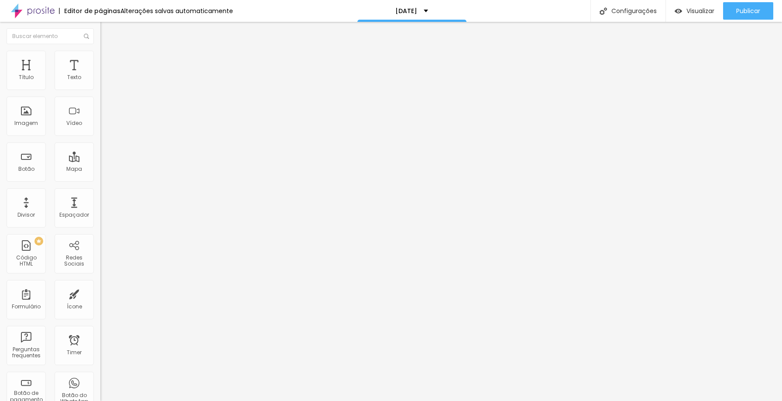
type input "25"
type input "30"
type input "20"
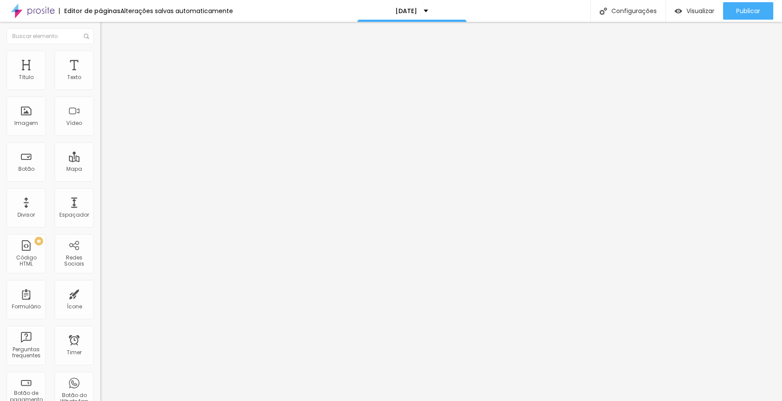
type input "15"
type input "10"
type input "0"
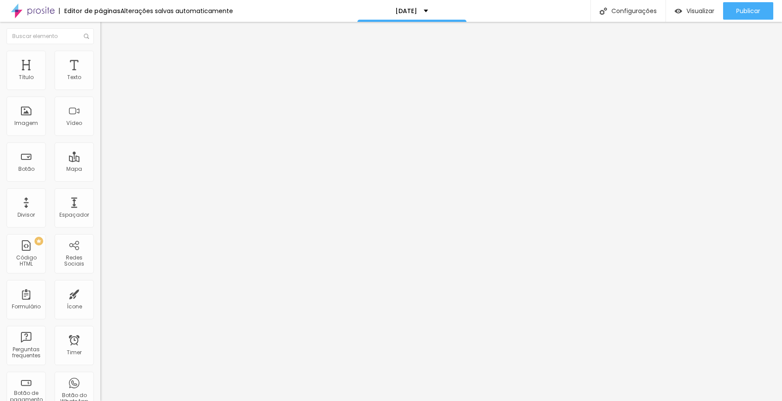
type input "0"
drag, startPoint x: 54, startPoint y: 86, endPoint x: 0, endPoint y: 77, distance: 54.8
type input "0"
click at [100, 169] on input "range" at bounding box center [128, 172] width 56 height 7
type input "0"
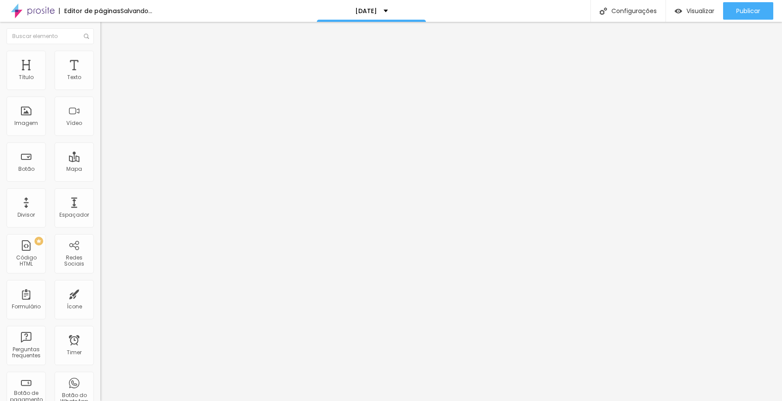
type input "0"
drag, startPoint x: 20, startPoint y: 103, endPoint x: 5, endPoint y: 100, distance: 14.9
type input "0"
click at [100, 293] on input "range" at bounding box center [128, 296] width 56 height 7
type input "5"
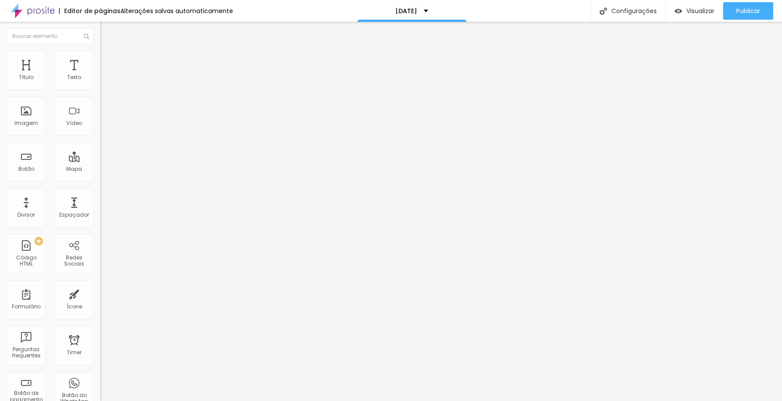
type input "5"
drag, startPoint x: 18, startPoint y: 86, endPoint x: 26, endPoint y: 84, distance: 8.6
type input "5"
click at [100, 169] on input "range" at bounding box center [128, 172] width 56 height 7
click at [100, 59] on li "Avançado" at bounding box center [150, 63] width 100 height 9
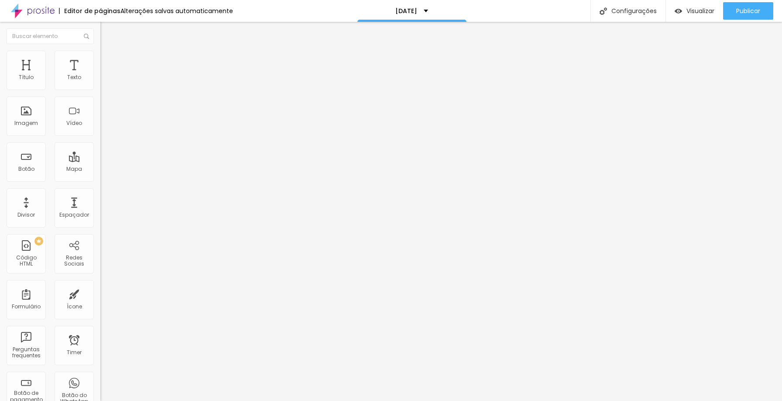
type input "12"
type input "43"
type input "61"
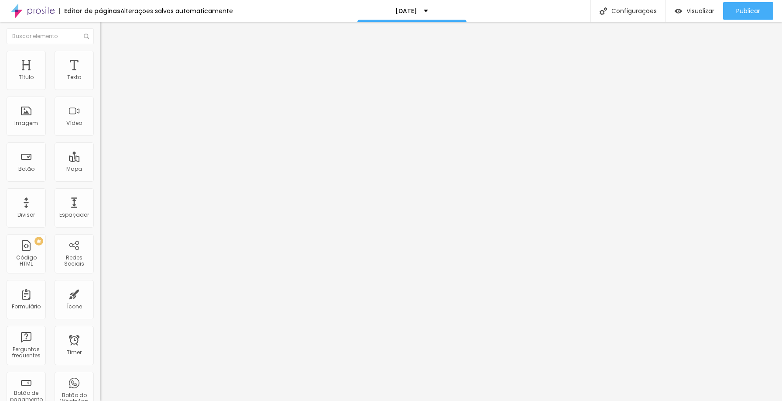
type input "61"
type input "62"
type input "63"
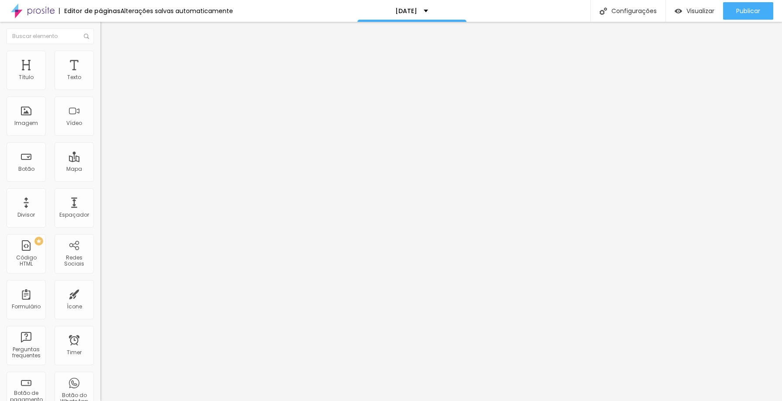
type input "64"
type input "63"
type input "36"
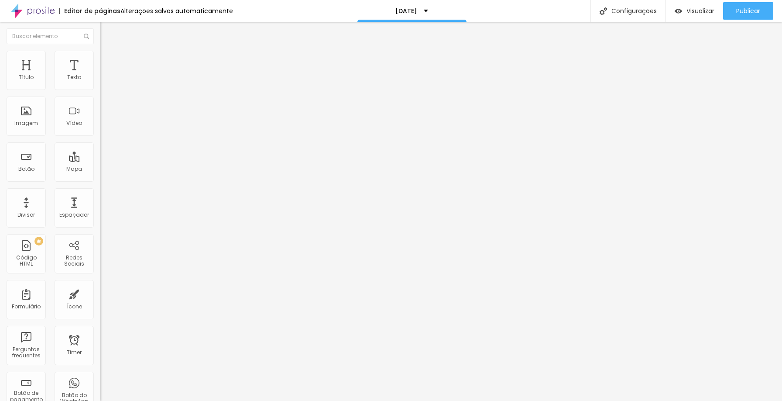
type input "36"
type input "1"
type input "0"
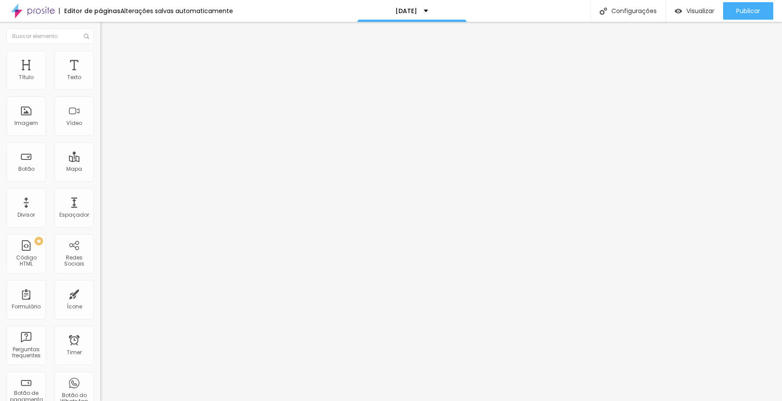
drag, startPoint x: 27, startPoint y: 85, endPoint x: 0, endPoint y: 86, distance: 26.6
type input "0"
click at [100, 169] on input "range" at bounding box center [128, 172] width 56 height 7
type input "0"
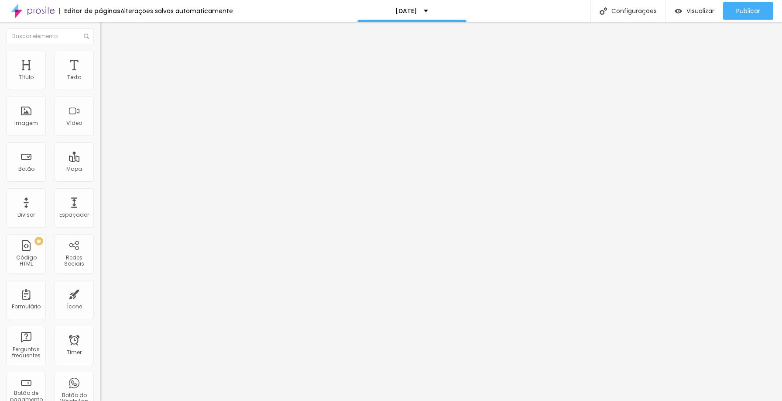
drag, startPoint x: 23, startPoint y: 101, endPoint x: 4, endPoint y: 99, distance: 18.9
type input "0"
click at [100, 293] on input "range" at bounding box center [128, 296] width 56 height 7
click at [108, 60] on span "Estilo" at bounding box center [115, 56] width 14 height 7
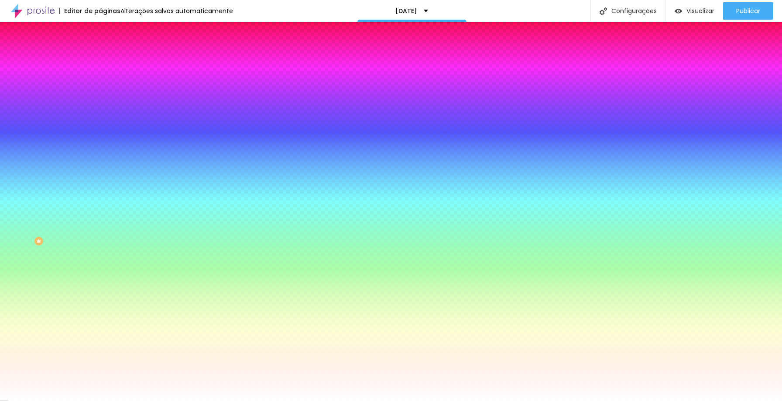
click at [100, 161] on button "button" at bounding box center [106, 165] width 12 height 9
click at [156, 400] on div at bounding box center [391, 406] width 782 height 0
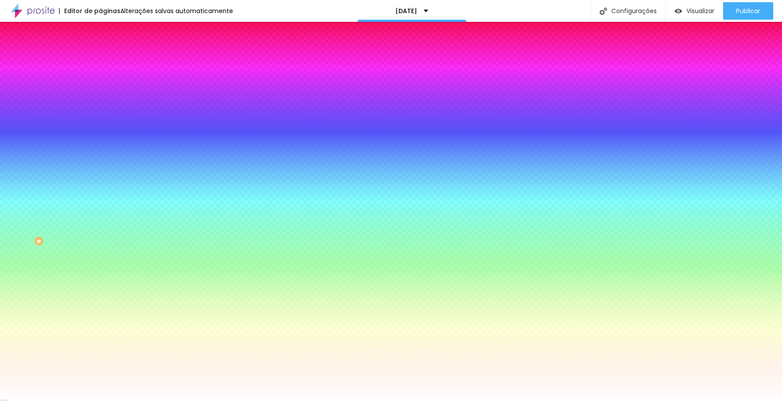
click at [92, 220] on div at bounding box center [391, 200] width 782 height 401
type input "#F8F8F8"
click at [87, 218] on div at bounding box center [391, 200] width 782 height 401
click at [161, 235] on div at bounding box center [391, 200] width 782 height 401
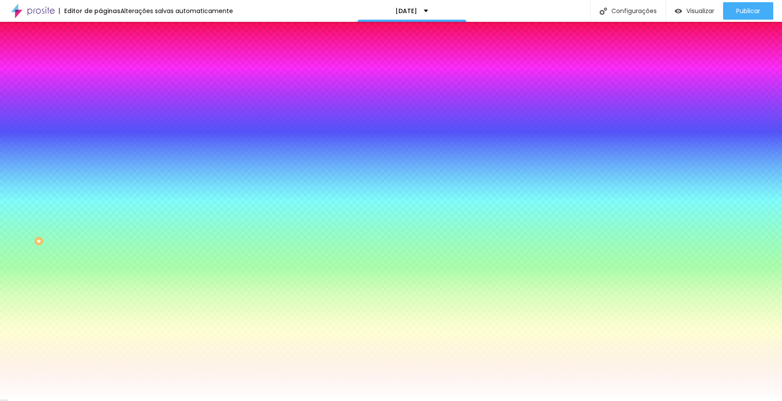
click at [61, 400] on div at bounding box center [391, 401] width 782 height 0
click at [100, 297] on div at bounding box center [150, 297] width 100 height 0
click at [64, 222] on div at bounding box center [391, 200] width 782 height 401
click at [66, 226] on div at bounding box center [391, 200] width 782 height 401
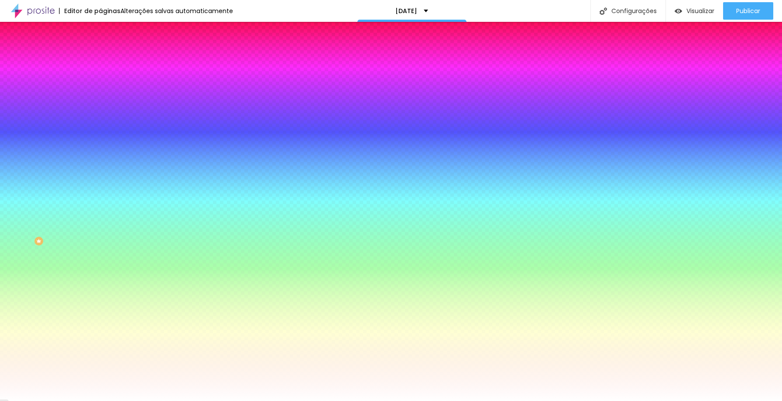
click at [62, 225] on div at bounding box center [391, 200] width 782 height 401
click at [56, 227] on div at bounding box center [391, 200] width 782 height 401
click at [59, 221] on div at bounding box center [391, 200] width 782 height 401
type input "#A52020"
click at [64, 227] on div at bounding box center [391, 200] width 782 height 401
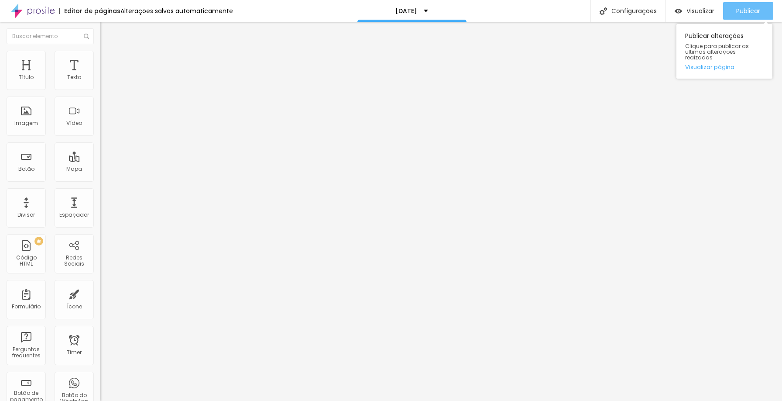
click at [747, 4] on div "Publicar" at bounding box center [748, 10] width 24 height 17
click at [108, 65] on span "Avançado" at bounding box center [122, 65] width 29 height 7
click at [100, 59] on li "Estilo" at bounding box center [150, 55] width 100 height 9
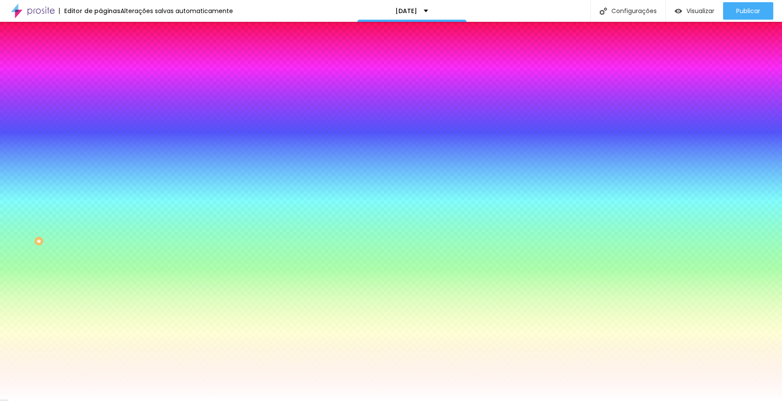
click at [100, 175] on img at bounding box center [150, 225] width 100 height 100
click at [100, 83] on div at bounding box center [150, 83] width 100 height 0
click at [62, 134] on div at bounding box center [391, 200] width 782 height 401
type input "#7B1313"
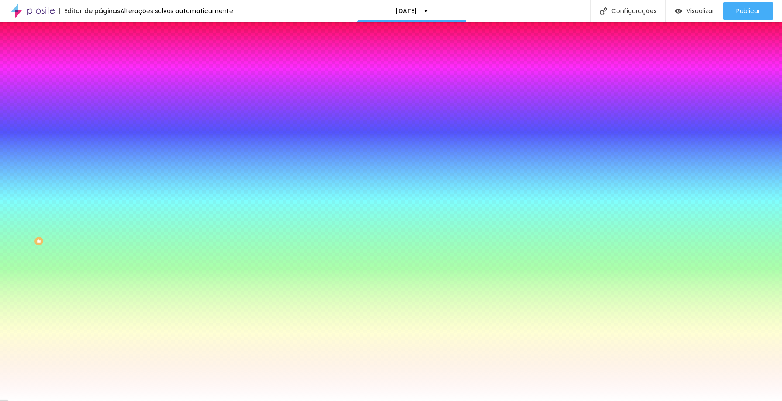
click at [667, 206] on div at bounding box center [668, 207] width 2 height 2
click at [100, 297] on div at bounding box center [150, 297] width 100 height 0
type input "#DA1E1E"
drag, startPoint x: 64, startPoint y: 227, endPoint x: 63, endPoint y: 207, distance: 20.1
click at [674, 58] on div at bounding box center [675, 57] width 2 height 2
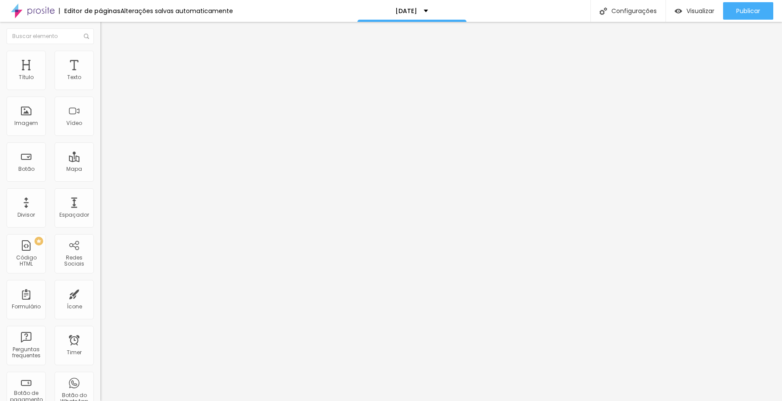
click at [100, 134] on span "Grande" at bounding box center [110, 133] width 21 height 7
click at [108, 156] on span "Grande" at bounding box center [118, 152] width 21 height 7
click at [108, 59] on span "Estilo" at bounding box center [115, 56] width 14 height 7
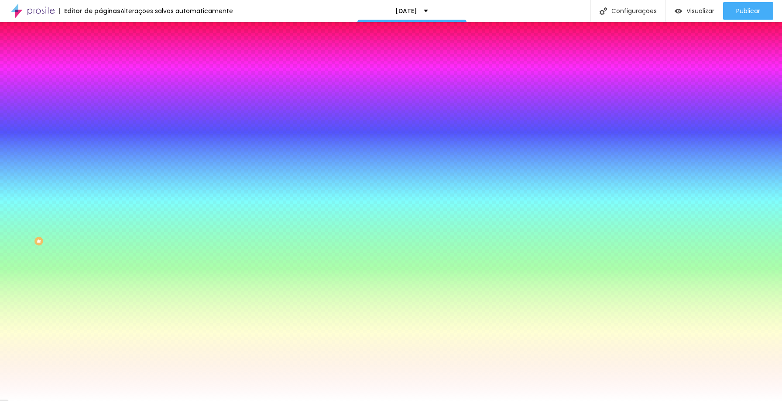
click at [100, 59] on li "Avançado" at bounding box center [150, 63] width 100 height 9
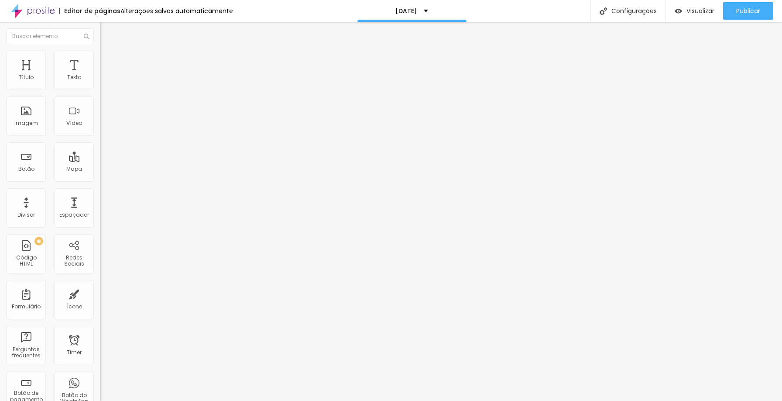
click at [108, 60] on span "Estilo" at bounding box center [115, 56] width 14 height 7
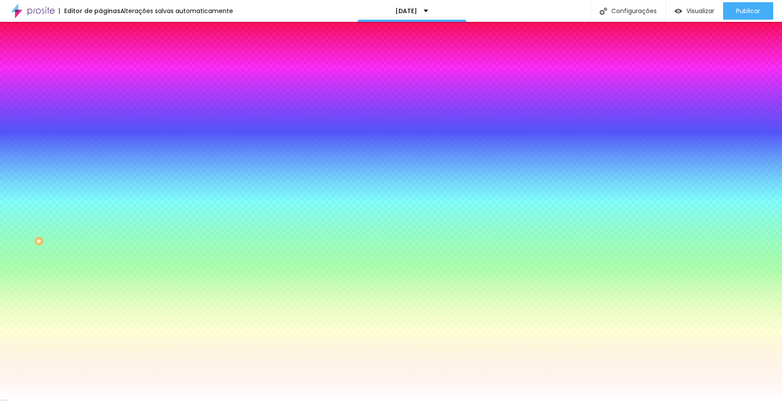
click at [105, 109] on icon "button" at bounding box center [106, 110] width 3 height 3
type input "17"
type input "22"
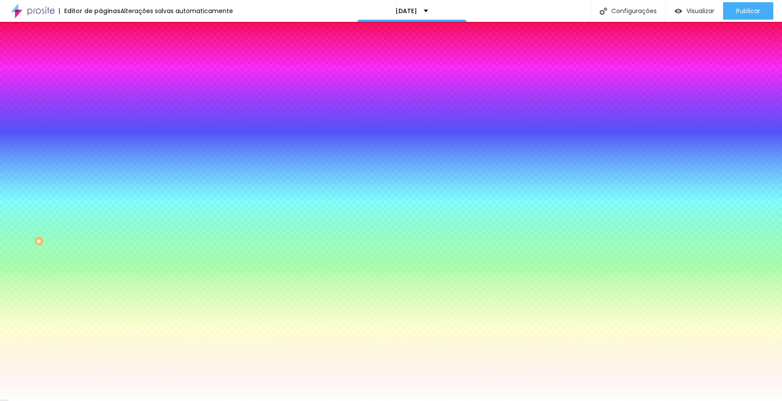
type input "23"
drag, startPoint x: 133, startPoint y: 168, endPoint x: 162, endPoint y: 166, distance: 29.3
click at [270, 400] on div at bounding box center [391, 401] width 782 height 0
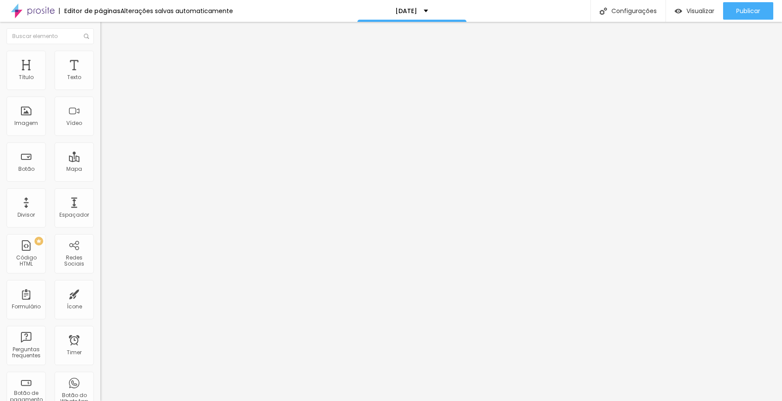
click at [100, 59] on li "Avançado" at bounding box center [150, 55] width 100 height 9
click at [108, 51] on span "Estilo" at bounding box center [115, 47] width 14 height 7
click at [100, 129] on button "button" at bounding box center [106, 124] width 12 height 9
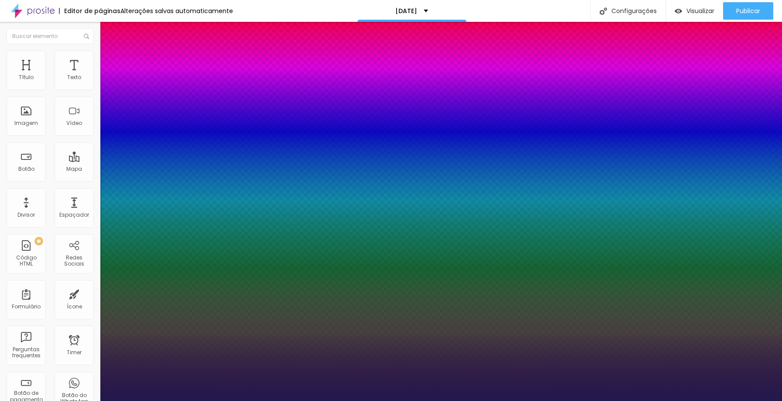
drag, startPoint x: 130, startPoint y: 245, endPoint x: 136, endPoint y: 243, distance: 6.8
click at [274, 400] on div at bounding box center [391, 401] width 782 height 0
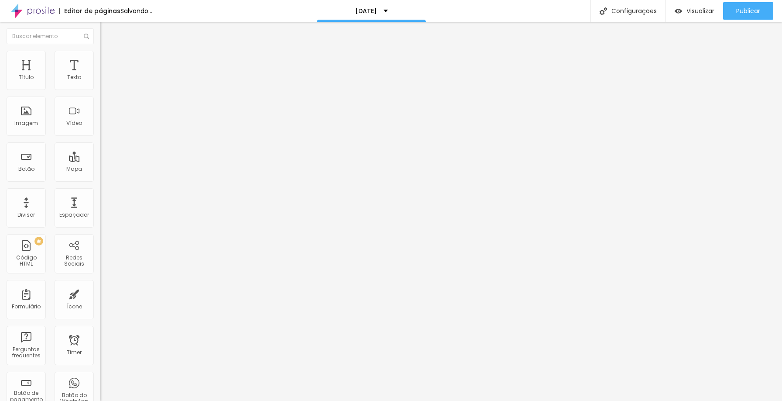
drag, startPoint x: 19, startPoint y: 184, endPoint x: 30, endPoint y: 184, distance: 11.3
click at [100, 206] on input "range" at bounding box center [128, 209] width 56 height 7
click at [100, 184] on div "0 Tamanho do texto" at bounding box center [150, 167] width 100 height 124
click at [100, 183] on div "0 Tamanho do texto" at bounding box center [150, 167] width 100 height 124
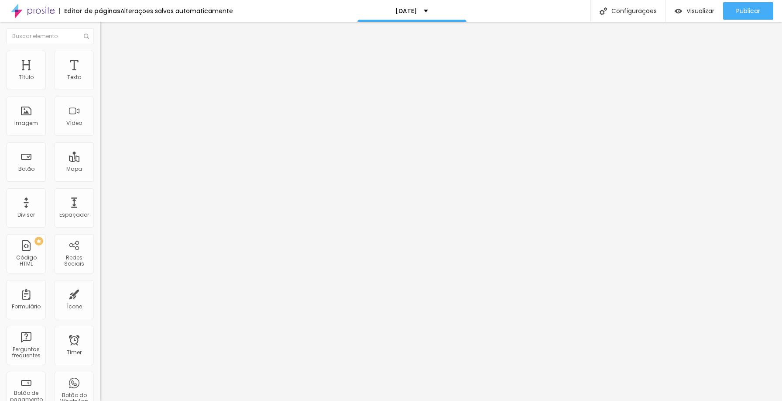
drag, startPoint x: 18, startPoint y: 183, endPoint x: 31, endPoint y: 183, distance: 12.2
click at [100, 206] on input "range" at bounding box center [128, 209] width 56 height 7
click at [748, 4] on div "Publicar" at bounding box center [748, 10] width 24 height 17
